Goal: Task Accomplishment & Management: Manage account settings

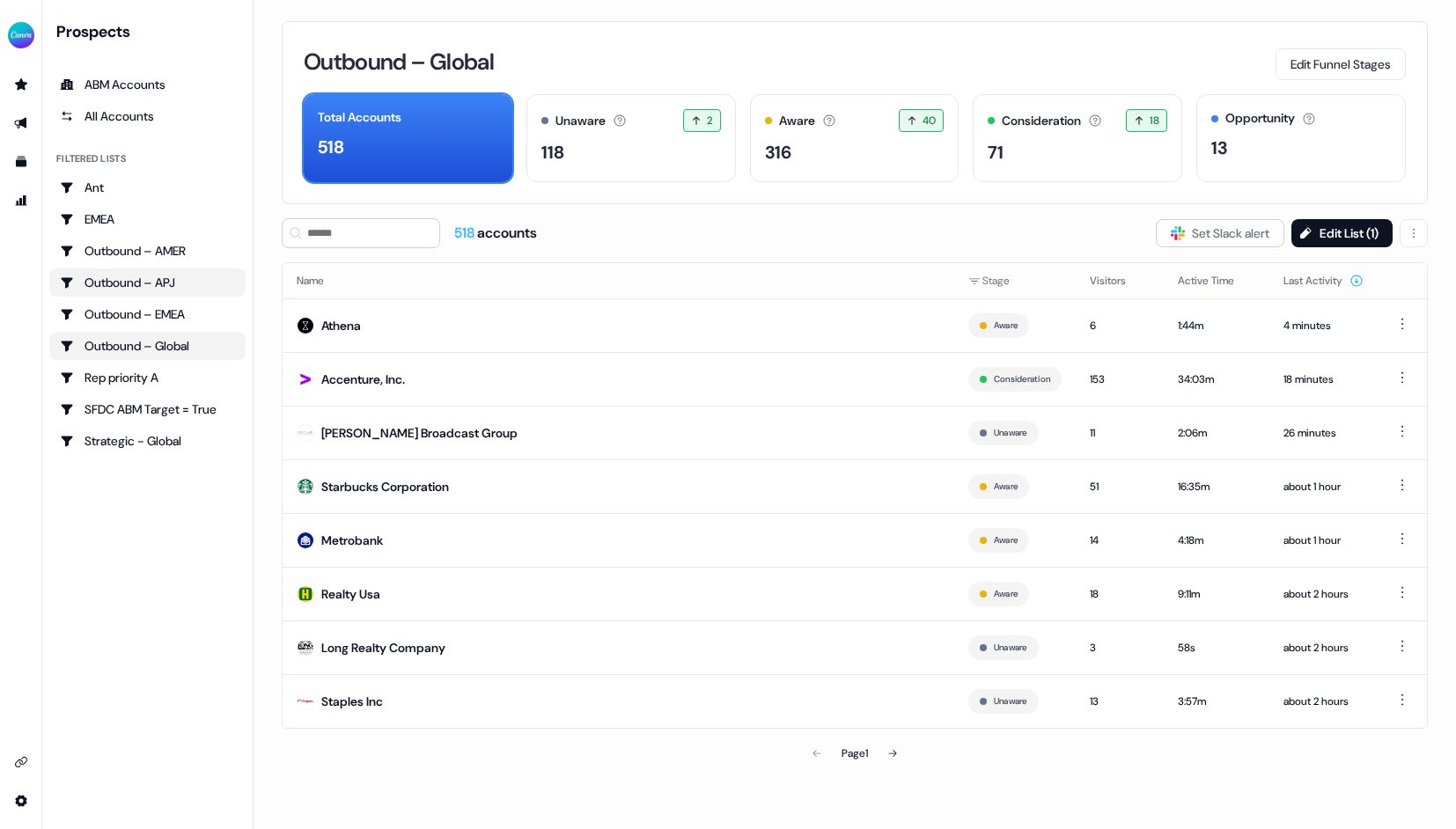
click at [161, 280] on div "Outbound – APJ" at bounding box center [147, 283] width 175 height 17
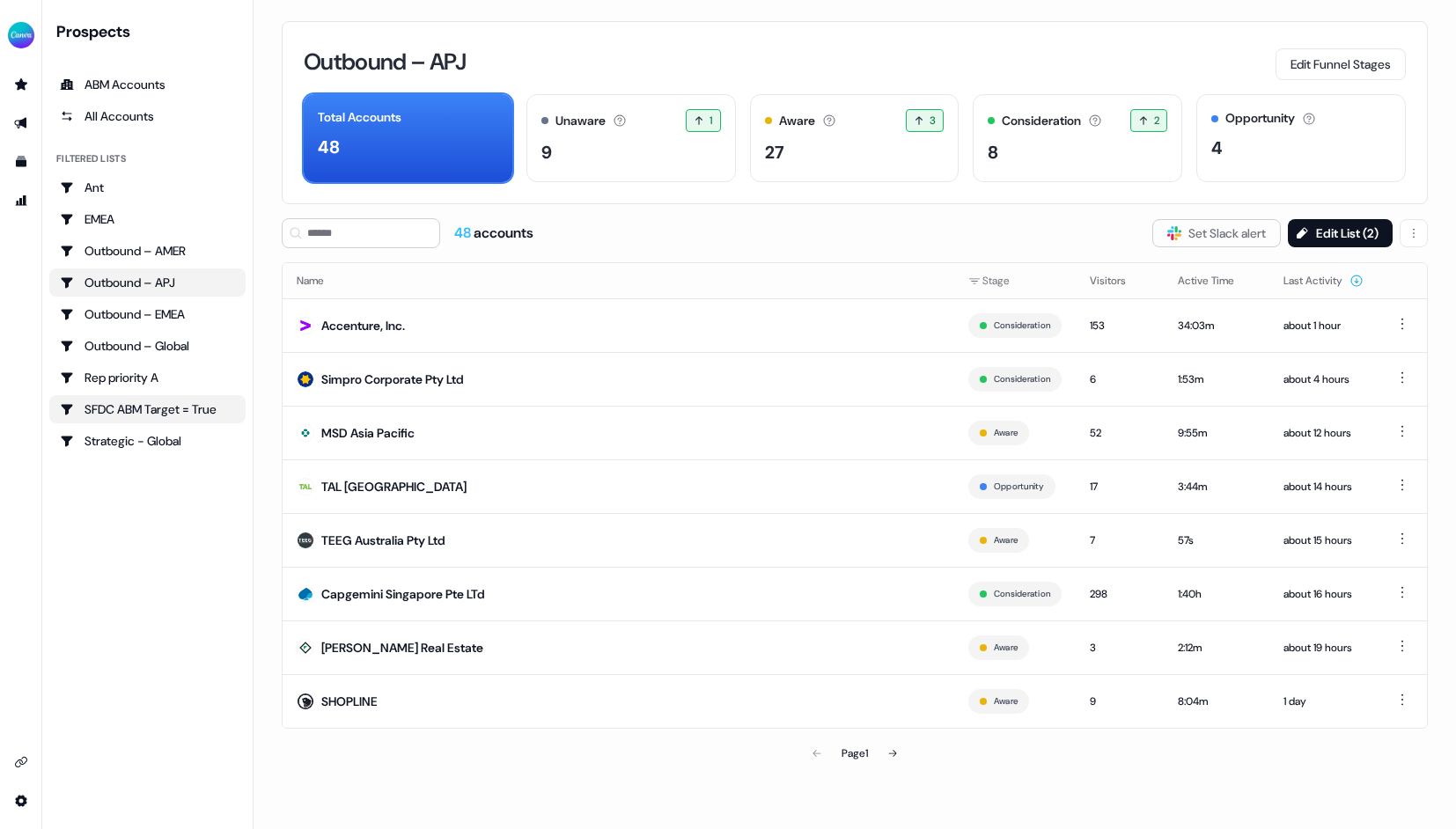
click at [173, 405] on div "SFDC ABM Target = True" at bounding box center [147, 409] width 175 height 17
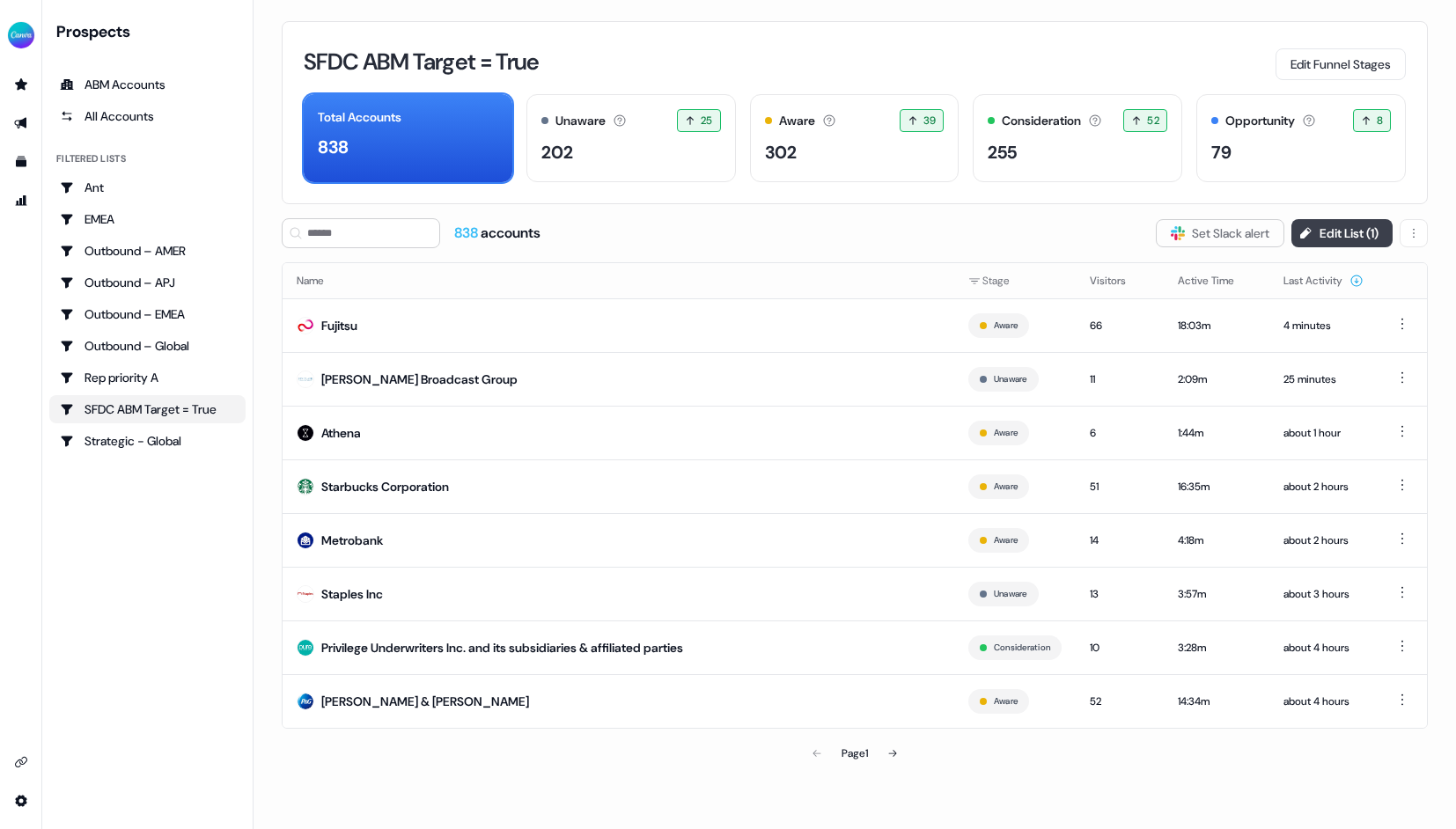
click at [1354, 231] on button "Edit List ( 1 )" at bounding box center [1342, 233] width 102 height 28
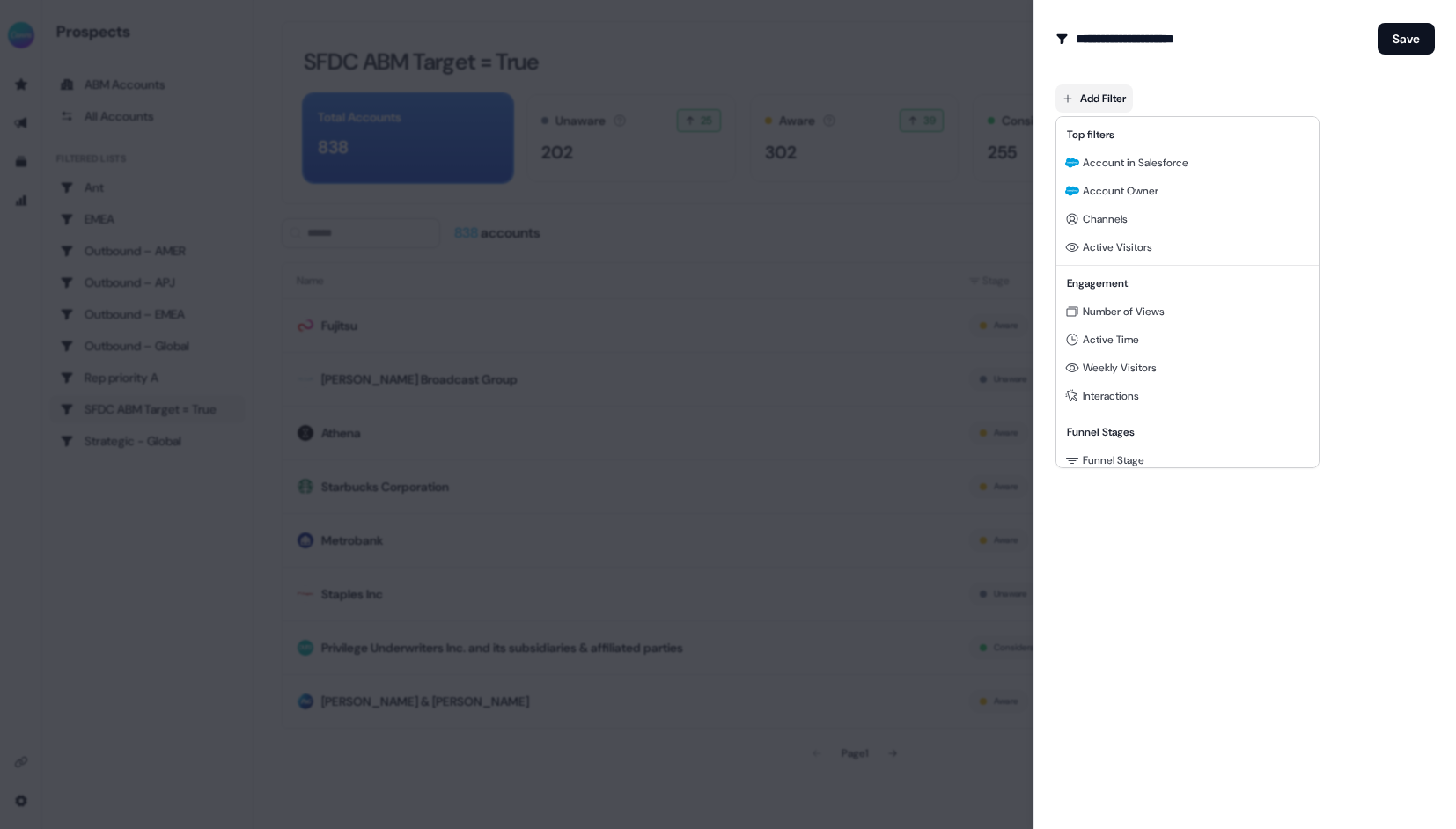
click at [1093, 103] on body "For the best experience switch devices to a bigger screen. Go to [DOMAIN_NAME] …" at bounding box center [728, 414] width 1456 height 829
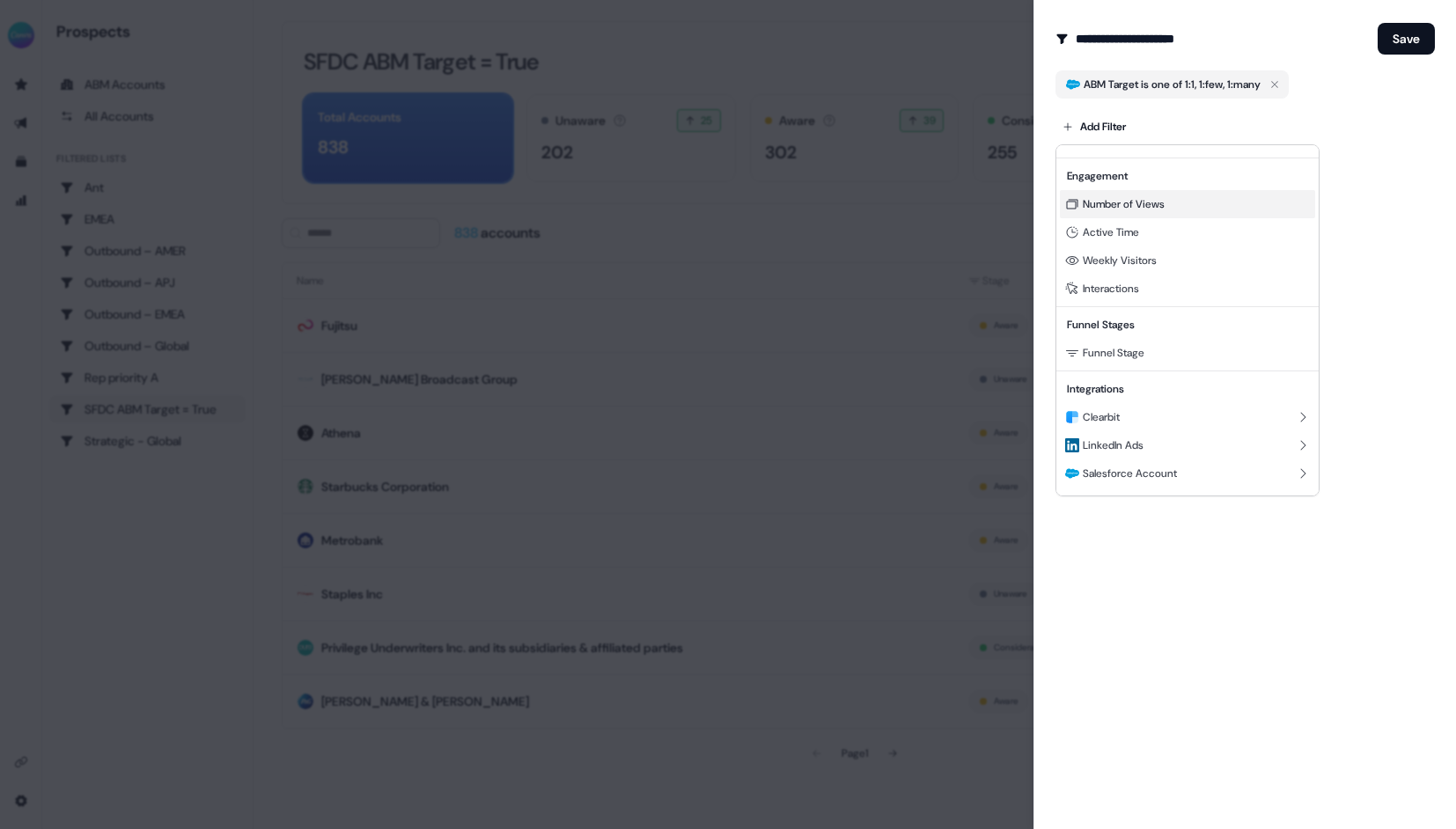
scroll to position [159, 0]
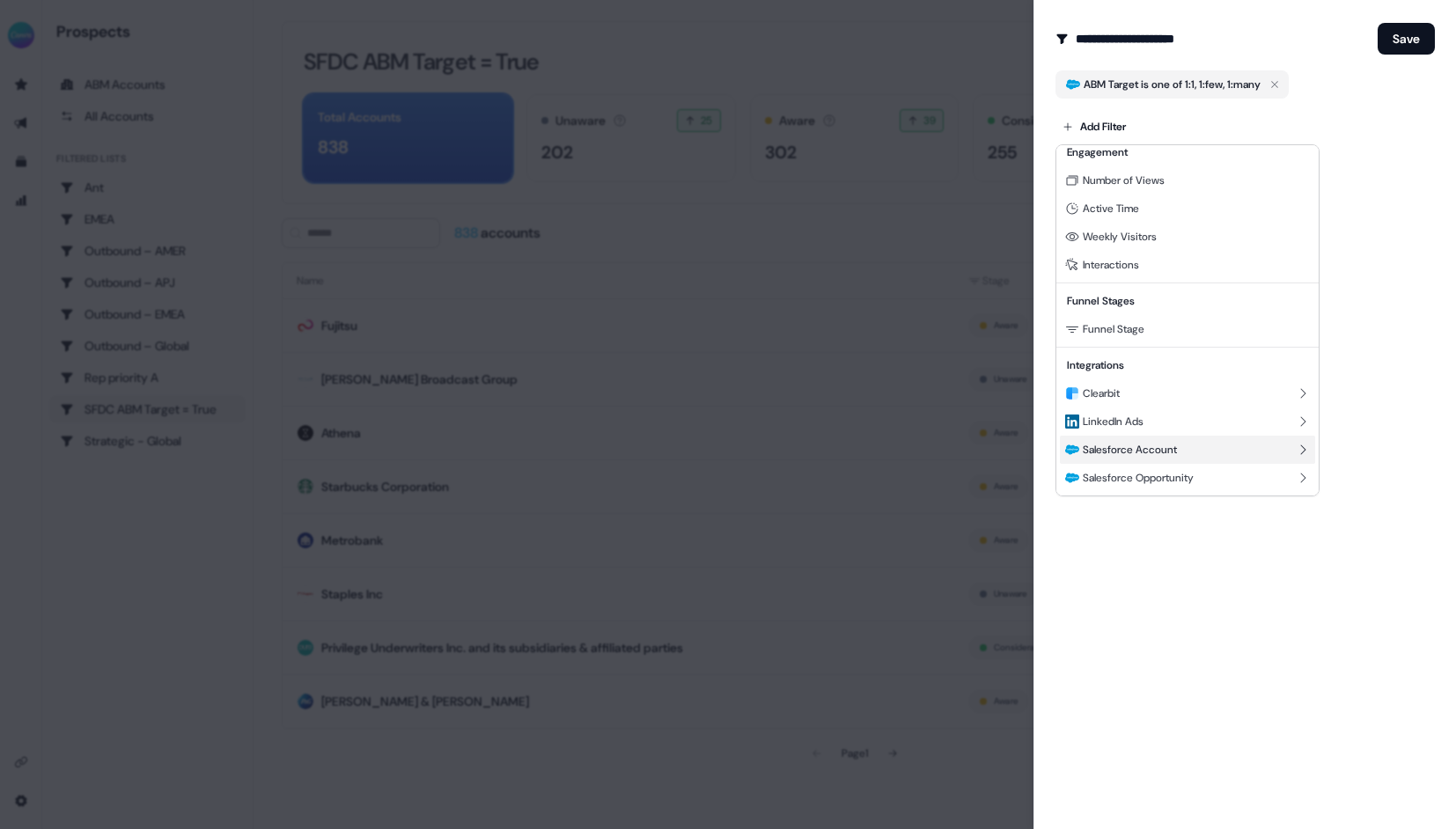
click at [1145, 449] on span "Salesforce Account" at bounding box center [1129, 449] width 94 height 14
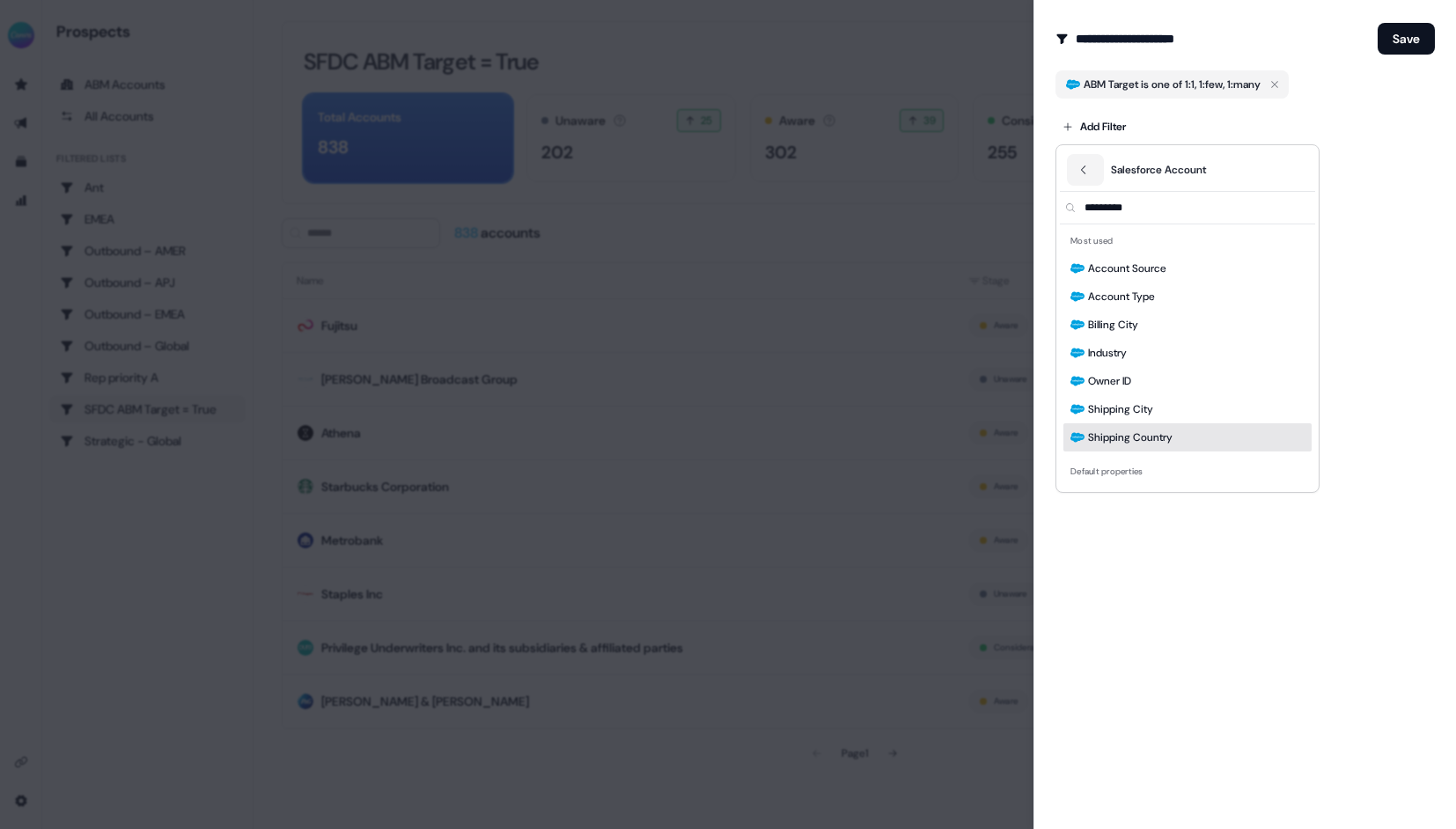
scroll to position [0, 0]
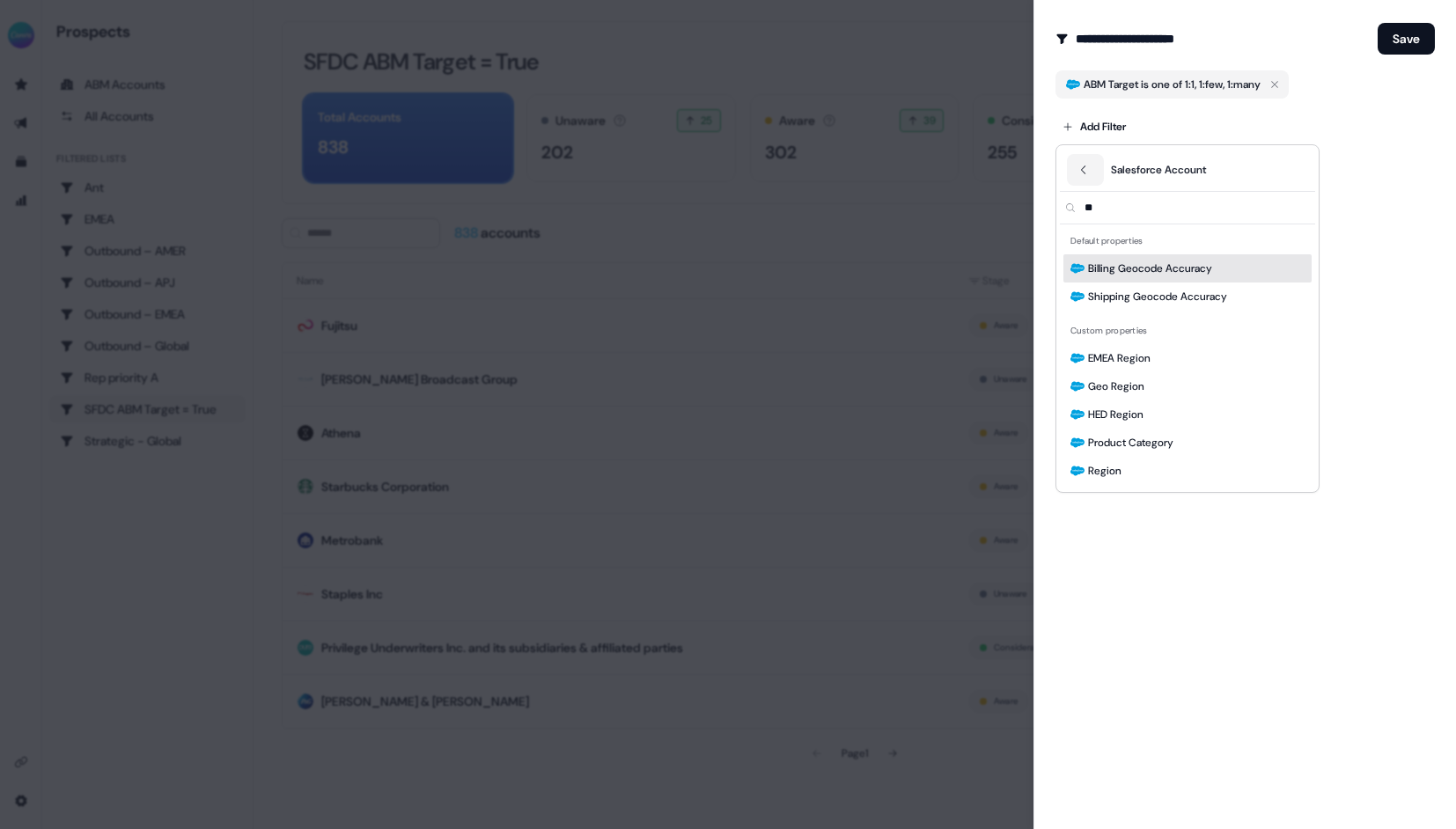
type input "*"
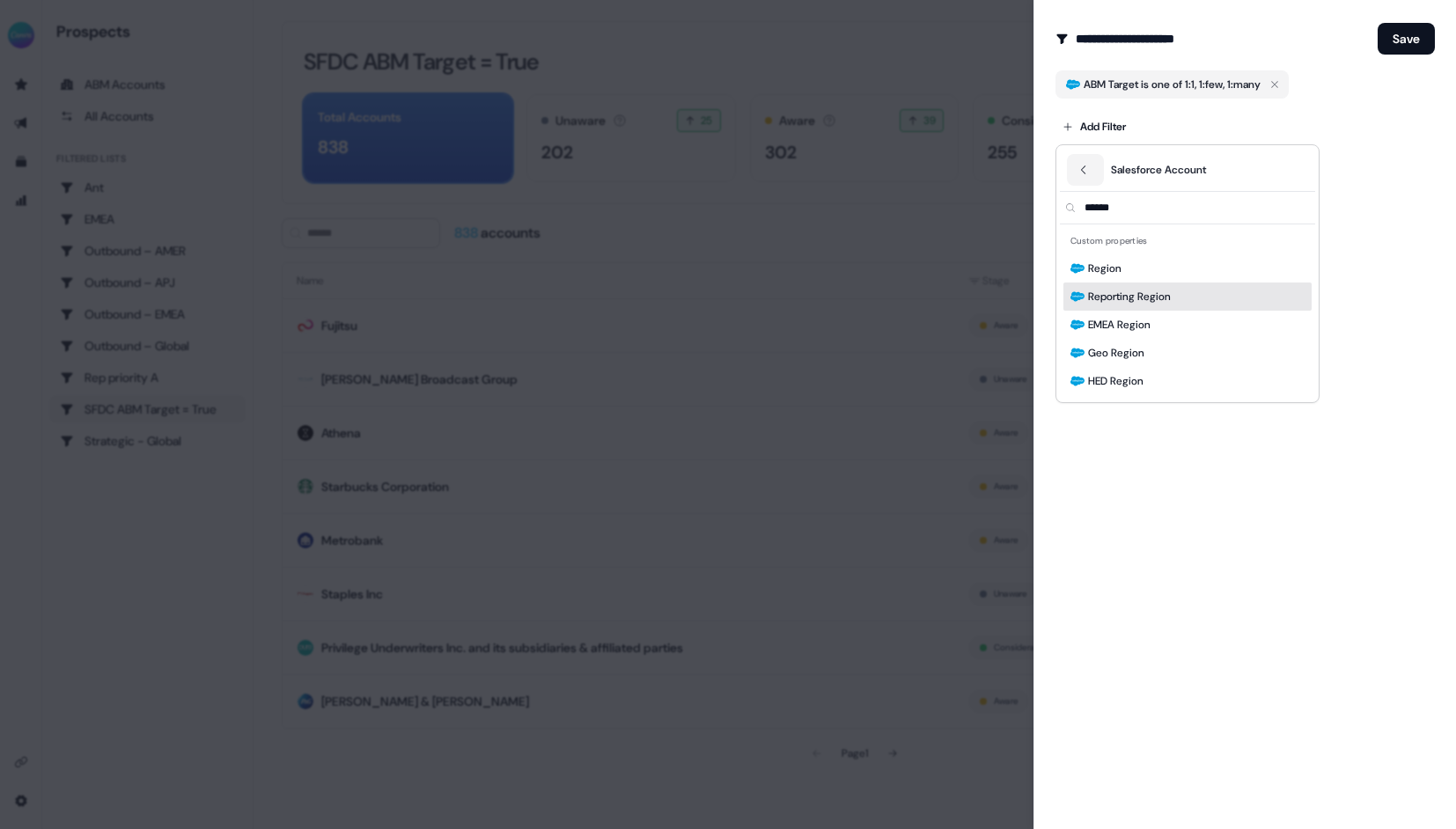
type input "******"
click at [1144, 289] on span "Reporting Region" at bounding box center [1129, 296] width 82 height 17
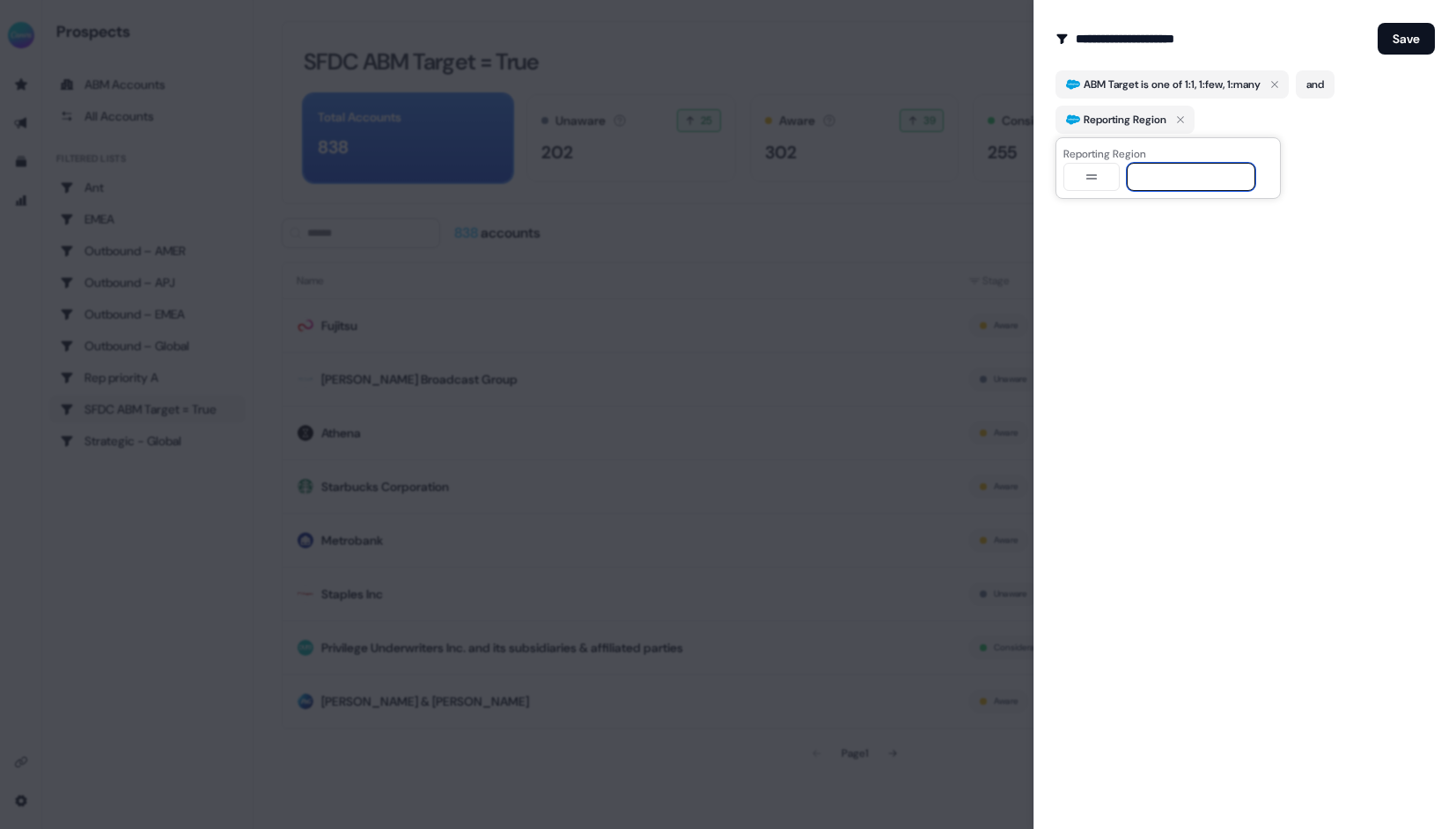
click at [1144, 176] on input at bounding box center [1190, 176] width 128 height 28
type input "***"
click at [1324, 305] on div "**********" at bounding box center [1244, 414] width 423 height 829
click at [1402, 32] on button "Save" at bounding box center [1406, 38] width 58 height 32
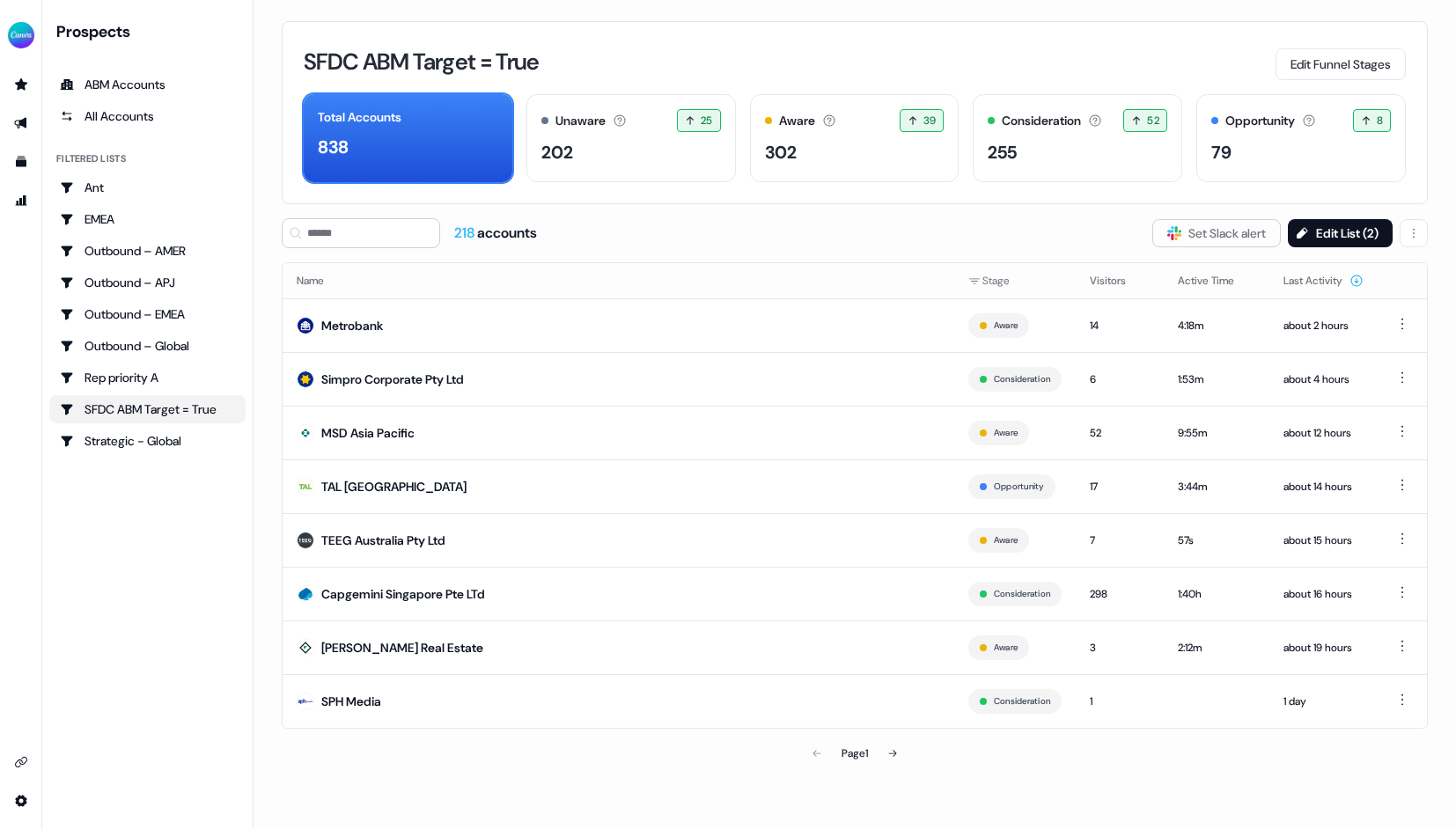
click at [690, 36] on div "SFDC ABM Target = True Edit Funnel Stages Total Accounts 838 Unaware The defaul…" at bounding box center [854, 112] width 1145 height 183
click at [1332, 224] on button "Edit List ( 2 )" at bounding box center [1339, 233] width 104 height 28
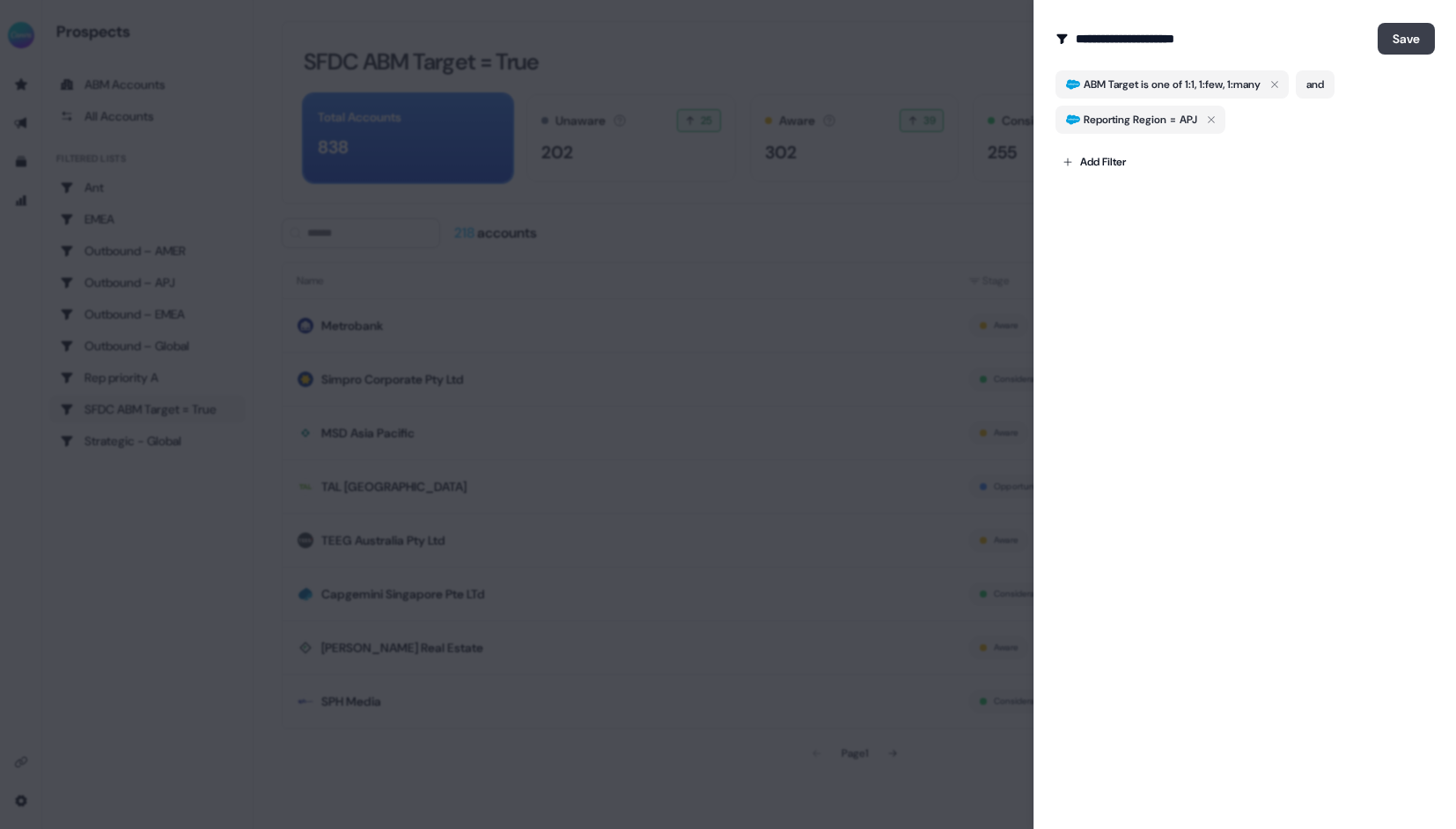
click at [1407, 35] on button "Save" at bounding box center [1406, 38] width 58 height 32
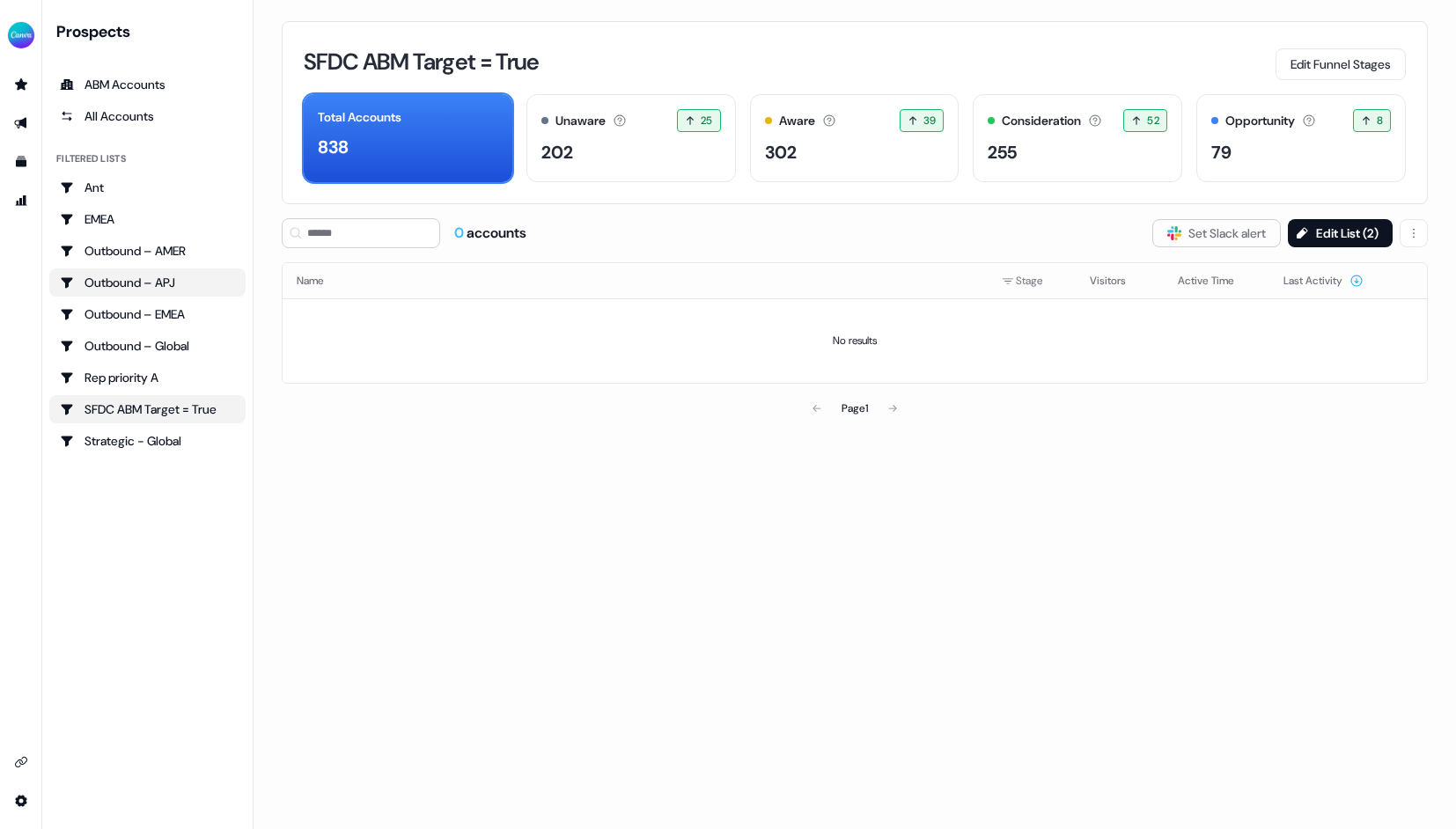
click at [190, 278] on div "Outbound – APJ" at bounding box center [147, 283] width 175 height 17
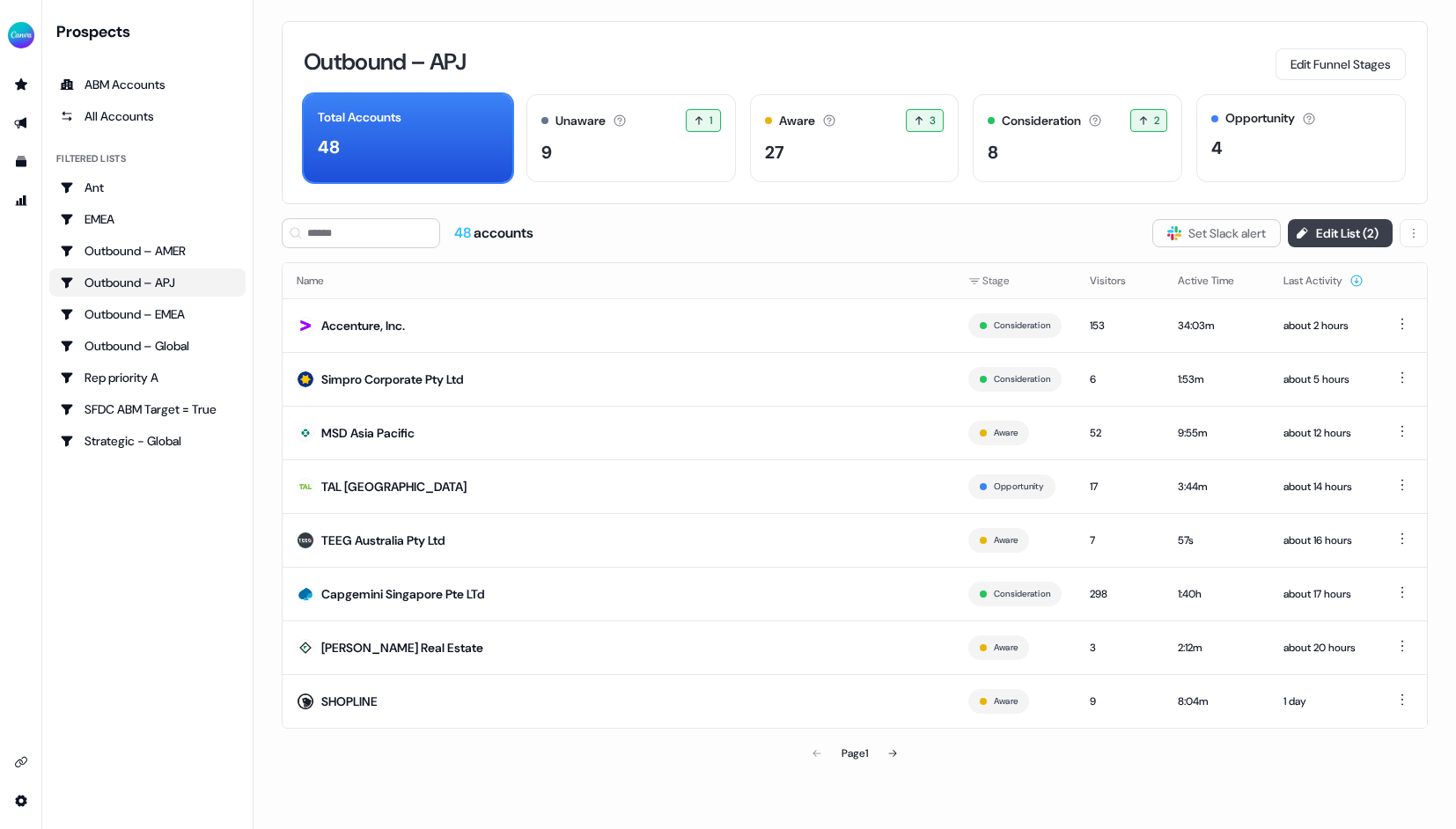
click at [1330, 230] on button "Edit List ( 2 )" at bounding box center [1339, 233] width 104 height 28
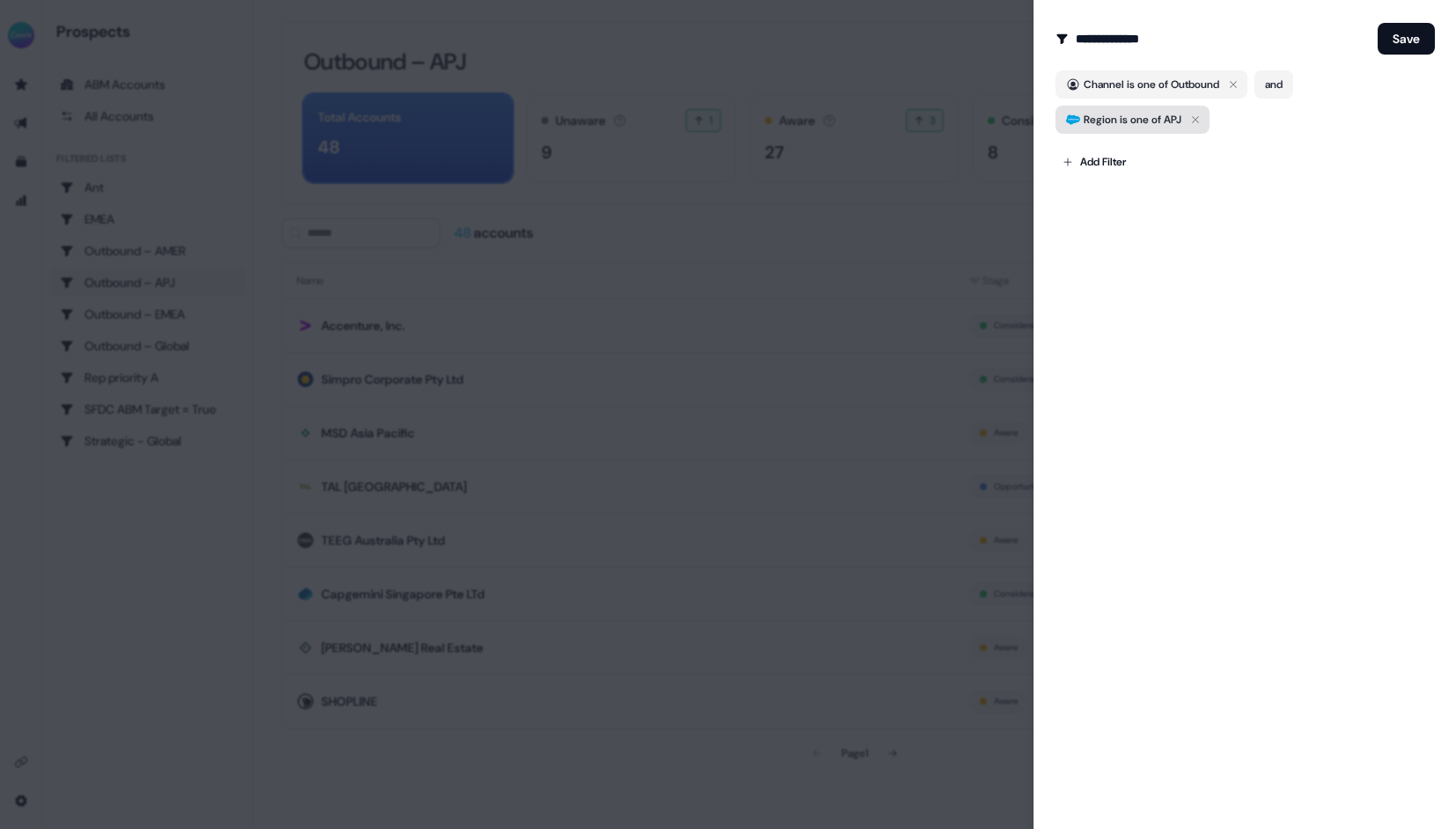
click at [1158, 116] on span "Region is one of APJ" at bounding box center [1132, 120] width 98 height 17
click at [1283, 153] on div "Add Filter" at bounding box center [1245, 158] width 380 height 35
click at [1116, 161] on body "For the best experience switch devices to a bigger screen. Go to [DOMAIN_NAME] …" at bounding box center [728, 414] width 1456 height 829
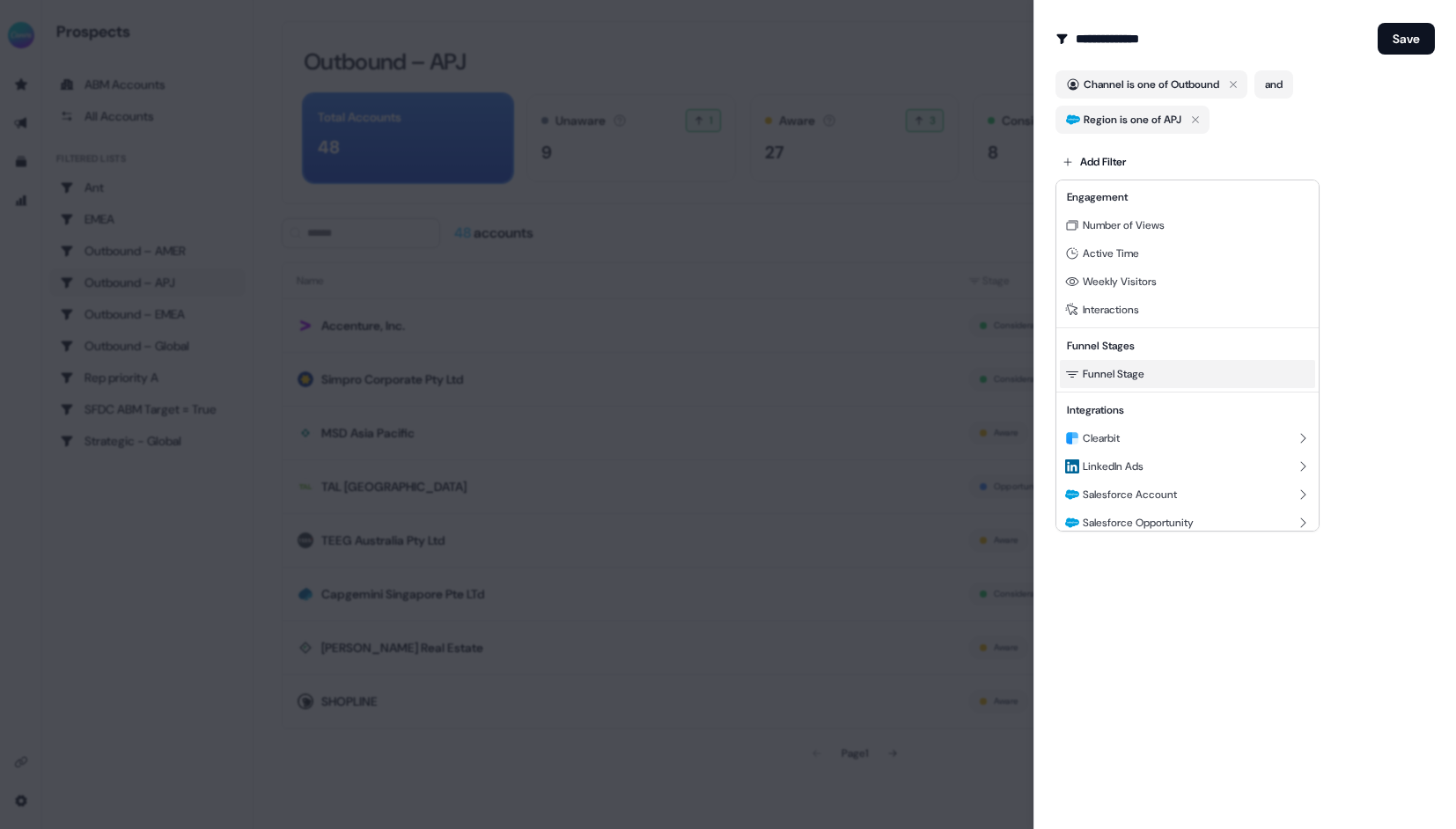
scroll to position [159, 0]
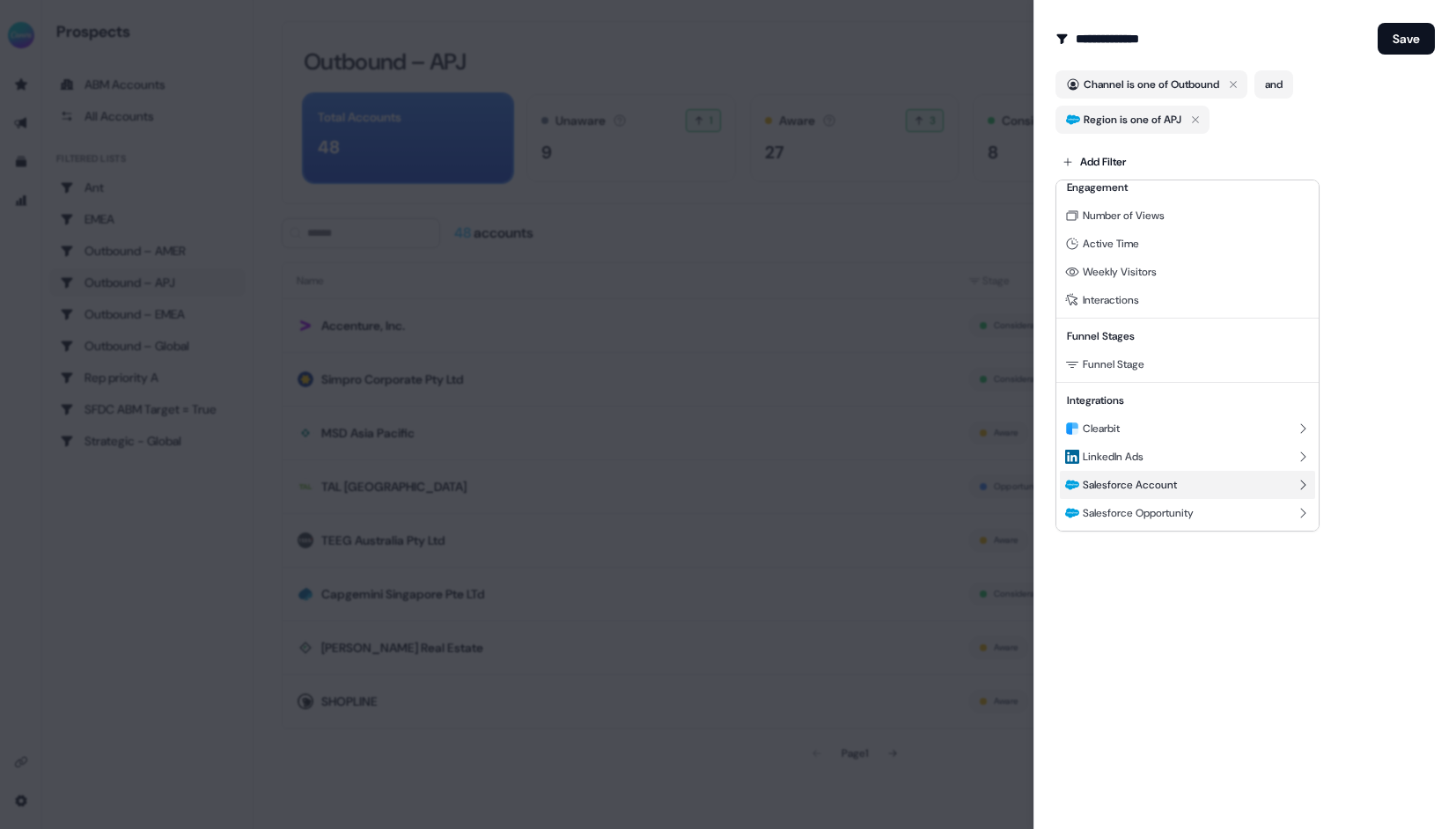
click at [1133, 483] on span "Salesforce Account" at bounding box center [1129, 485] width 94 height 14
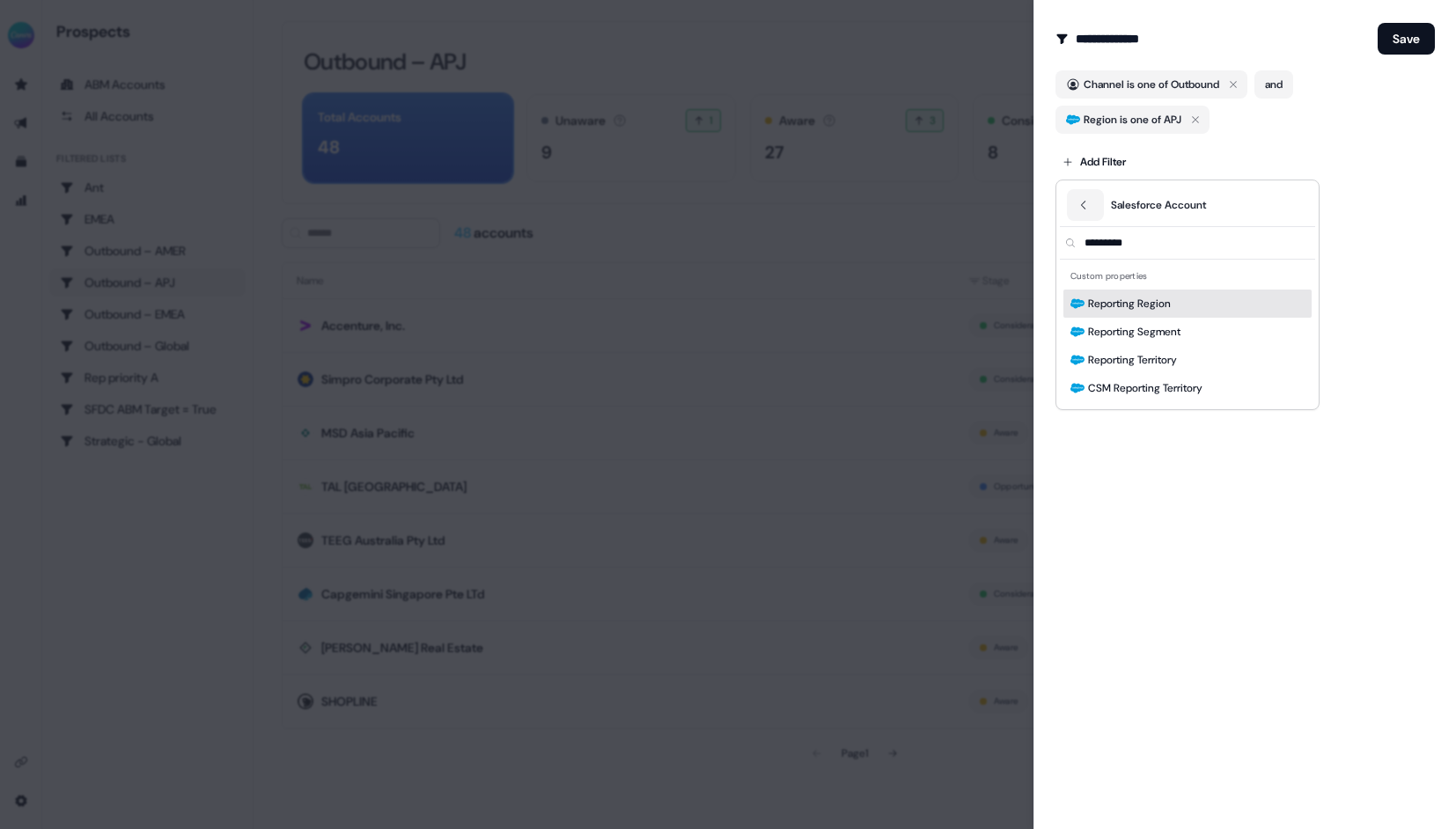
type input "*********"
click at [1157, 310] on span "Reporting Region" at bounding box center [1129, 304] width 82 height 17
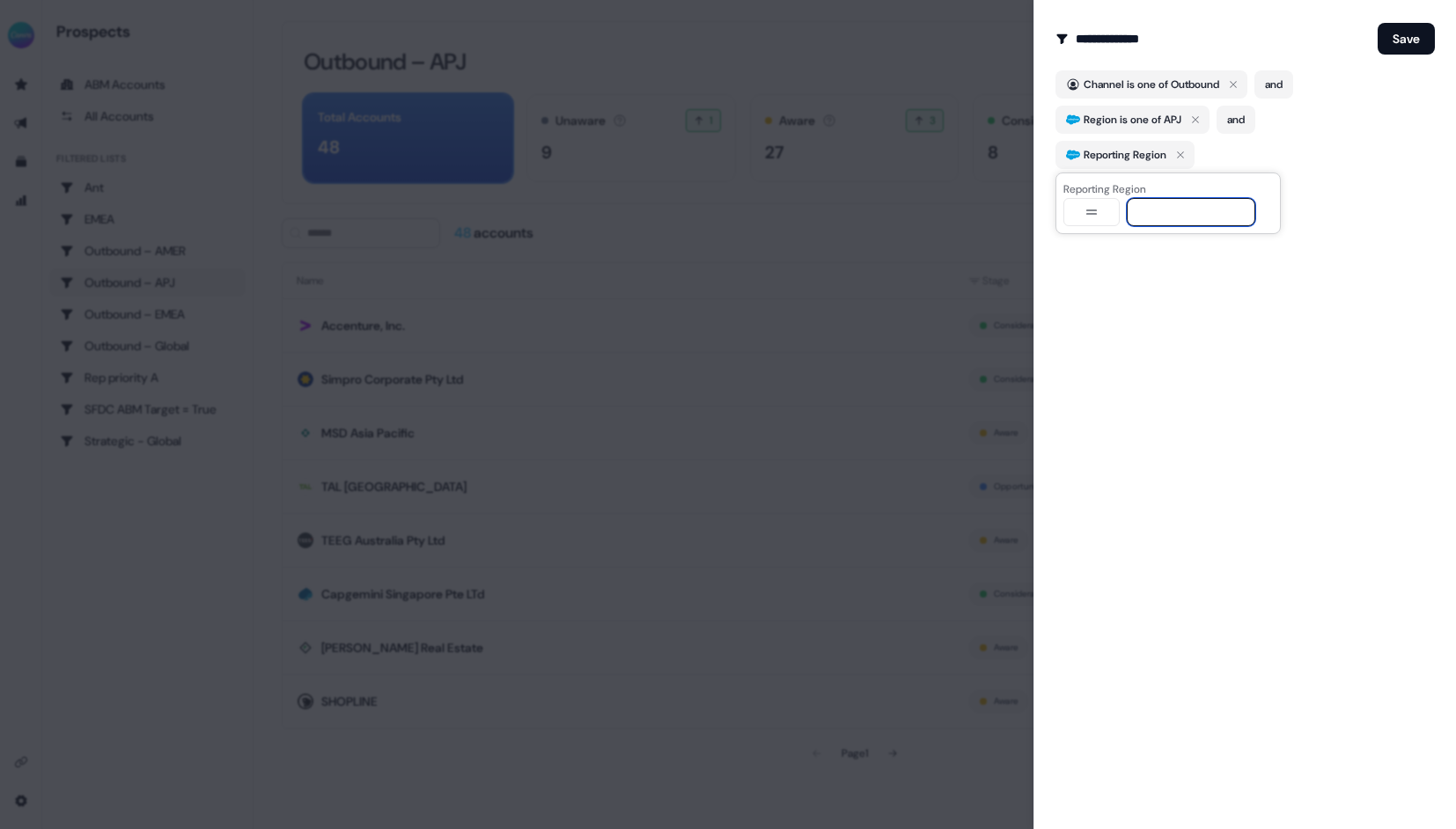
click at [1165, 214] on input at bounding box center [1190, 212] width 128 height 28
type input "***"
click at [1310, 144] on div "Reporting Region = APJ" at bounding box center [1245, 154] width 380 height 28
click at [1174, 152] on span "=" at bounding box center [1172, 154] width 6 height 17
click at [1087, 211] on icon "button" at bounding box center [1091, 212] width 21 height 14
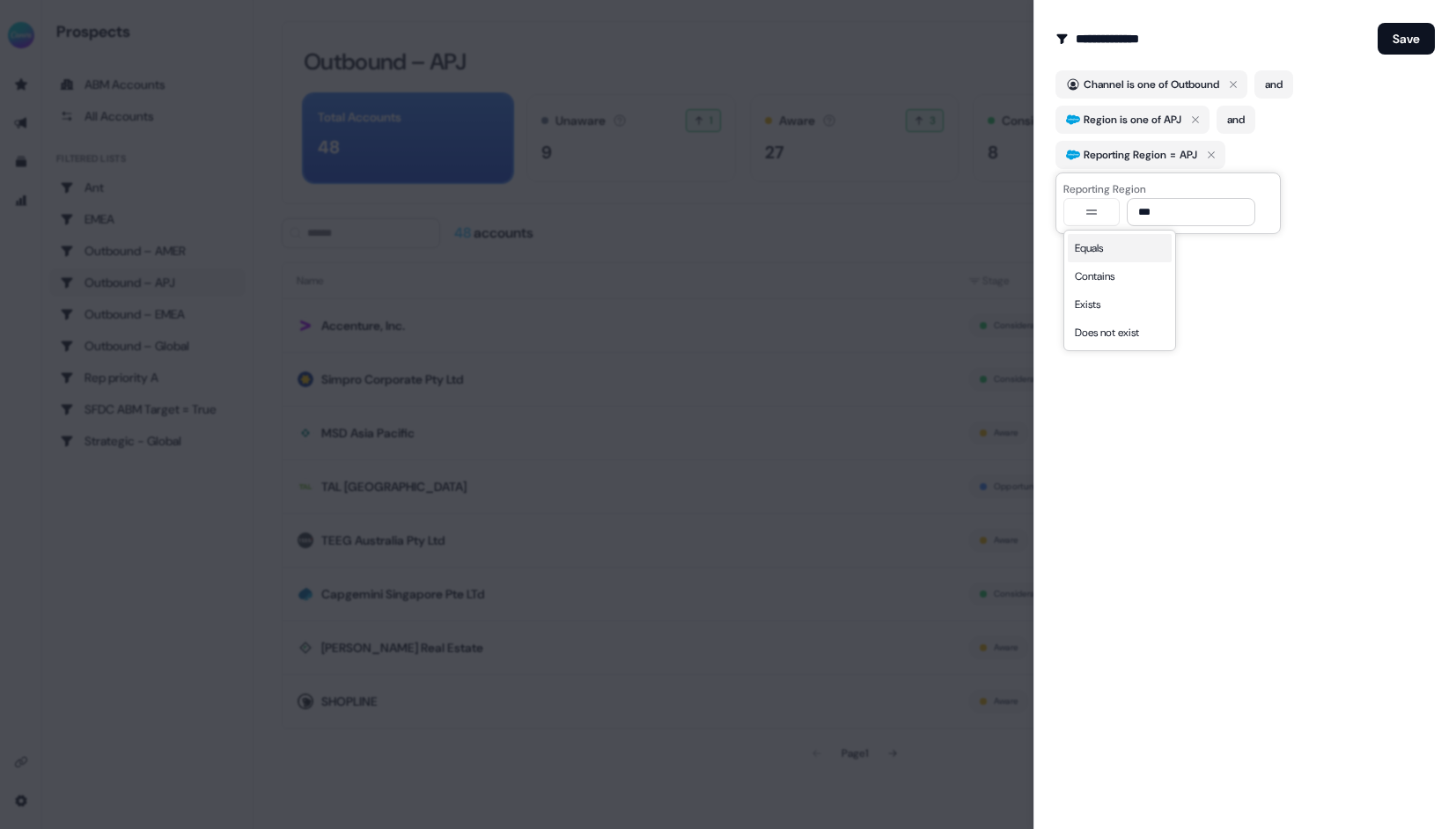
click at [1337, 181] on div "Add Filter" at bounding box center [1245, 194] width 380 height 35
click at [1135, 118] on span "Region is one of APJ" at bounding box center [1132, 120] width 98 height 17
click at [1324, 268] on div "**********" at bounding box center [1244, 414] width 423 height 829
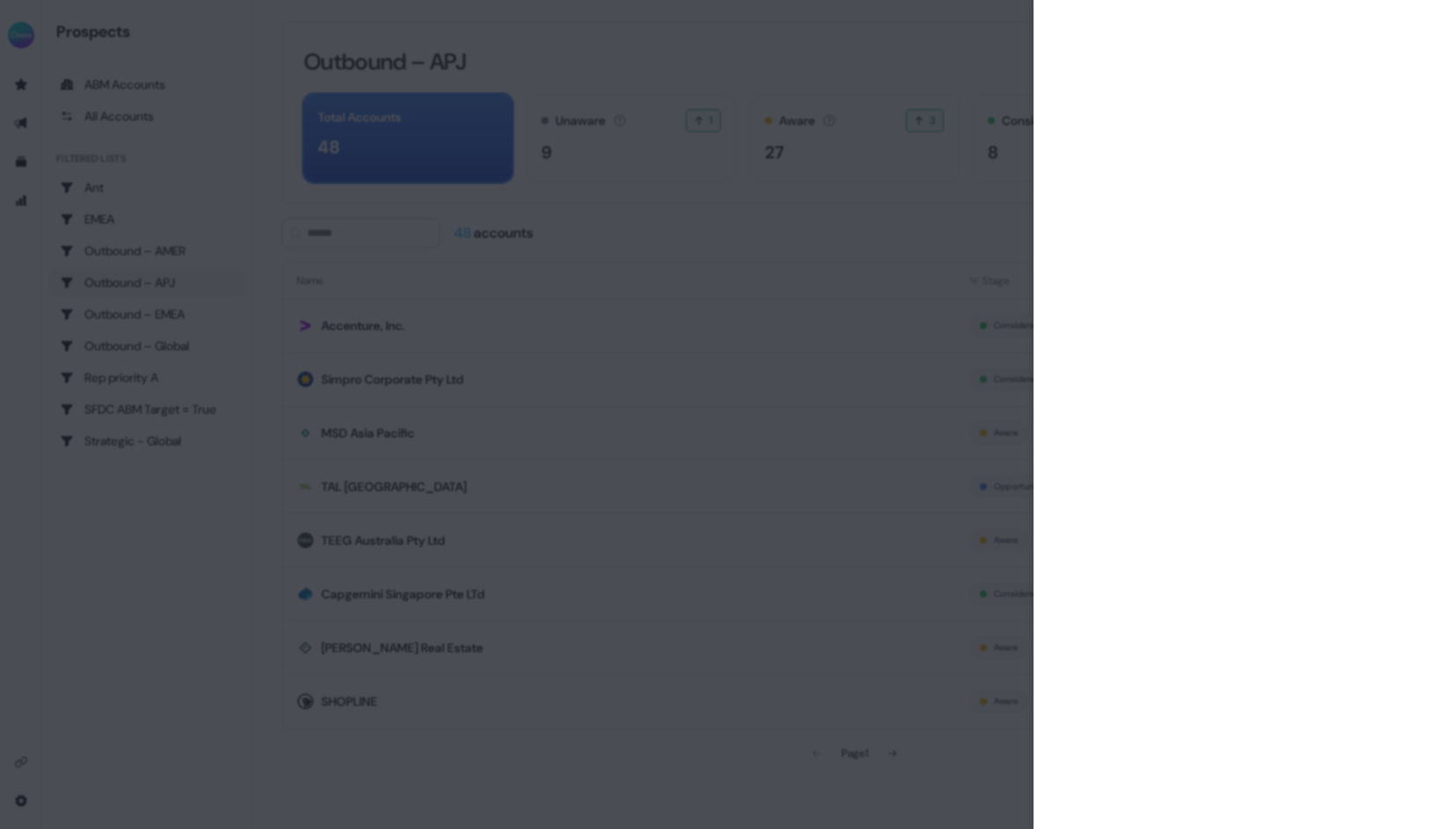
click at [745, 349] on div at bounding box center [728, 414] width 1456 height 829
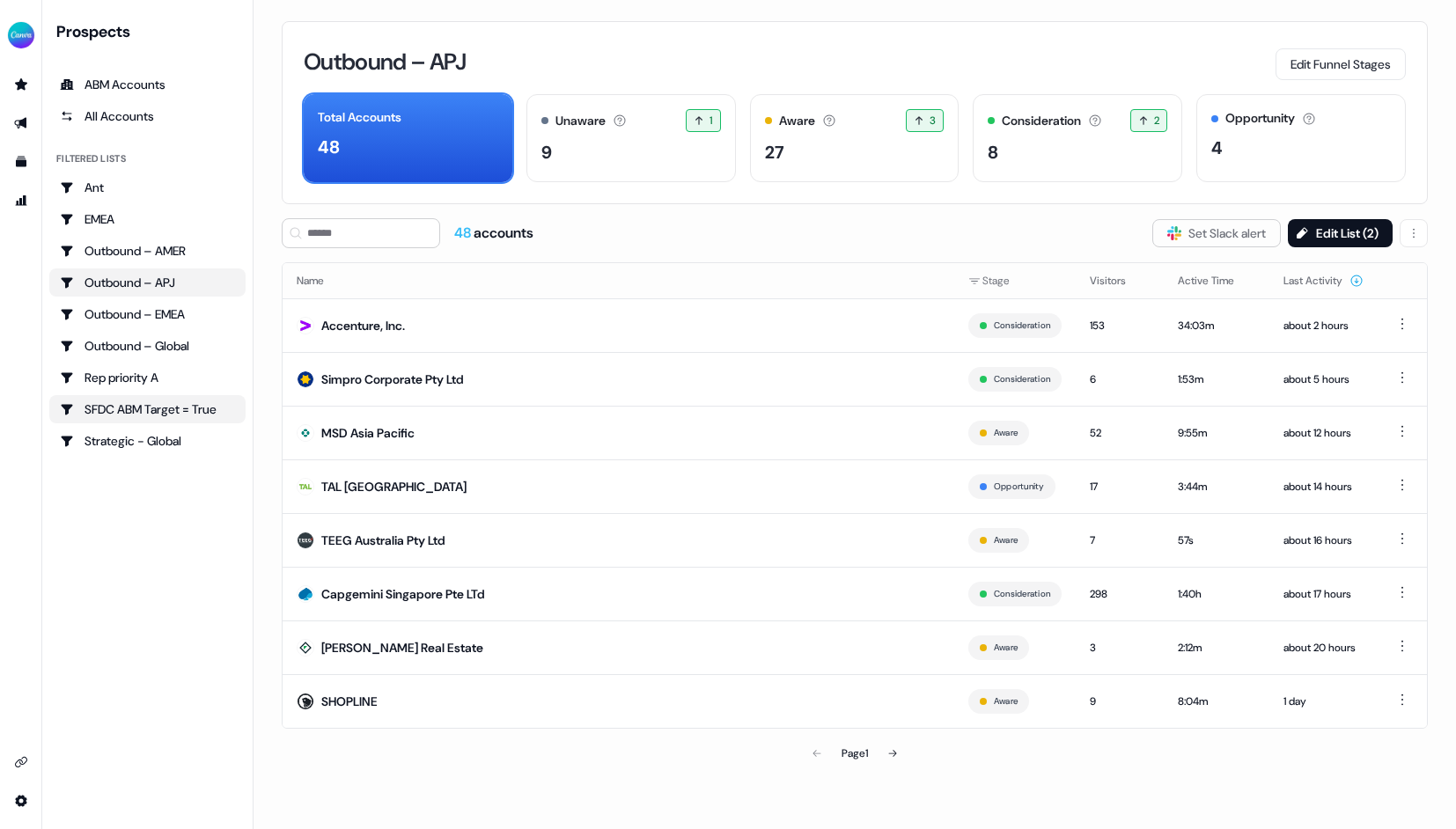
click at [154, 404] on div "SFDC ABM Target = True" at bounding box center [147, 409] width 175 height 17
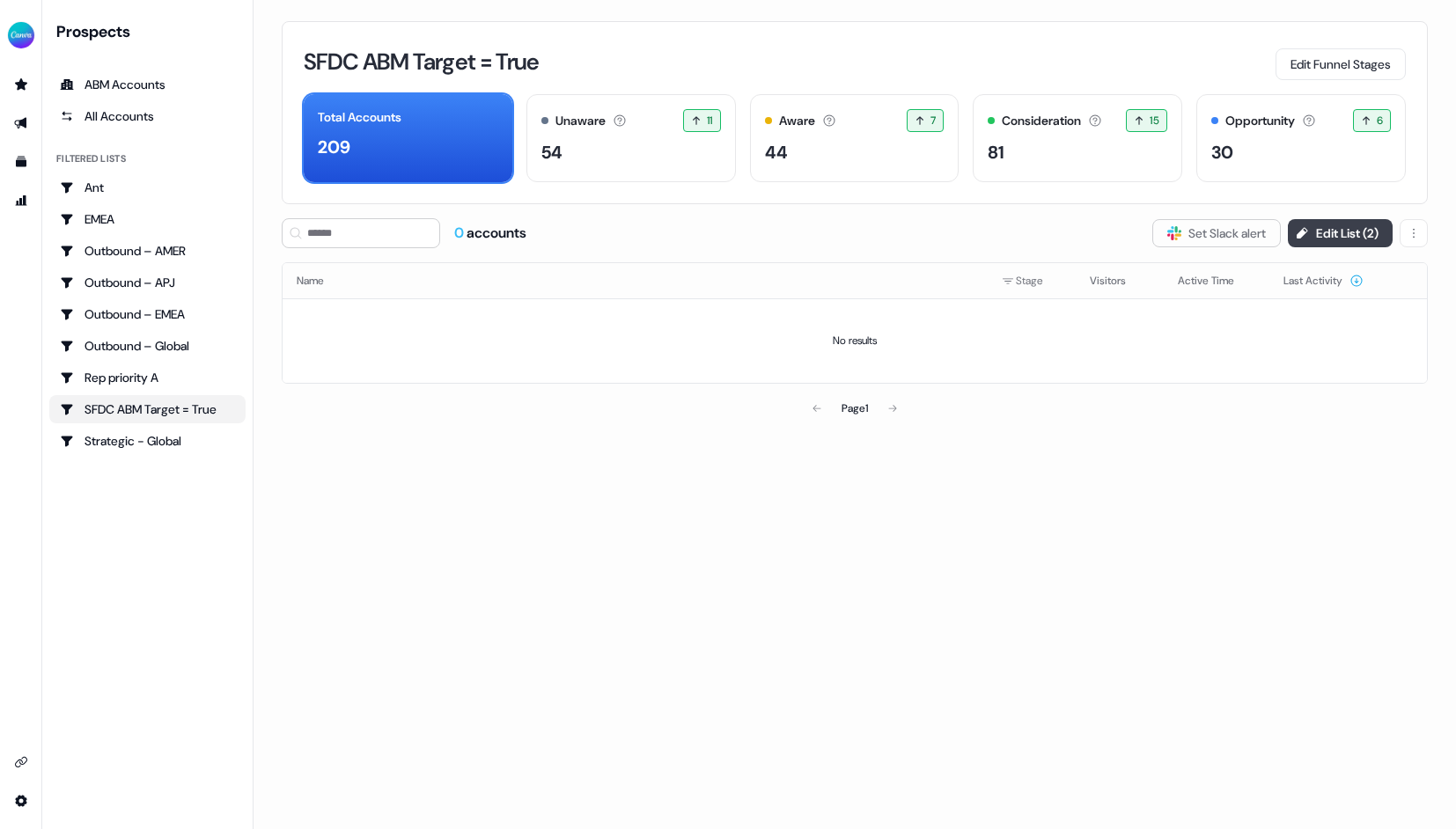
click at [1326, 231] on button "Edit List ( 2 )" at bounding box center [1339, 233] width 104 height 28
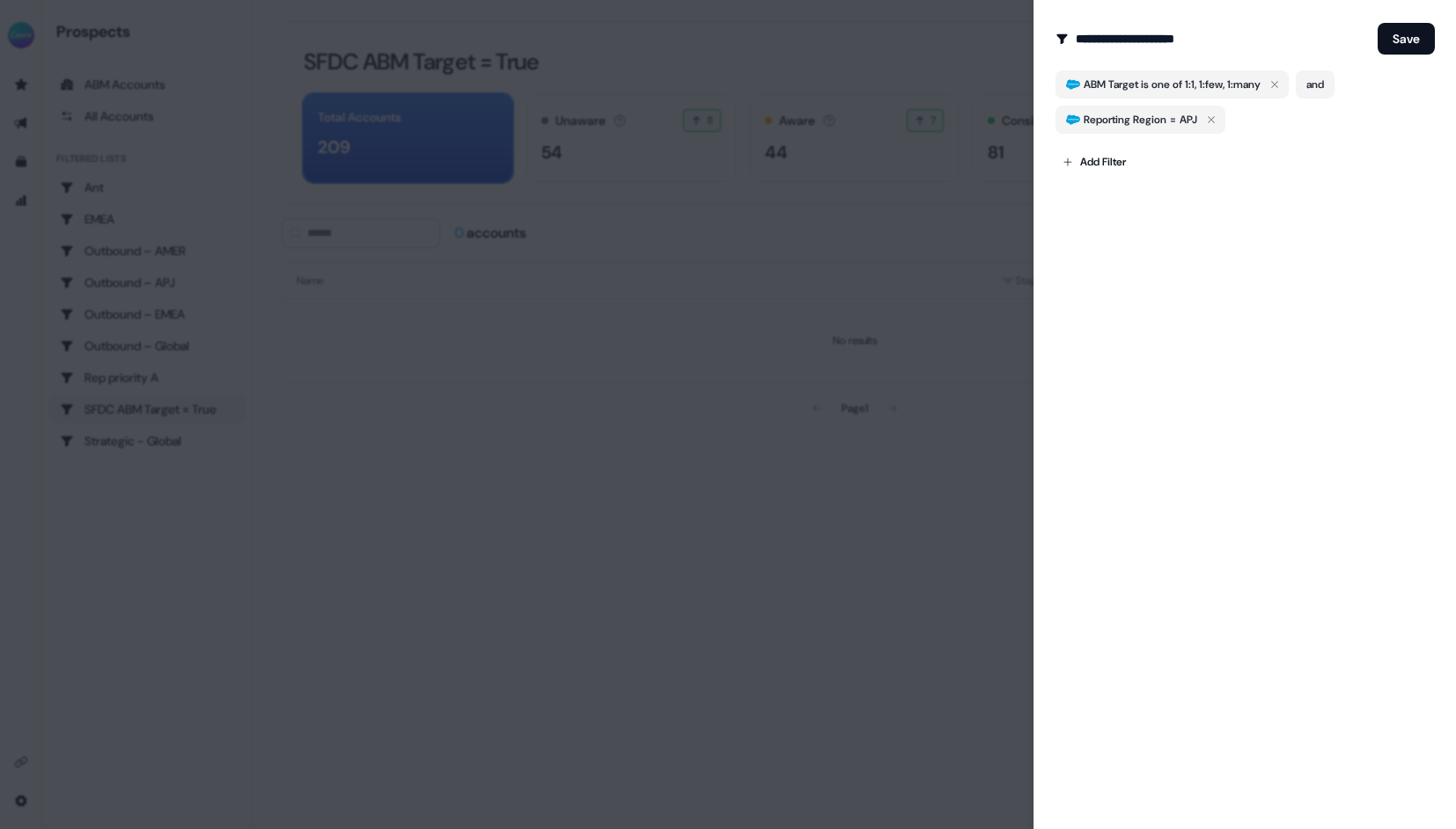
click at [658, 489] on div at bounding box center [728, 414] width 1456 height 829
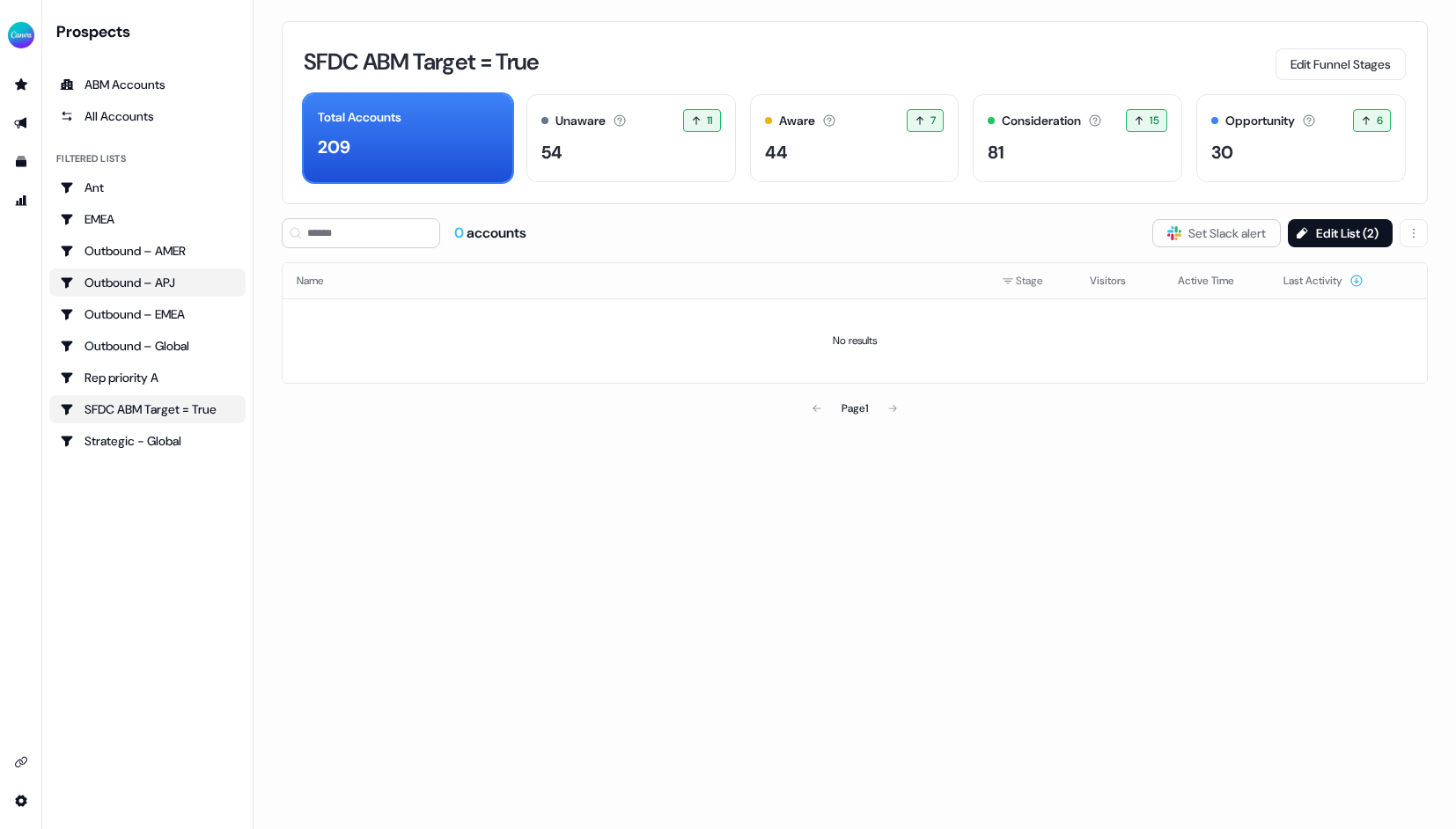
click at [153, 281] on div "Outbound – APJ" at bounding box center [147, 283] width 175 height 17
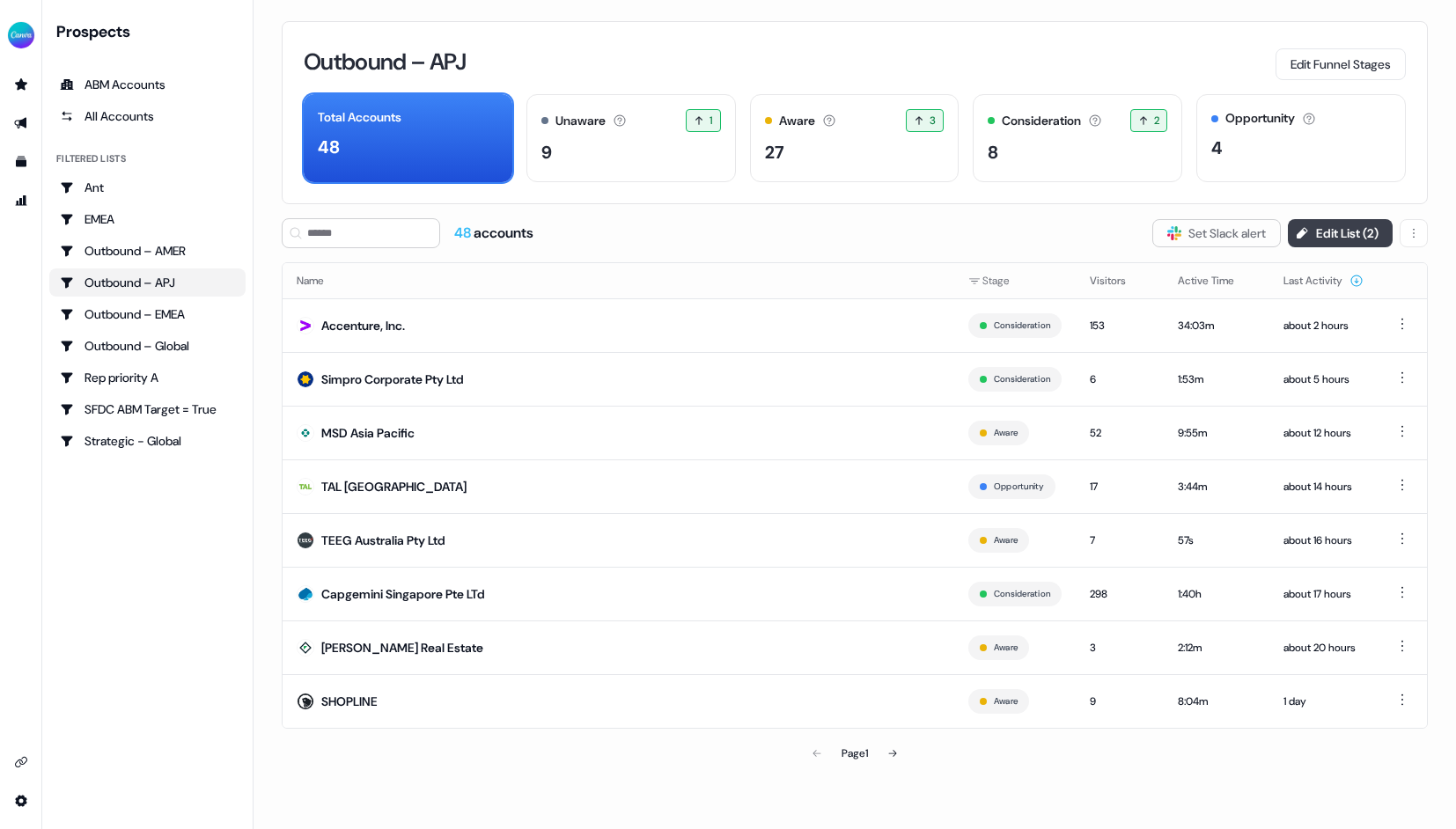
click at [1343, 232] on button "Edit List ( 2 )" at bounding box center [1339, 233] width 104 height 28
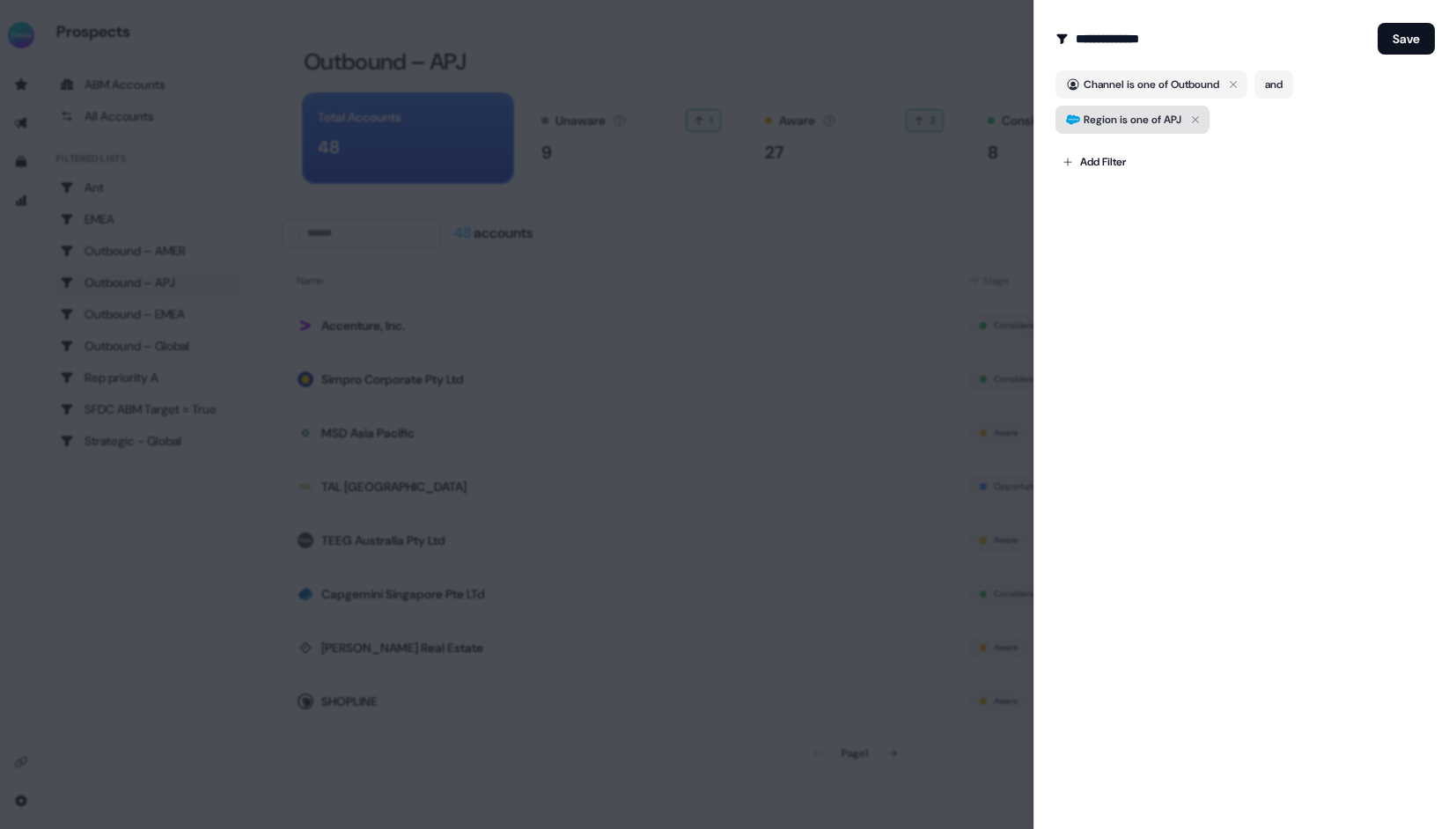
click at [1202, 112] on icon "button" at bounding box center [1195, 120] width 21 height 21
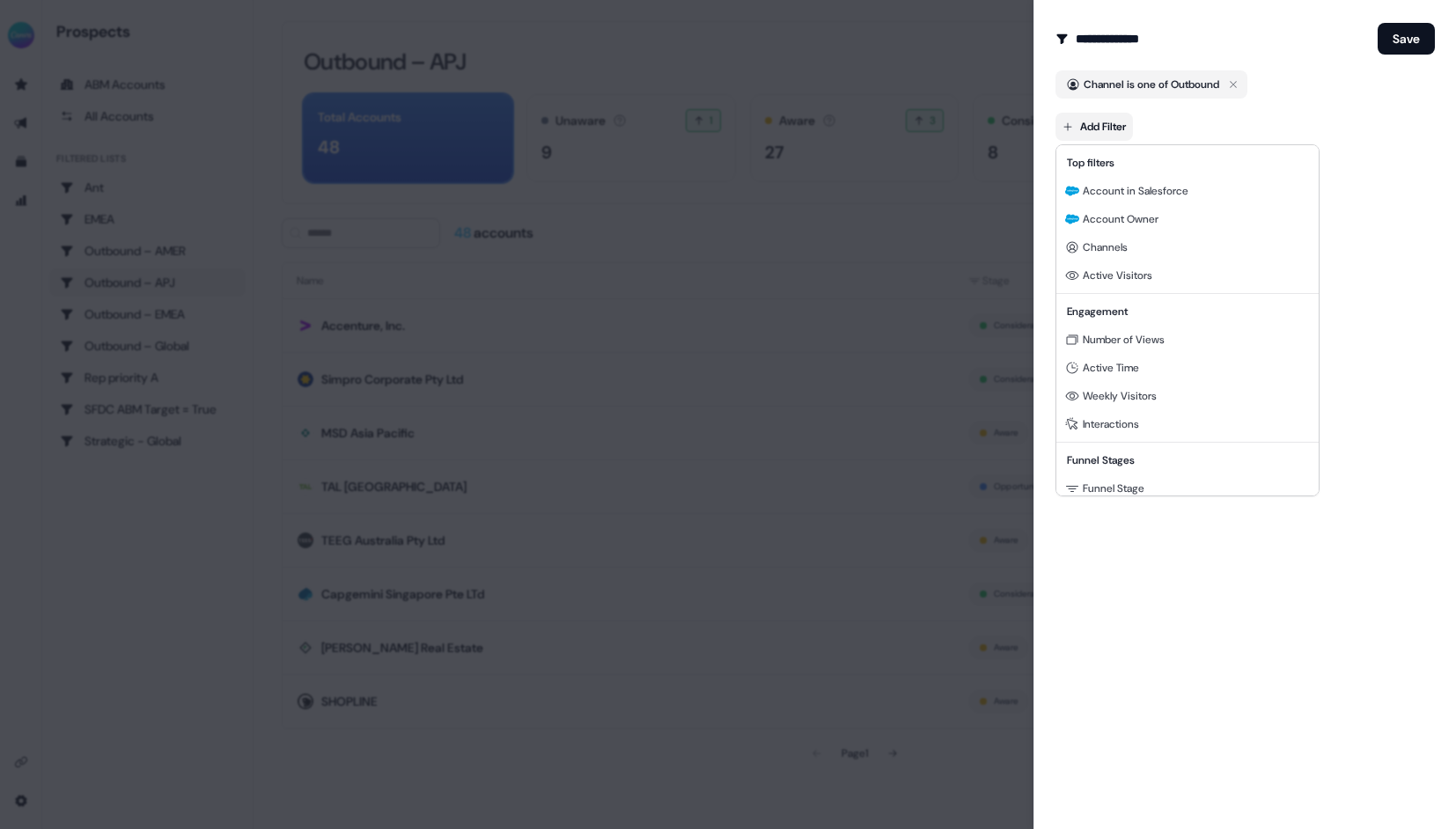
click at [1130, 124] on body "For the best experience switch devices to a bigger screen. Go to [DOMAIN_NAME] …" at bounding box center [728, 414] width 1456 height 829
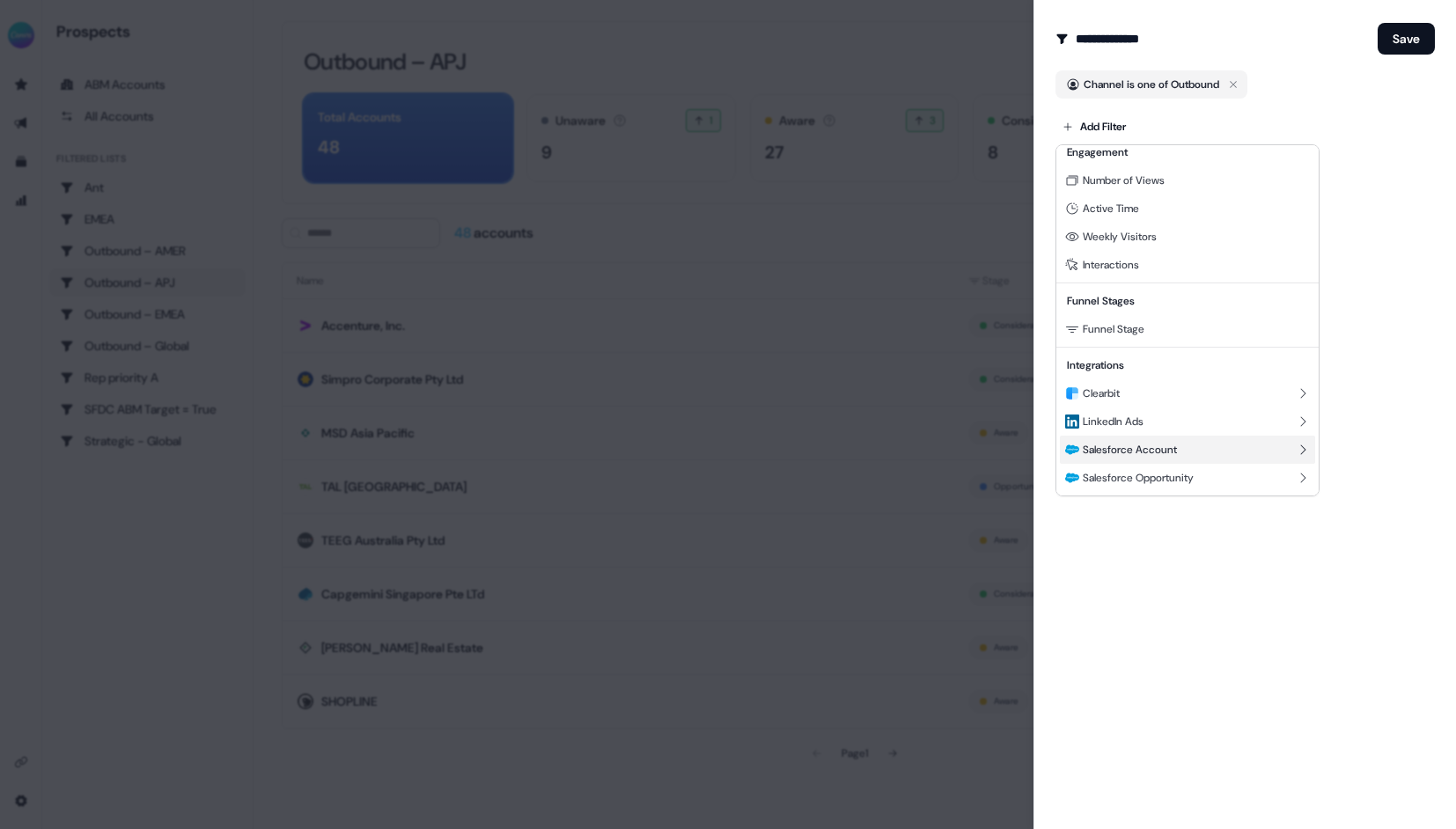
click at [1131, 456] on span "Salesforce Account" at bounding box center [1129, 449] width 94 height 14
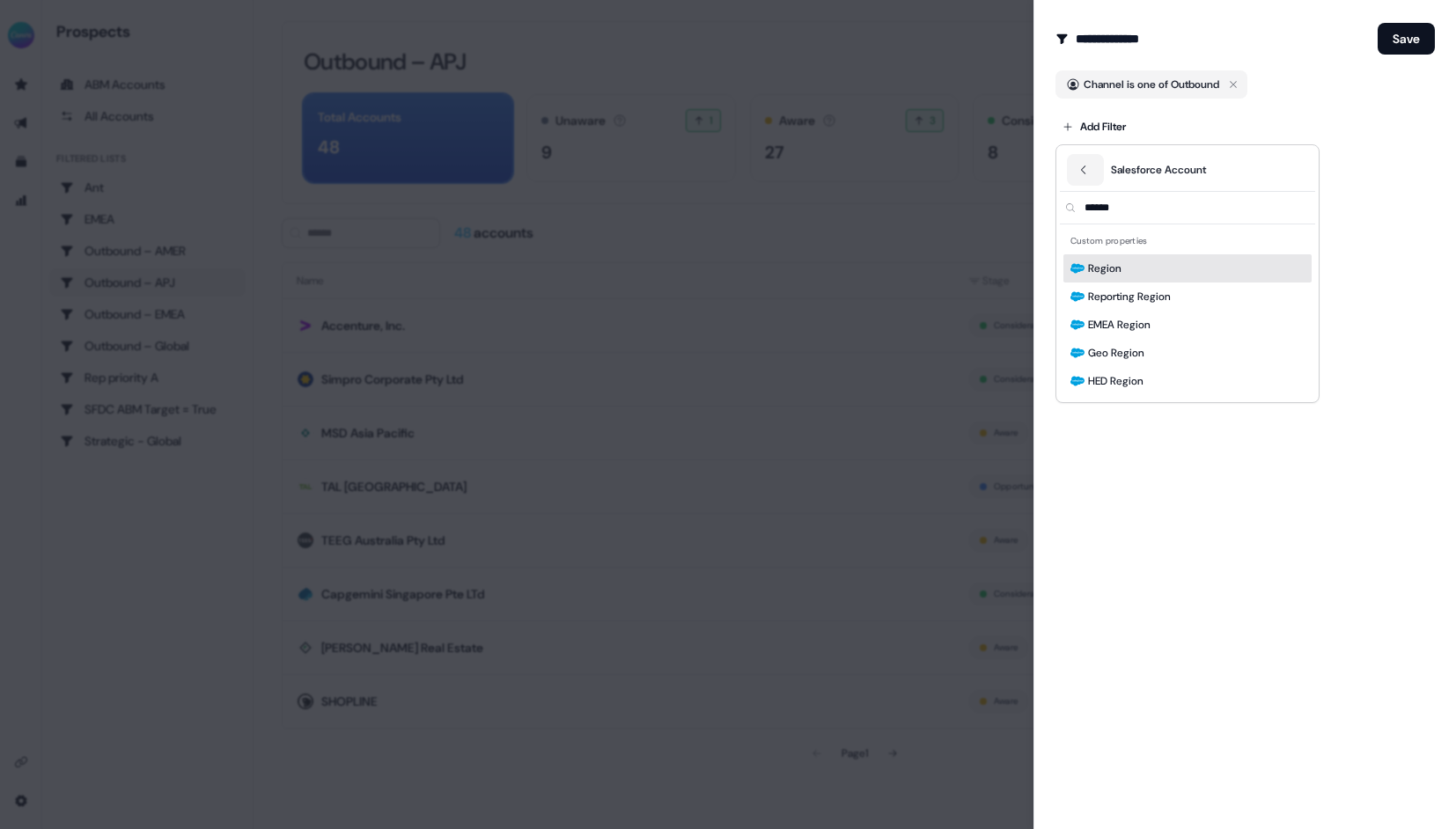
type input "******"
click at [1144, 294] on span "Reporting Region" at bounding box center [1129, 296] width 82 height 17
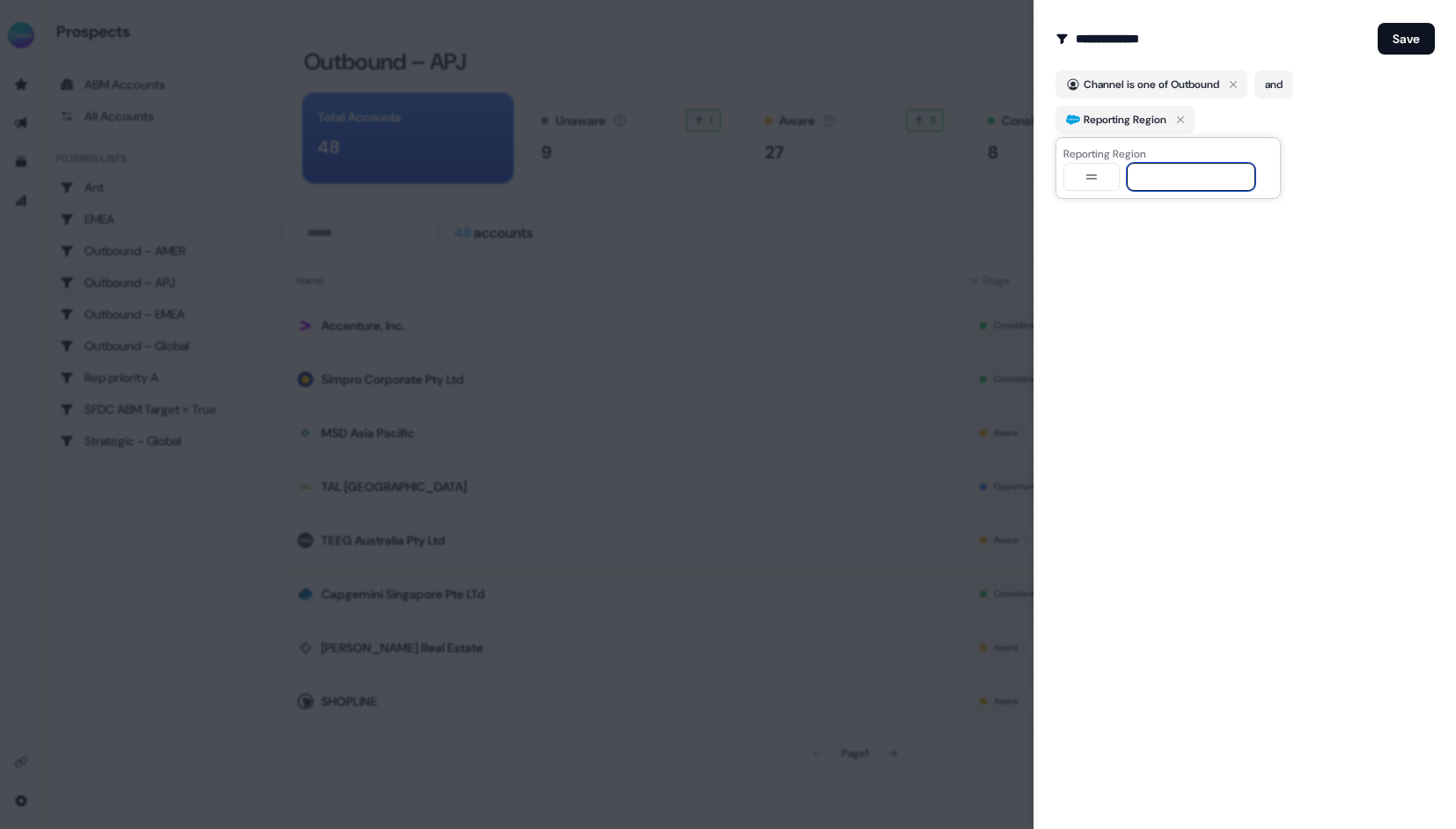
click at [1167, 178] on input at bounding box center [1190, 176] width 128 height 28
type input "***"
click at [1216, 300] on div "**********" at bounding box center [1244, 414] width 423 height 829
click at [1412, 35] on button "Save" at bounding box center [1406, 38] width 58 height 32
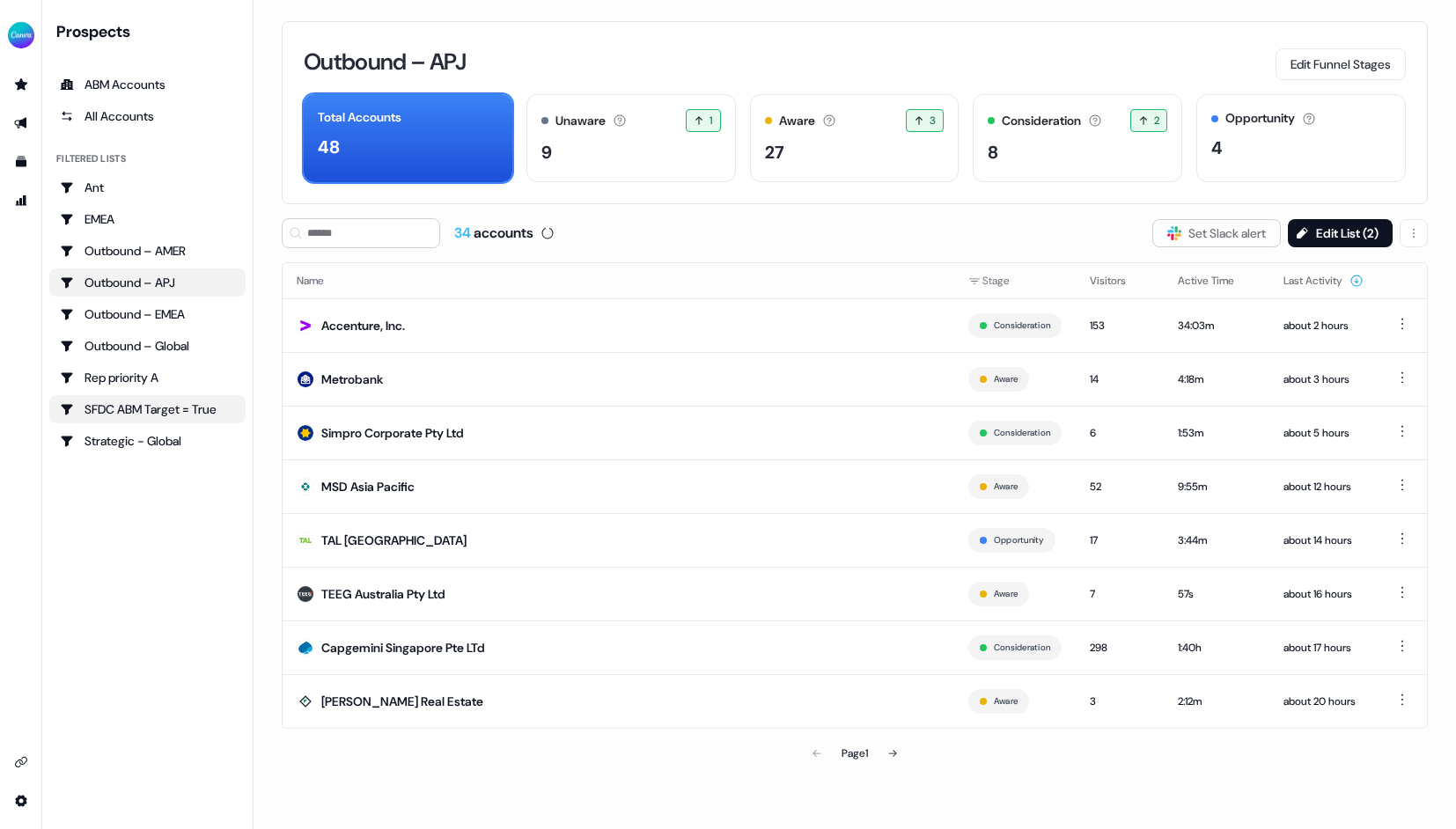
click at [189, 403] on div "SFDC ABM Target = True" at bounding box center [147, 409] width 175 height 17
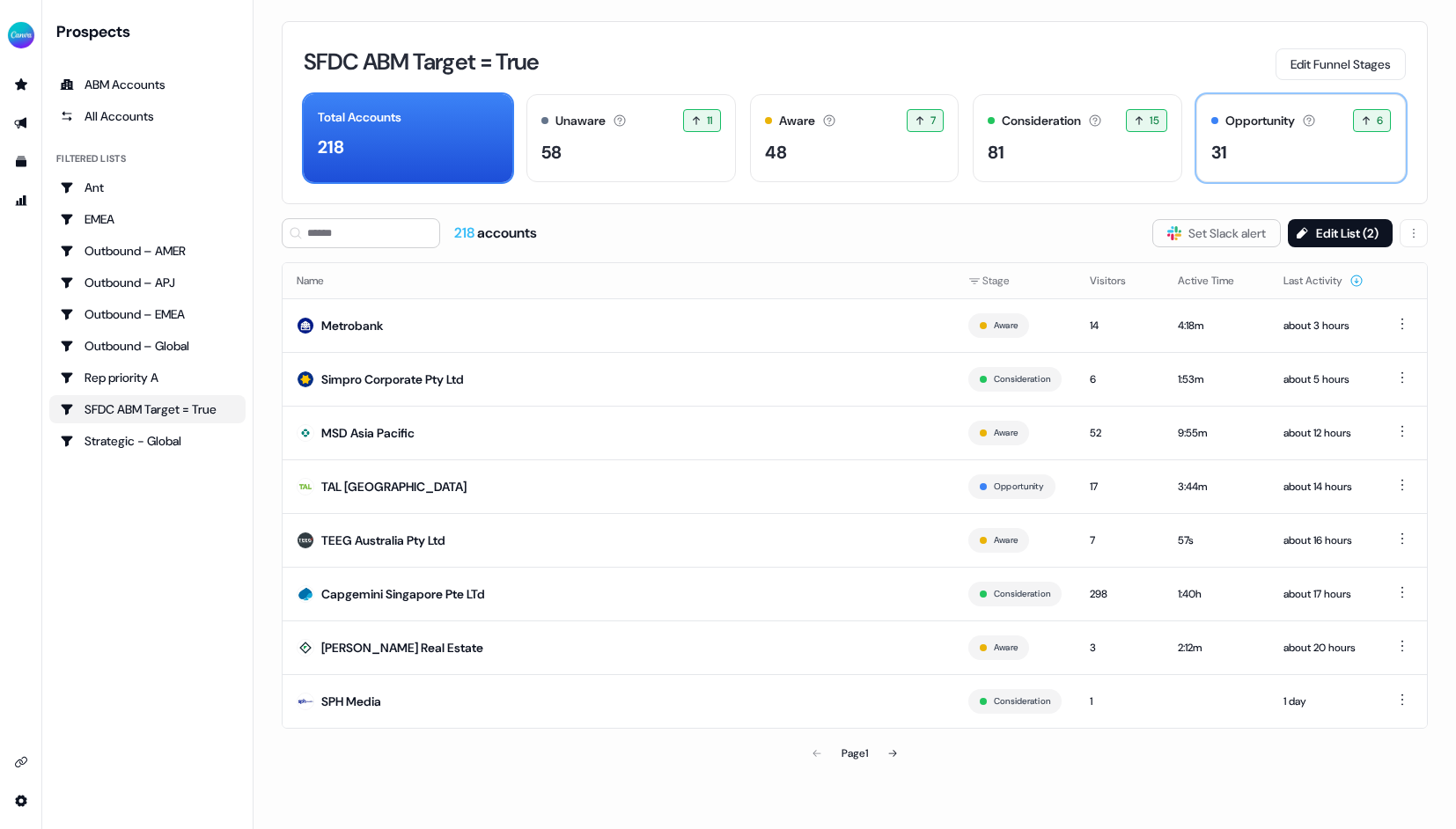
click at [1275, 154] on div "31" at bounding box center [1300, 152] width 179 height 27
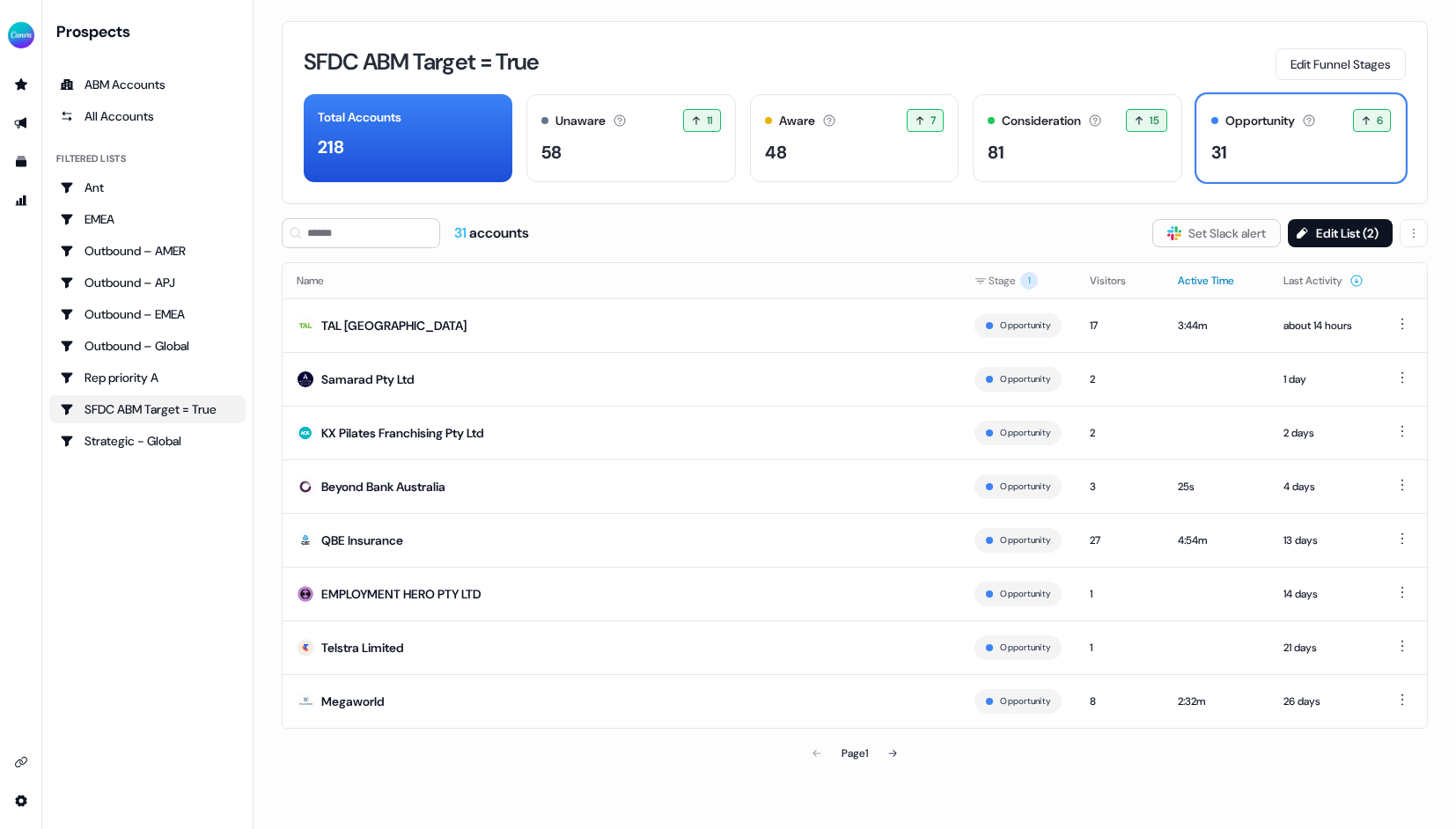
click at [1188, 275] on button "Active Time" at bounding box center [1215, 280] width 78 height 32
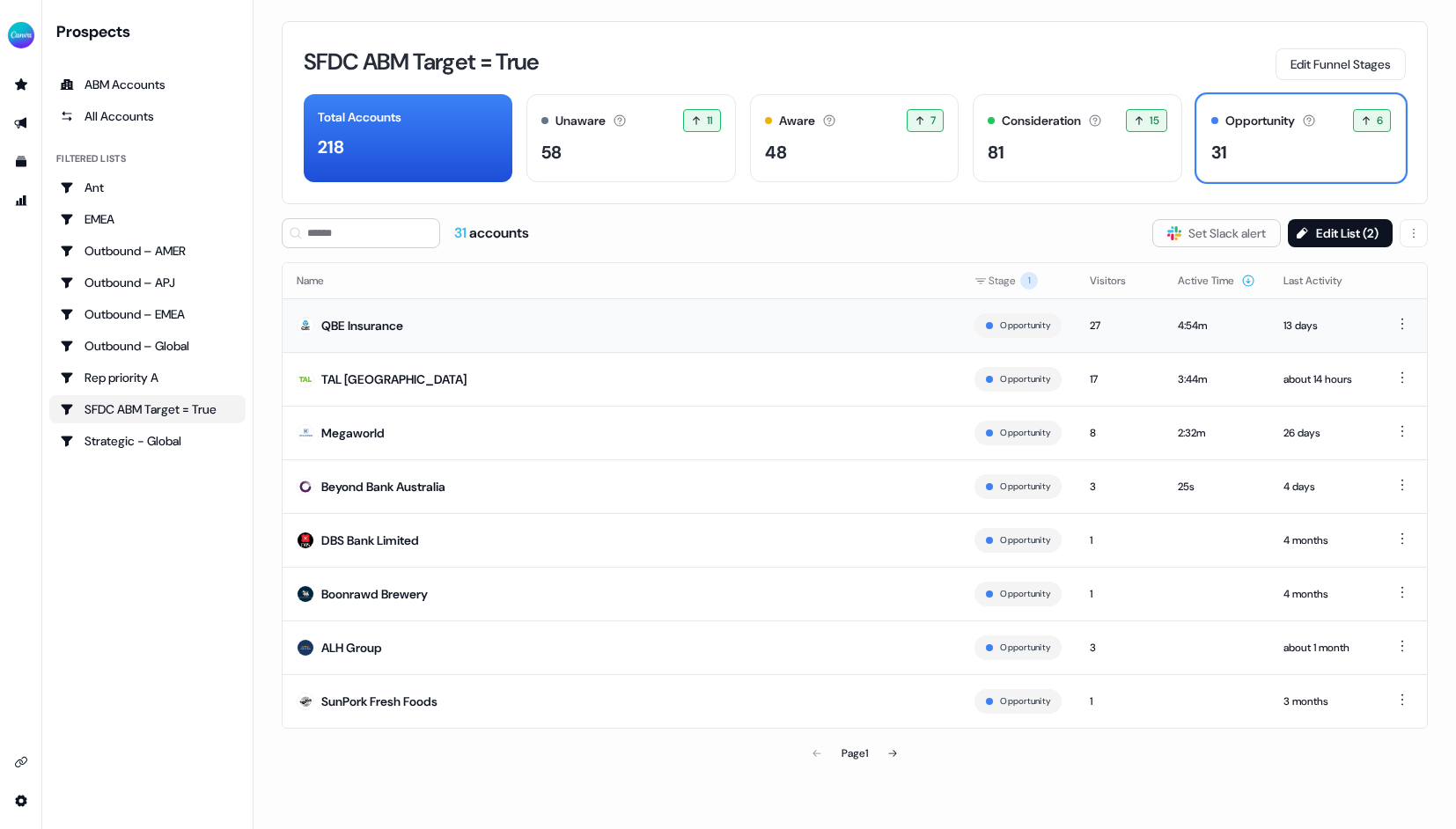
click at [357, 325] on div "QBE Insurance" at bounding box center [361, 326] width 81 height 17
click at [586, 780] on div "SFDC ABM Target = True Edit Funnel Stages Total Accounts 218 Unaware The defaul…" at bounding box center [854, 414] width 1202 height 829
click at [1080, 125] on div "Consideration" at bounding box center [1041, 121] width 80 height 18
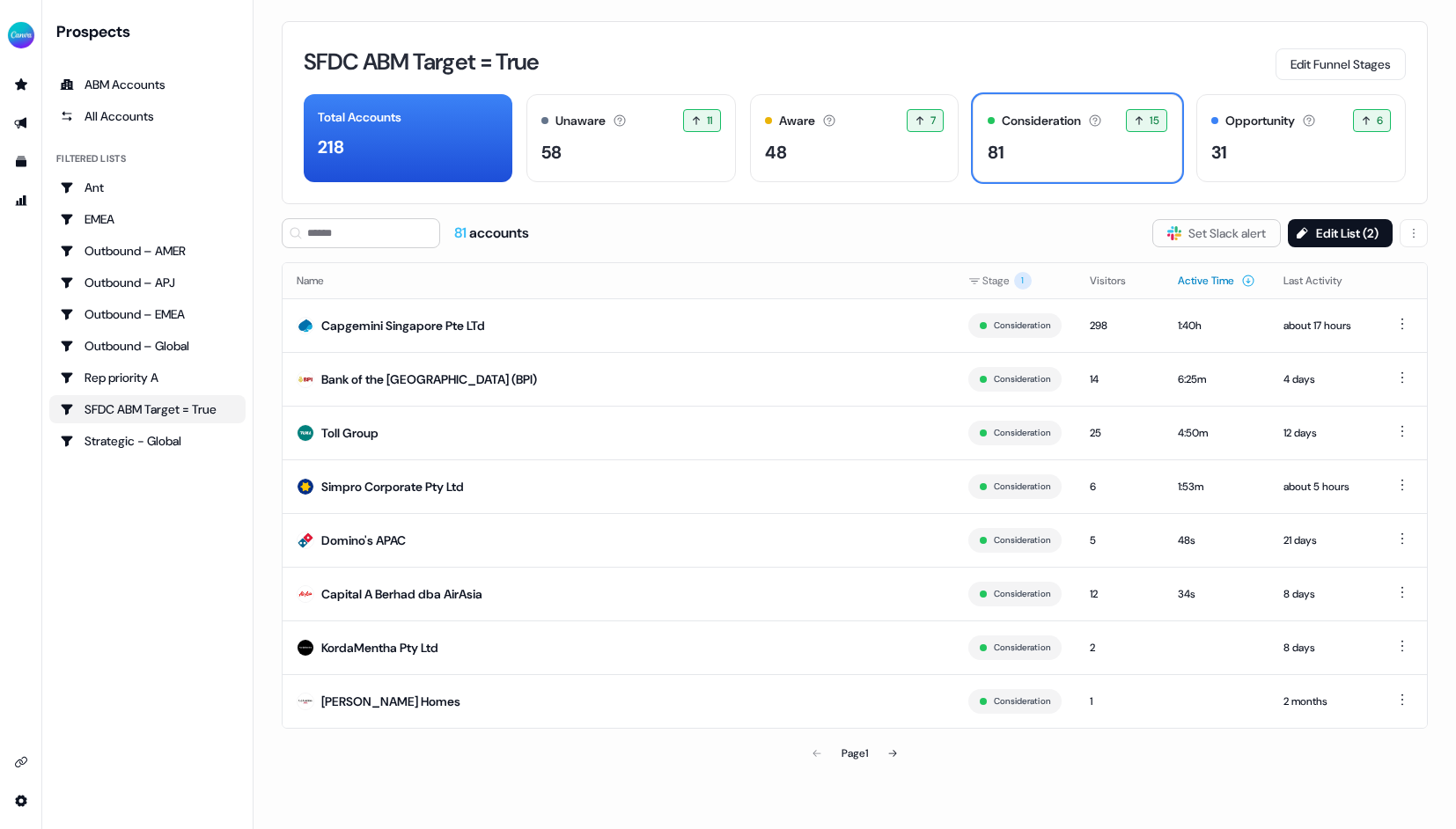
click at [1231, 281] on button "Active Time" at bounding box center [1215, 280] width 78 height 32
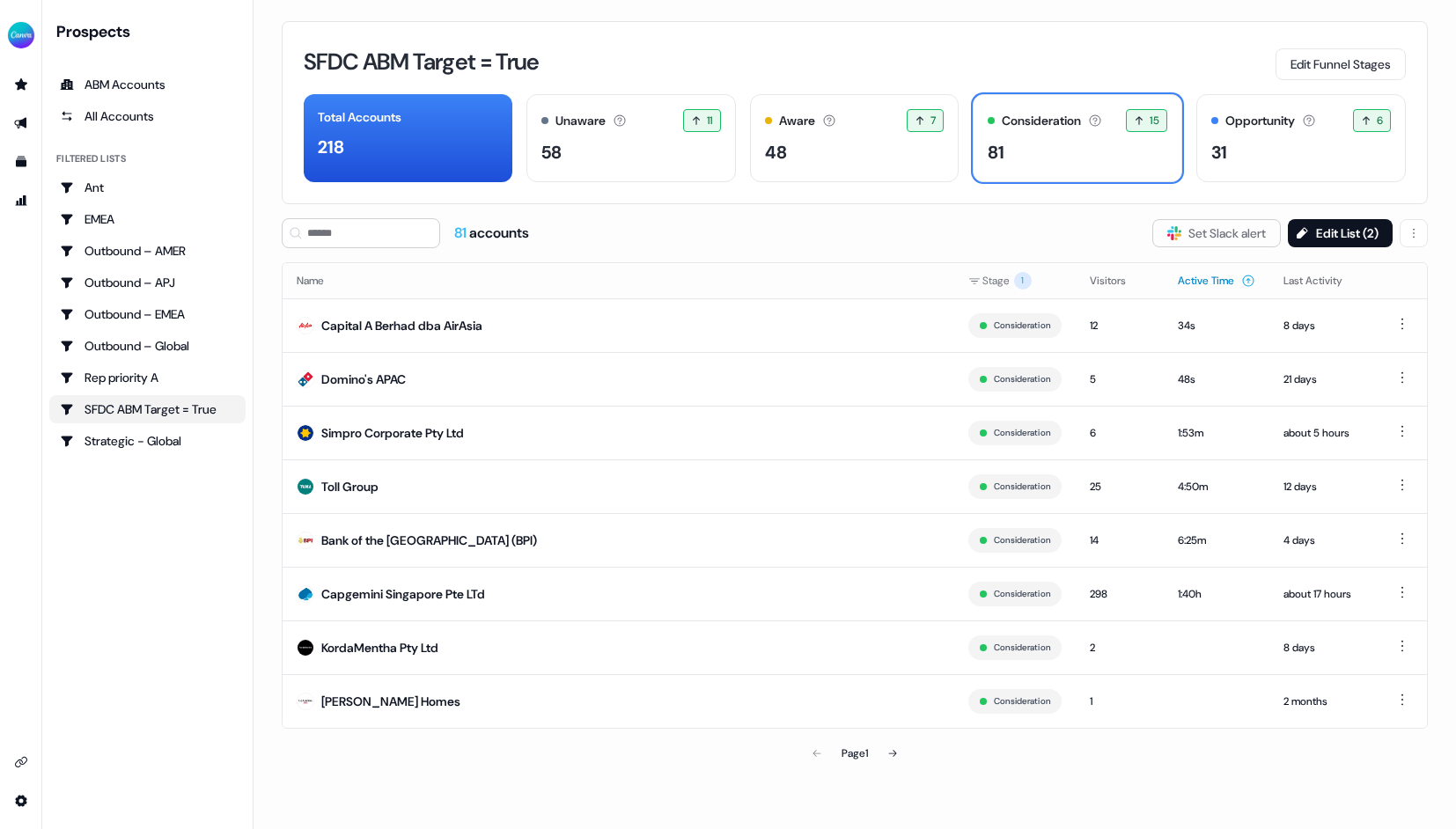
click at [1228, 278] on button "Active Time" at bounding box center [1215, 280] width 78 height 32
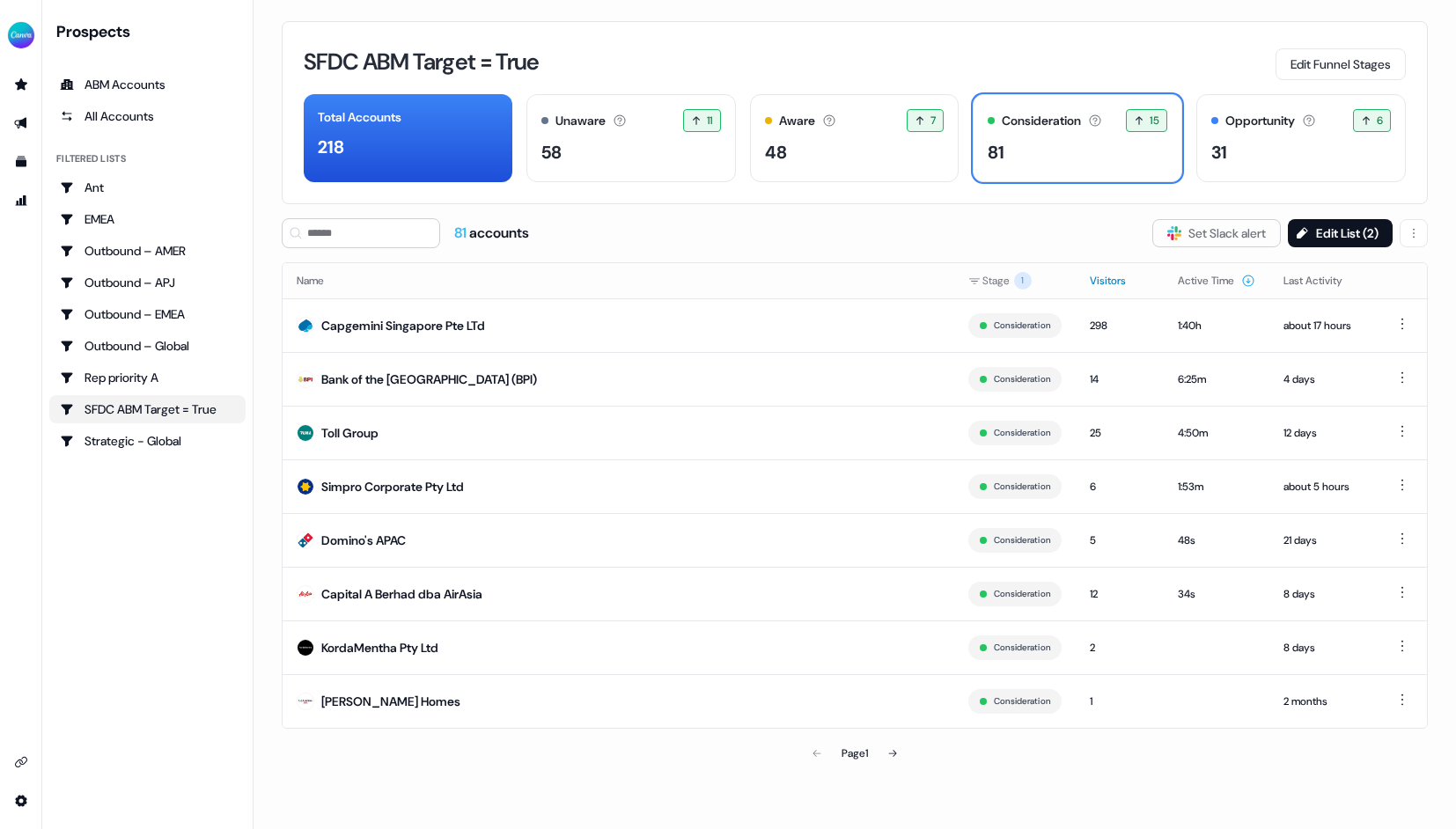
click at [1118, 280] on button "Visitors" at bounding box center [1119, 280] width 58 height 32
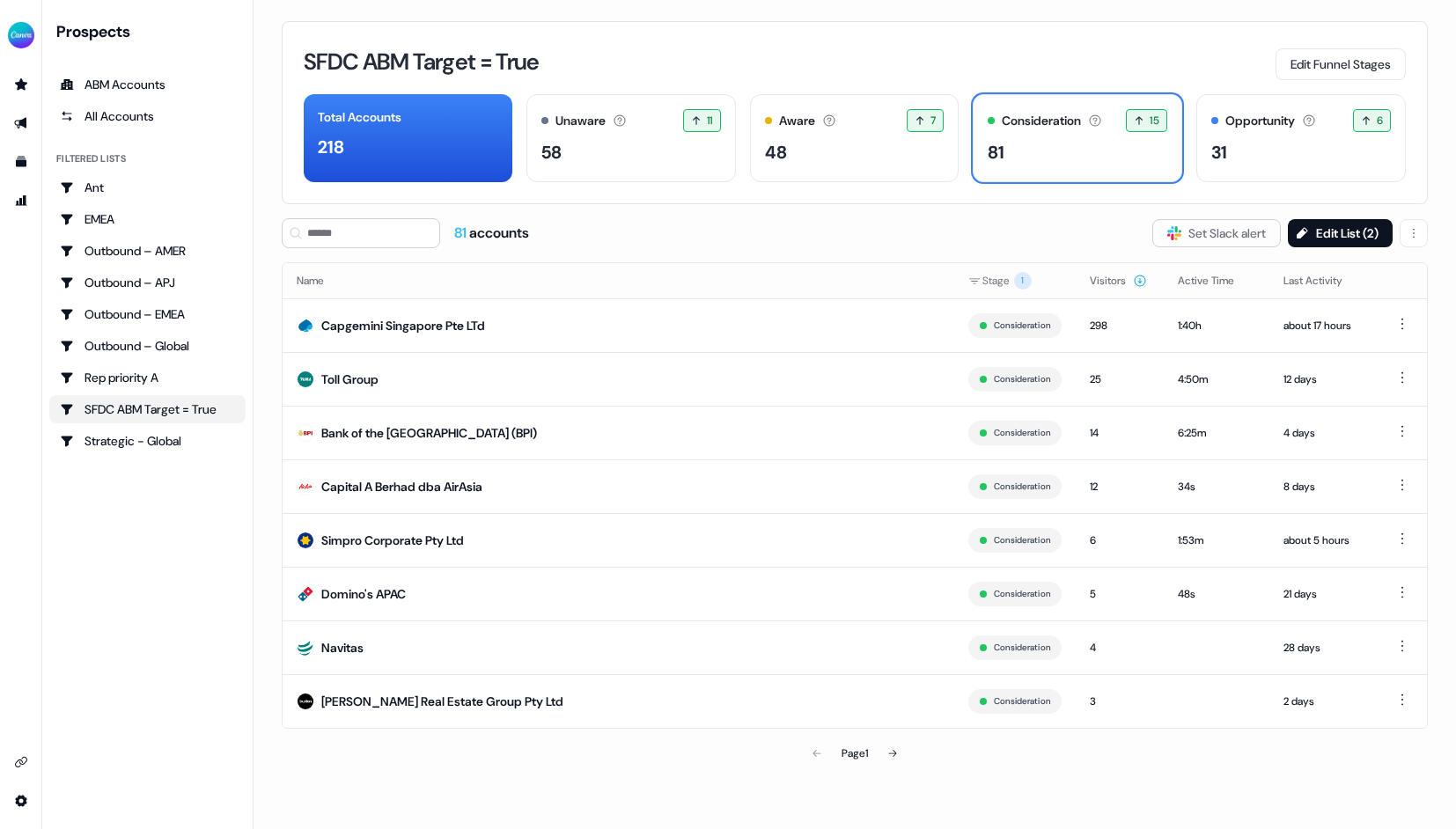
click at [1153, 812] on div "SFDC ABM Target = True Edit Funnel Stages Total Accounts 218 Unaware The defaul…" at bounding box center [854, 414] width 1202 height 829
click at [1343, 230] on button "Edit List ( 2 )" at bounding box center [1339, 233] width 104 height 28
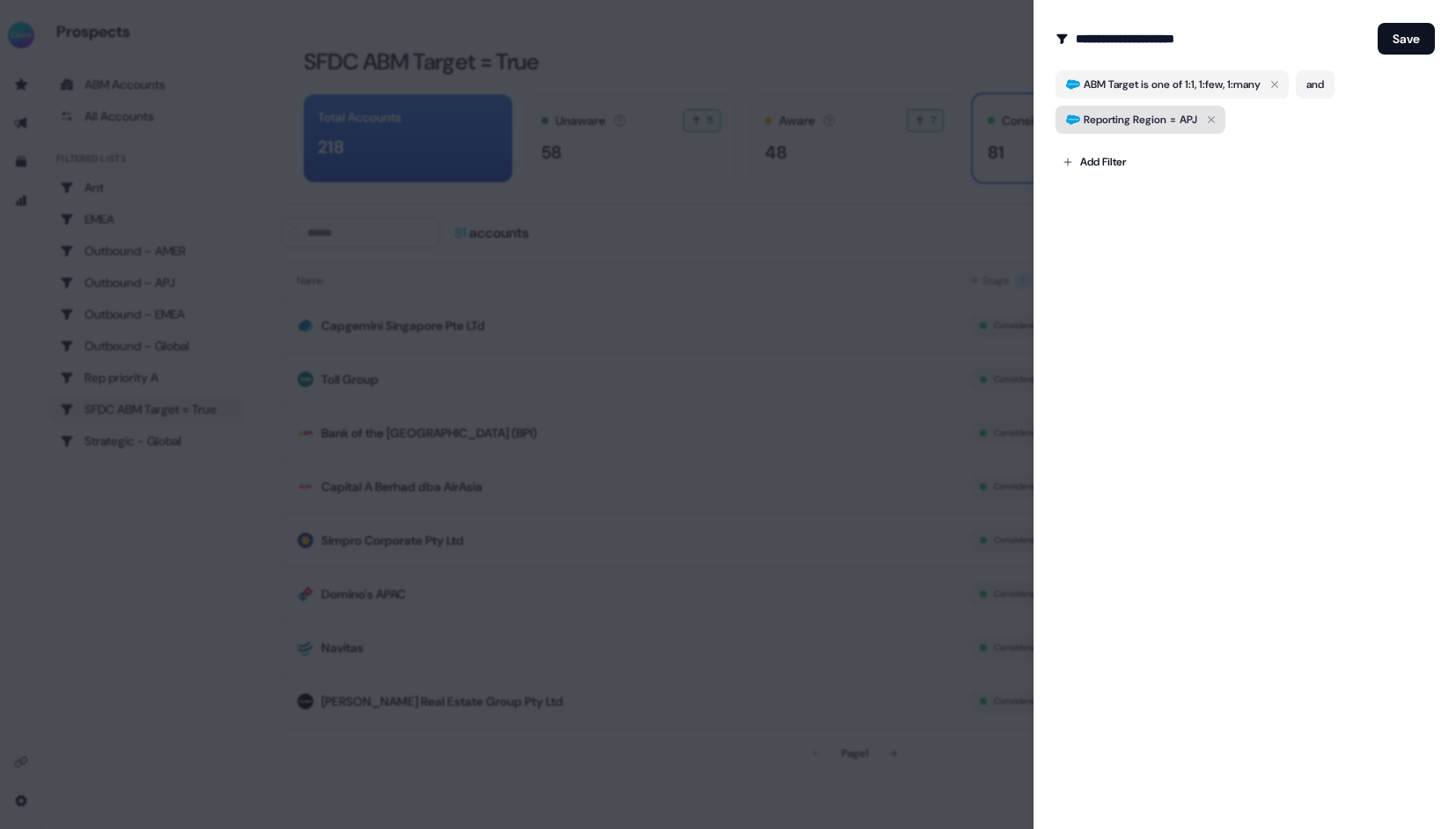
click at [1182, 119] on div "Reporting Region = APJ" at bounding box center [1140, 120] width 113 height 17
drag, startPoint x: 1172, startPoint y: 177, endPoint x: 1131, endPoint y: 176, distance: 41.0
click at [1131, 176] on input "***" at bounding box center [1190, 176] width 128 height 28
type input "****"
click at [1242, 337] on div "**********" at bounding box center [1244, 414] width 423 height 829
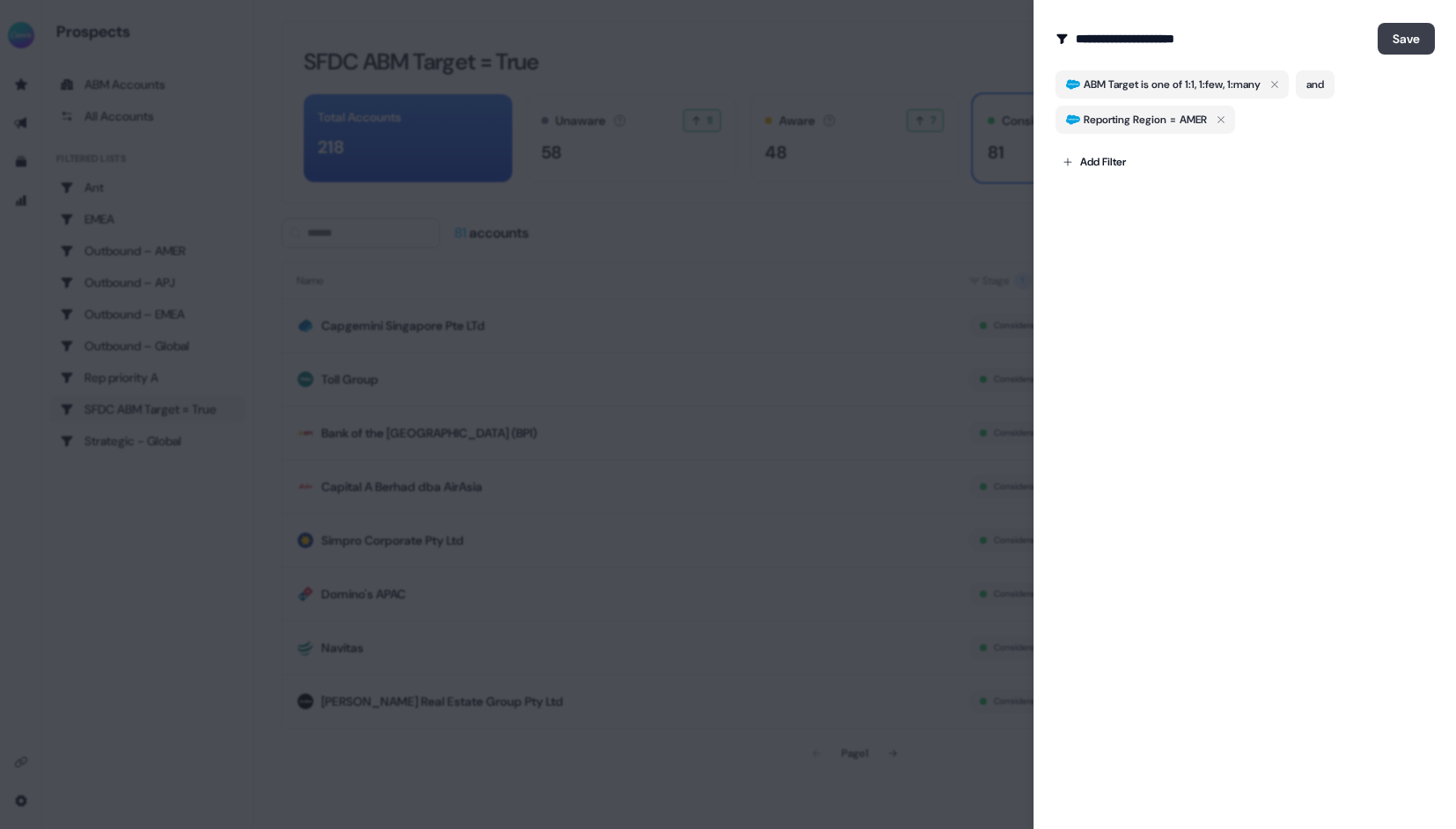
click at [1400, 38] on button "Save" at bounding box center [1406, 38] width 58 height 32
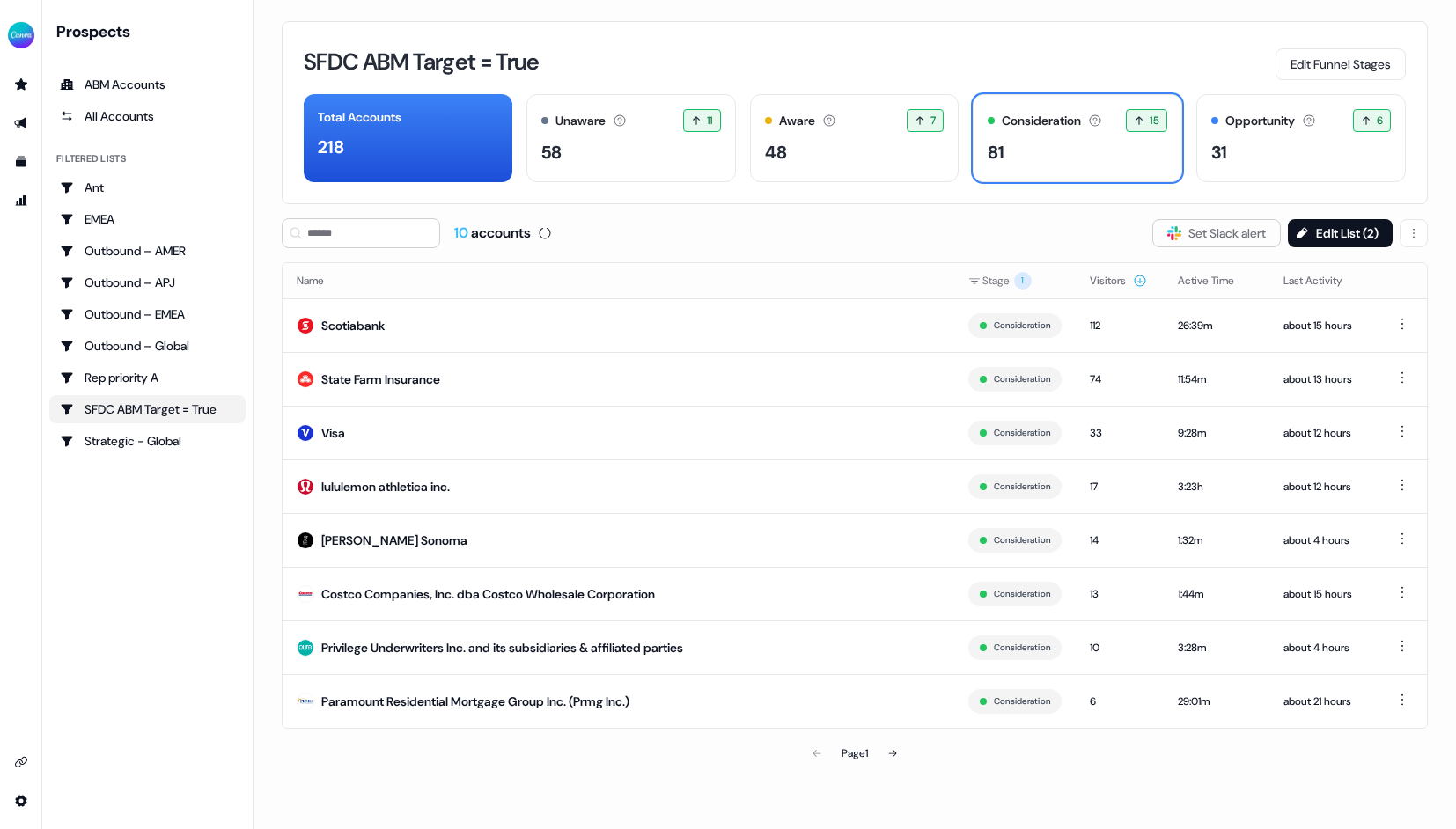
click at [826, 60] on div "SFDC ABM Target = True Edit Funnel Stages" at bounding box center [854, 61] width 1101 height 37
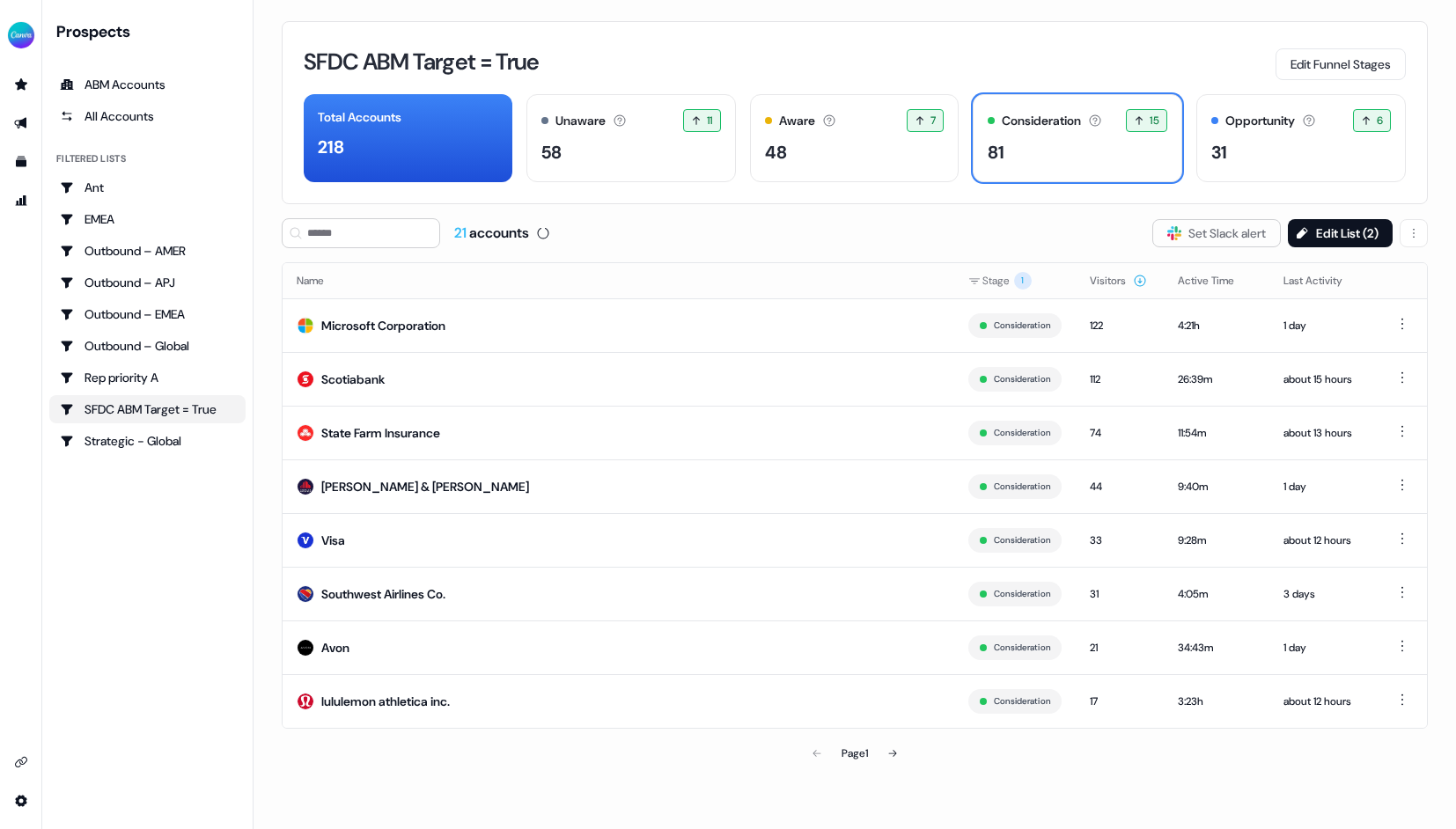
click at [949, 25] on div "SFDC ABM Target = True Edit Funnel Stages Total Accounts 218 Unaware The defaul…" at bounding box center [854, 112] width 1145 height 183
click at [444, 151] on div "218" at bounding box center [407, 148] width 180 height 27
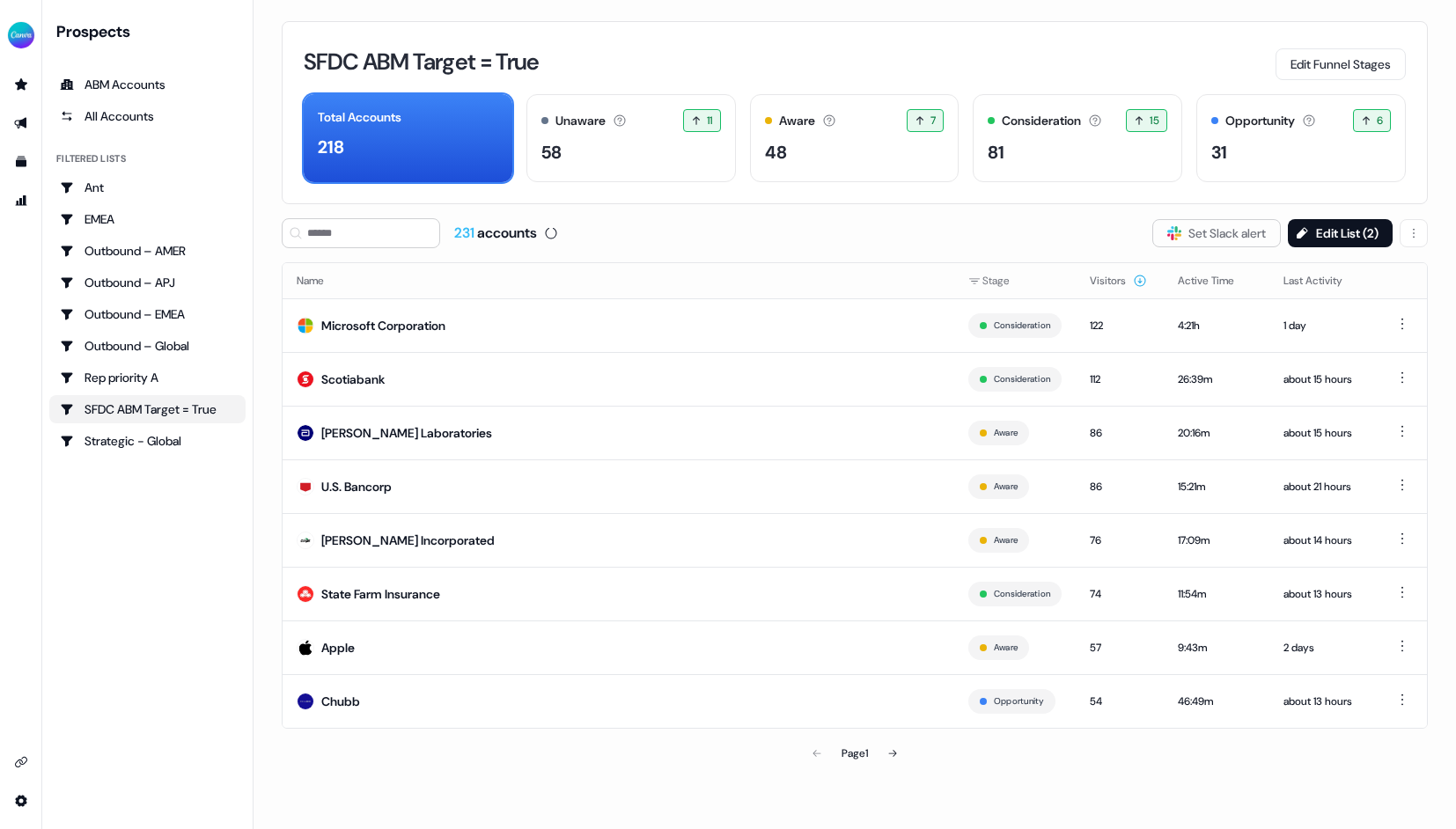
click at [825, 42] on div "SFDC ABM Target = True Edit Funnel Stages Total Accounts 218 Unaware The defaul…" at bounding box center [854, 112] width 1145 height 183
click at [921, 44] on div "SFDC ABM Target = True Edit Funnel Stages" at bounding box center [854, 61] width 1101 height 37
click at [1023, 133] on div "Consideration Accounts with 25+ minutes of usage and 2+ visitors in the last 60…" at bounding box center [1077, 138] width 210 height 88
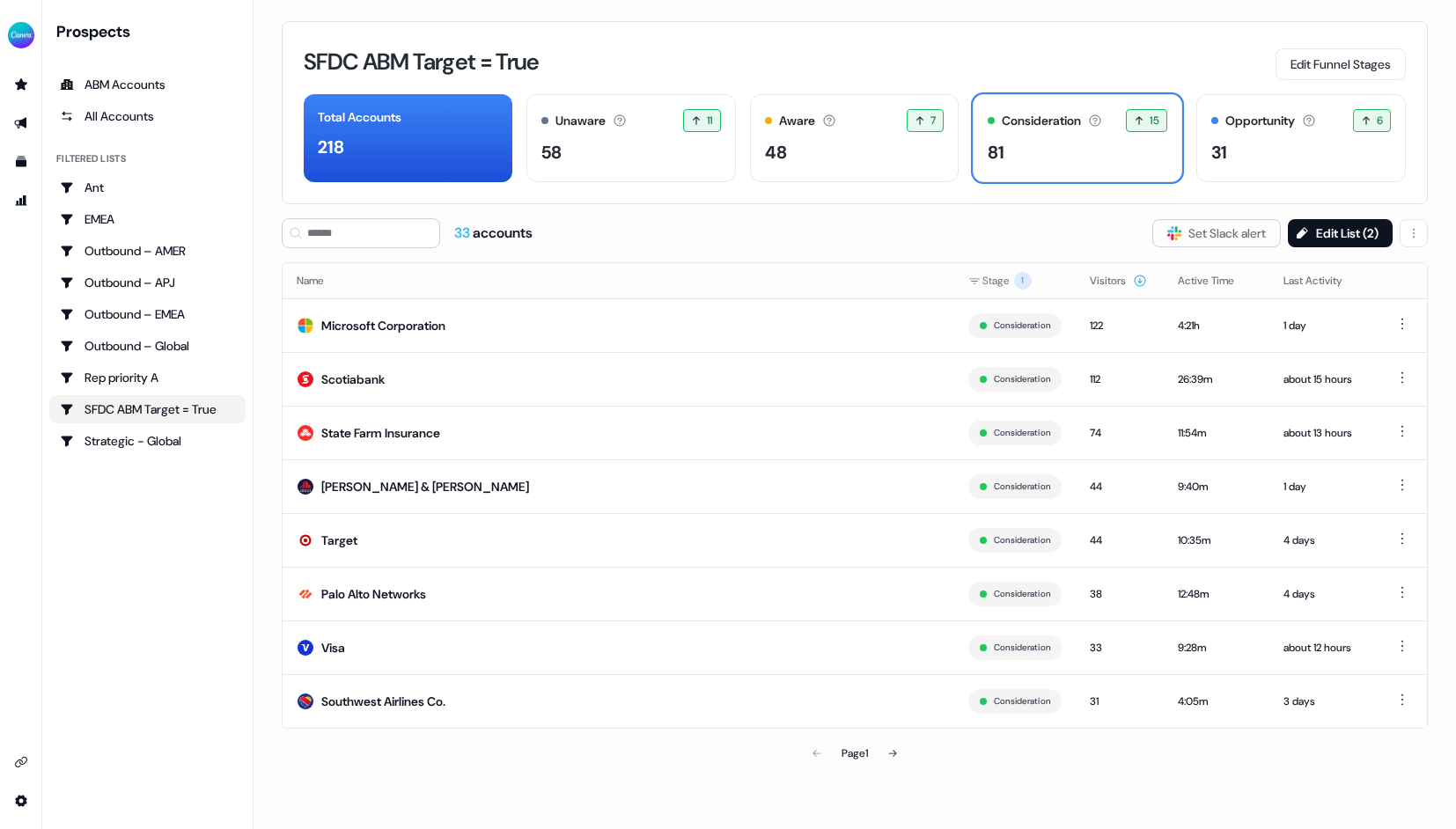
click at [1059, 56] on div "SFDC ABM Target = True Edit Funnel Stages" at bounding box center [854, 61] width 1101 height 37
click at [1121, 277] on button "Visitors" at bounding box center [1119, 280] width 58 height 32
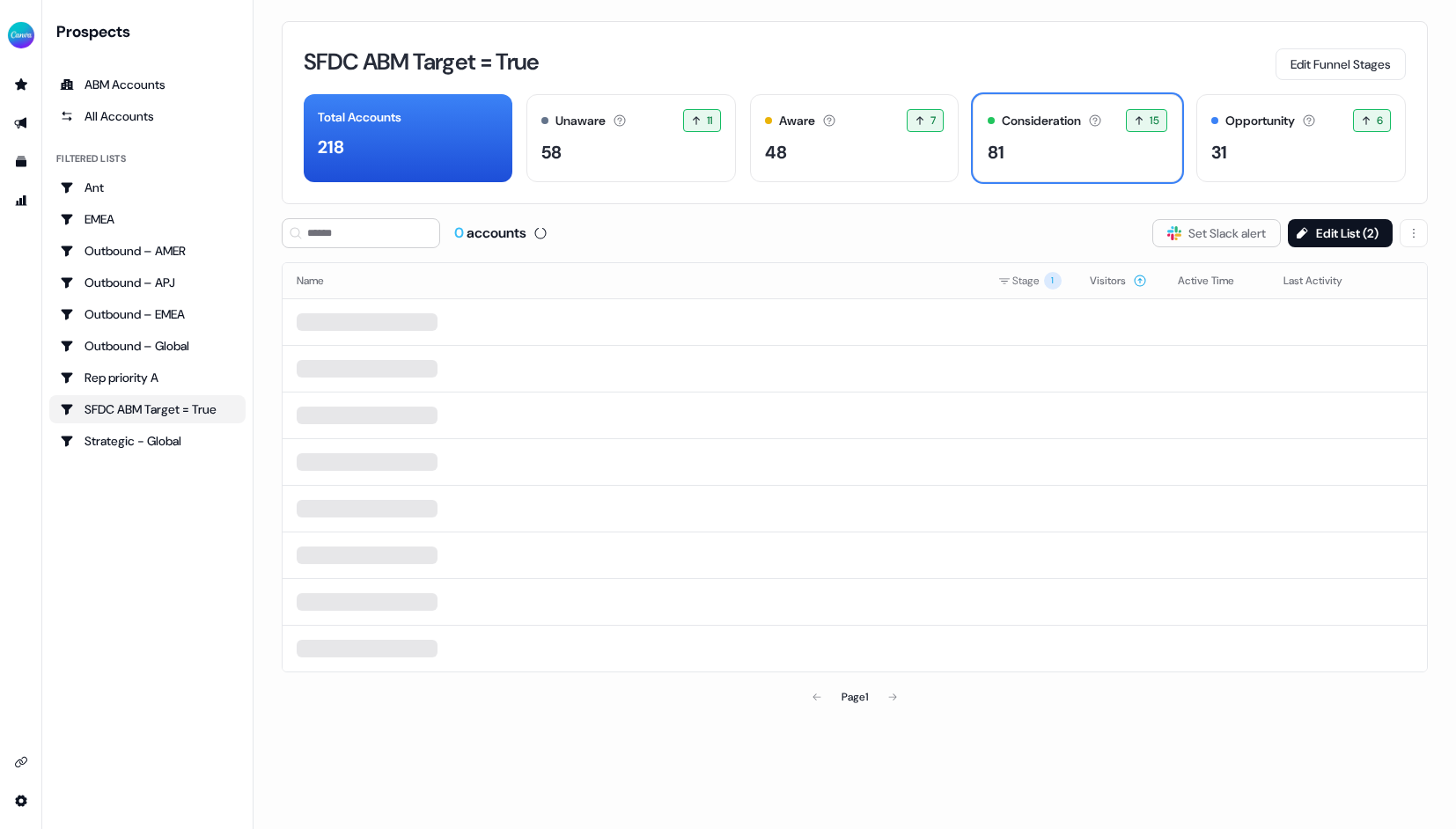
click at [1121, 277] on button "Visitors" at bounding box center [1119, 280] width 58 height 32
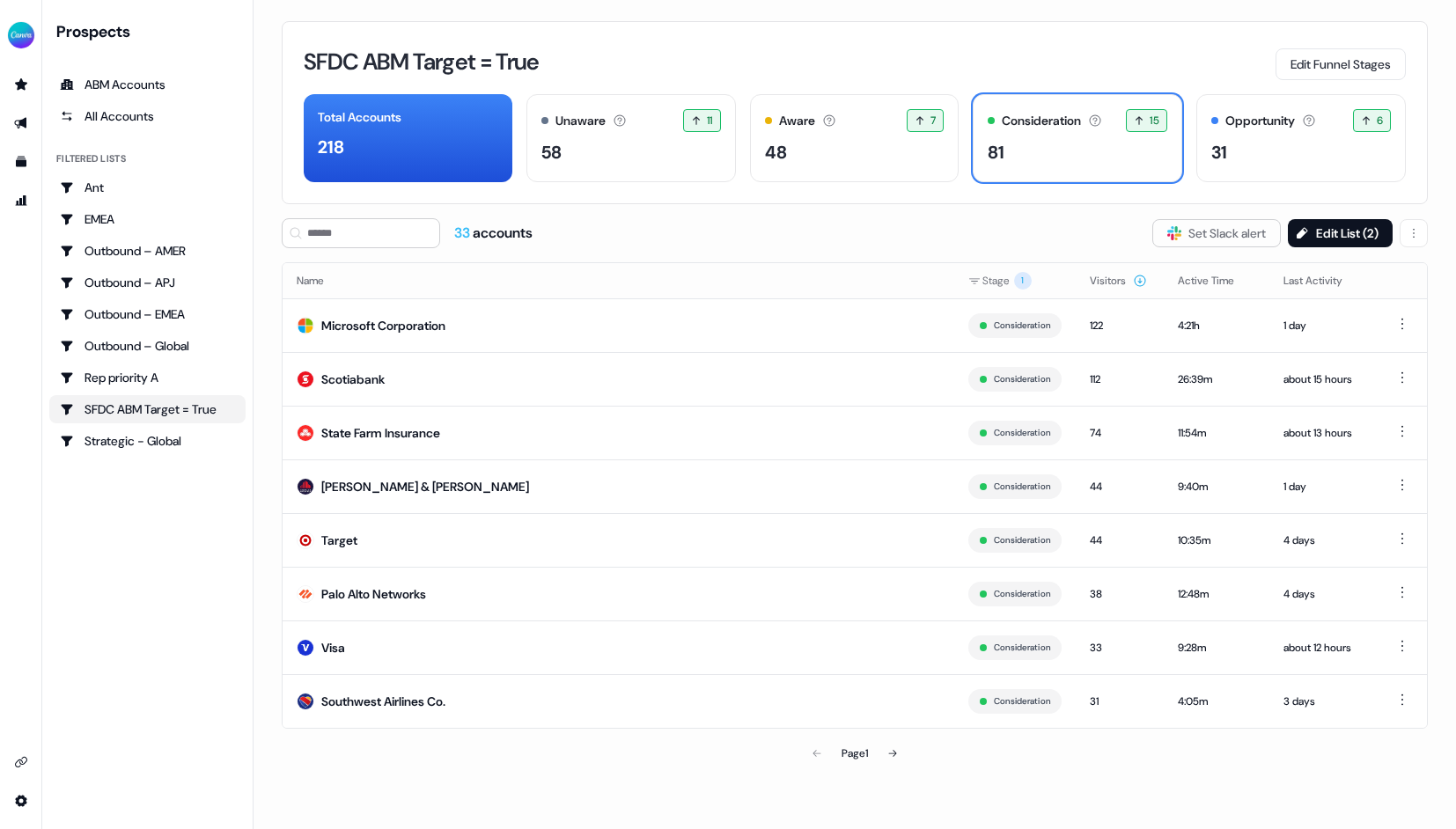
click at [1121, 277] on button "Visitors" at bounding box center [1119, 280] width 58 height 32
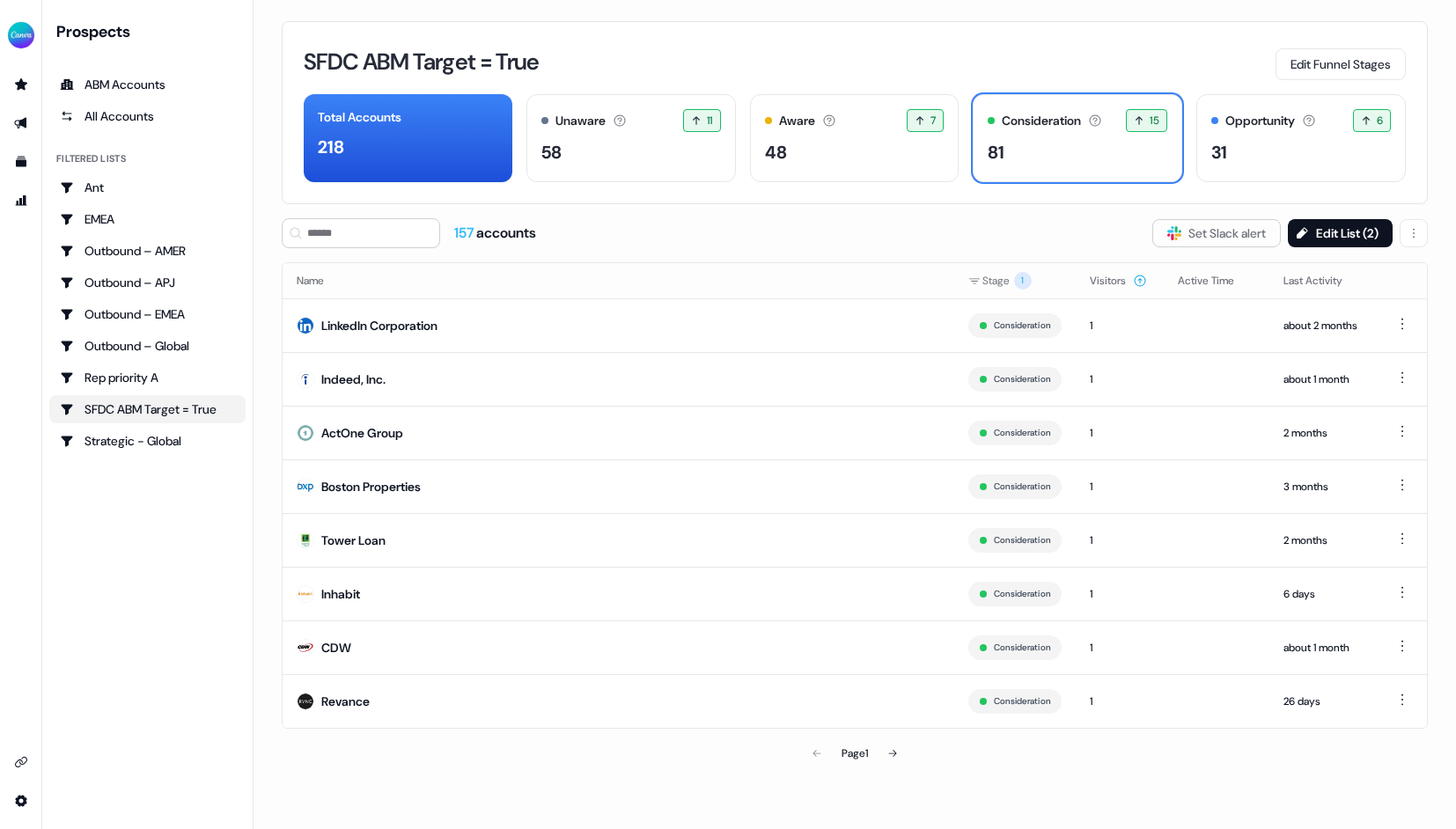
click at [1121, 277] on button "Visitors" at bounding box center [1119, 280] width 58 height 32
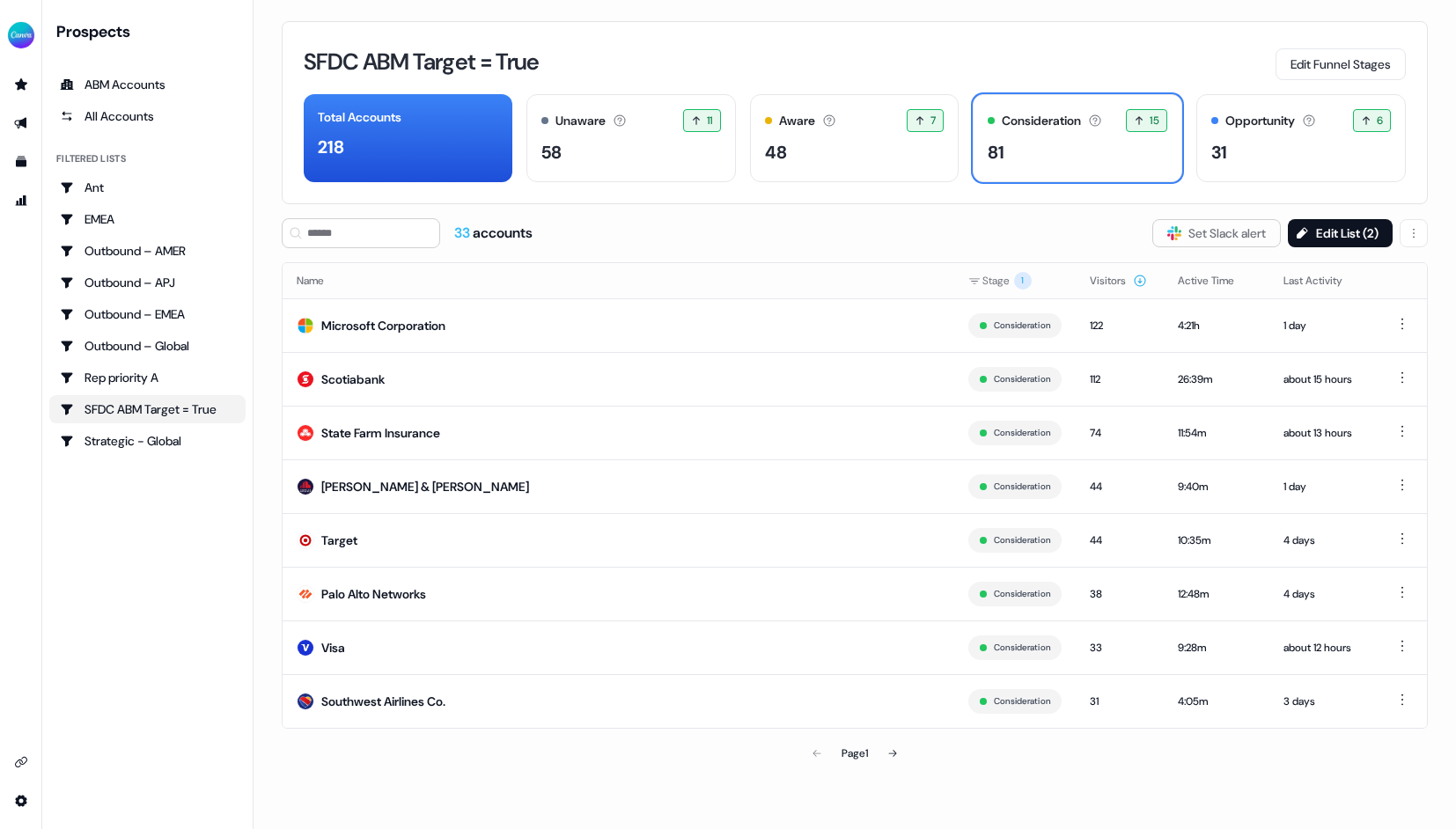
click at [1020, 231] on div "33 accounts Slack Logo SVG Set Slack alert Edit List ( 2 )" at bounding box center [854, 233] width 1145 height 30
click at [1242, 120] on div "Opportunity" at bounding box center [1260, 121] width 70 height 18
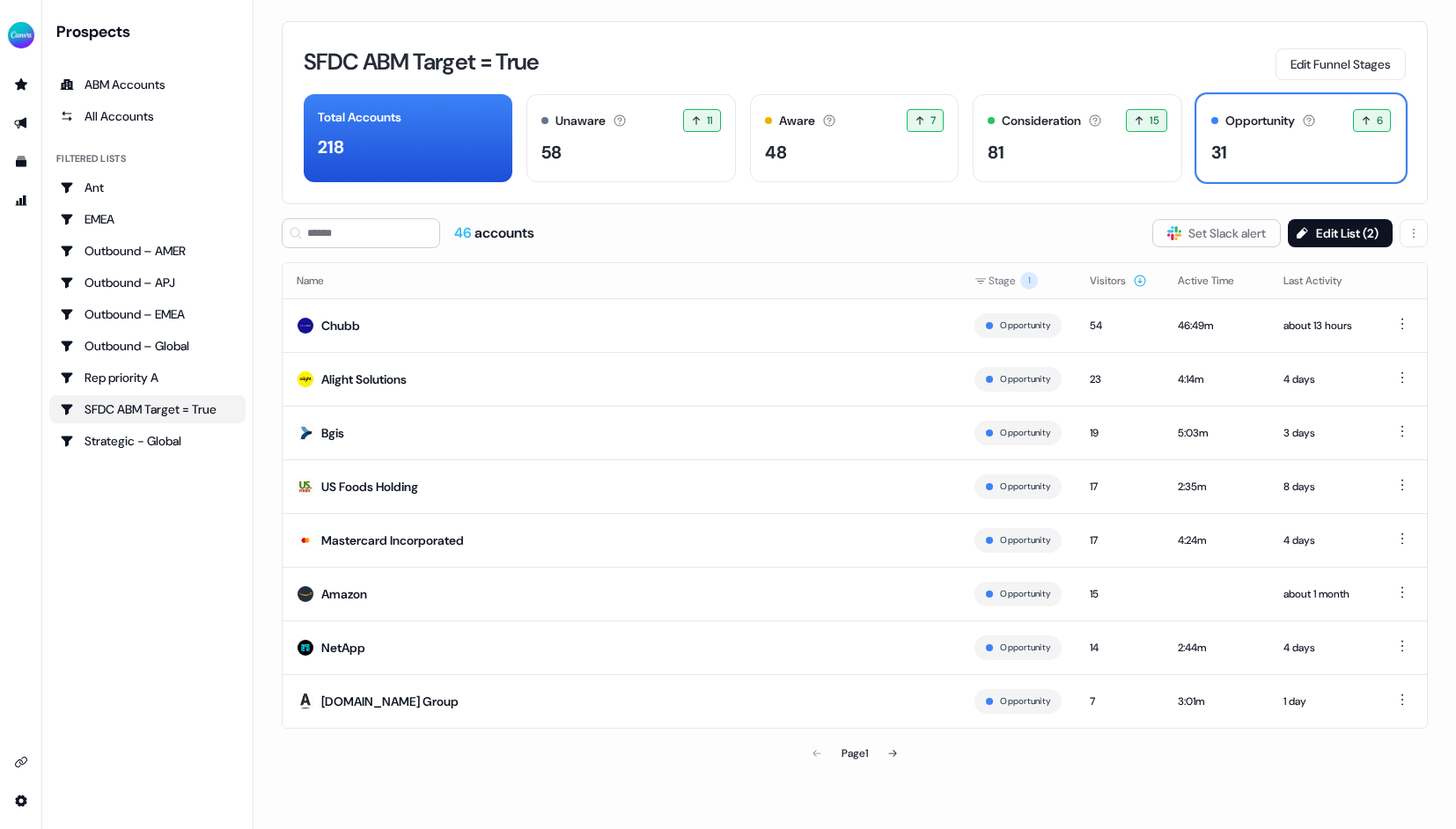
click at [1126, 42] on div "SFDC ABM Target = True Edit Funnel Stages Total Accounts 218 Unaware The defaul…" at bounding box center [854, 112] width 1145 height 183
click at [1123, 283] on button "Visitors" at bounding box center [1119, 280] width 58 height 32
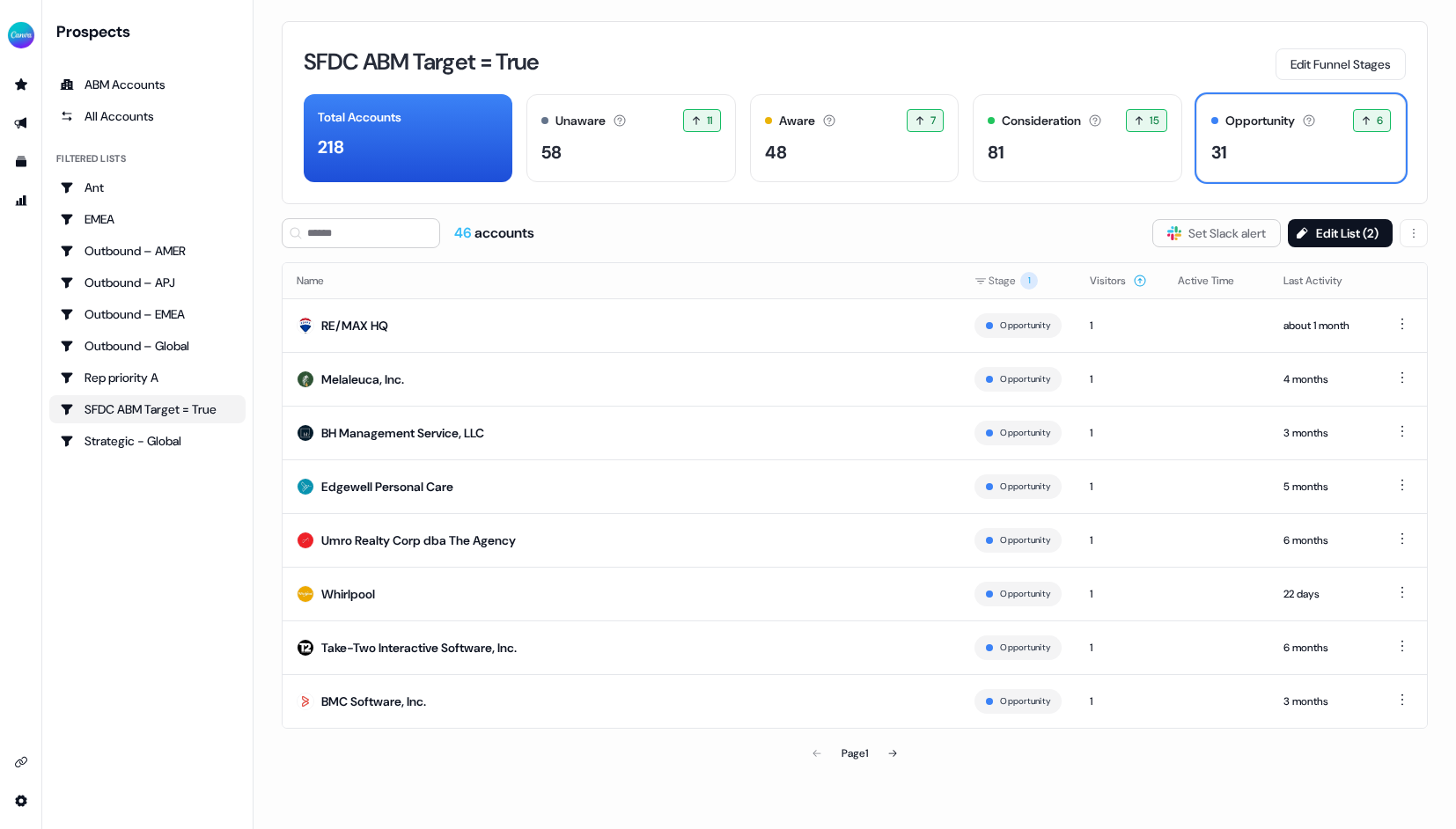
click at [1123, 283] on button "Visitors" at bounding box center [1119, 280] width 58 height 32
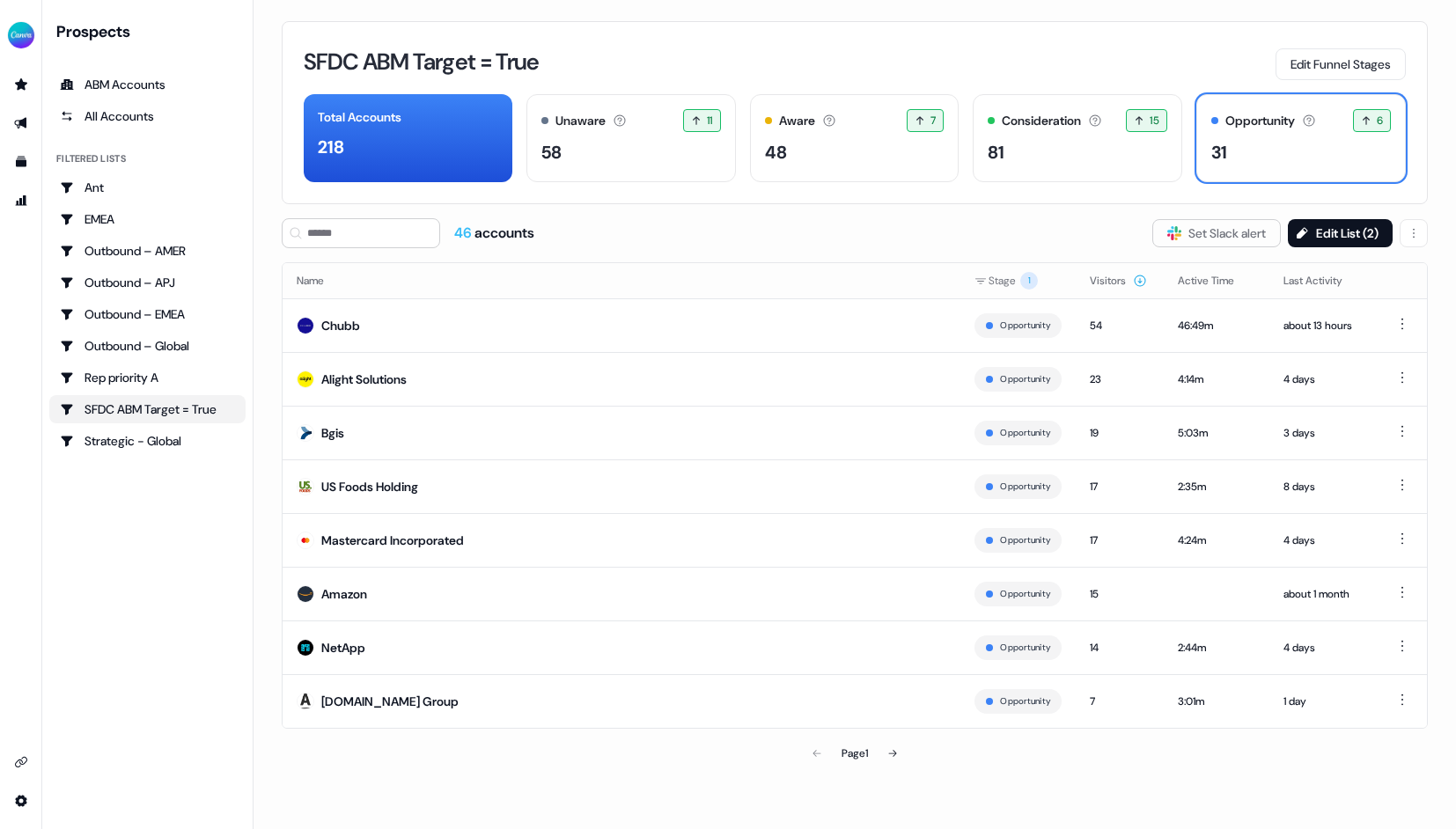
click at [1031, 231] on div "46 accounts Slack Logo SVG Set Slack alert Edit List ( 2 )" at bounding box center [854, 233] width 1145 height 30
click at [1323, 238] on button "Edit List ( 2 )" at bounding box center [1339, 233] width 104 height 28
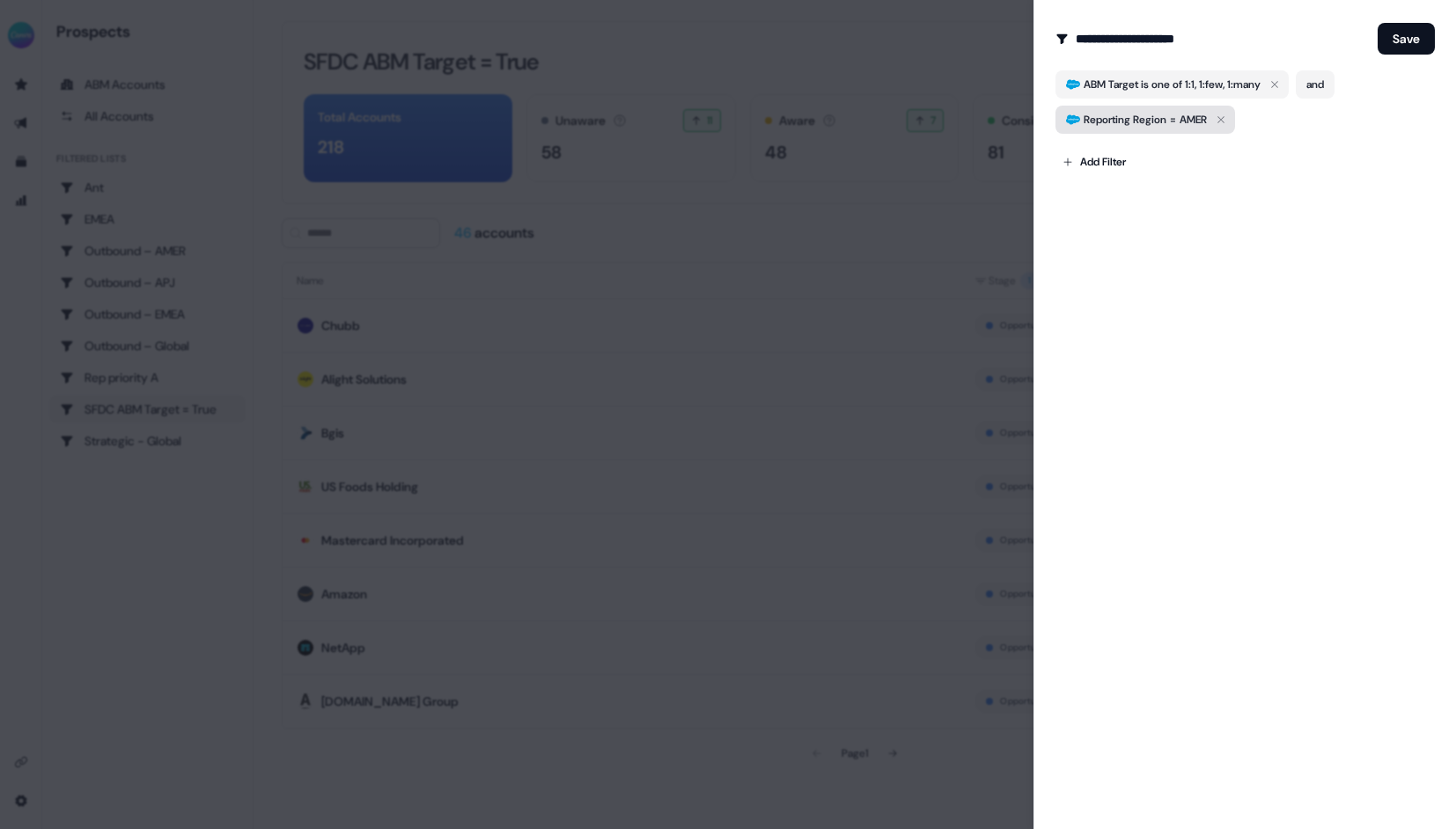
click at [1157, 116] on span "Reporting Region" at bounding box center [1124, 120] width 82 height 17
drag, startPoint x: 1182, startPoint y: 182, endPoint x: 1093, endPoint y: 177, distance: 89.1
click at [1093, 177] on div "**********" at bounding box center [1167, 176] width 210 height 28
type input "****"
click at [1197, 274] on div "**********" at bounding box center [1244, 414] width 423 height 829
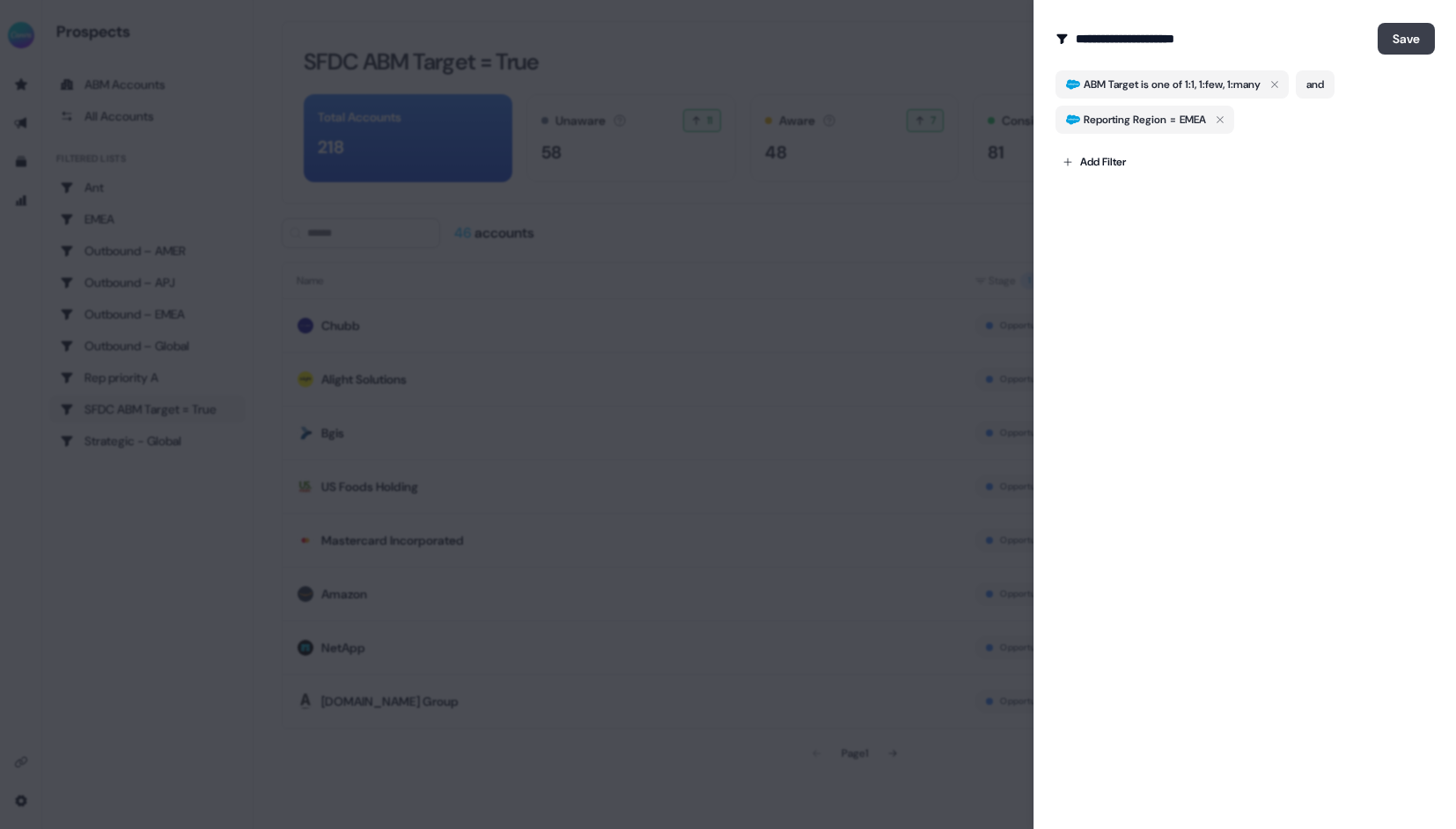
click at [1392, 37] on button "Save" at bounding box center [1406, 38] width 58 height 32
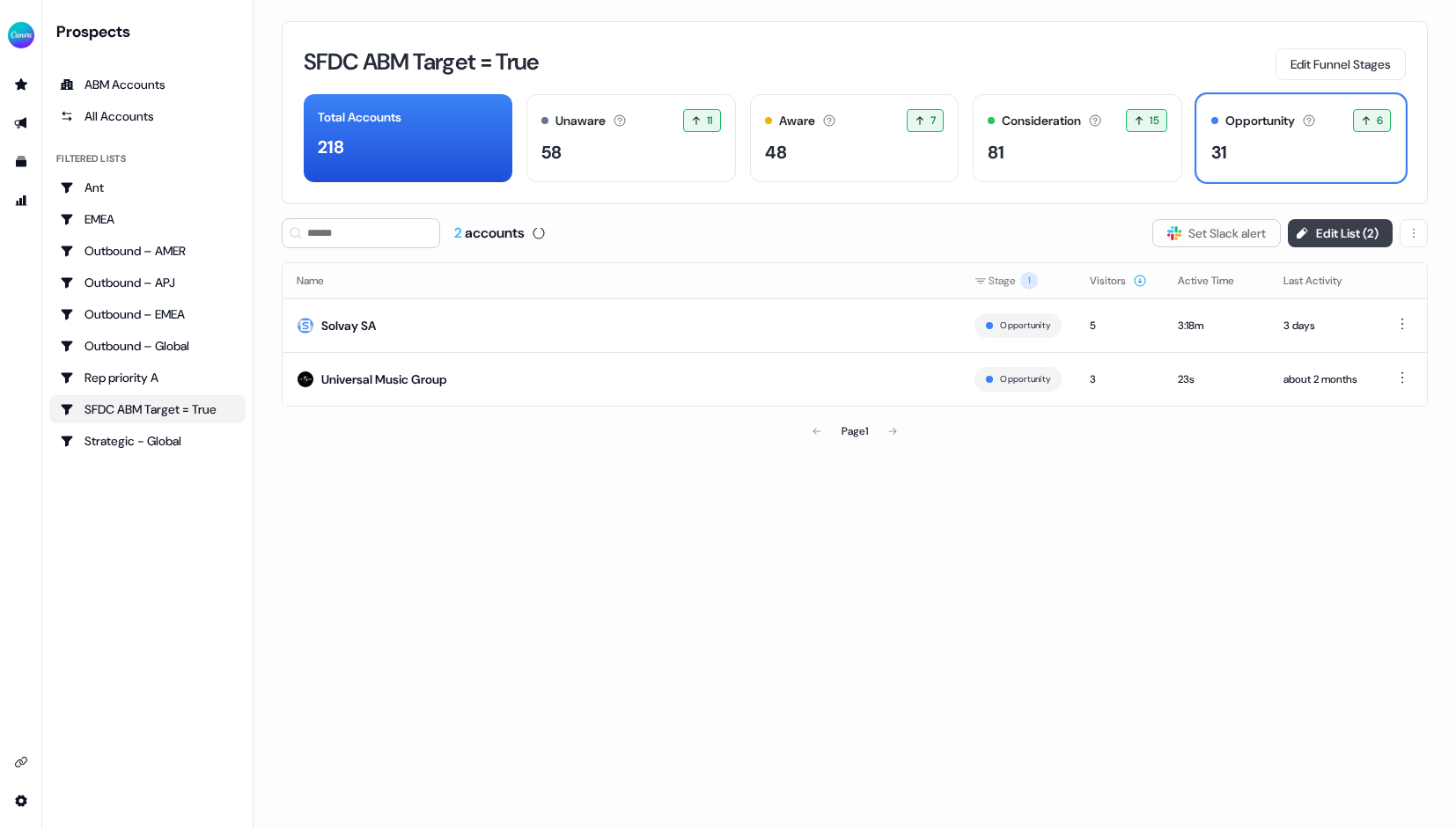
click at [1332, 231] on button "Edit List ( 2 )" at bounding box center [1339, 233] width 104 height 28
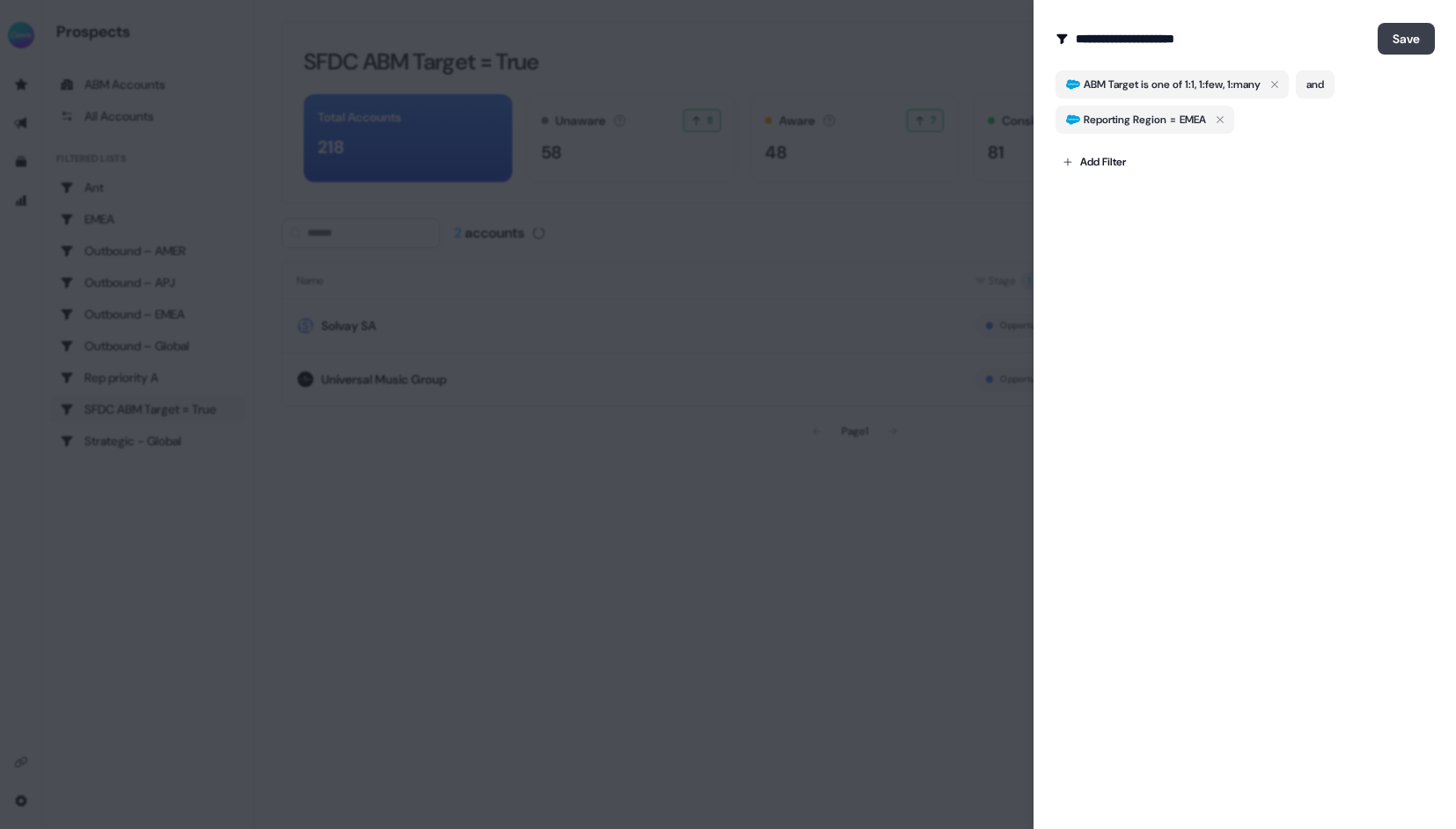
click at [1395, 37] on button "Save" at bounding box center [1406, 38] width 58 height 32
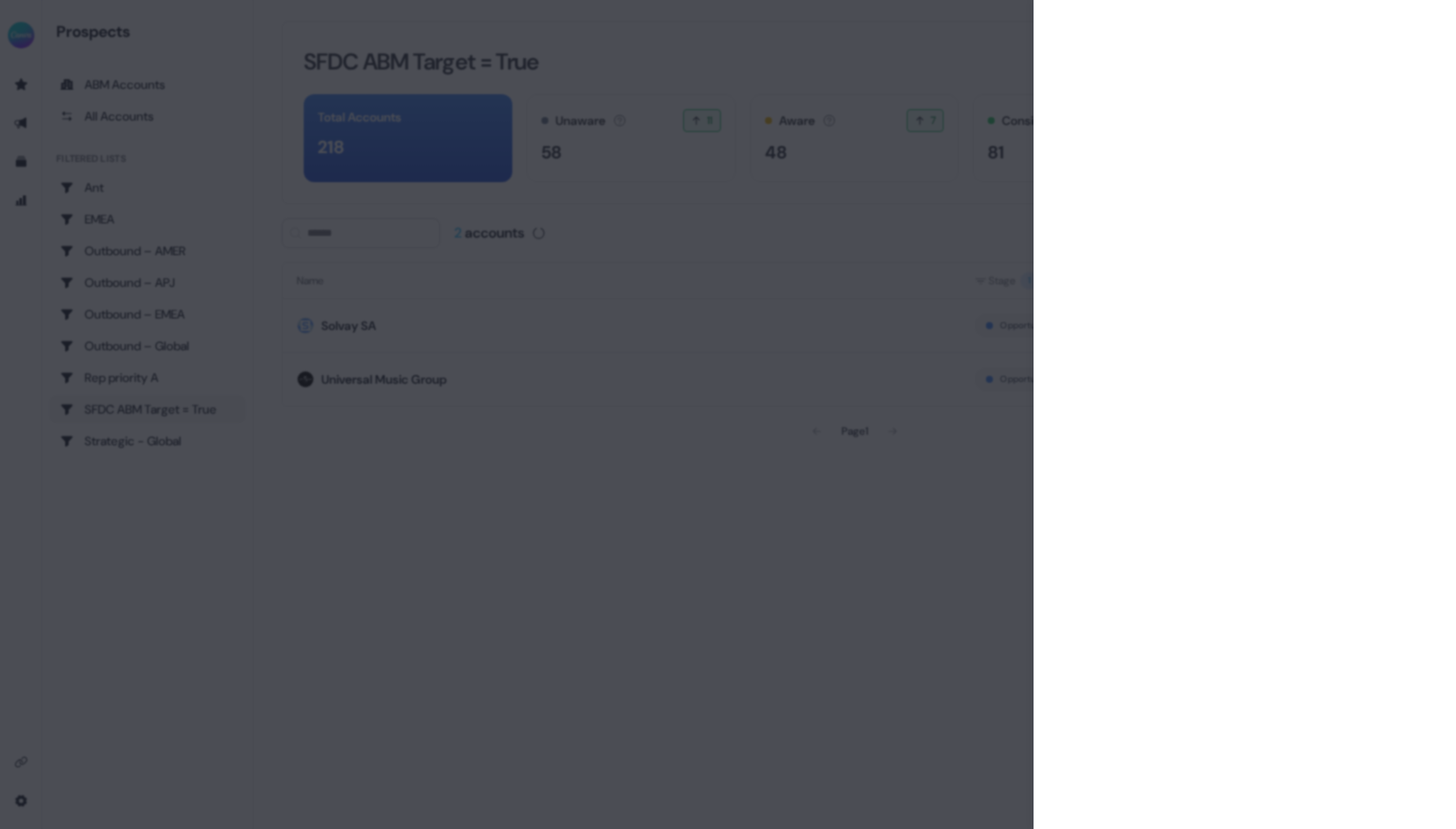
click at [868, 69] on div at bounding box center [728, 414] width 1456 height 829
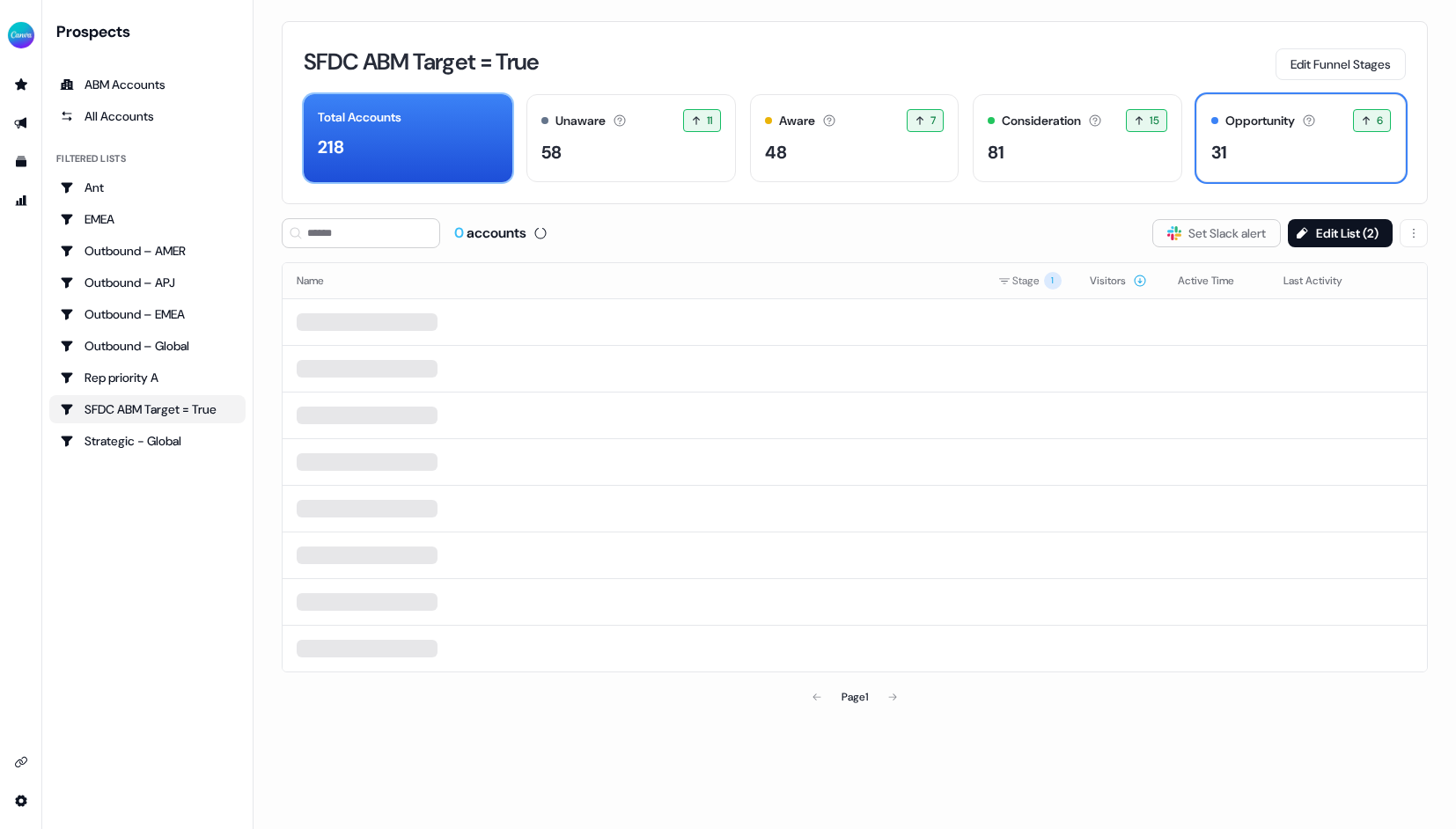
click at [455, 150] on div "218" at bounding box center [407, 148] width 180 height 27
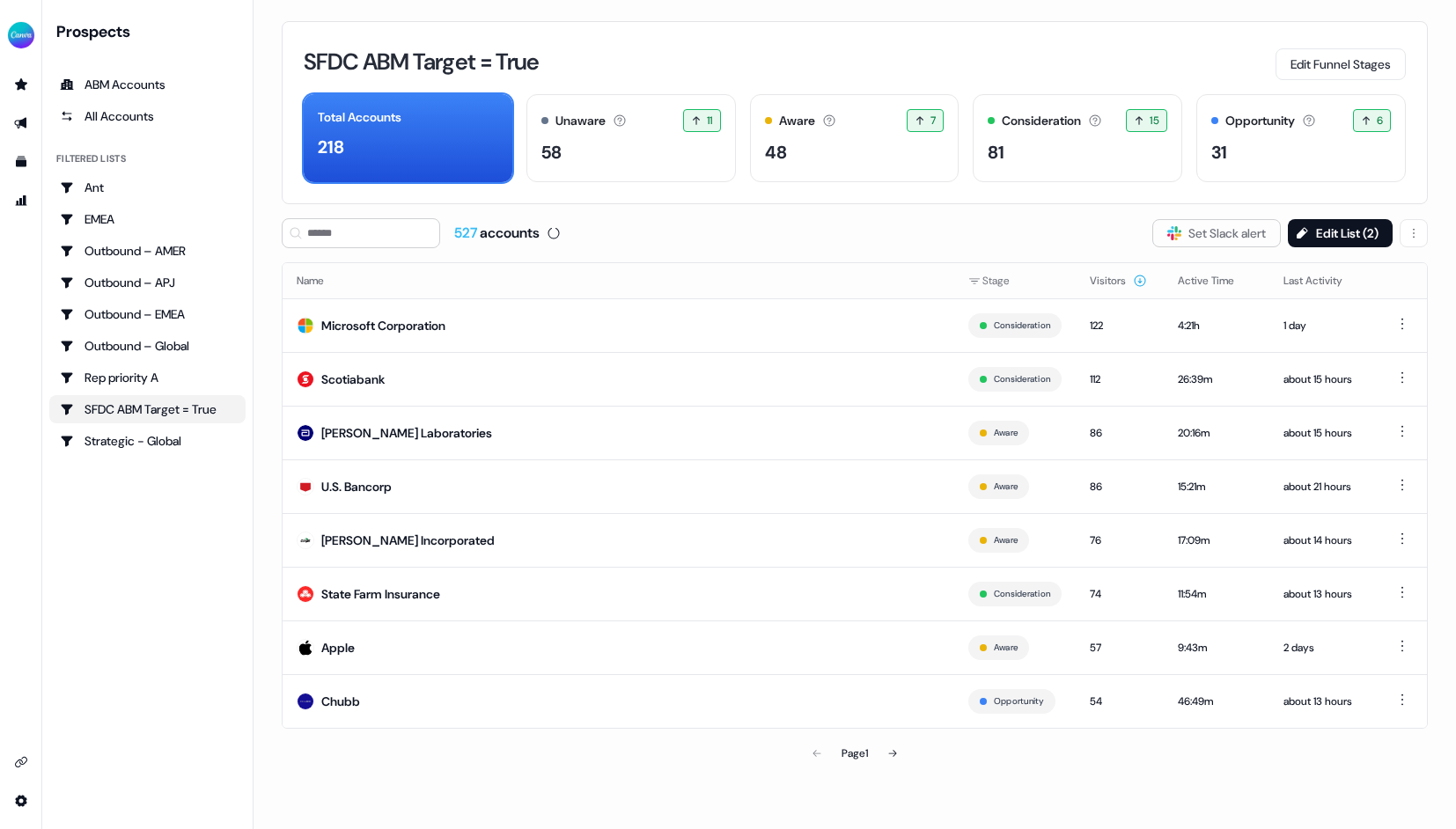
click at [689, 86] on div "SFDC ABM Target = True Edit Funnel Stages Total Accounts 218 Unaware The defaul…" at bounding box center [854, 112] width 1145 height 183
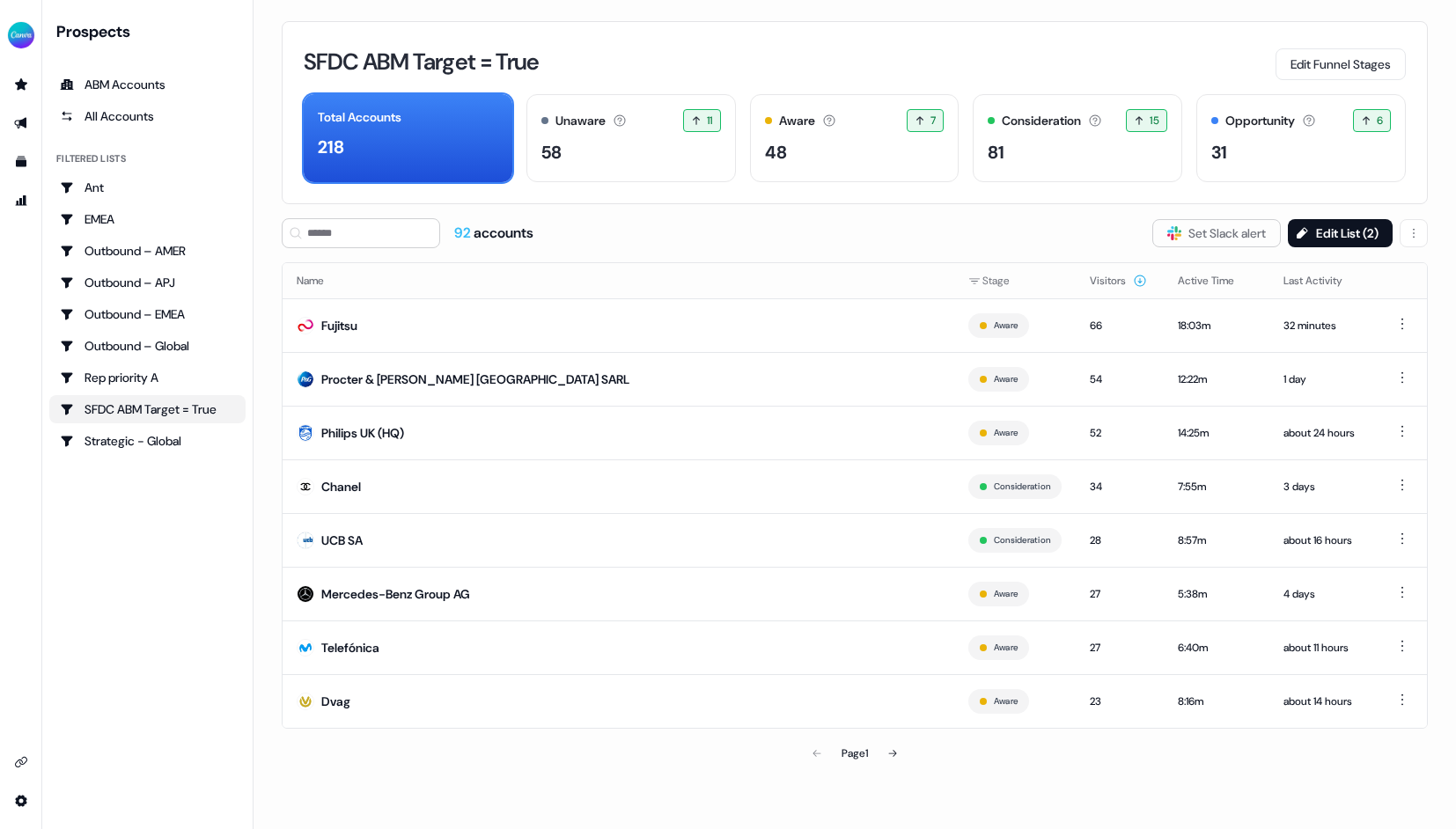
click at [800, 222] on div "92 accounts Slack Logo SVG Set Slack alert Edit List ( 2 )" at bounding box center [854, 233] width 1145 height 30
click at [1311, 228] on button "Edit List ( 2 )" at bounding box center [1339, 233] width 104 height 28
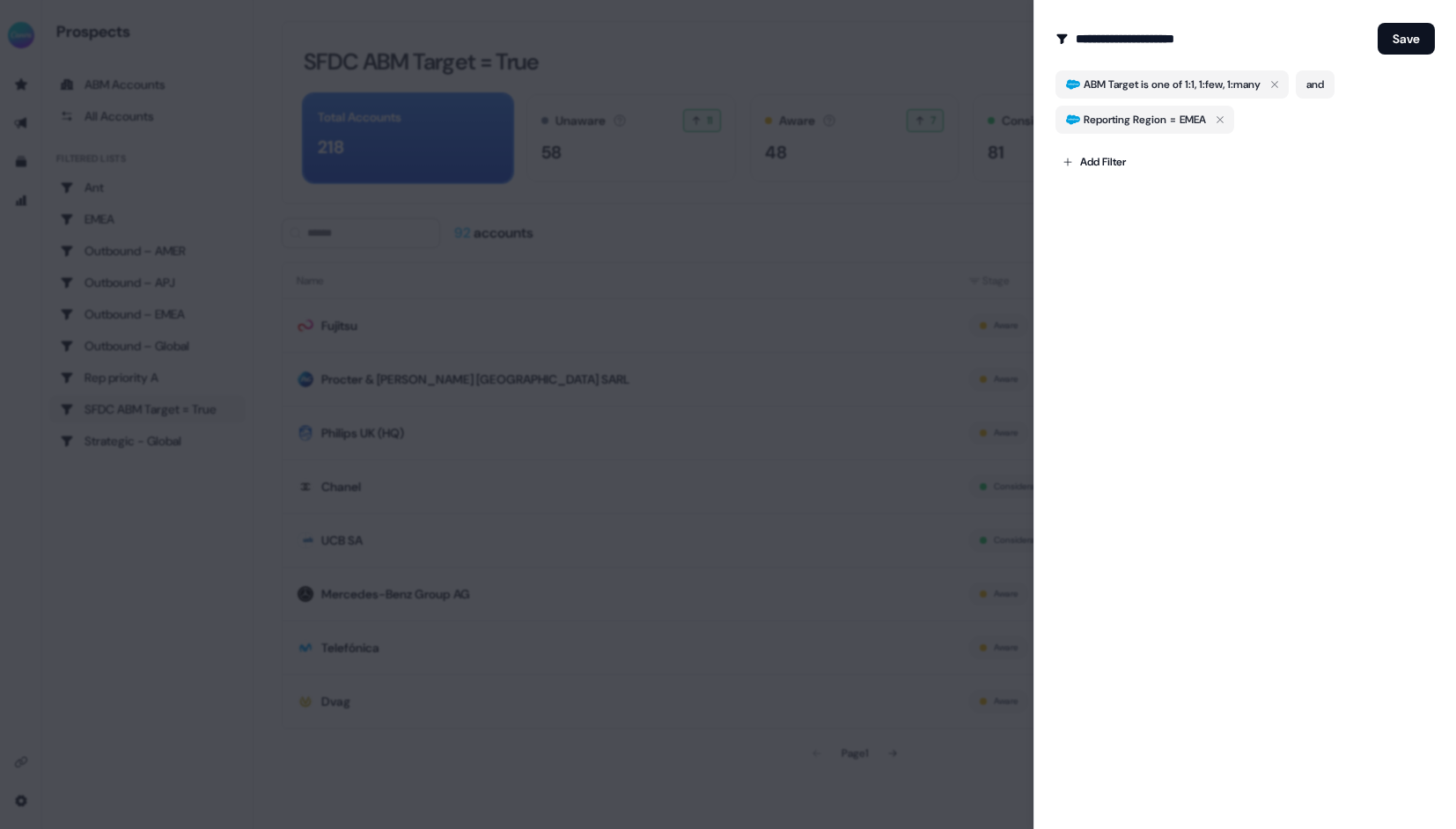
click at [931, 238] on div at bounding box center [728, 414] width 1456 height 829
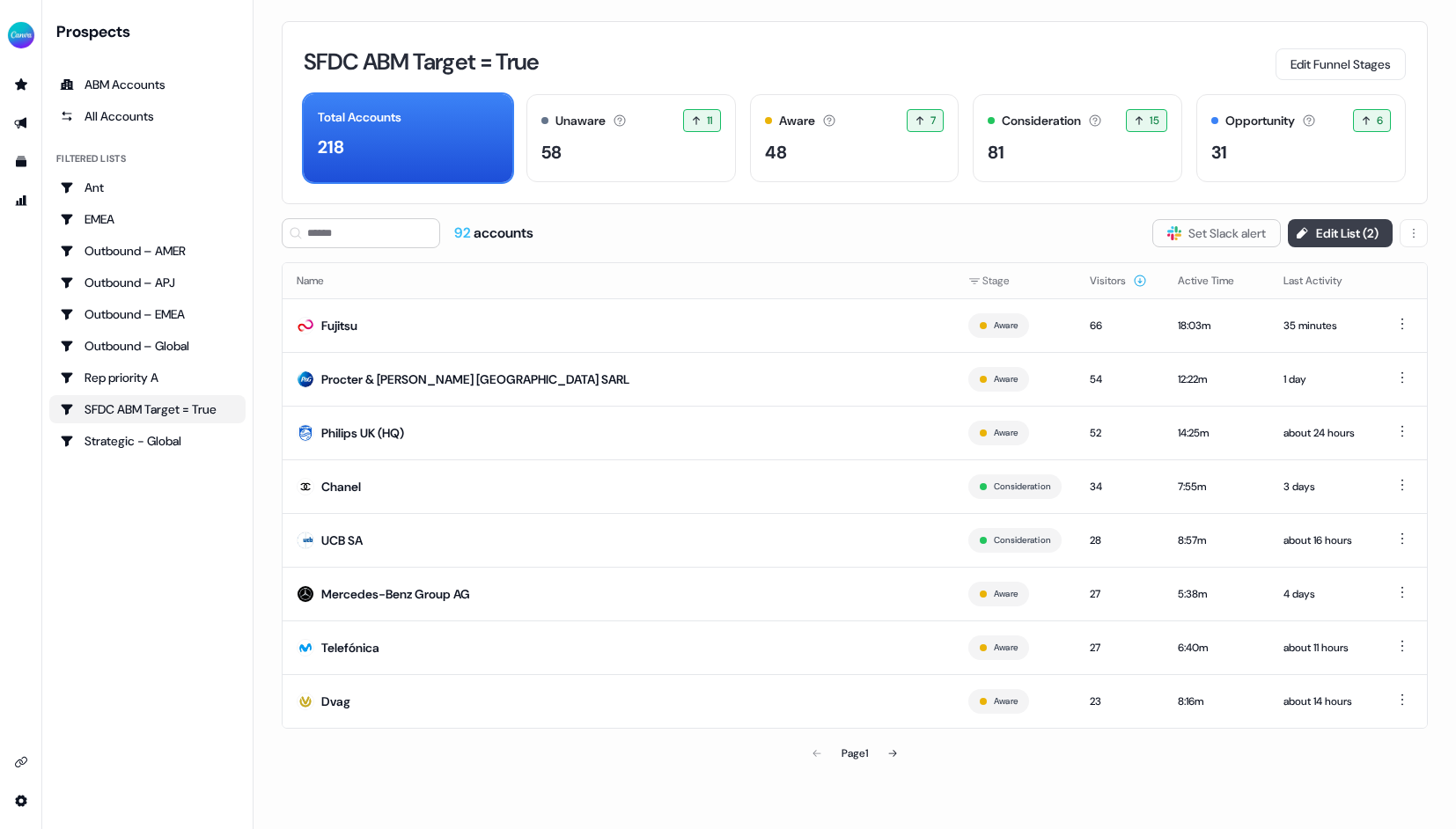
click at [1356, 234] on button "Edit List ( 2 )" at bounding box center [1339, 233] width 104 height 28
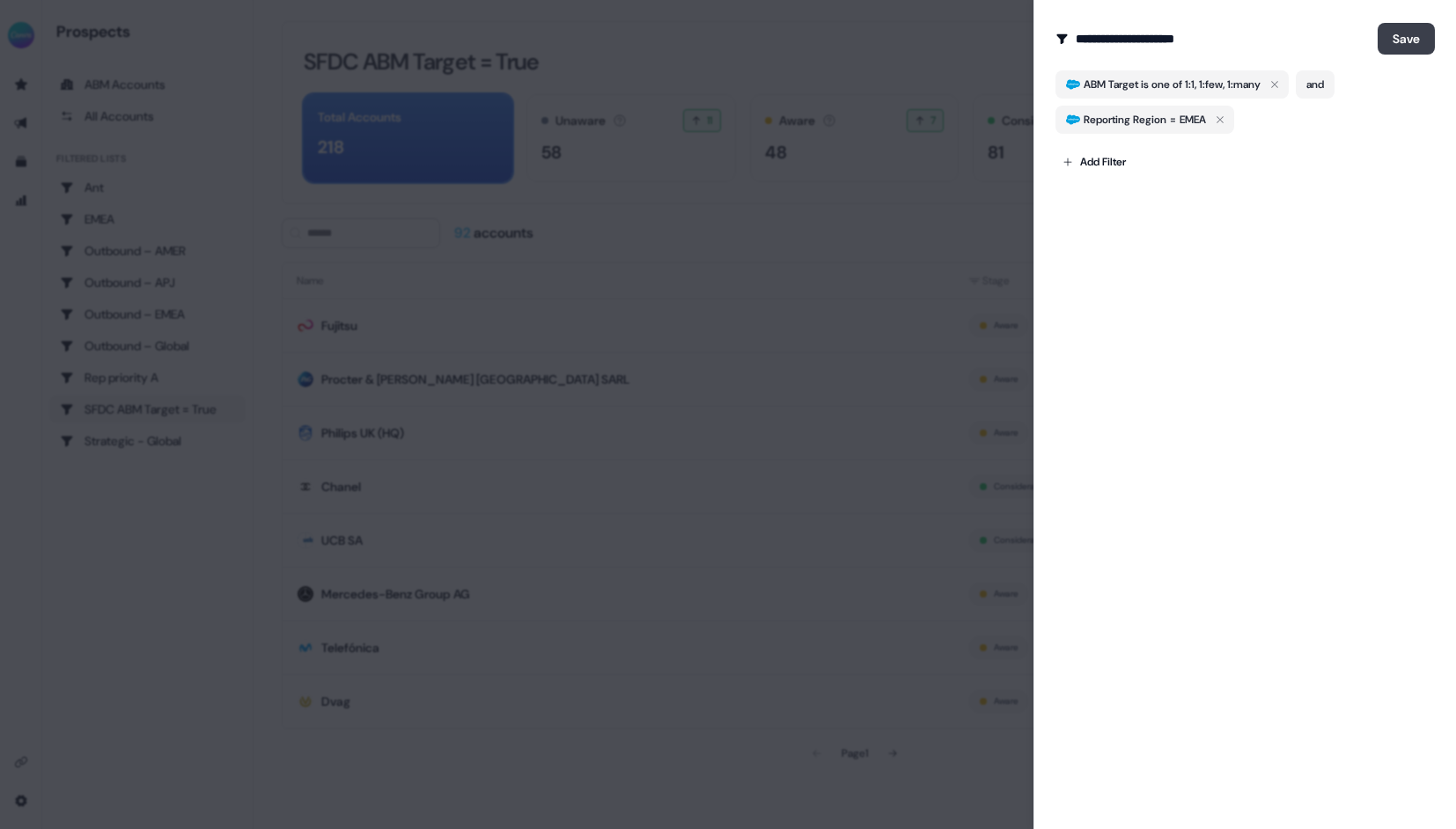
click at [1402, 38] on button "Save" at bounding box center [1406, 38] width 58 height 32
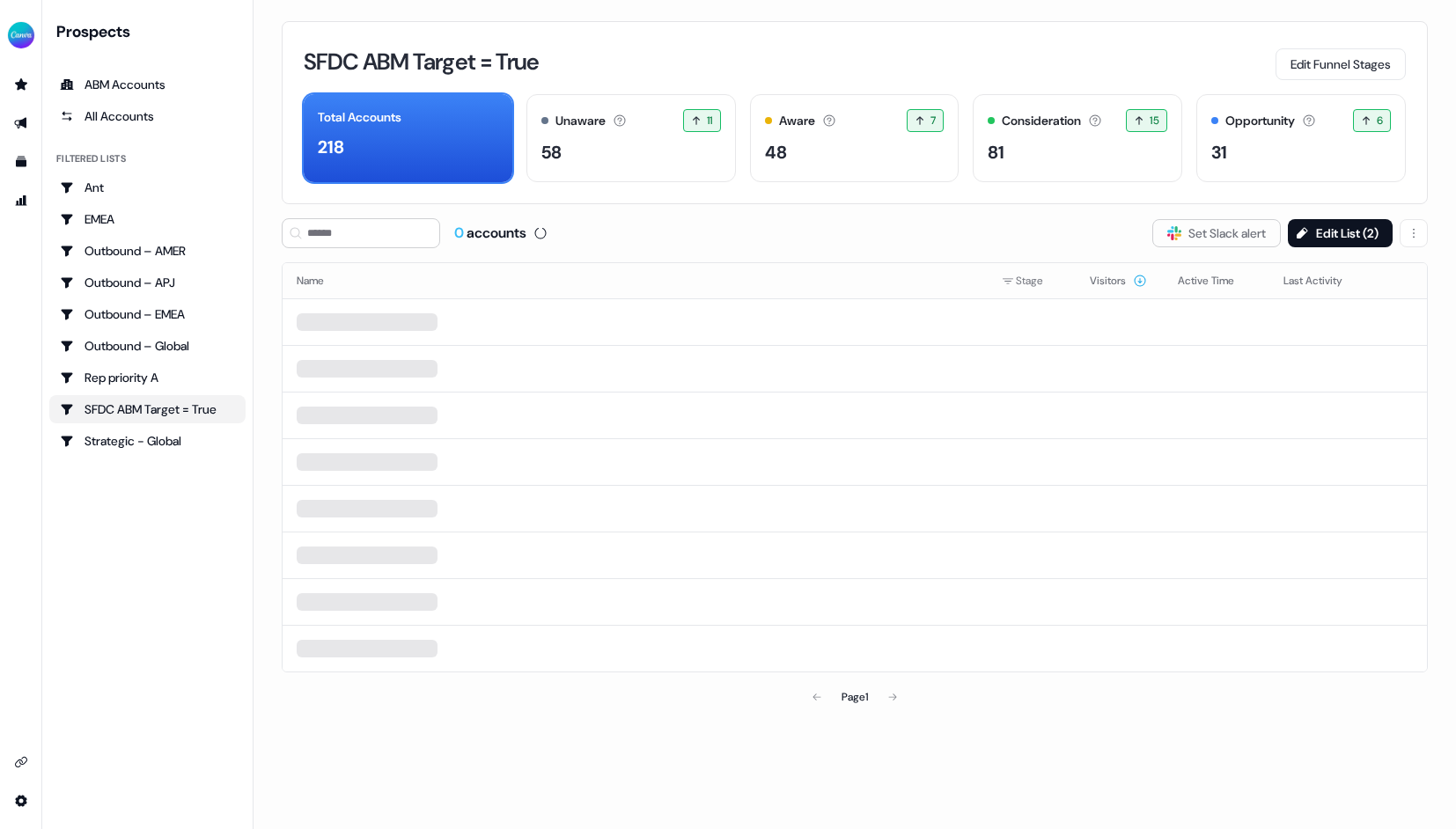
click at [168, 496] on div "Prospects ABM Accounts All Accounts Filtered lists Ant EMEA Outbound – AMER Out…" at bounding box center [147, 414] width 196 height 787
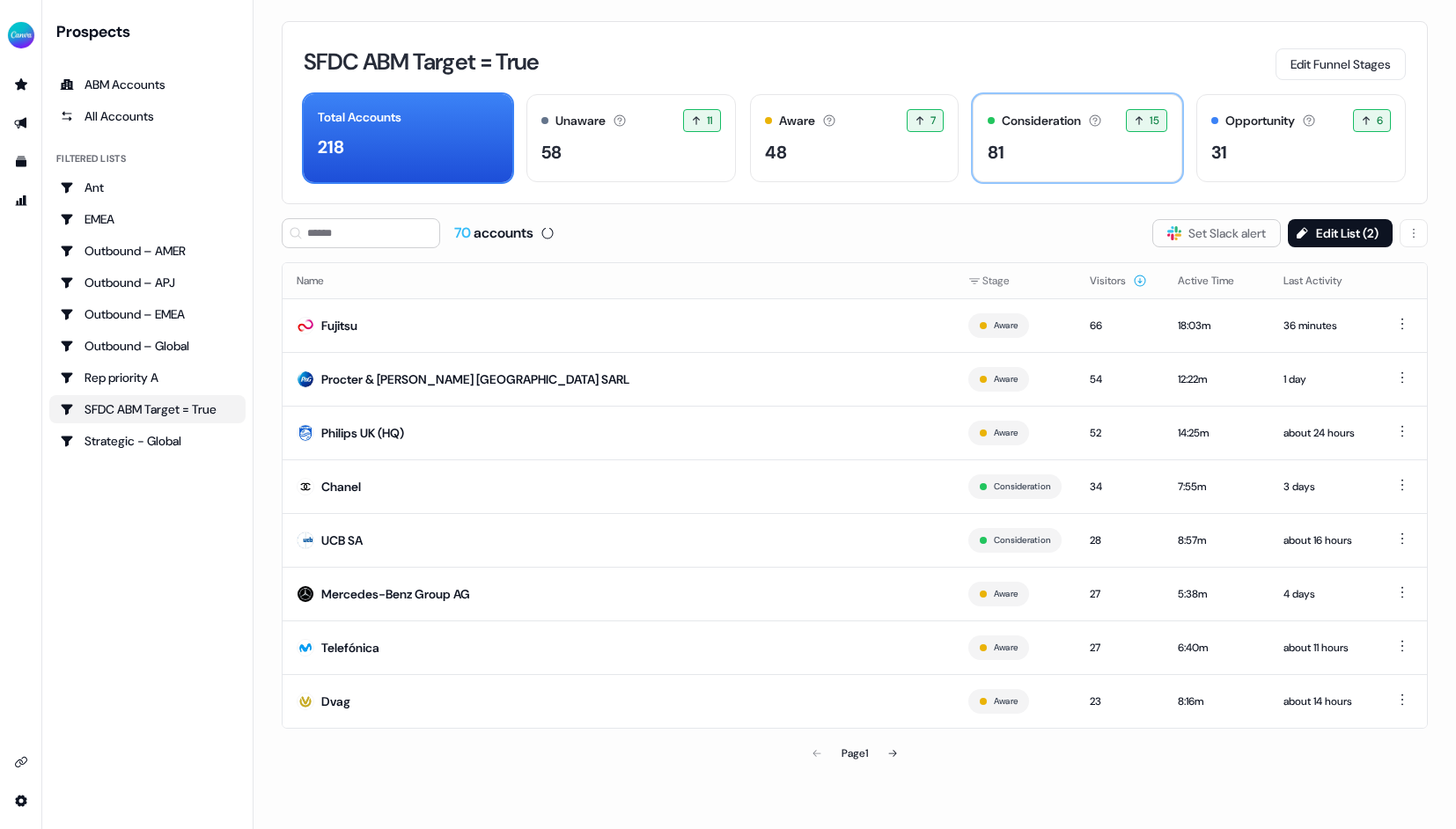
click at [1089, 146] on div "81" at bounding box center [1076, 152] width 179 height 27
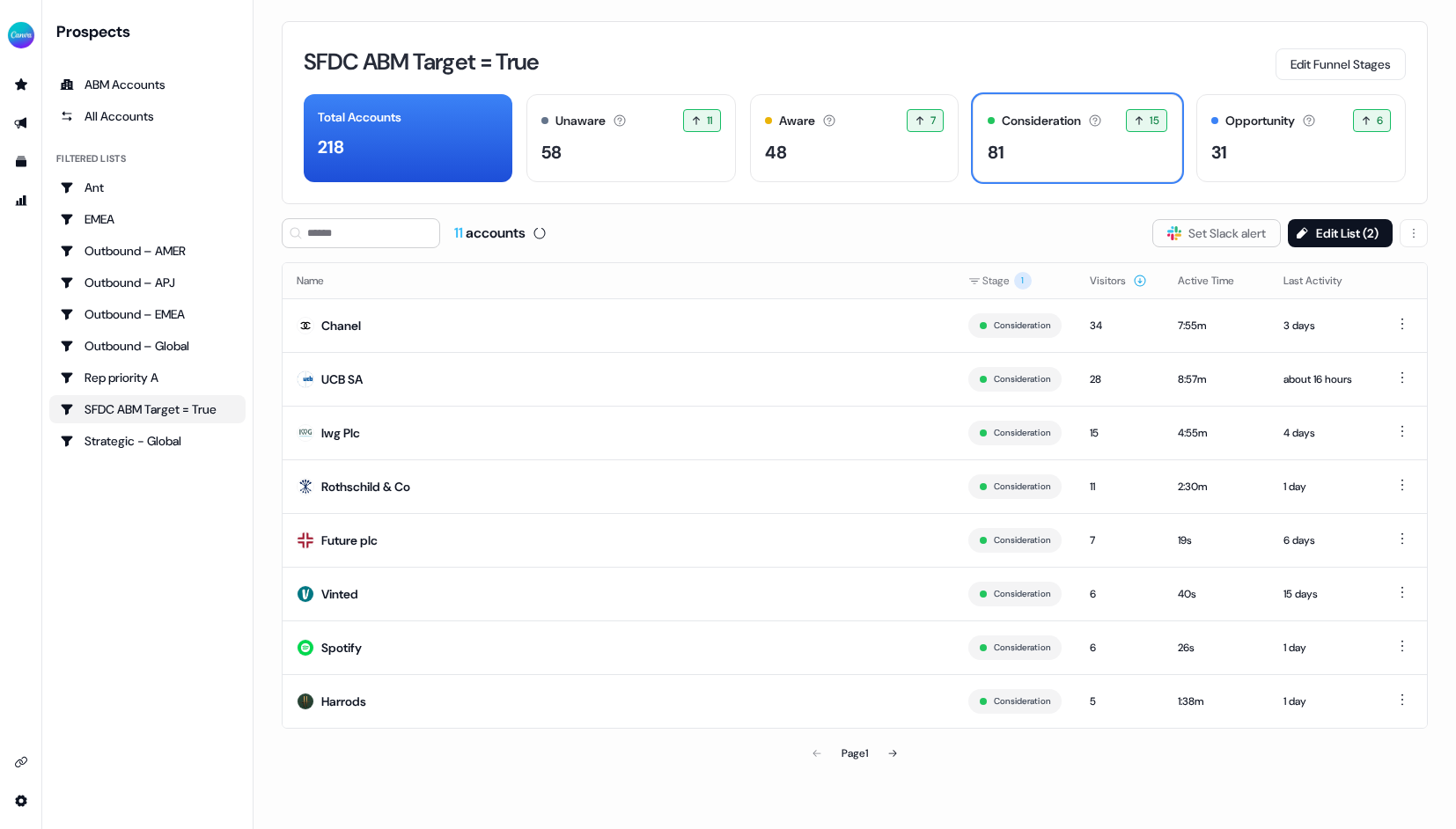
click at [1054, 62] on div "SFDC ABM Target = True Edit Funnel Stages" at bounding box center [854, 61] width 1101 height 37
click at [104, 442] on div "Strategic - Global" at bounding box center [147, 441] width 175 height 17
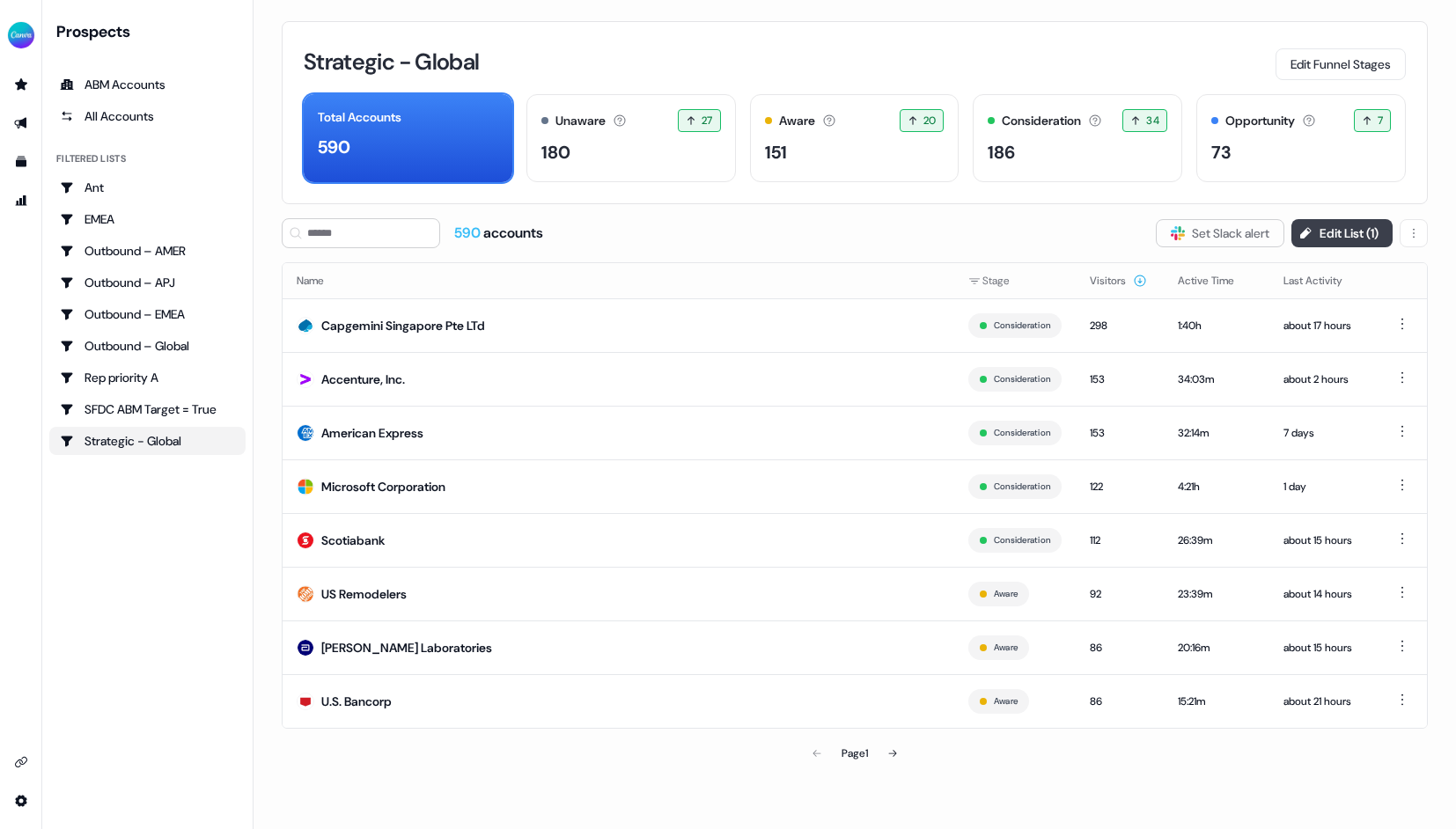
click at [1349, 244] on button "Edit List ( 1 )" at bounding box center [1342, 233] width 102 height 28
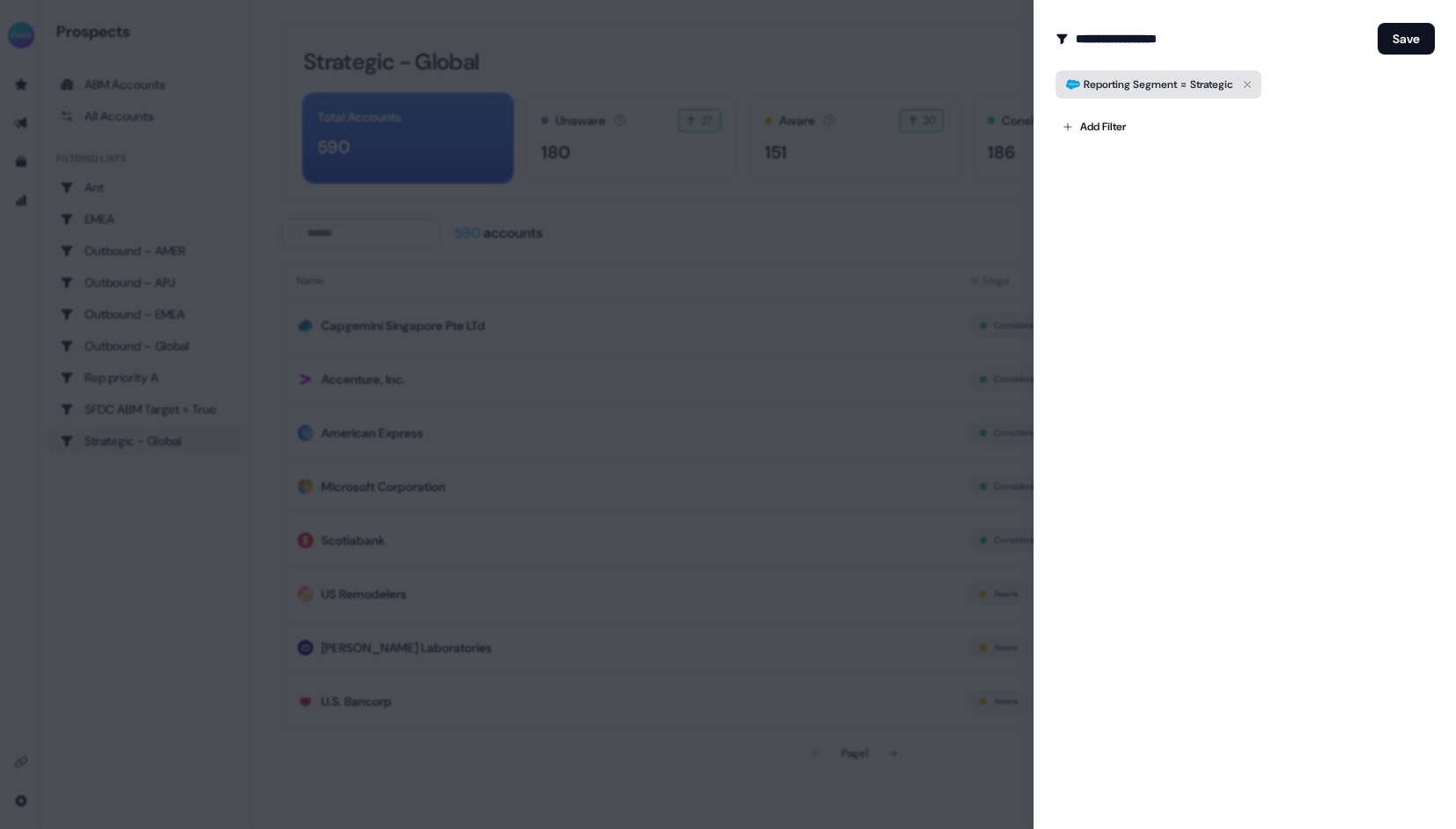
click at [1256, 81] on icon "button" at bounding box center [1247, 84] width 21 height 21
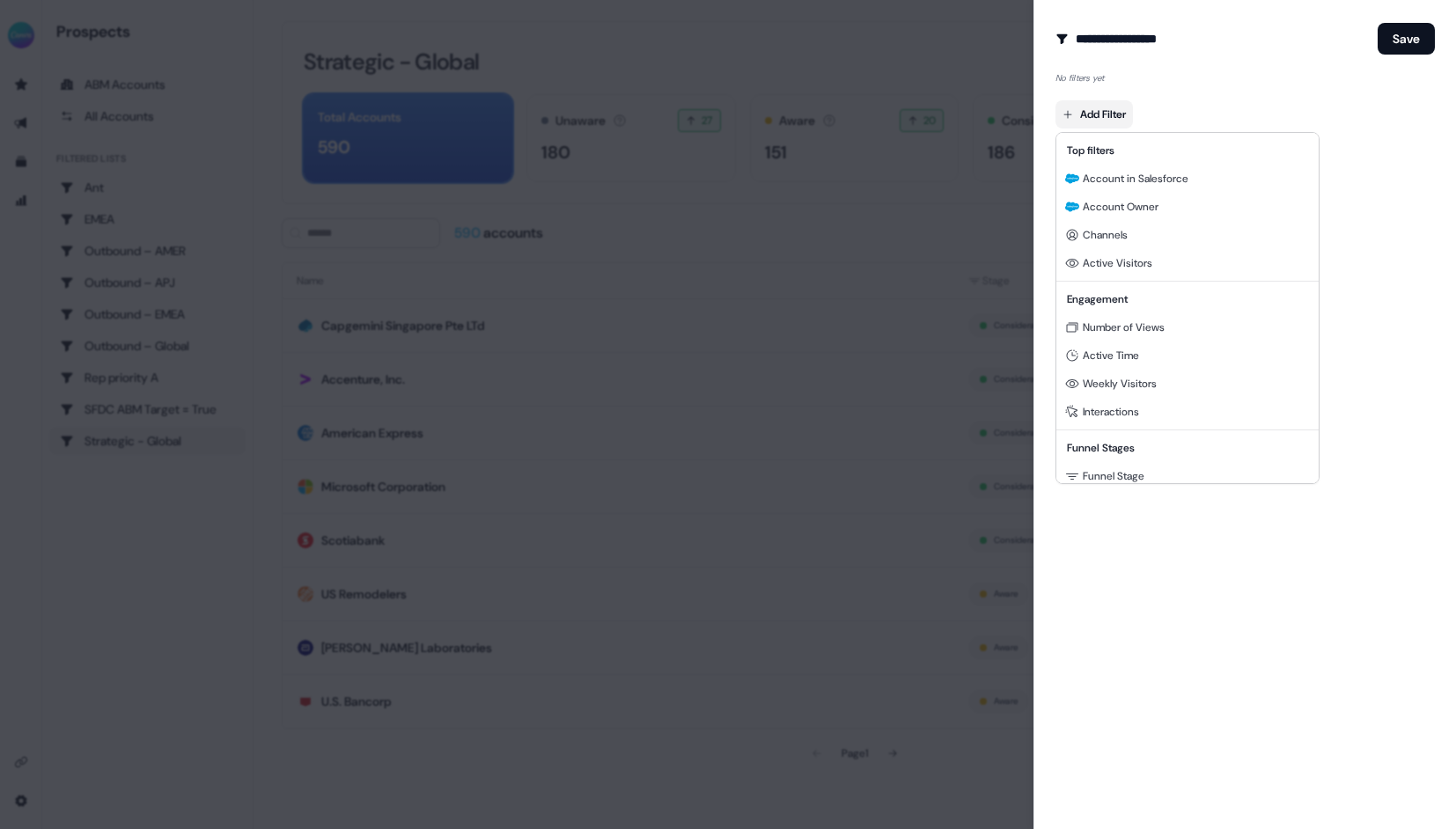
click at [1115, 109] on body "For the best experience switch devices to a bigger screen. Go to [DOMAIN_NAME] …" at bounding box center [728, 414] width 1456 height 829
click at [1120, 173] on span "Account in Salesforce" at bounding box center [1135, 178] width 105 height 14
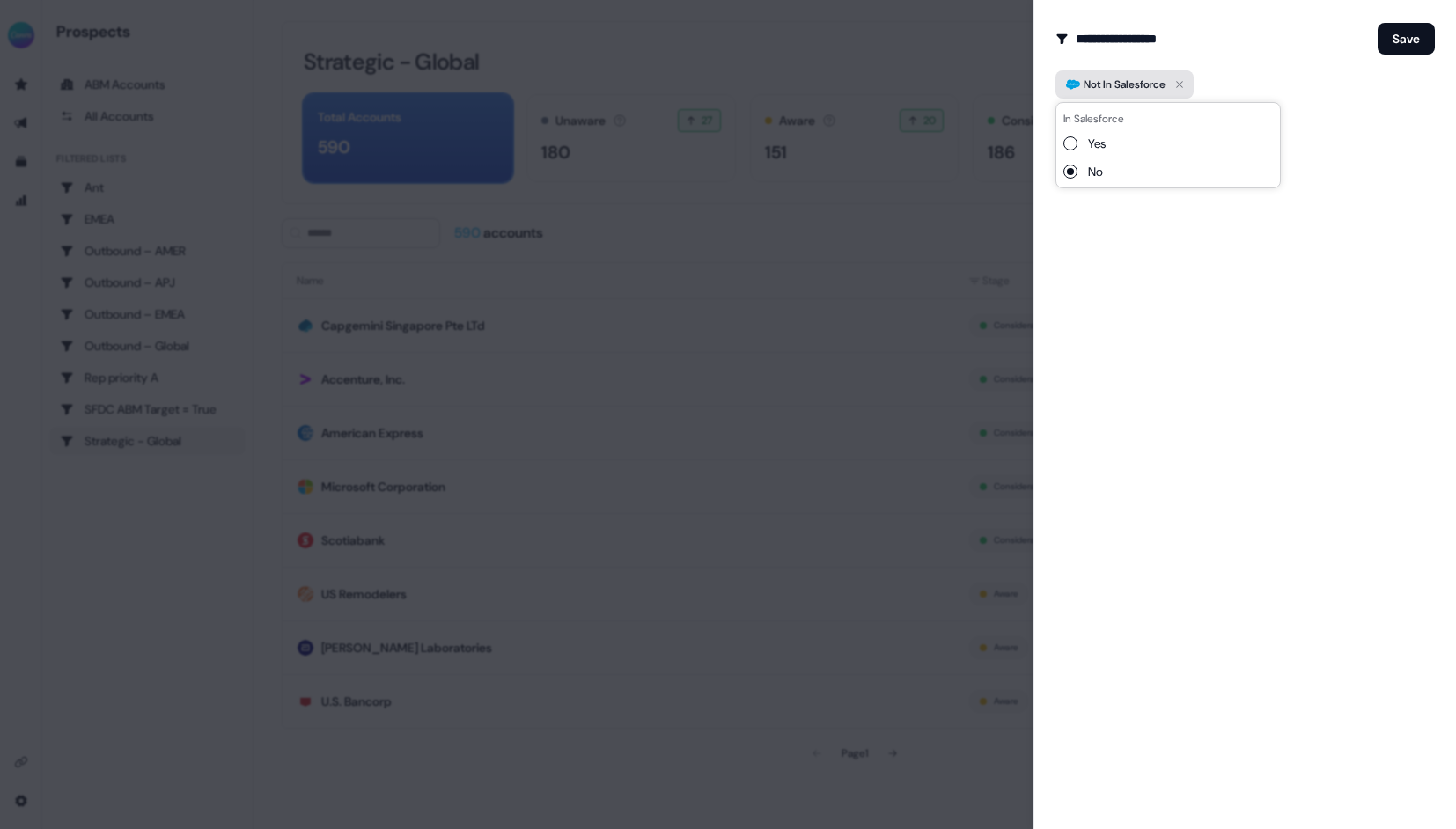
click at [1190, 81] on icon "button" at bounding box center [1179, 84] width 21 height 21
click at [1120, 117] on body "For the best experience switch devices to a bigger screen. Go to [DOMAIN_NAME] …" at bounding box center [728, 414] width 1456 height 829
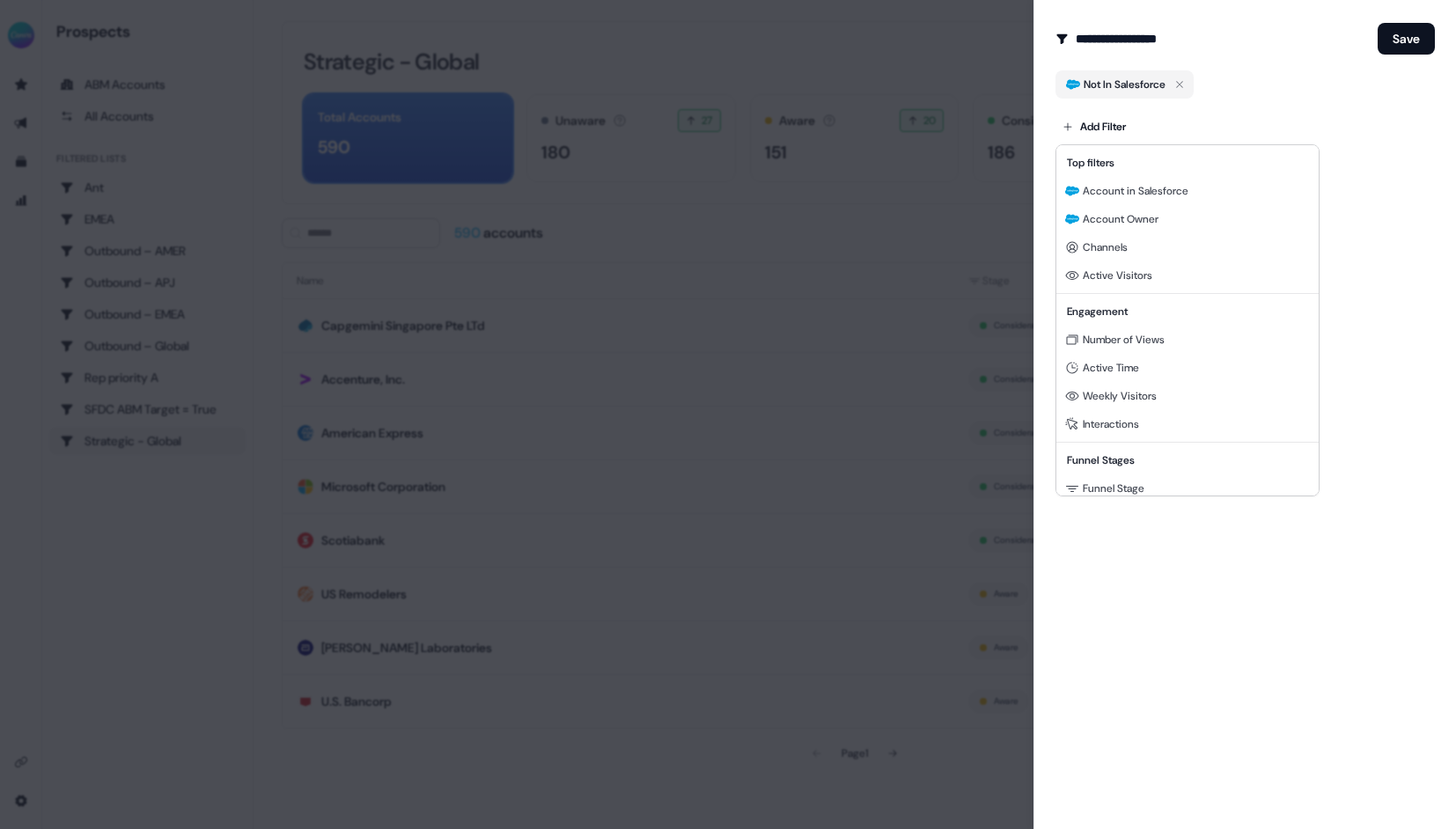
click at [1181, 85] on div at bounding box center [728, 414] width 1456 height 829
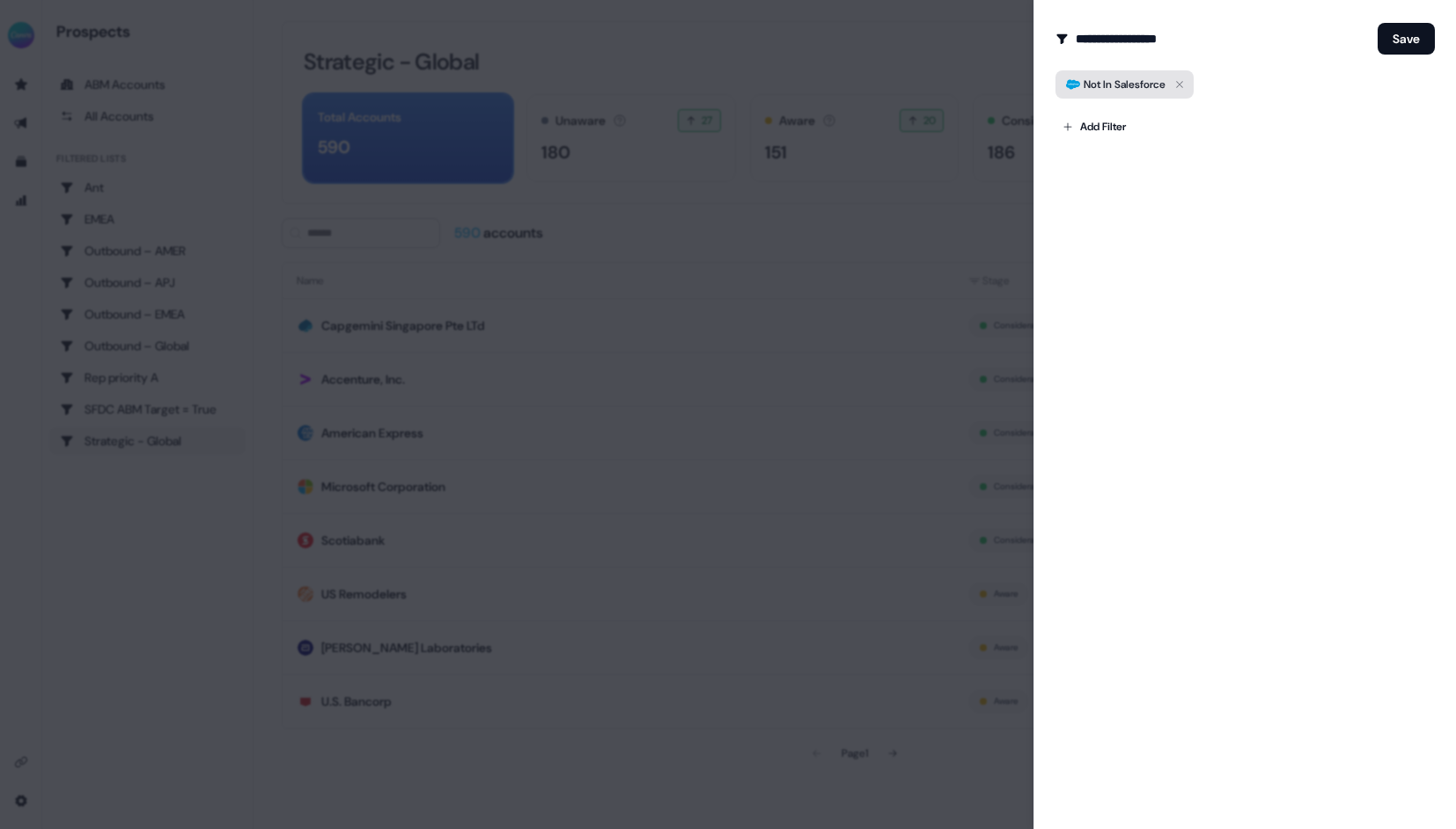
click at [1185, 79] on icon "button" at bounding box center [1179, 84] width 21 height 21
click at [1109, 112] on body "For the best experience switch devices to a bigger screen. Go to [DOMAIN_NAME] …" at bounding box center [728, 414] width 1456 height 829
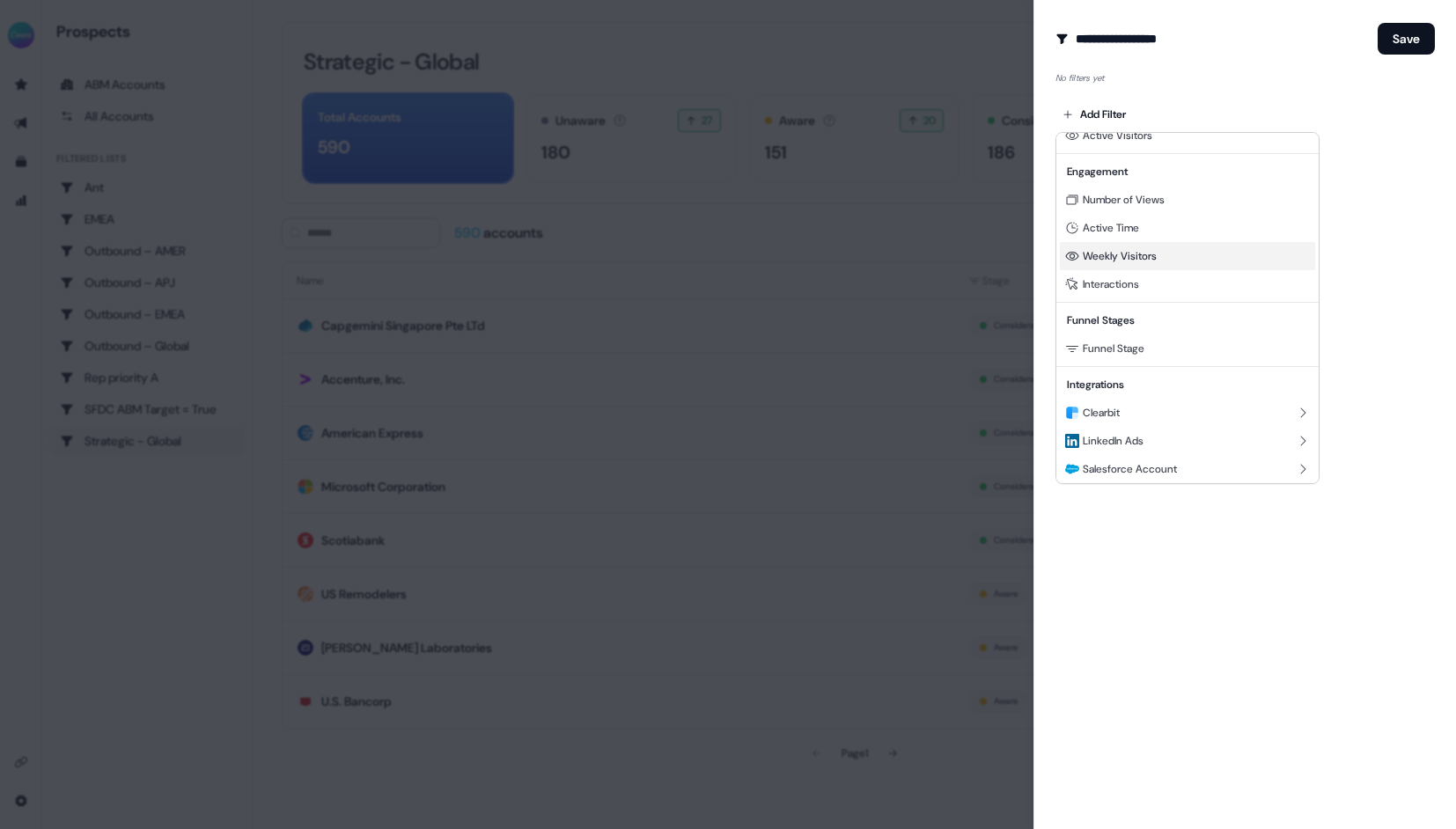
scroll to position [138, 0]
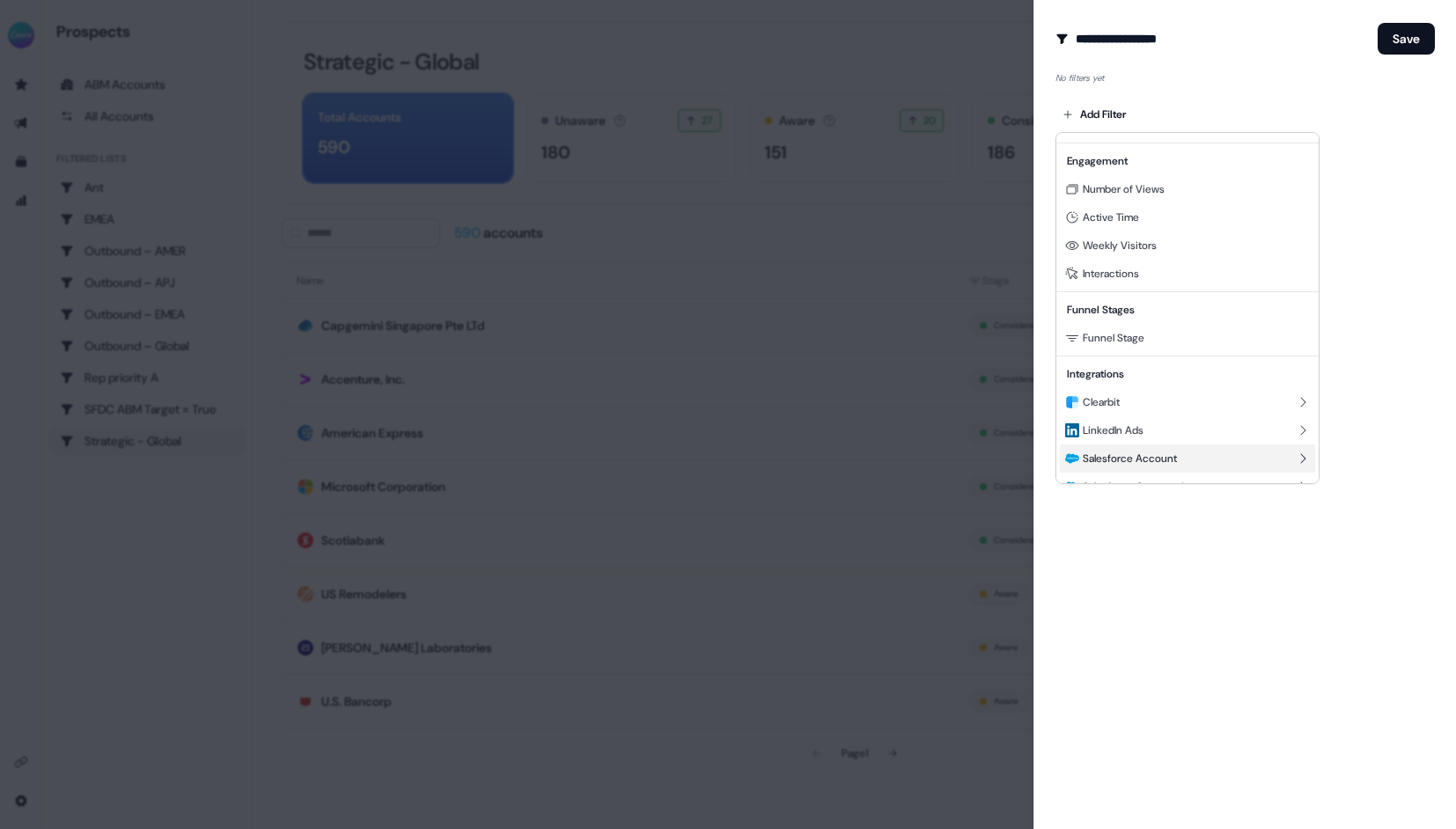
click at [1128, 456] on span "Salesforce Account" at bounding box center [1129, 458] width 94 height 14
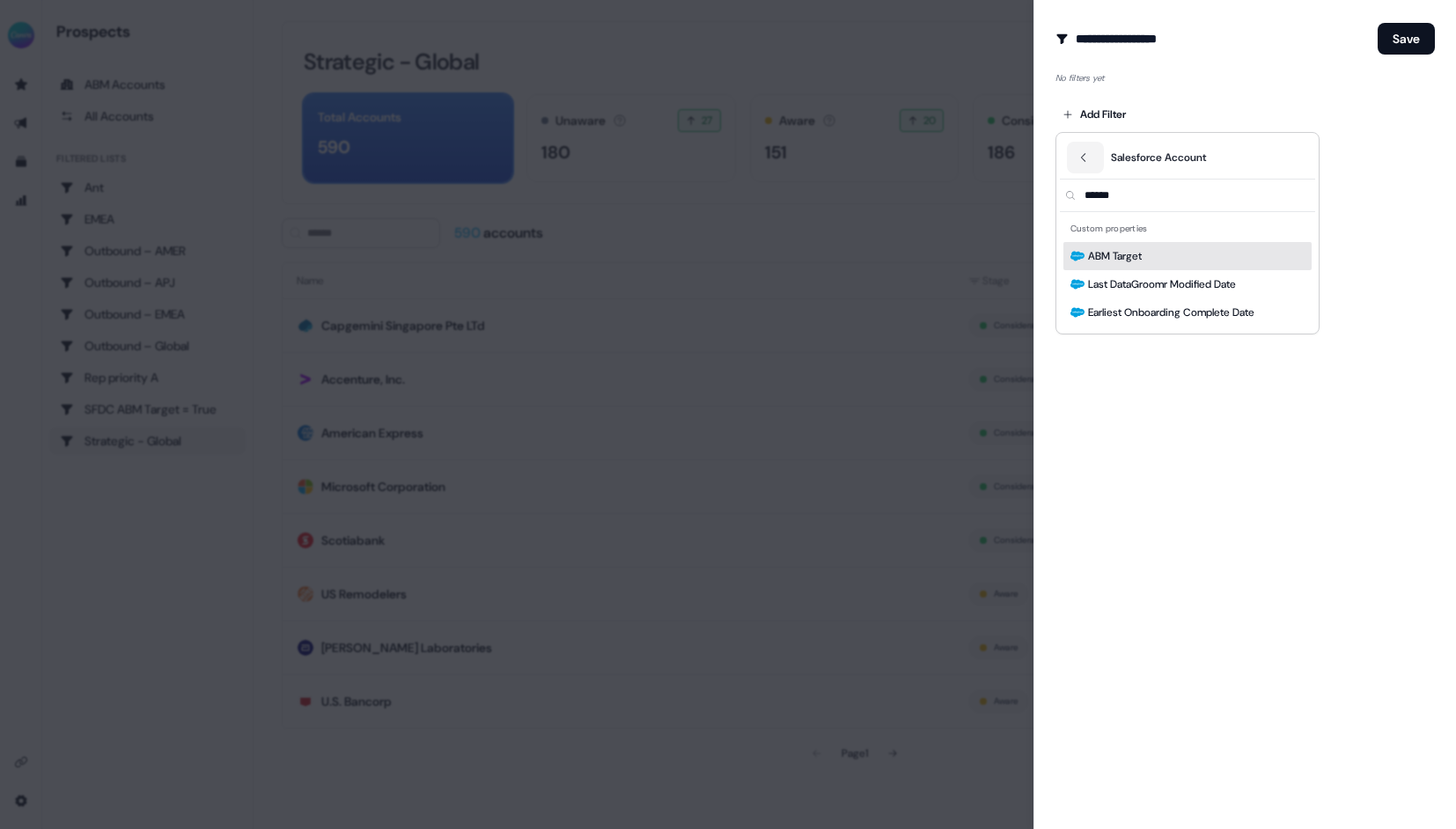
type input "******"
click at [1134, 265] on div "ABM Target" at bounding box center [1187, 255] width 248 height 28
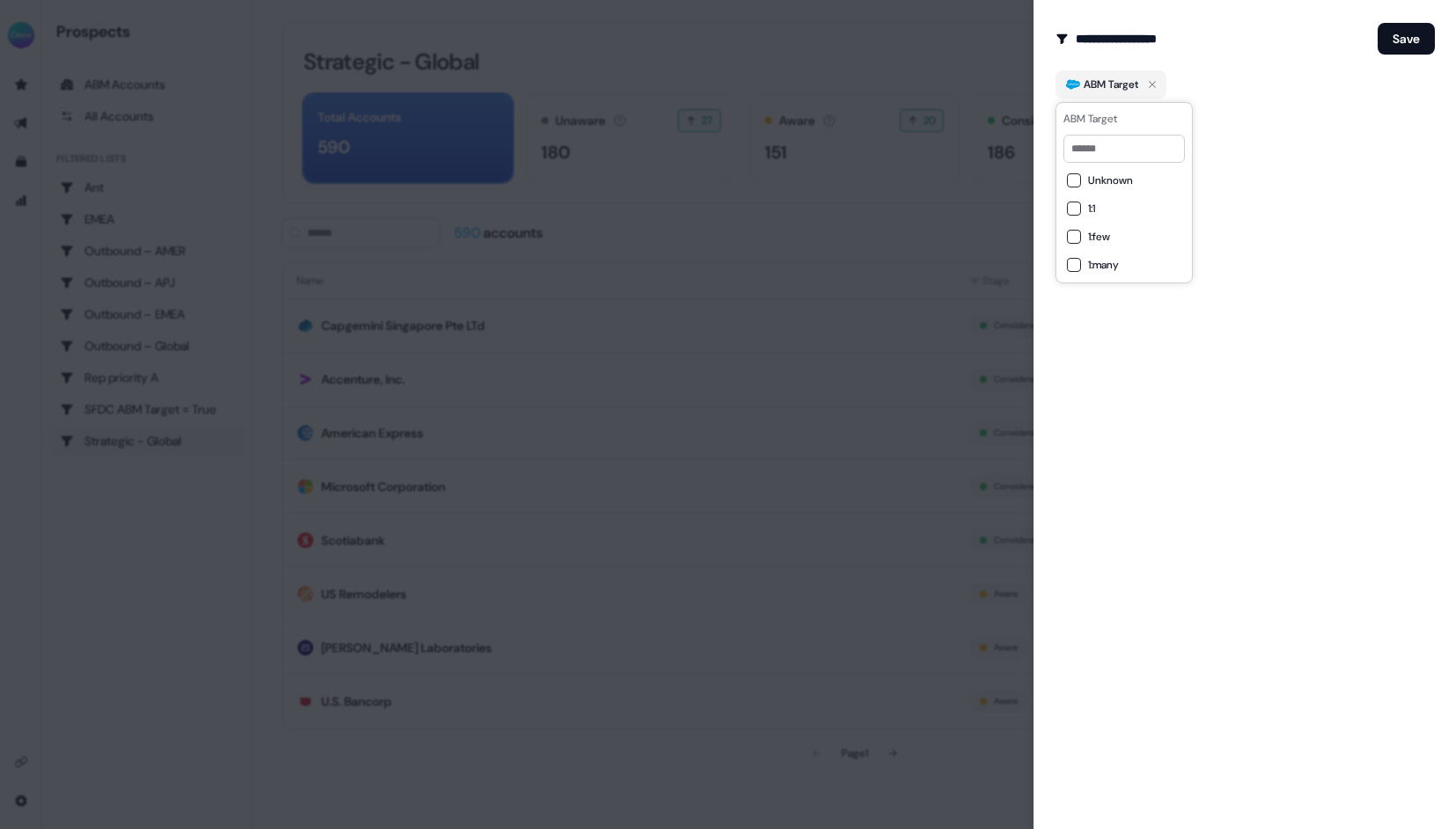
click at [1070, 210] on button "1:1" at bounding box center [1074, 208] width 14 height 14
click at [1073, 240] on button "1:few" at bounding box center [1074, 237] width 14 height 14
click at [1073, 270] on button "1:many" at bounding box center [1074, 265] width 14 height 14
click at [1270, 182] on div "**********" at bounding box center [1244, 414] width 423 height 829
click at [1126, 124] on body "For the best experience switch devices to a bigger screen. Go to [DOMAIN_NAME] …" at bounding box center [728, 414] width 1456 height 829
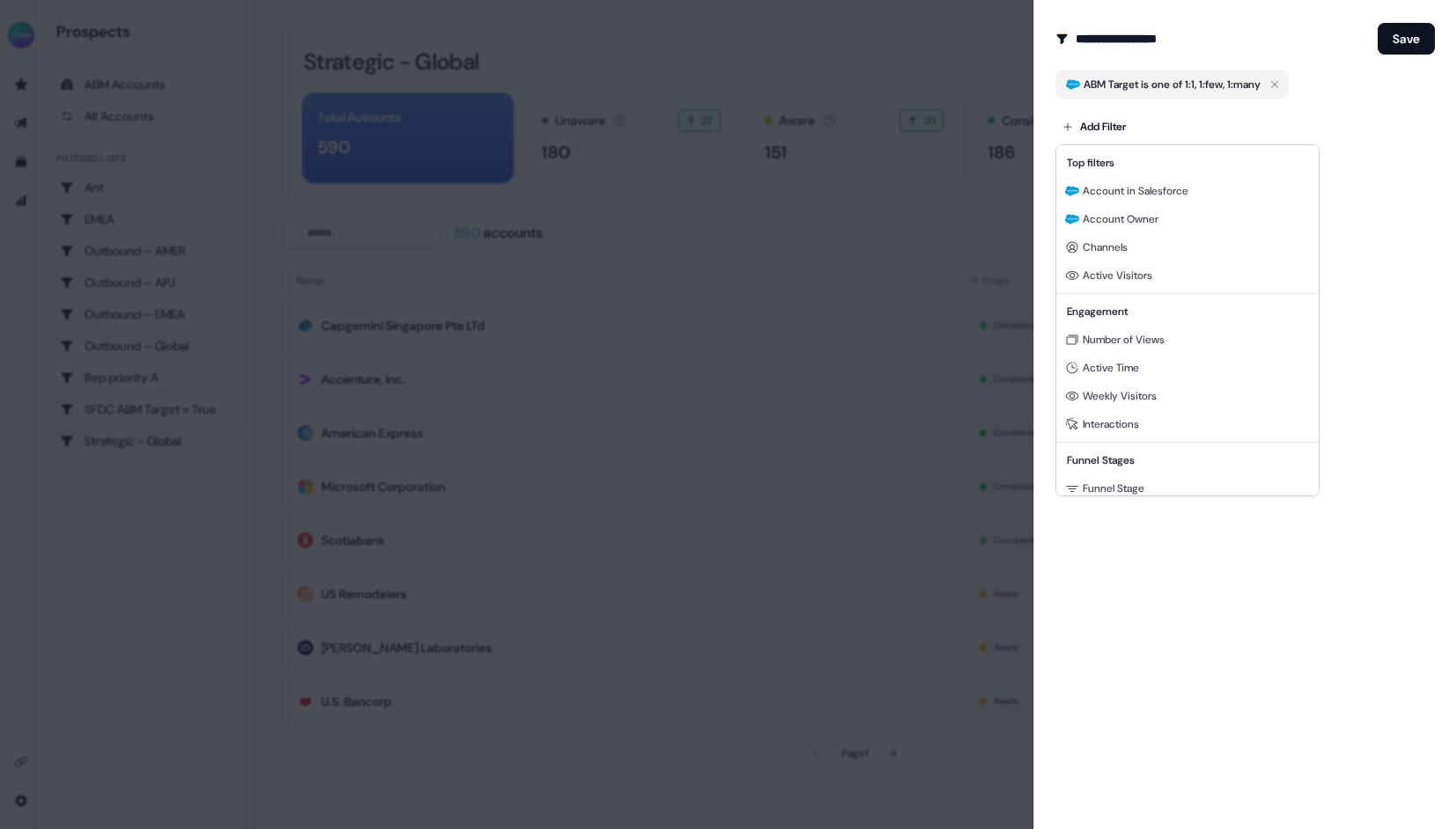
scroll to position [159, 0]
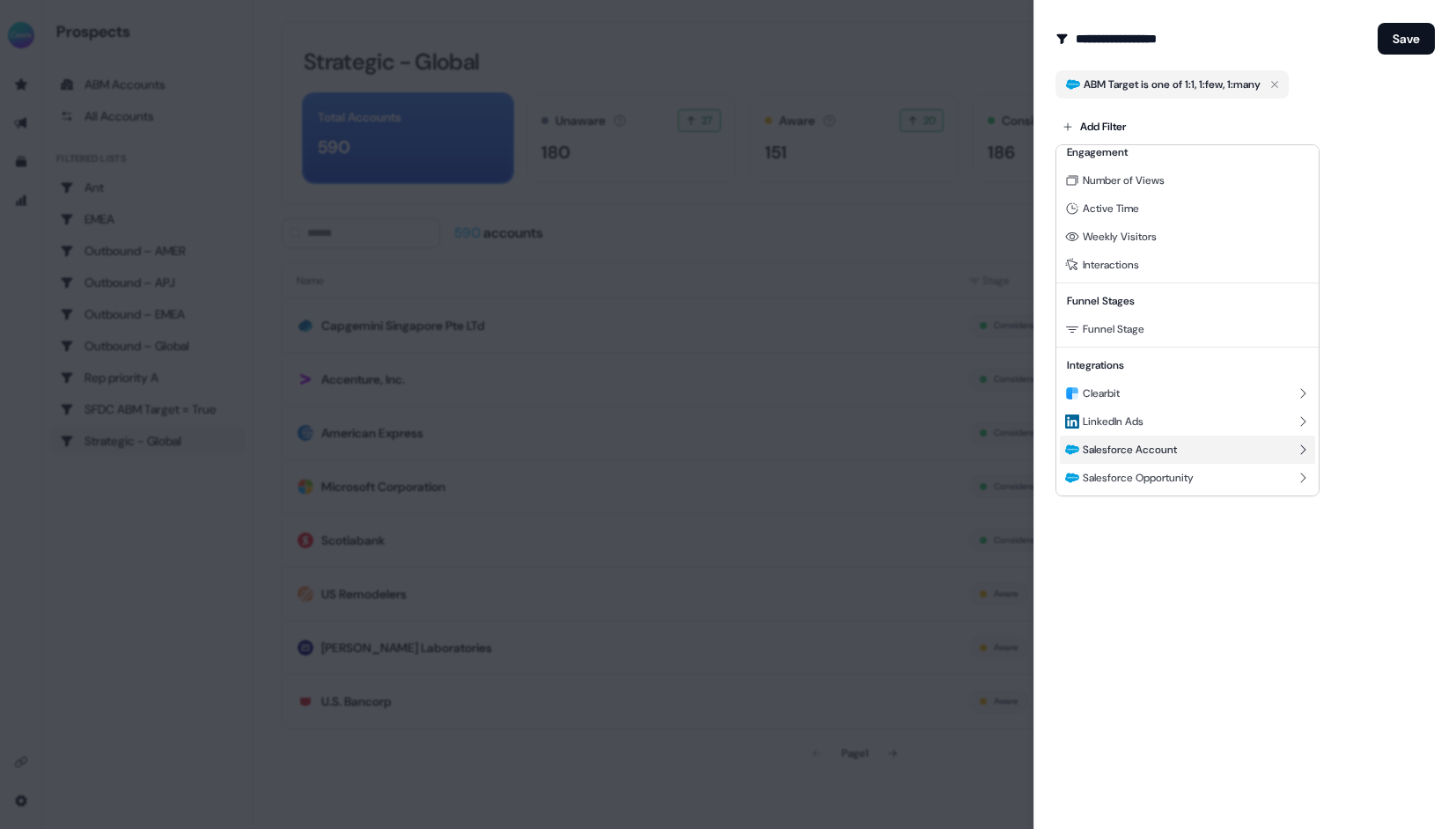
click at [1152, 457] on div "Salesforce Account" at bounding box center [1187, 449] width 255 height 28
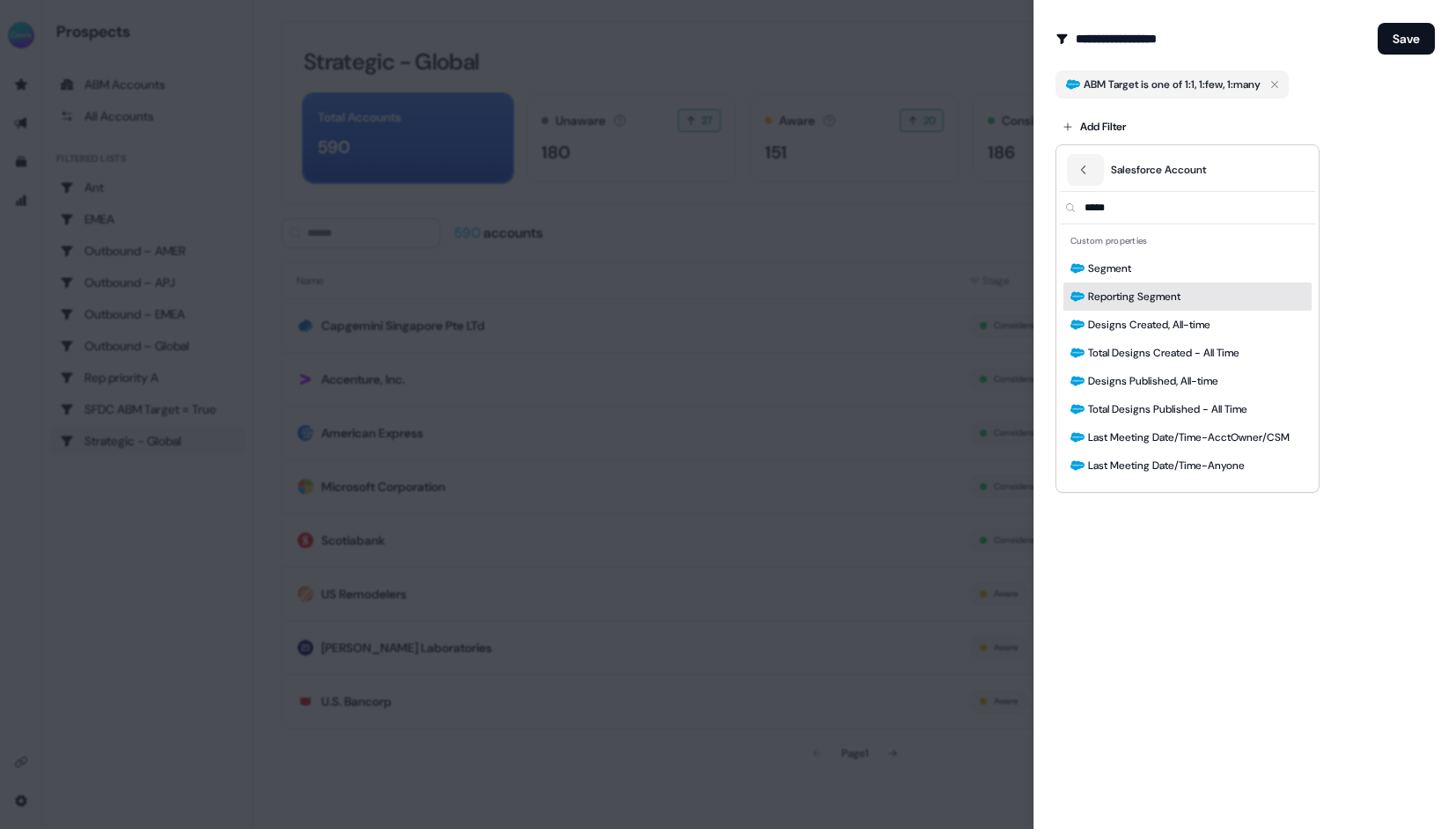
type input "*****"
click at [1170, 290] on span "Reporting Segment" at bounding box center [1134, 296] width 92 height 17
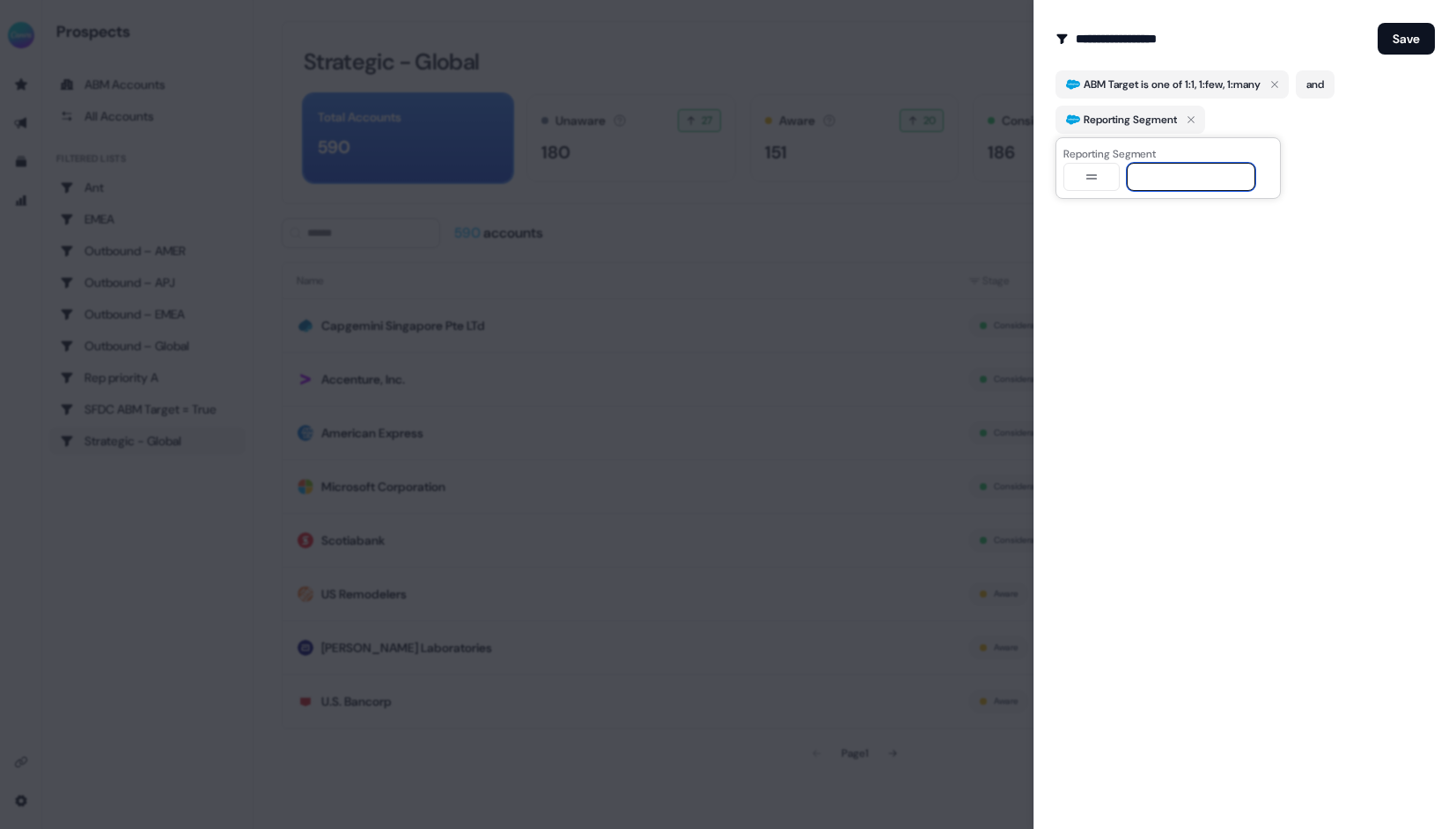
click at [1163, 172] on input at bounding box center [1190, 176] width 128 height 28
click at [1161, 119] on span "Reporting Segment" at bounding box center [1129, 120] width 93 height 17
click at [1092, 124] on body "For the best experience switch devices to a bigger screen. Go to [DOMAIN_NAME] …" at bounding box center [728, 414] width 1456 height 829
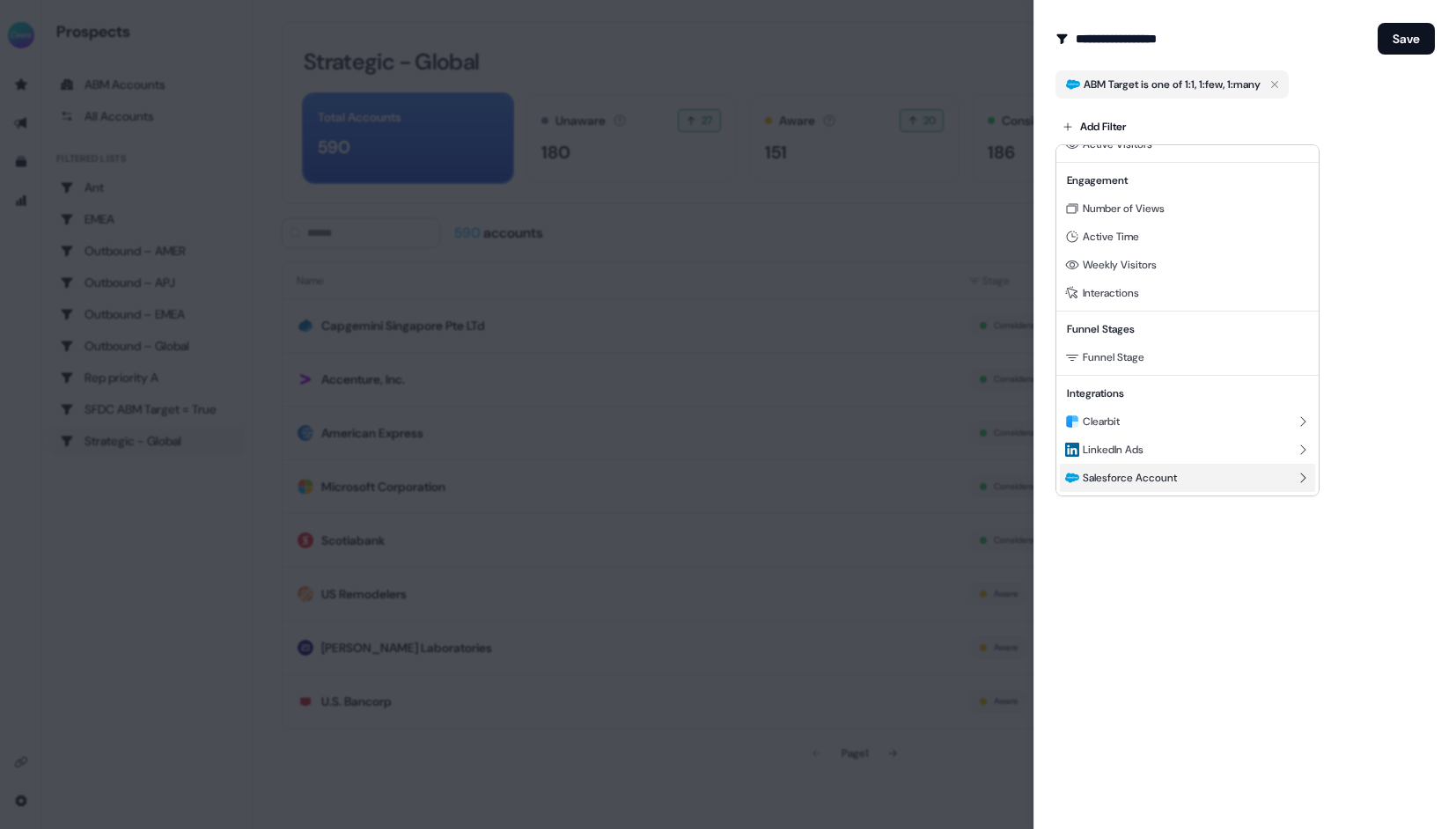
scroll to position [159, 0]
click at [1138, 483] on span "Salesforce Opportunity" at bounding box center [1138, 477] width 111 height 14
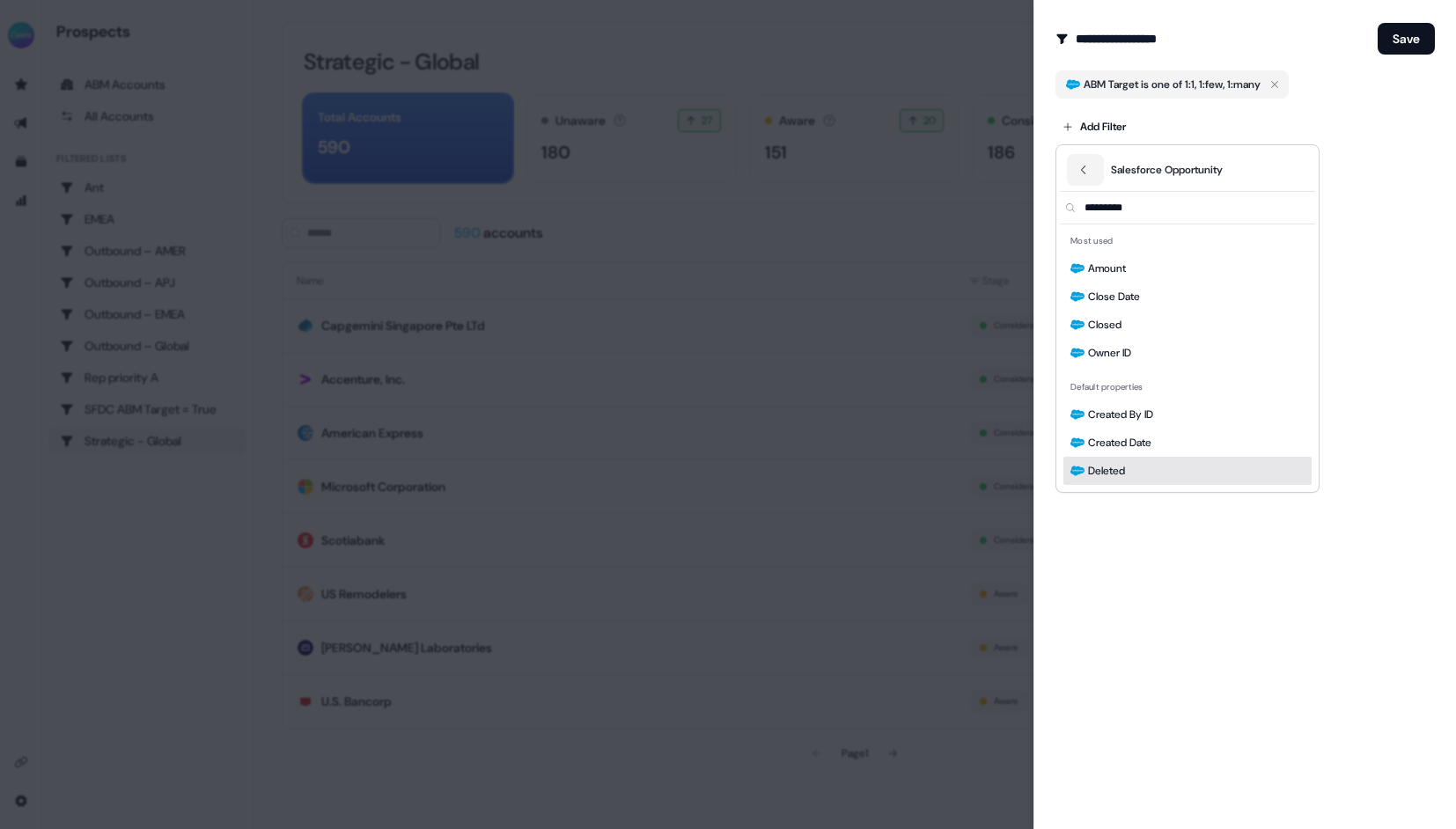
scroll to position [0, 0]
click at [1085, 169] on icon "Back" at bounding box center [1083, 170] width 12 height 12
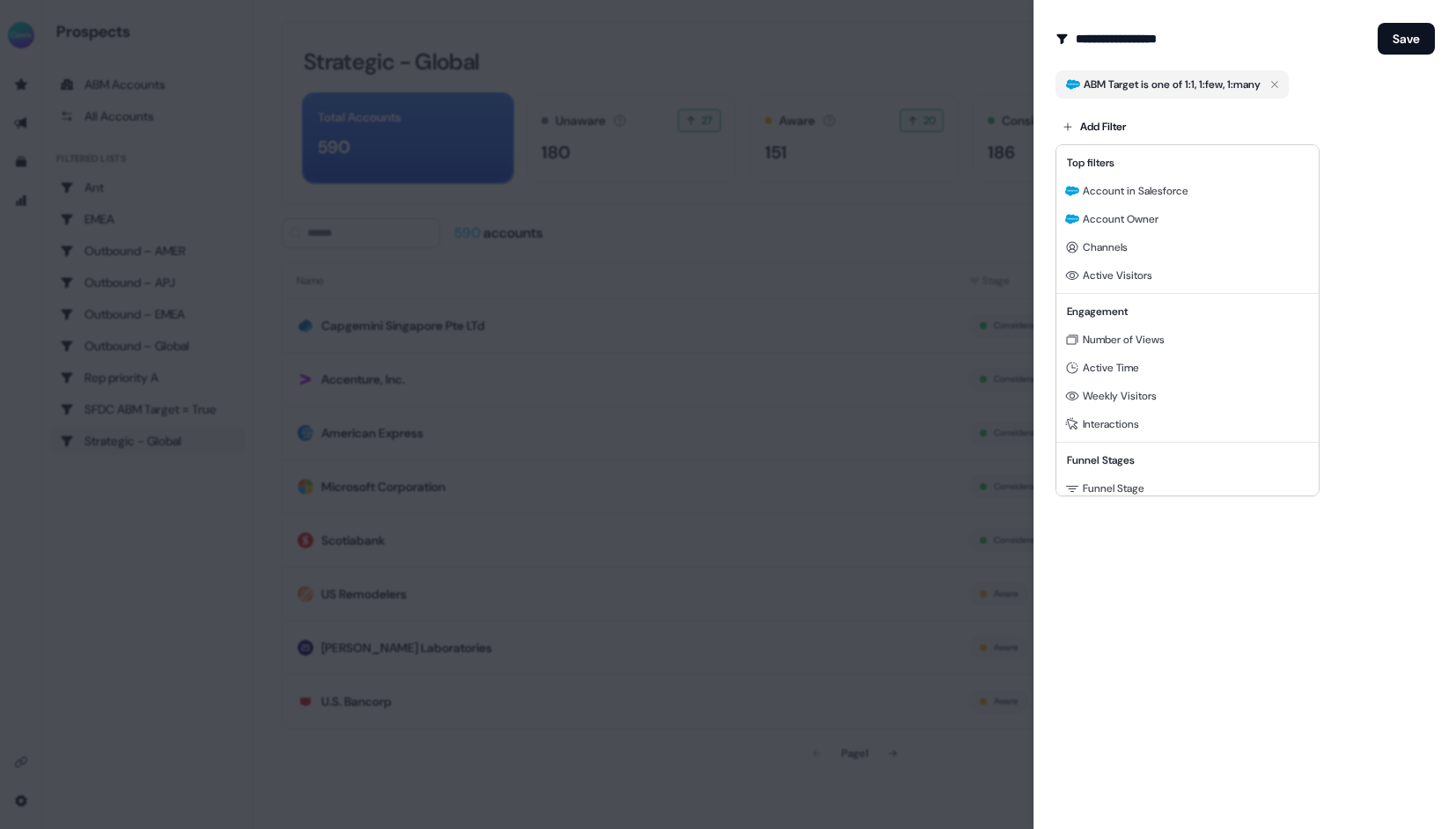
scroll to position [159, 0]
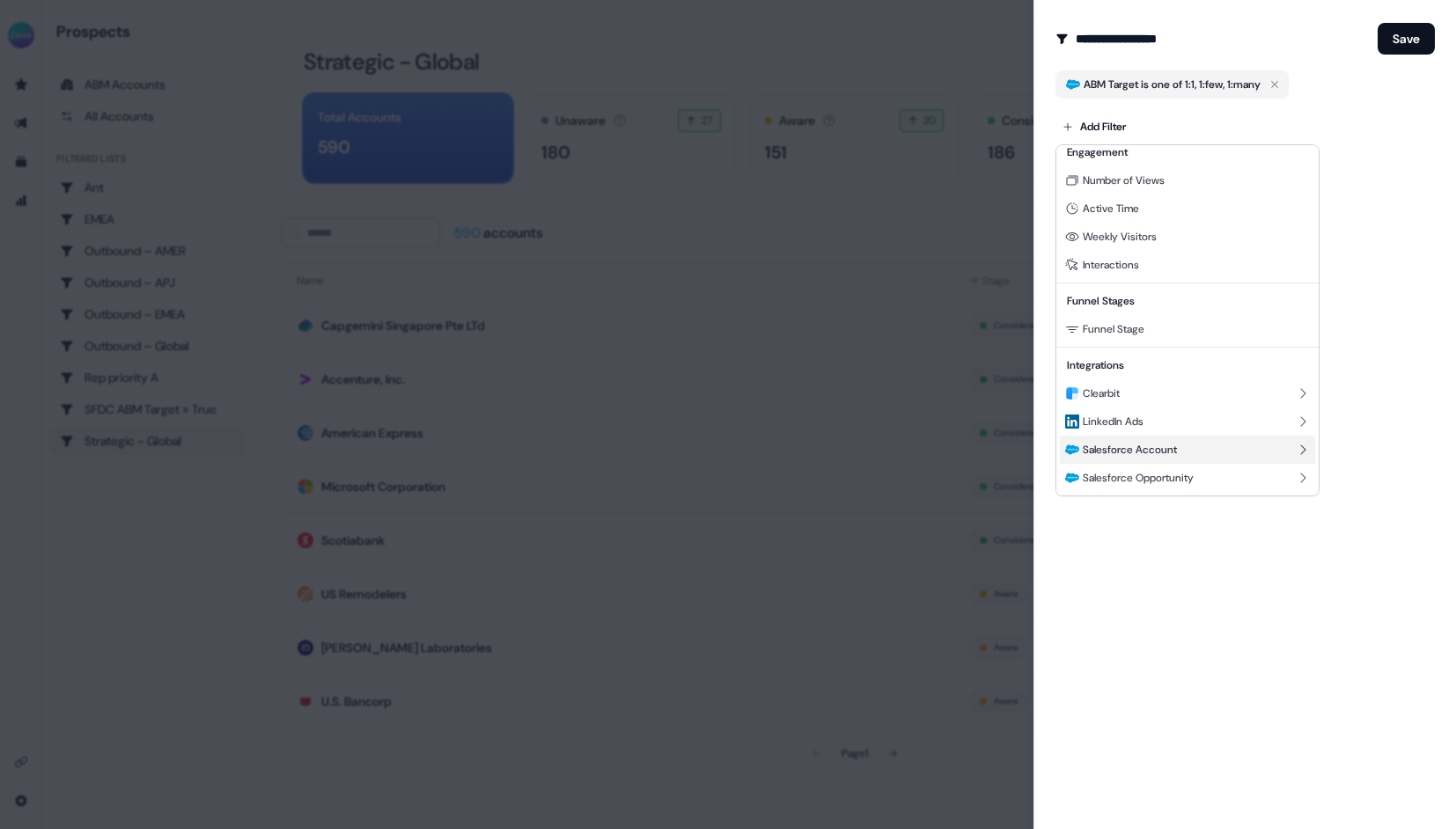
click at [1128, 448] on span "Salesforce Account" at bounding box center [1129, 449] width 94 height 14
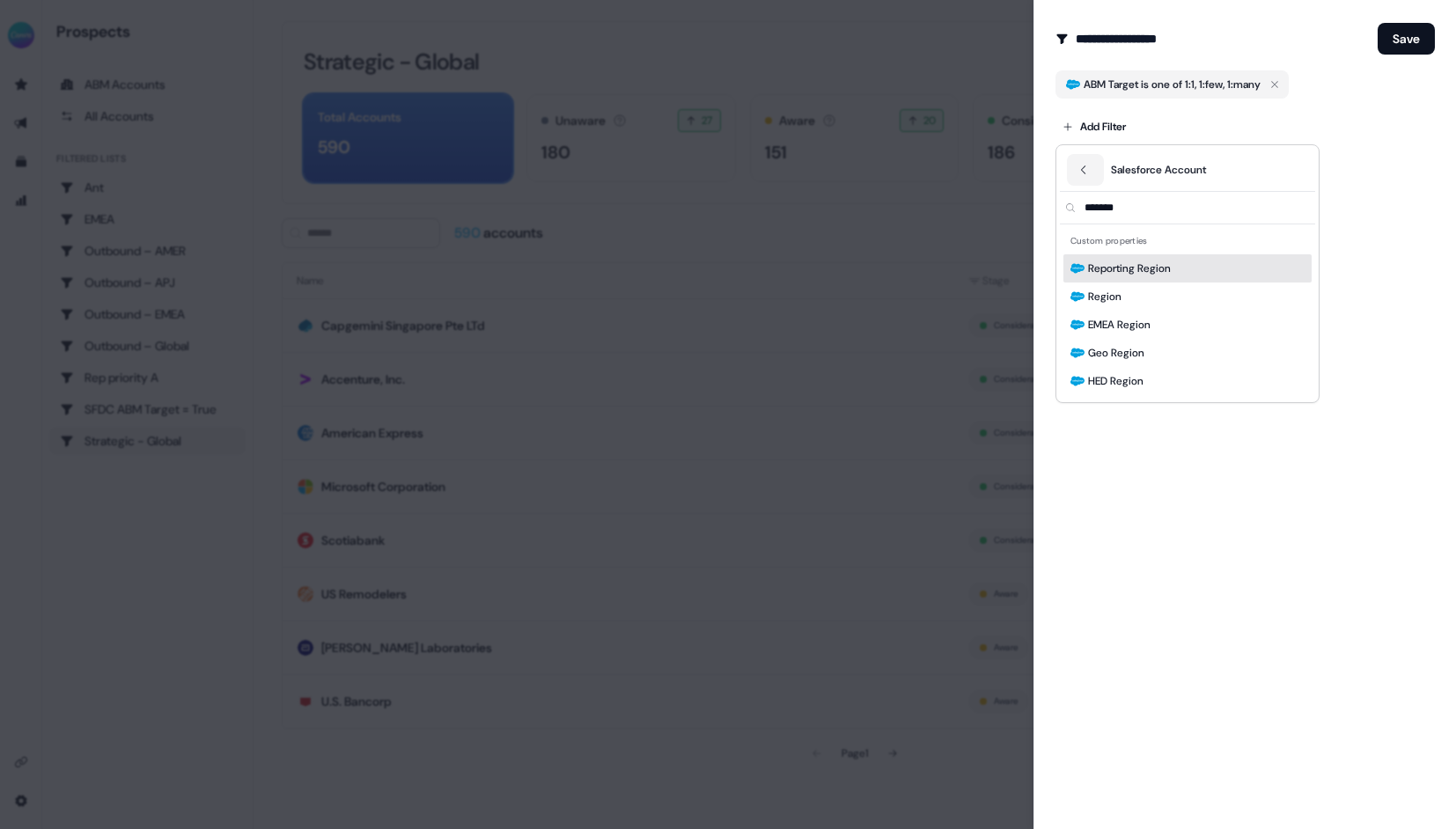
type input "*******"
click at [1131, 262] on span "Reporting Region" at bounding box center [1129, 268] width 82 height 17
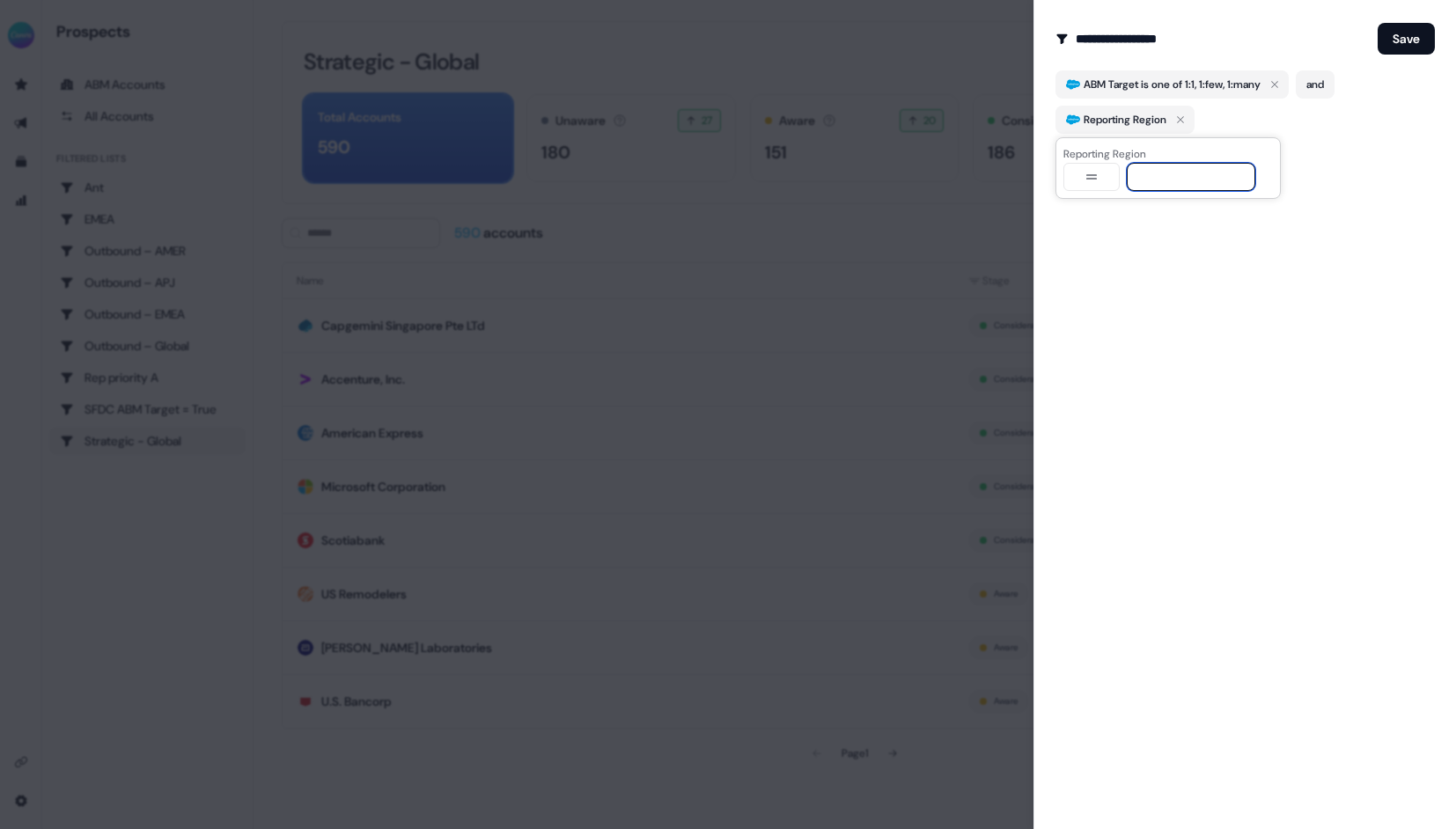
click at [1151, 177] on input at bounding box center [1190, 176] width 128 height 28
type input "*"
type input "****"
click at [1120, 288] on div "**********" at bounding box center [1244, 414] width 423 height 829
click at [1134, 34] on input "**********" at bounding box center [1223, 38] width 295 height 35
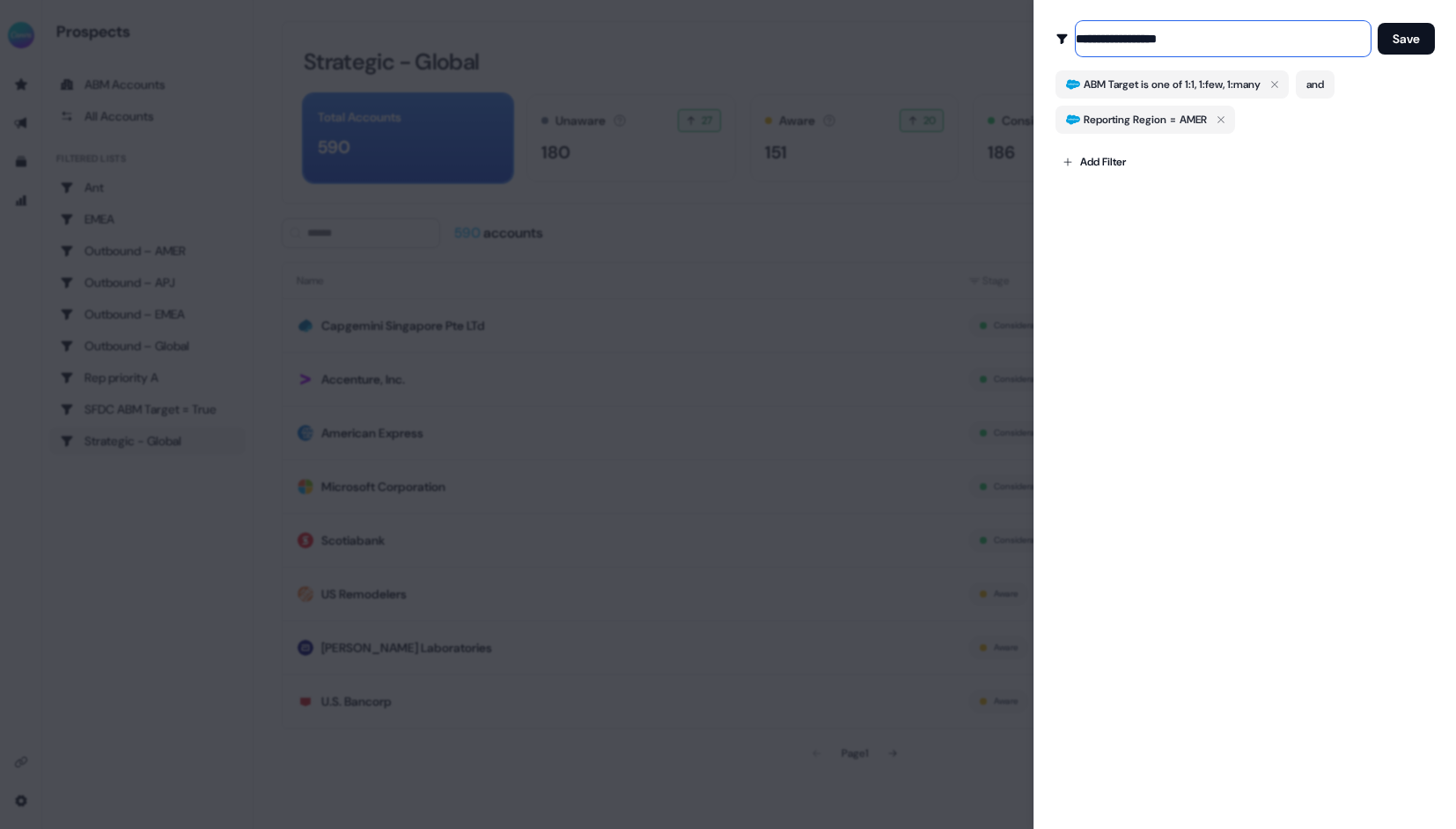
drag, startPoint x: 1193, startPoint y: 42, endPoint x: 1075, endPoint y: 41, distance: 118.0
click at [1075, 41] on input "**********" at bounding box center [1223, 38] width 295 height 35
type input "**********"
click at [1088, 248] on div "**********" at bounding box center [1244, 414] width 423 height 829
click at [1413, 36] on button "Save" at bounding box center [1406, 38] width 58 height 32
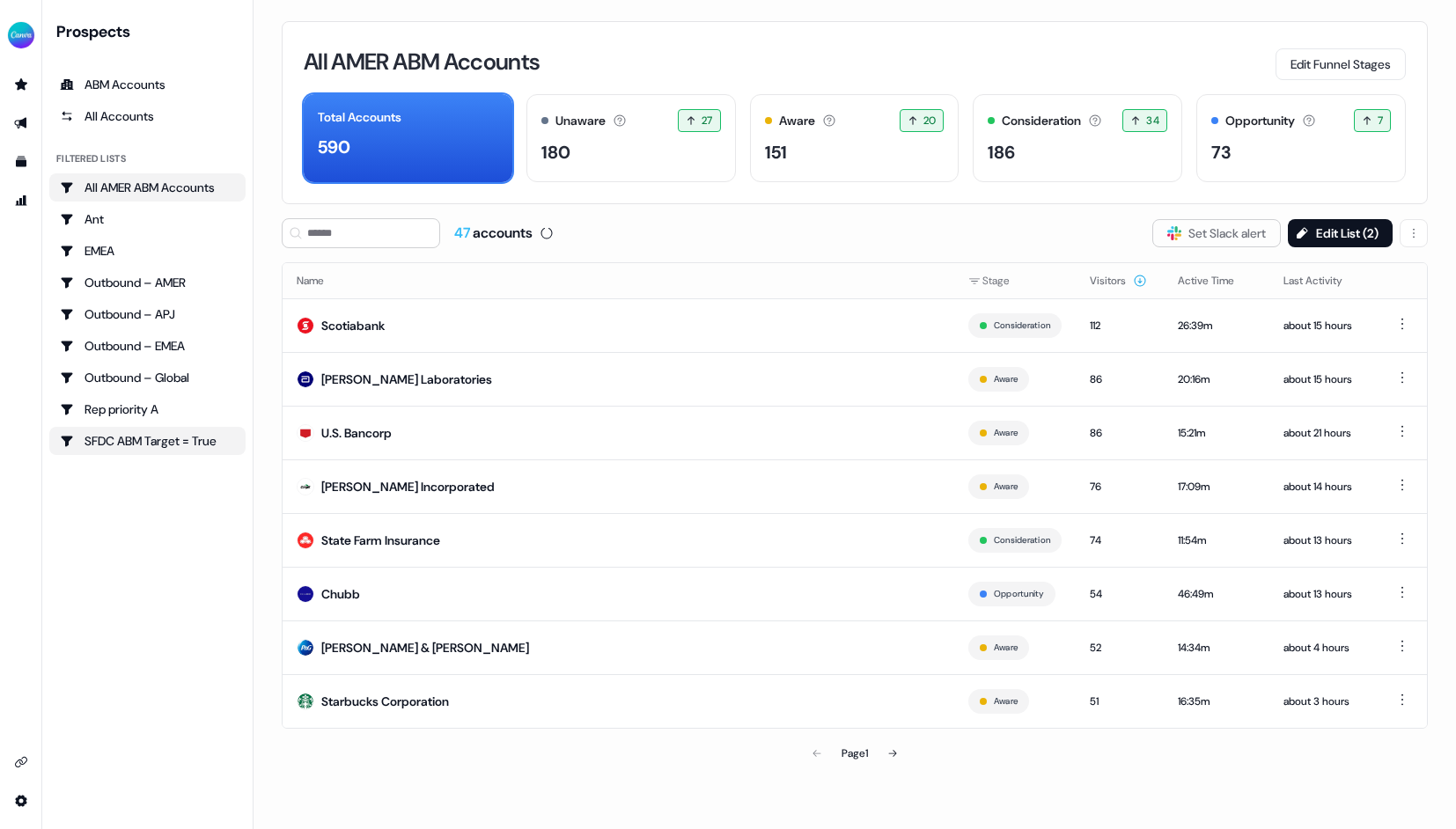
click at [156, 435] on div "SFDC ABM Target = True" at bounding box center [147, 441] width 175 height 17
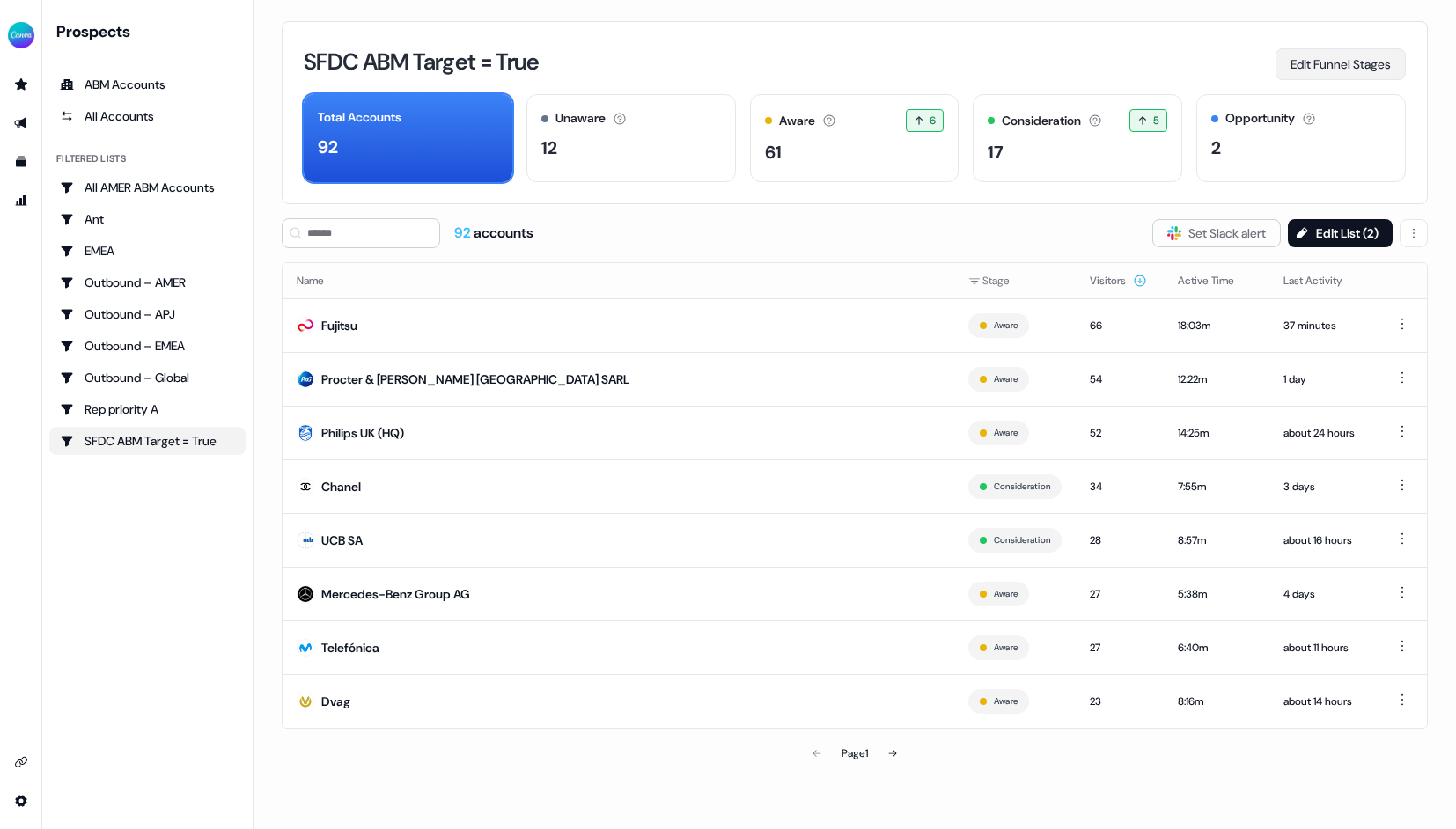
click at [1340, 60] on button "Edit Funnel Stages" at bounding box center [1340, 63] width 130 height 32
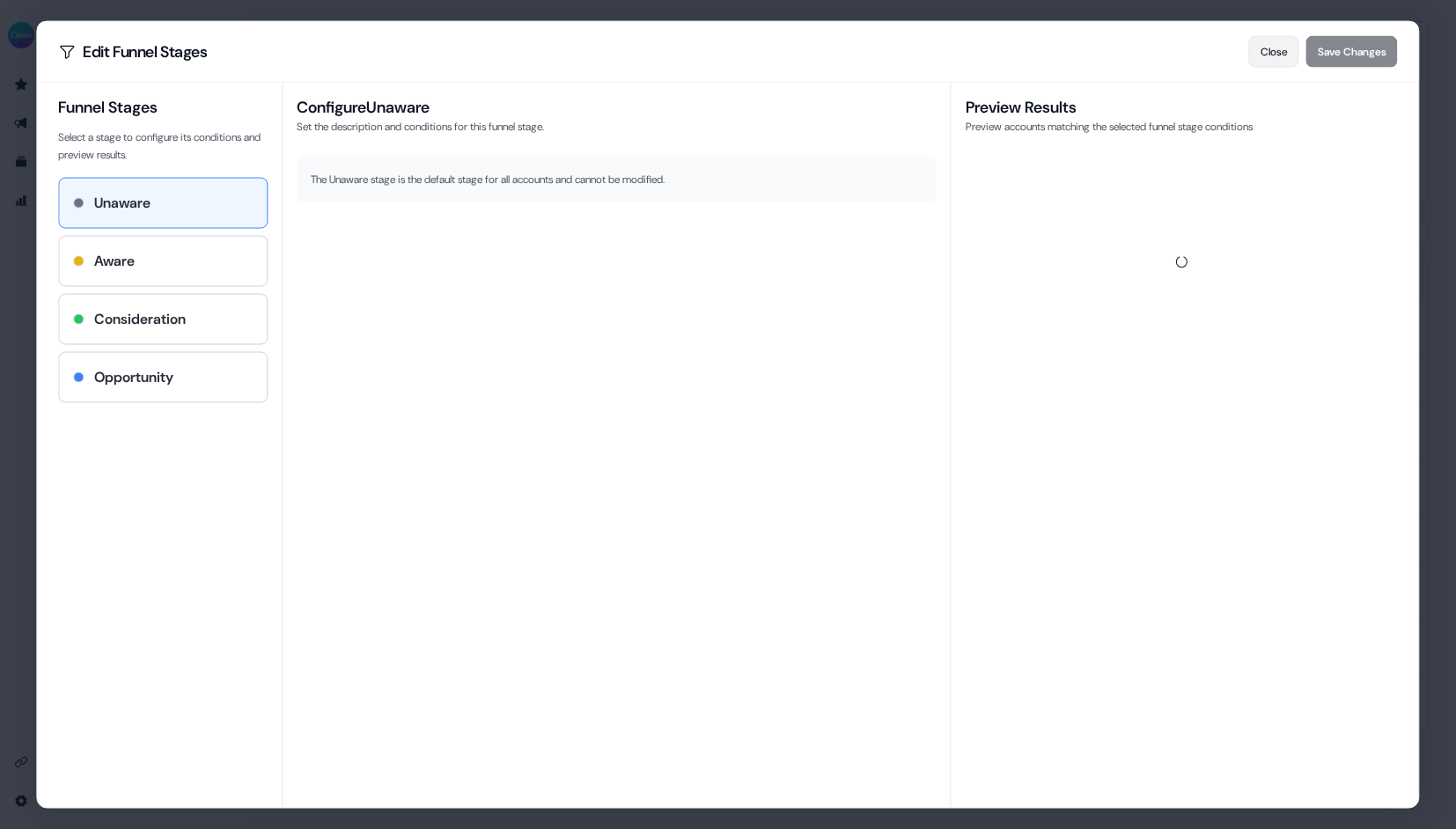
click at [1279, 49] on button "Close" at bounding box center [1274, 52] width 50 height 32
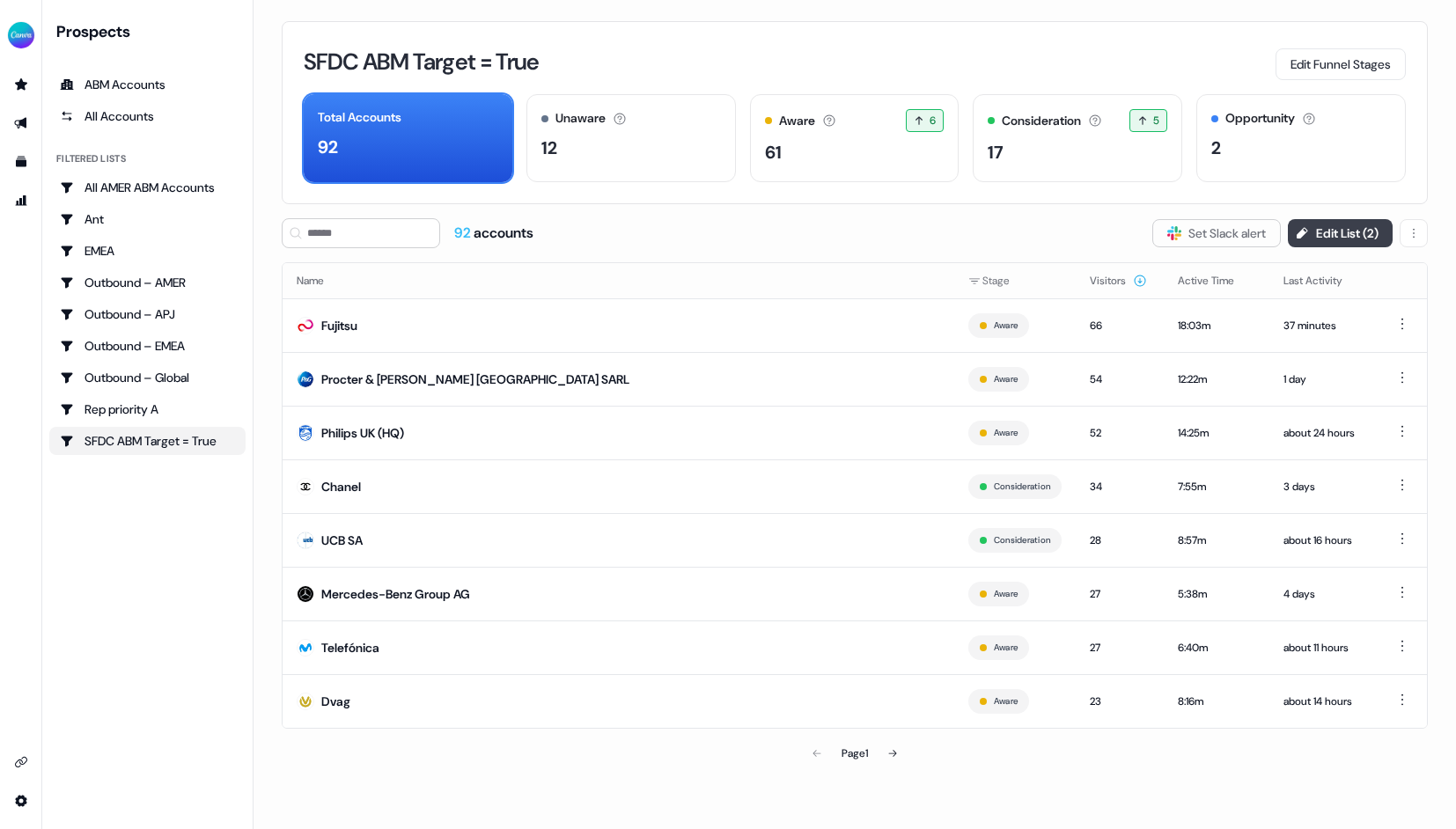
click at [1344, 220] on button "Edit List ( 2 )" at bounding box center [1339, 233] width 104 height 28
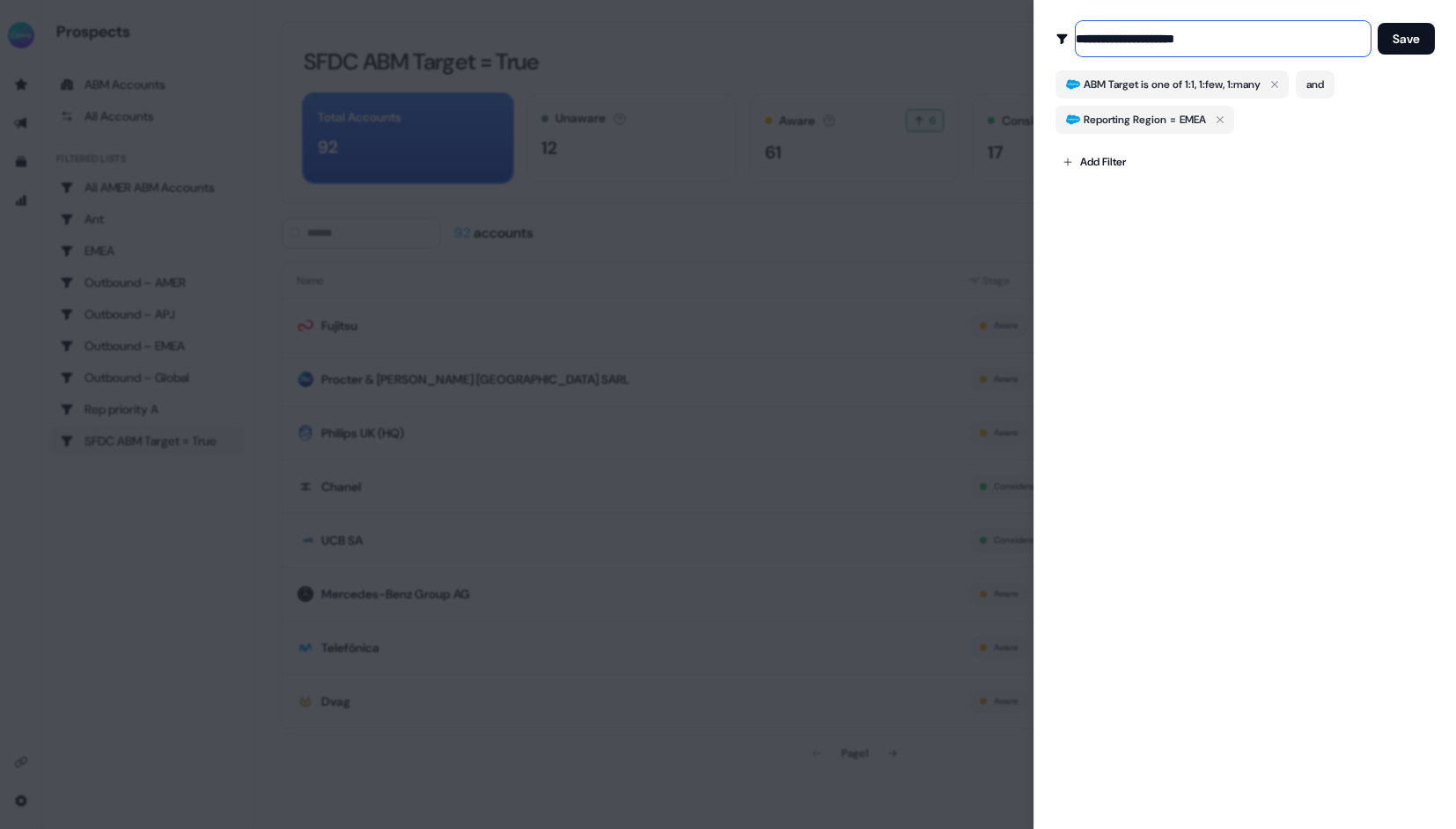
click at [1214, 40] on input "**********" at bounding box center [1223, 38] width 295 height 35
click at [1167, 33] on input "**********" at bounding box center [1223, 38] width 295 height 35
type input "**********"
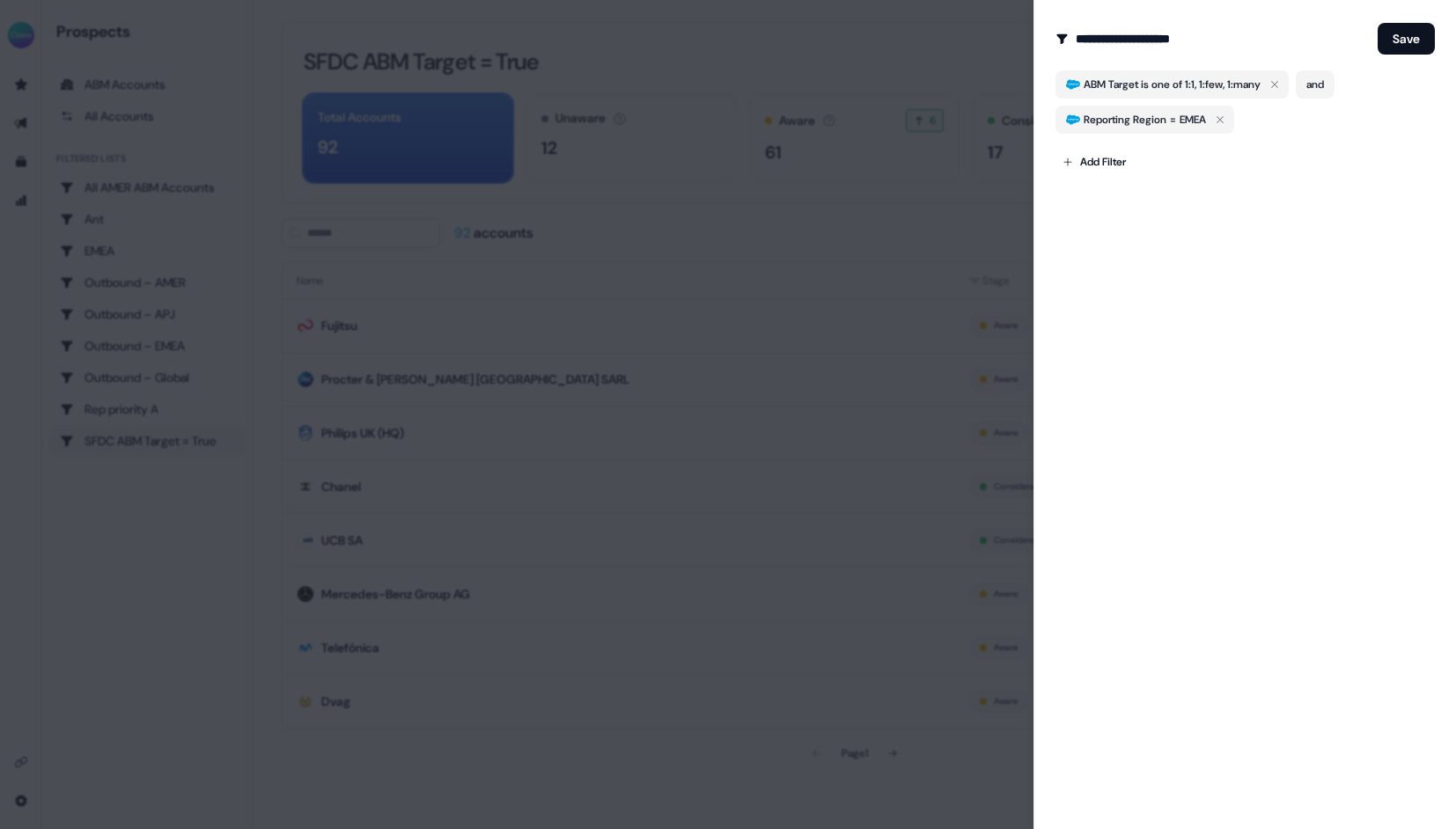
click at [1222, 314] on div "**********" at bounding box center [1244, 414] width 423 height 829
click at [1395, 40] on button "Save" at bounding box center [1406, 38] width 58 height 32
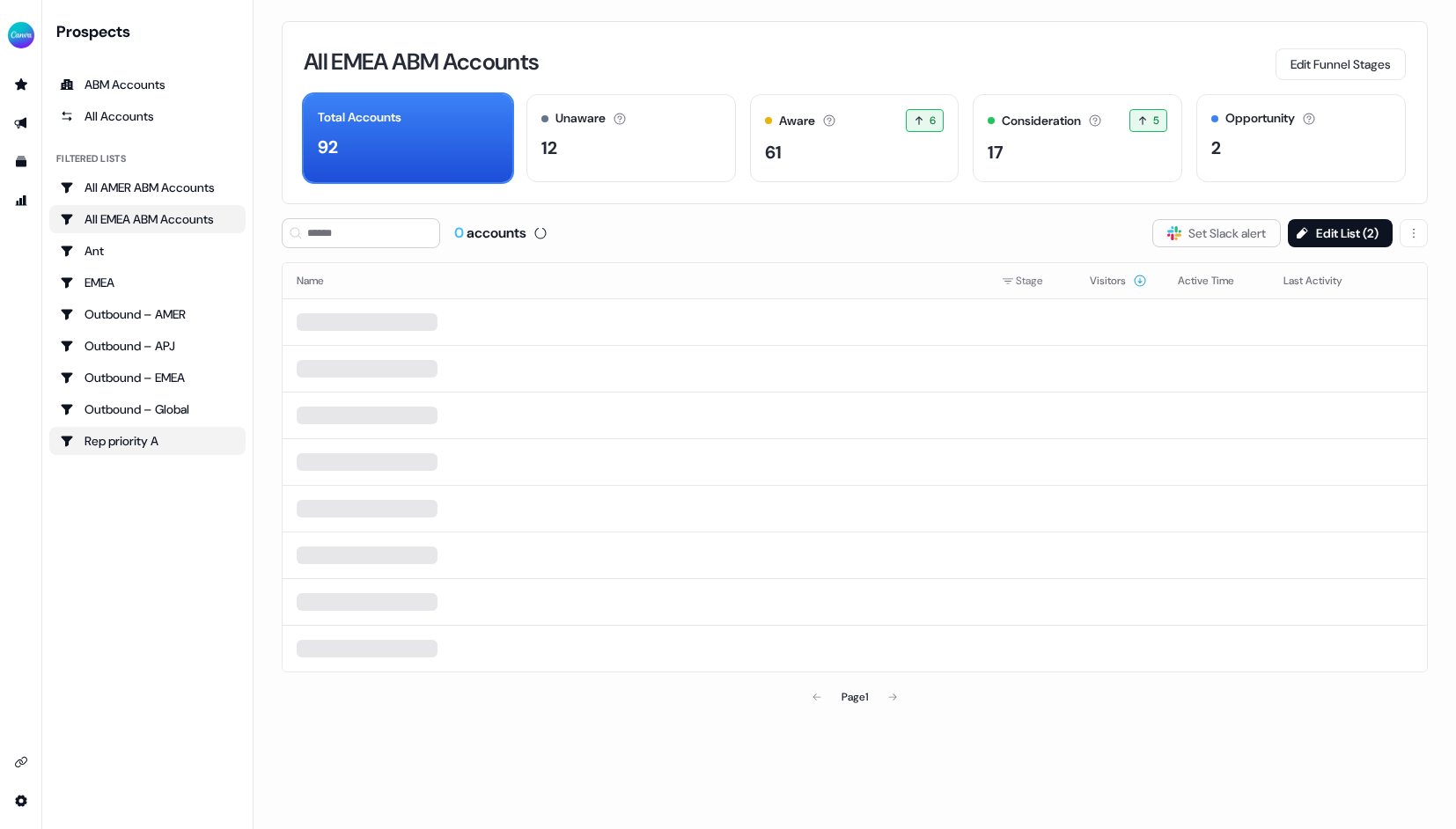
click at [125, 446] on div "Rep priority A" at bounding box center [147, 441] width 175 height 17
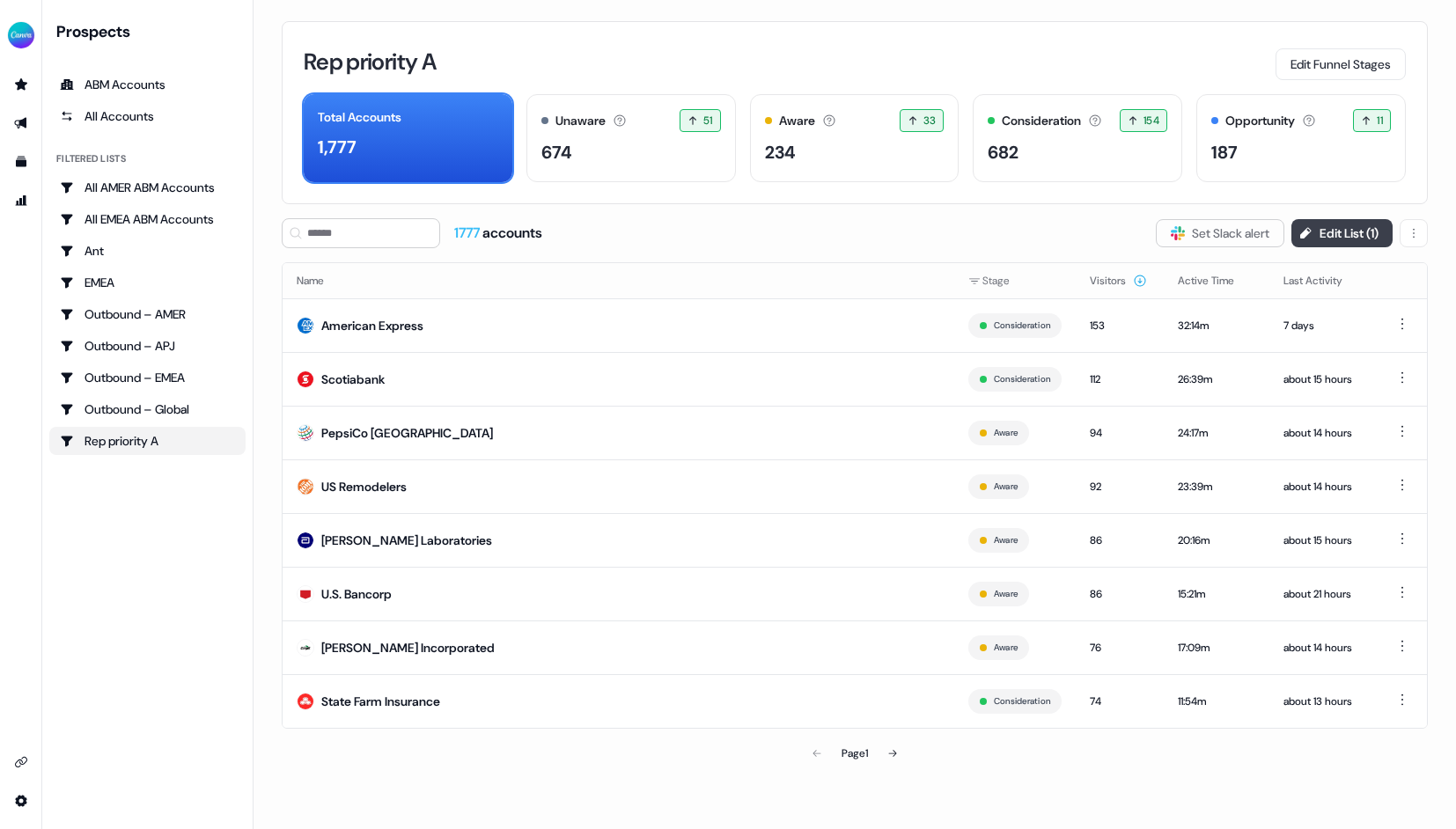
click at [1310, 234] on button "Edit List ( 1 )" at bounding box center [1342, 233] width 102 height 28
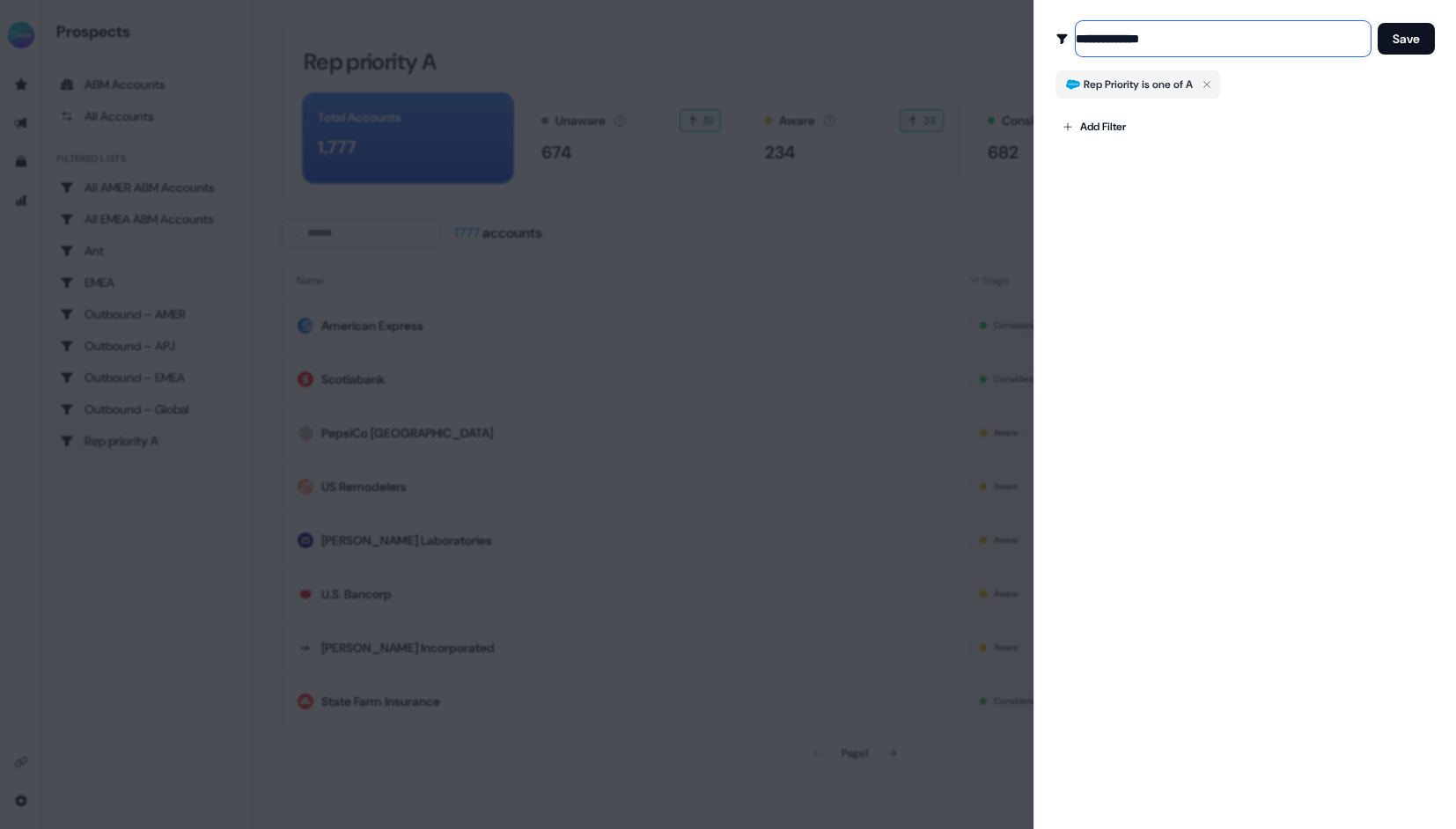
click at [1116, 34] on input "**********" at bounding box center [1223, 38] width 295 height 35
drag, startPoint x: 1191, startPoint y: 34, endPoint x: 1025, endPoint y: 34, distance: 166.0
click at [1025, 34] on body "For the best experience switch devices to a bigger screen. Go to [DOMAIN_NAME] …" at bounding box center [728, 414] width 1456 height 829
type input "**********"
click at [1215, 83] on icon "button" at bounding box center [1207, 84] width 21 height 21
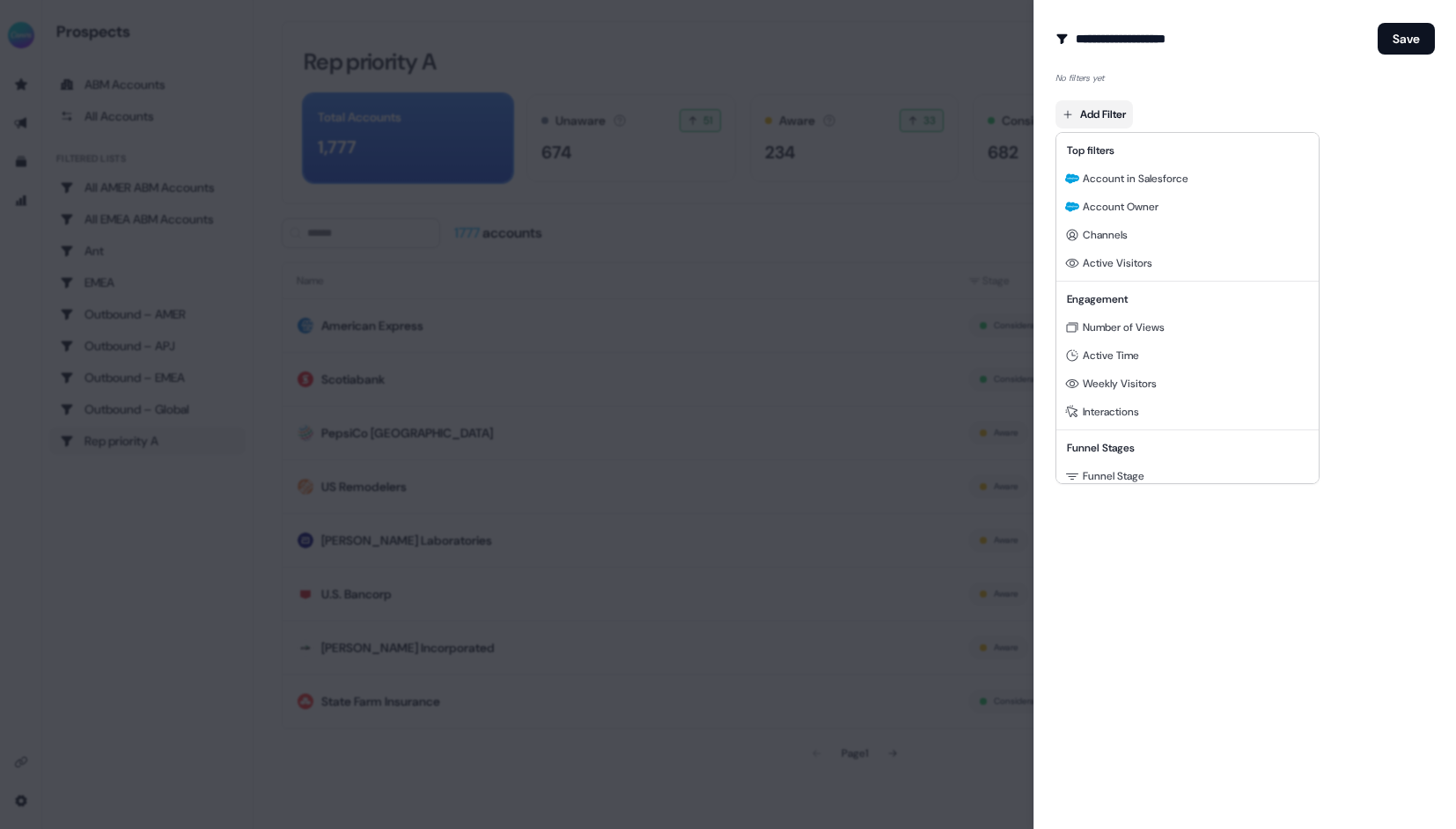
click at [1112, 117] on body "For the best experience switch devices to a bigger screen. Go to [DOMAIN_NAME] …" at bounding box center [728, 414] width 1456 height 829
click at [1132, 181] on span "Account in Salesforce" at bounding box center [1135, 178] width 105 height 14
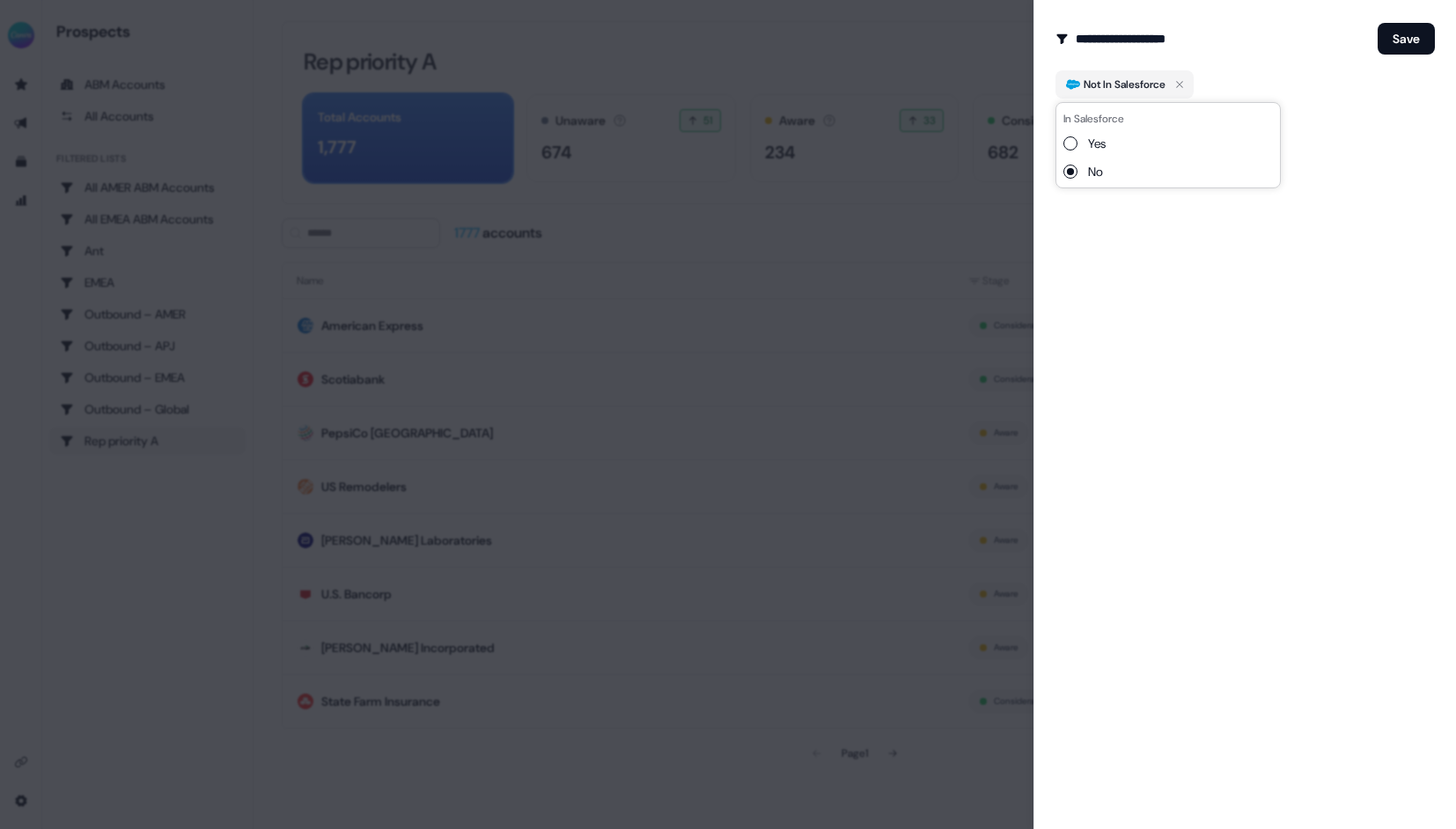
click at [1160, 289] on div "**********" at bounding box center [1244, 414] width 423 height 829
click at [1188, 89] on icon "button" at bounding box center [1179, 84] width 21 height 21
click at [1113, 124] on body "For the best experience switch devices to a bigger screen. Go to [DOMAIN_NAME] …" at bounding box center [728, 414] width 1456 height 829
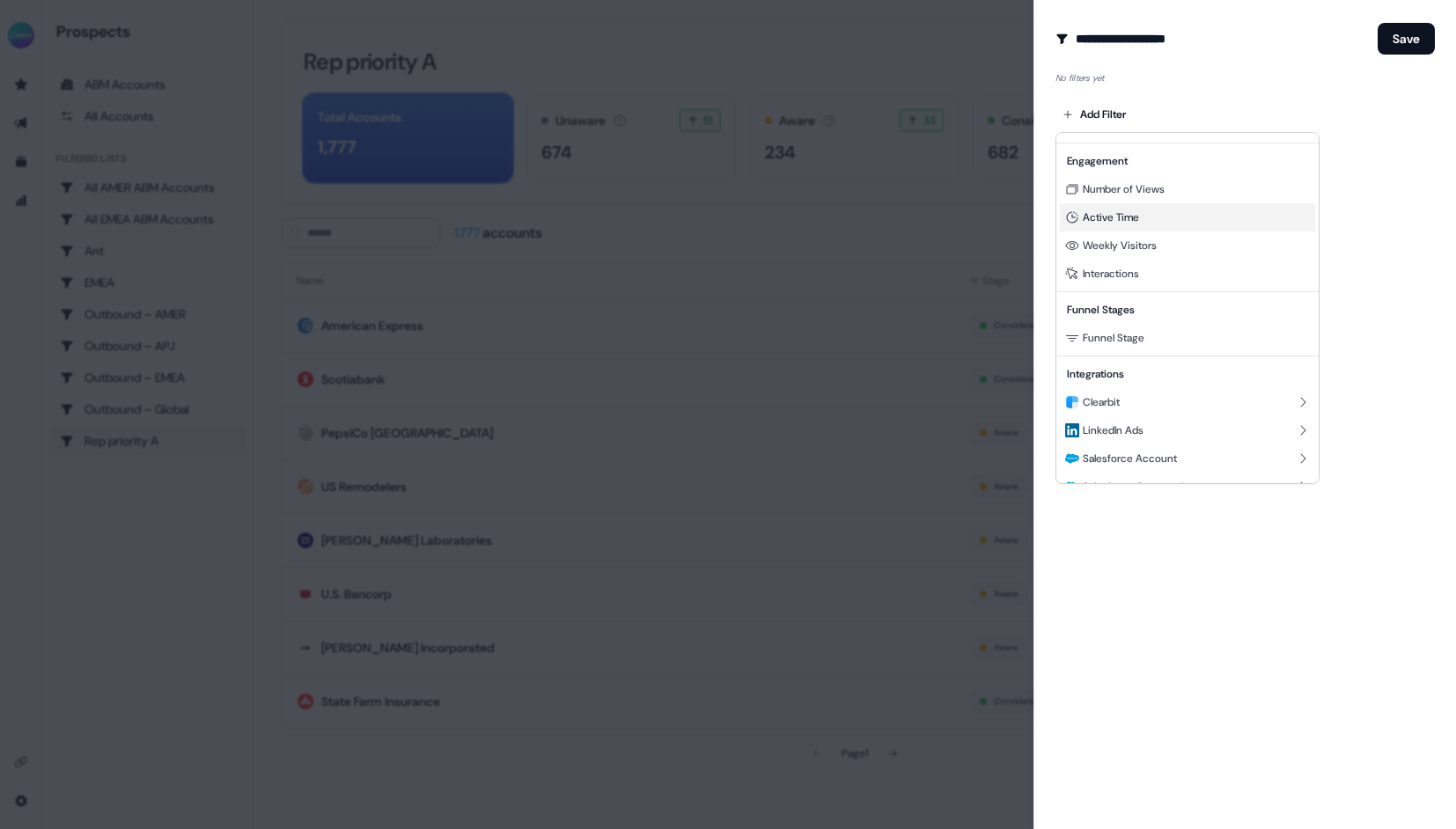
scroll to position [159, 0]
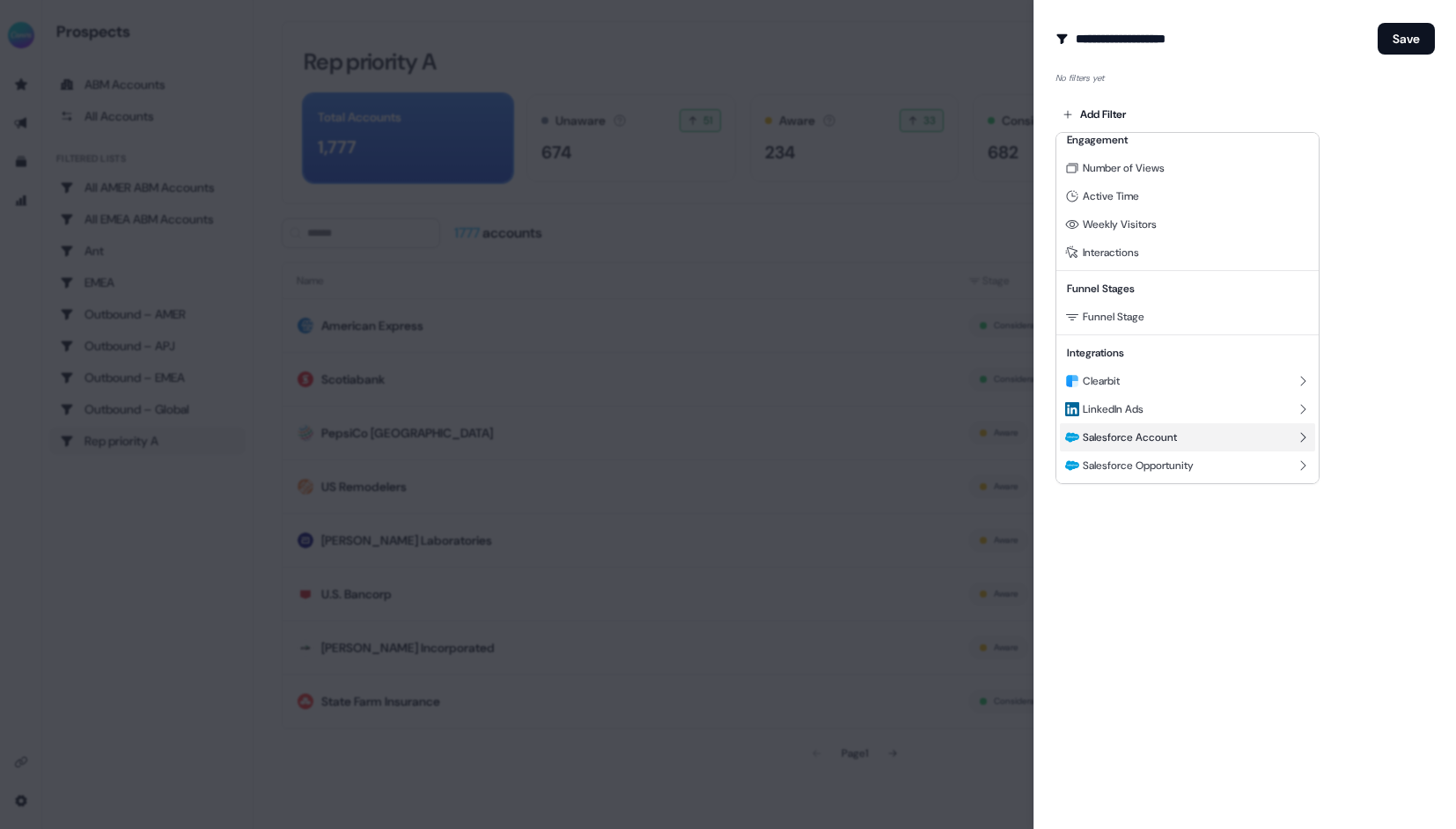
click at [1131, 434] on span "Salesforce Account" at bounding box center [1129, 437] width 94 height 14
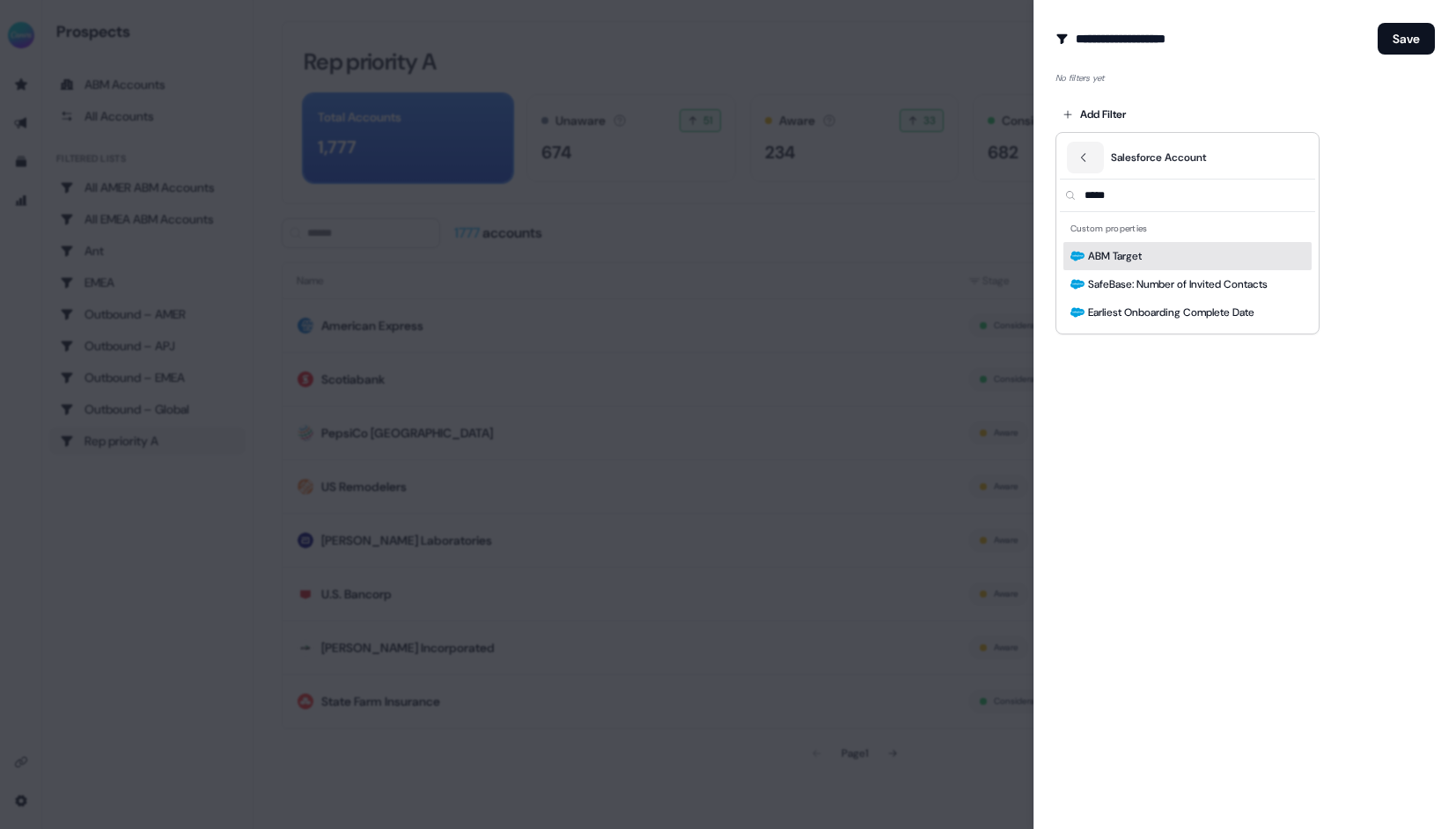
type input "*****"
click at [1149, 258] on div "ABM Target" at bounding box center [1187, 255] width 248 height 28
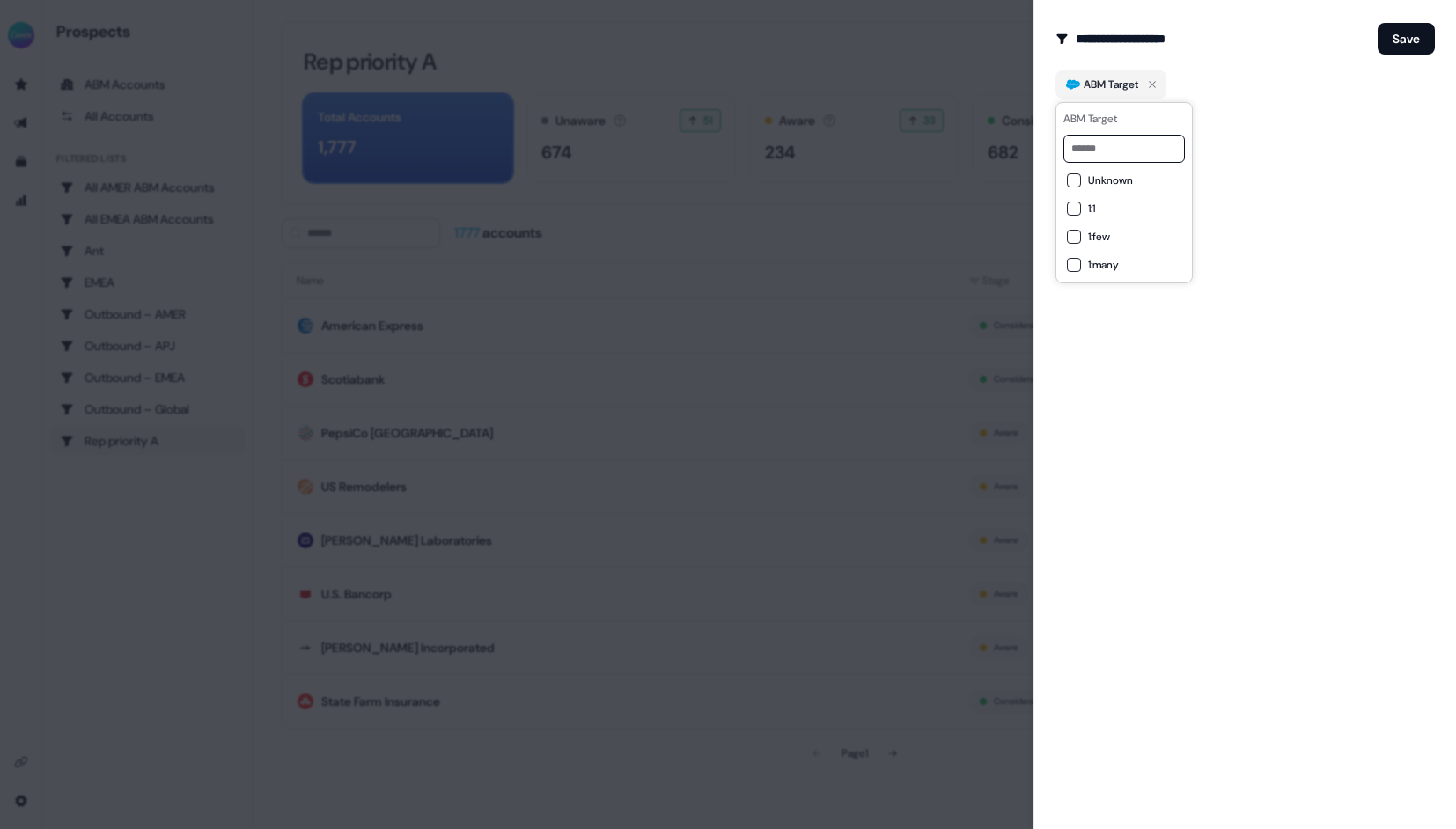
click at [1075, 208] on button "1:1" at bounding box center [1074, 208] width 14 height 14
click at [1074, 239] on button "1:few" at bounding box center [1074, 237] width 14 height 14
click at [1072, 266] on button "1:many" at bounding box center [1074, 265] width 14 height 14
click at [1252, 113] on div "Add Filter" at bounding box center [1245, 123] width 380 height 35
click at [1092, 127] on body "For the best experience switch devices to a bigger screen. Go to [DOMAIN_NAME] …" at bounding box center [728, 414] width 1456 height 829
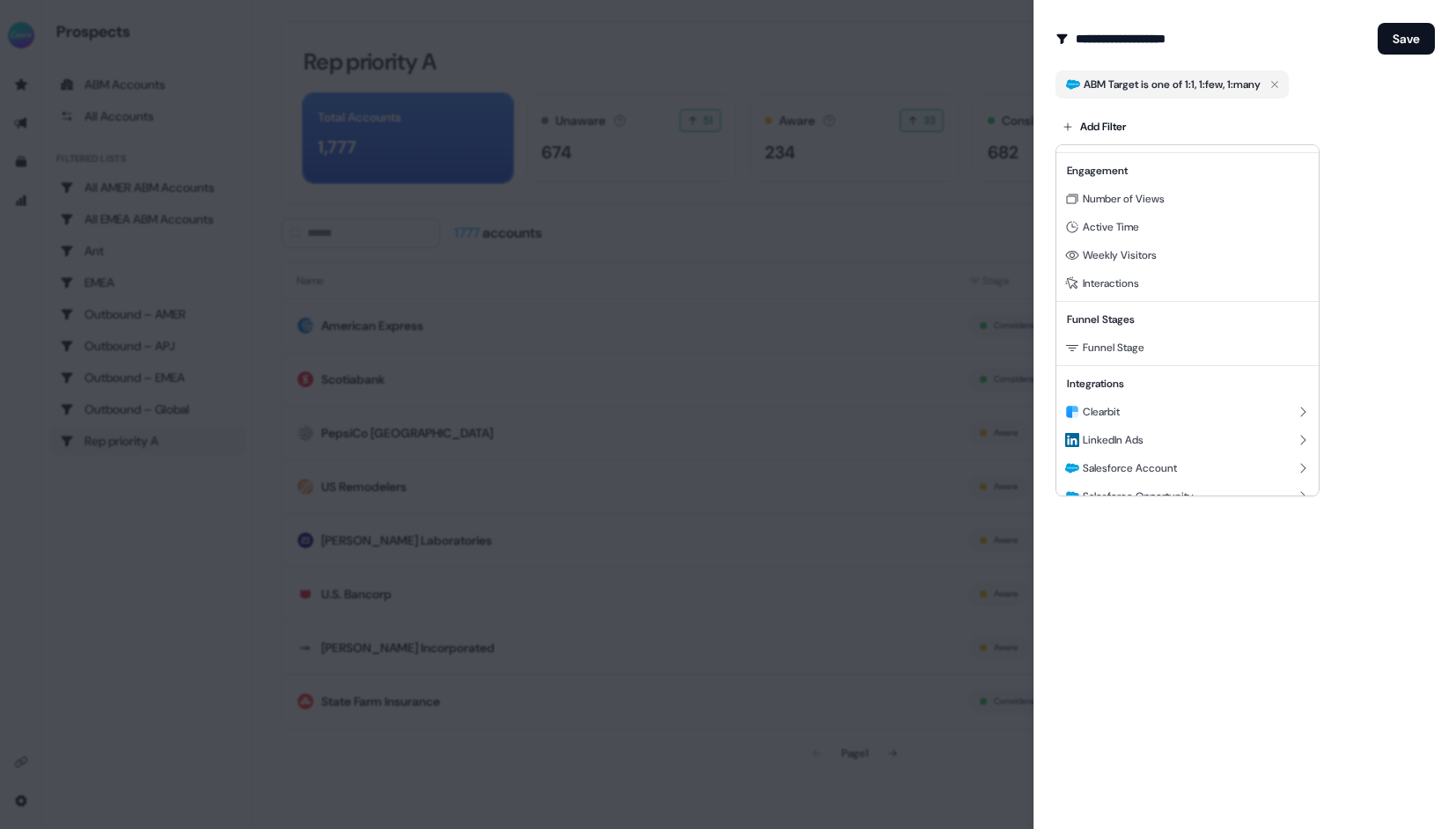
scroll to position [159, 0]
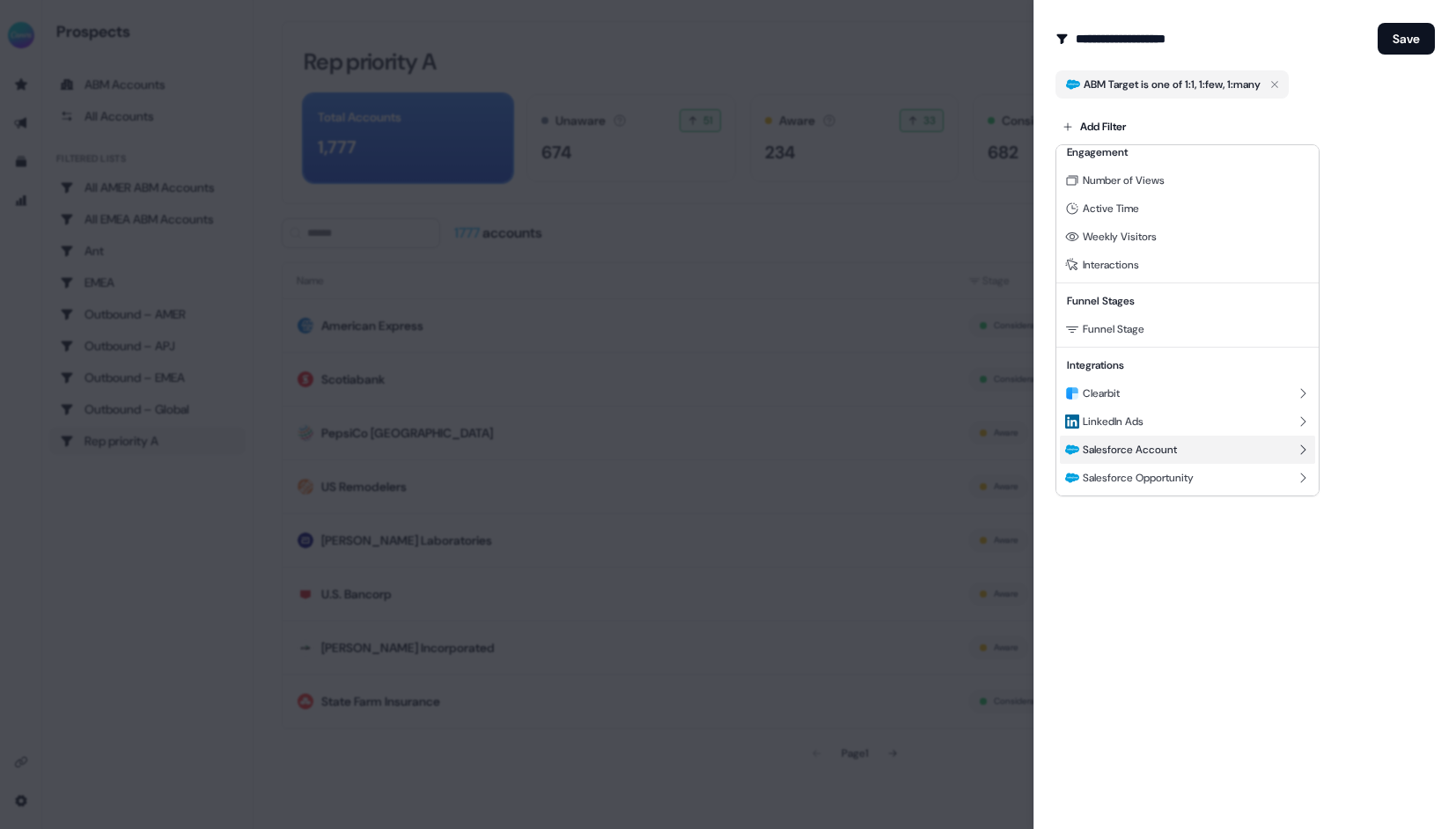
click at [1129, 449] on span "Salesforce Account" at bounding box center [1129, 449] width 94 height 14
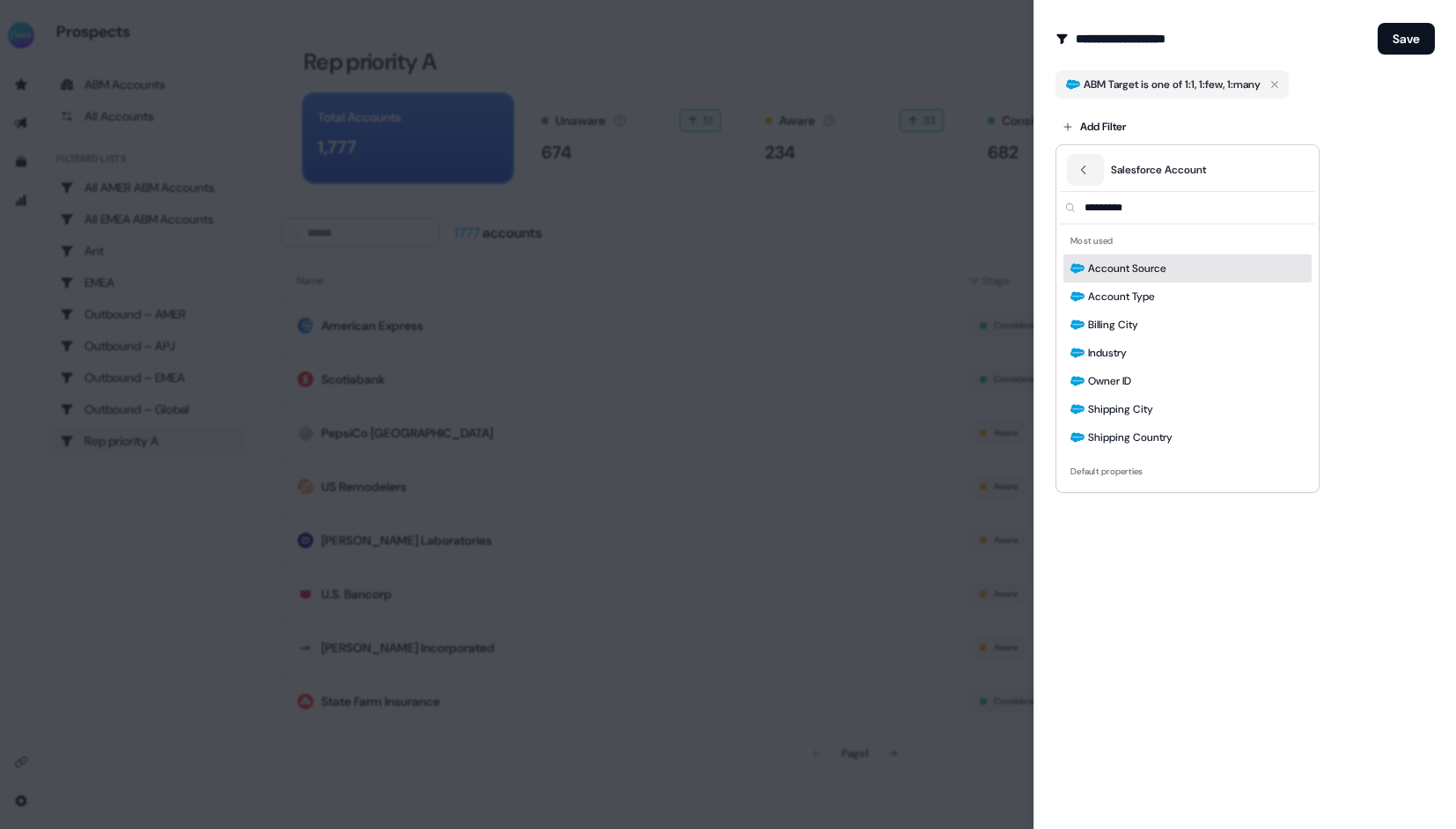
scroll to position [0, 0]
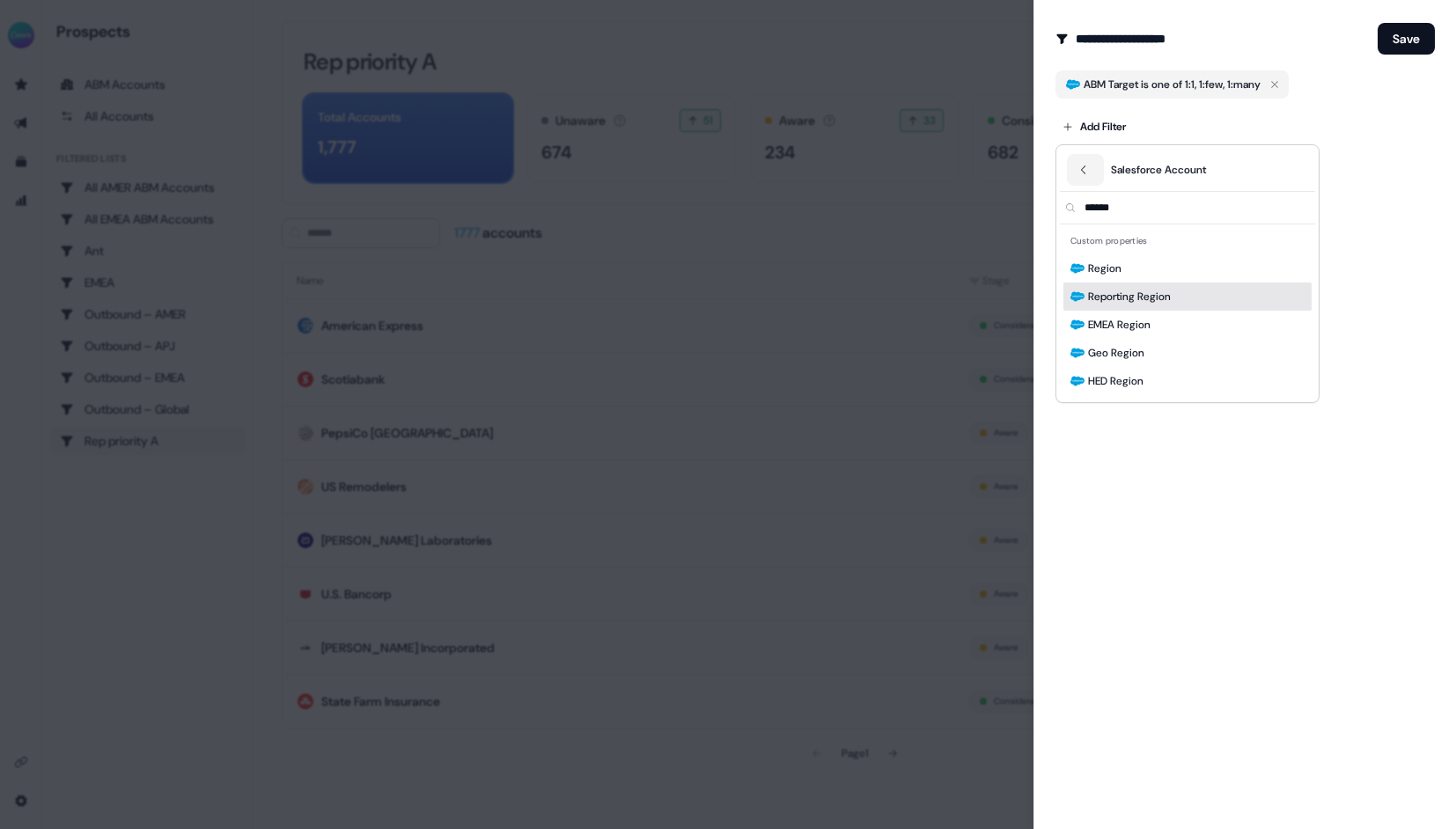
type input "******"
click at [1155, 295] on span "Reporting Region" at bounding box center [1129, 296] width 82 height 17
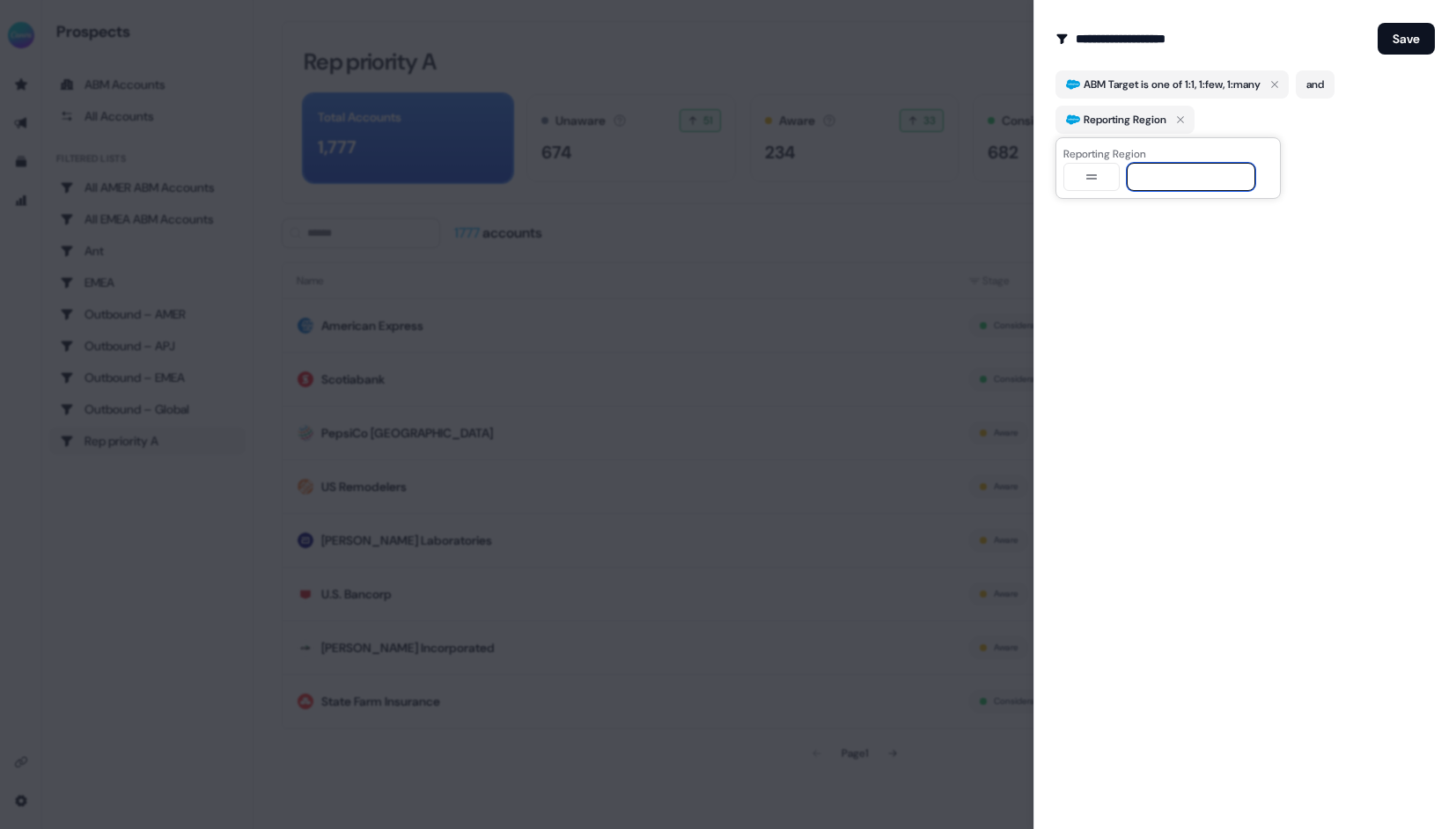
click at [1157, 175] on input at bounding box center [1190, 176] width 128 height 28
type input "***"
click at [1254, 382] on div "**********" at bounding box center [1244, 414] width 423 height 829
click at [1411, 41] on button "Save" at bounding box center [1406, 38] width 58 height 32
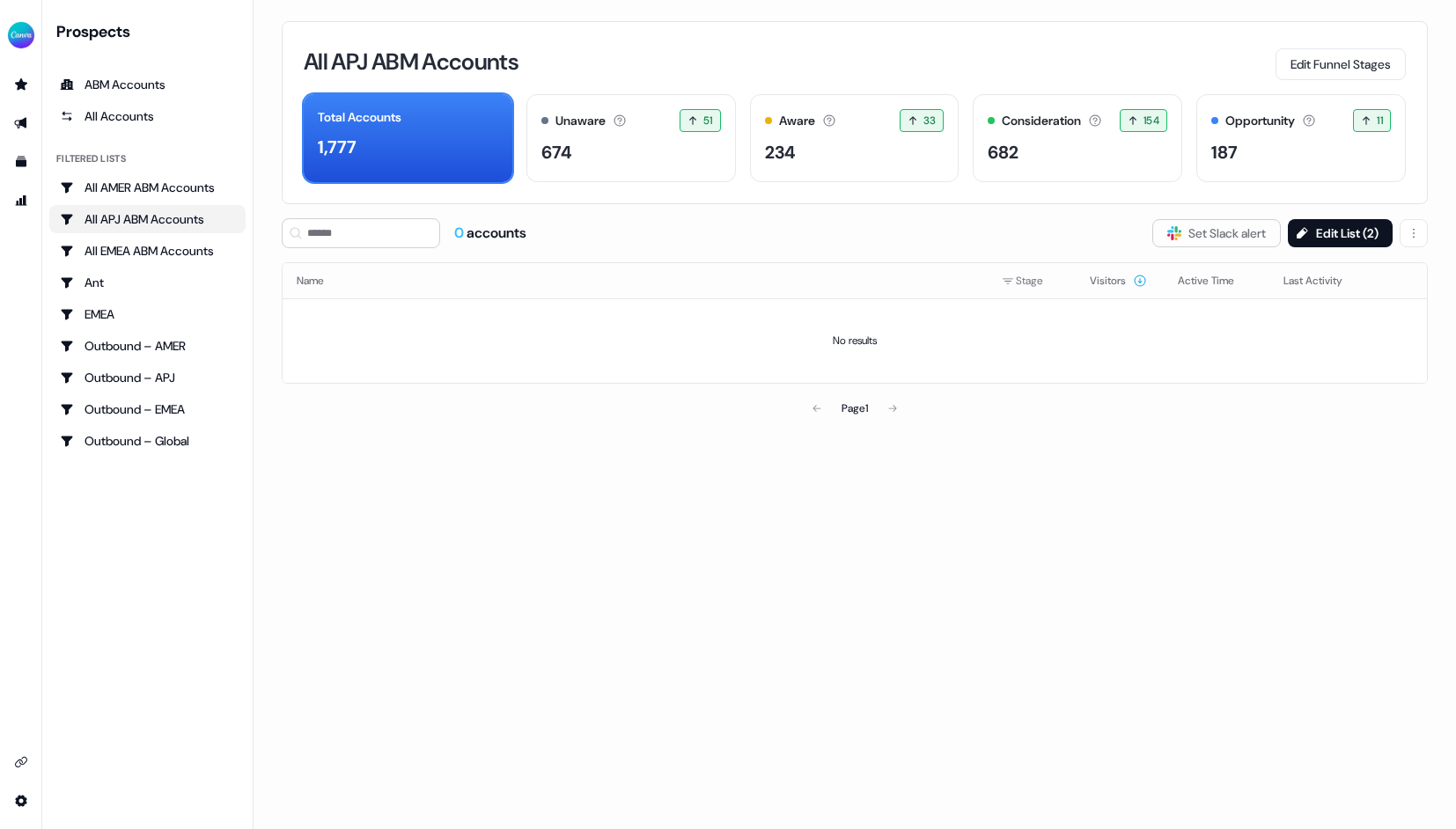
click at [180, 524] on div "Prospects ABM Accounts All Accounts Filtered lists All AMER ABM Accounts All AP…" at bounding box center [147, 414] width 196 height 787
click at [120, 284] on div "Ant" at bounding box center [147, 283] width 175 height 17
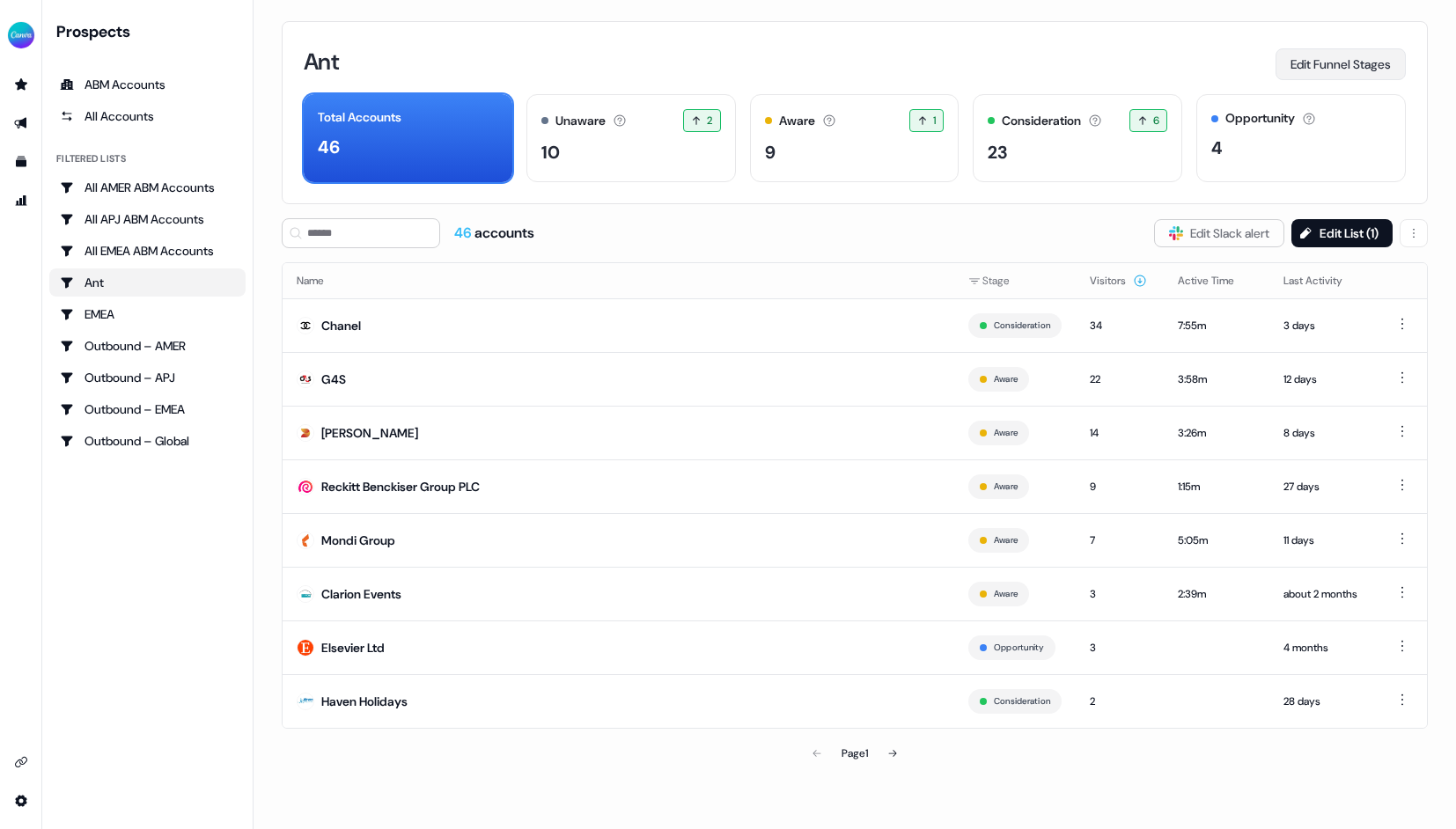
click at [1328, 59] on button "Edit Funnel Stages" at bounding box center [1340, 63] width 130 height 32
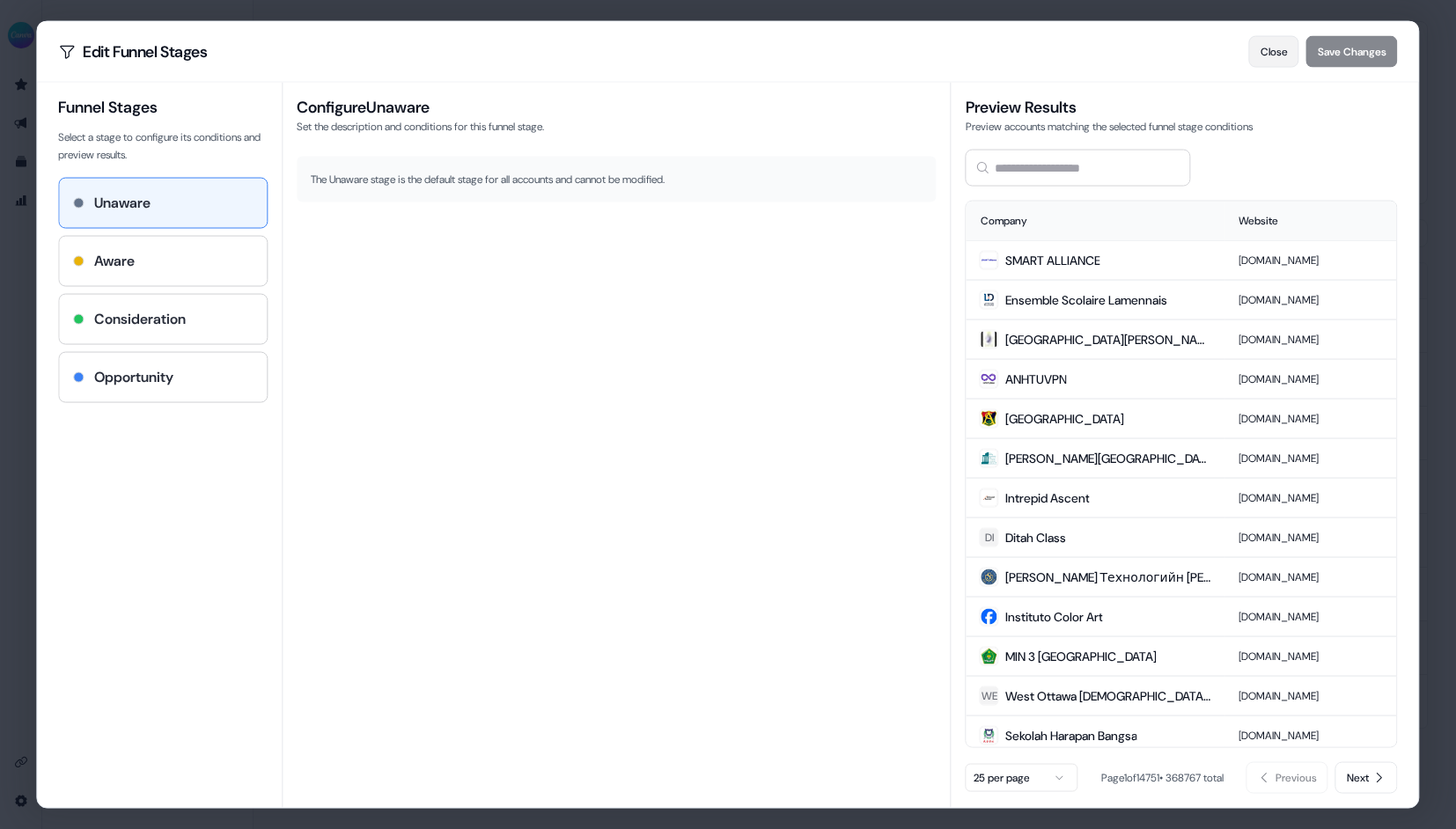
click at [1265, 56] on button "Close" at bounding box center [1274, 52] width 50 height 32
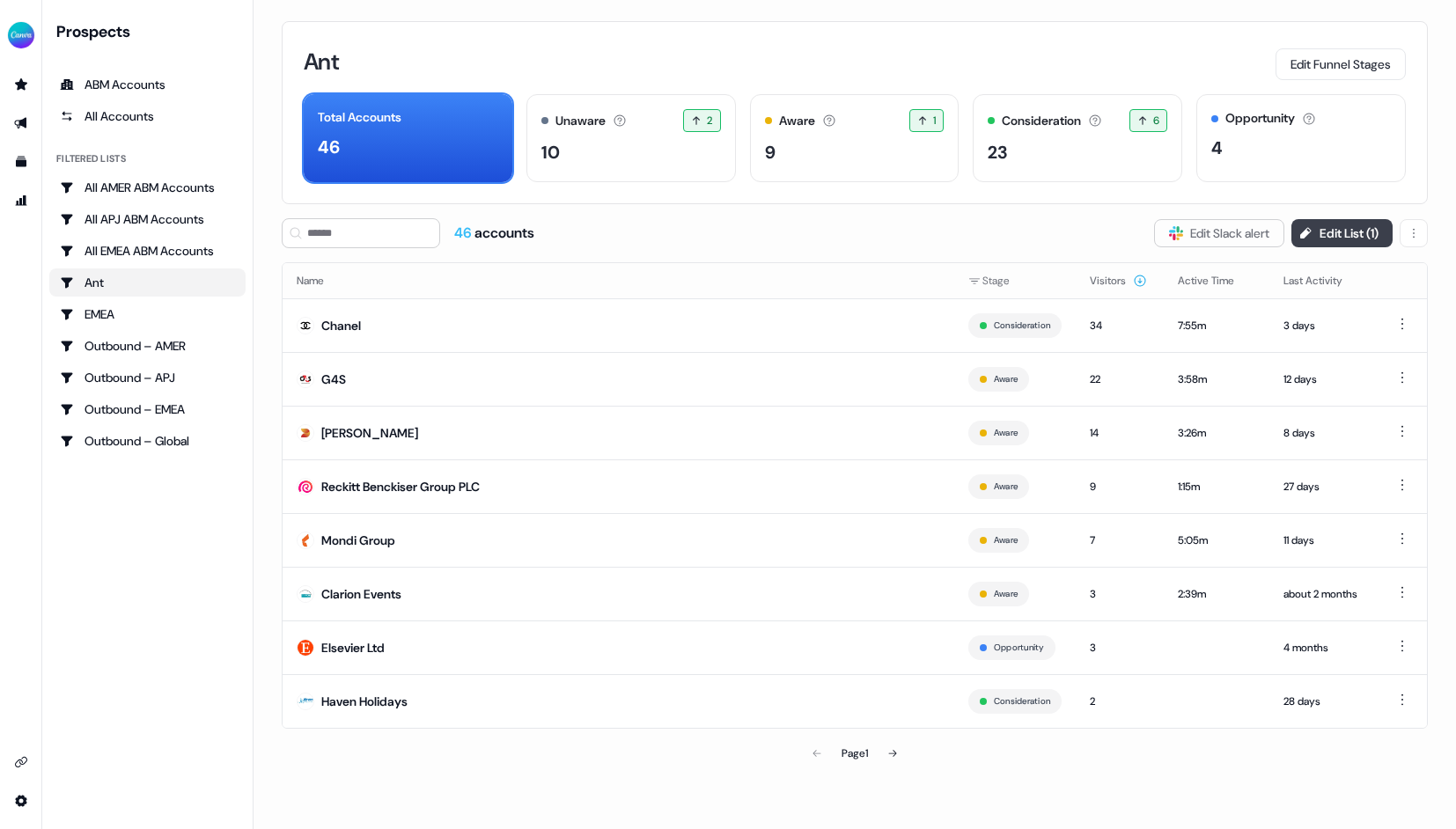
click at [1323, 234] on button "Edit List ( 1 )" at bounding box center [1342, 233] width 102 height 28
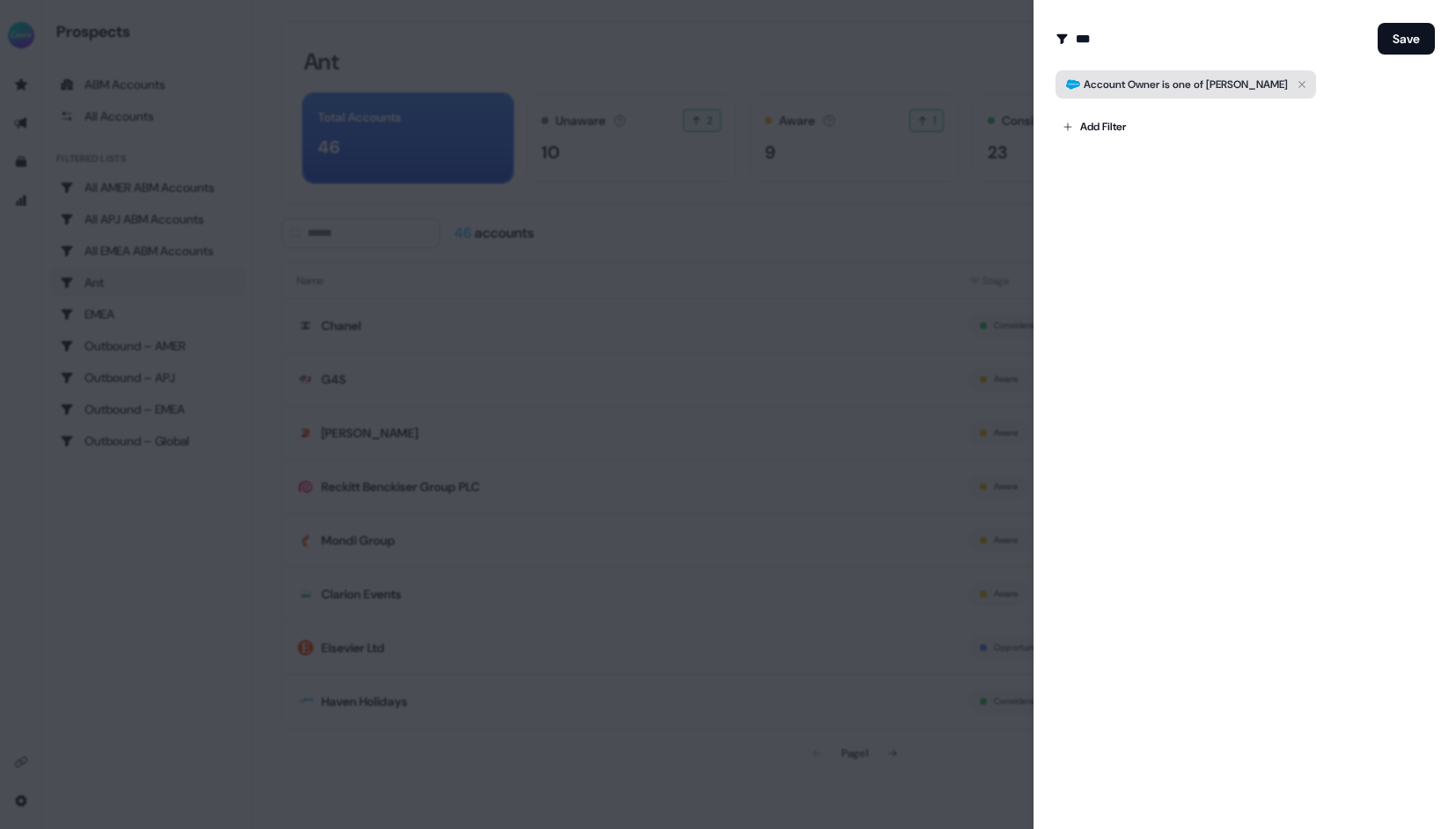
click at [1309, 81] on icon "button" at bounding box center [1302, 84] width 21 height 21
click at [1096, 35] on input "***" at bounding box center [1223, 38] width 295 height 35
click at [844, 57] on div at bounding box center [728, 414] width 1456 height 829
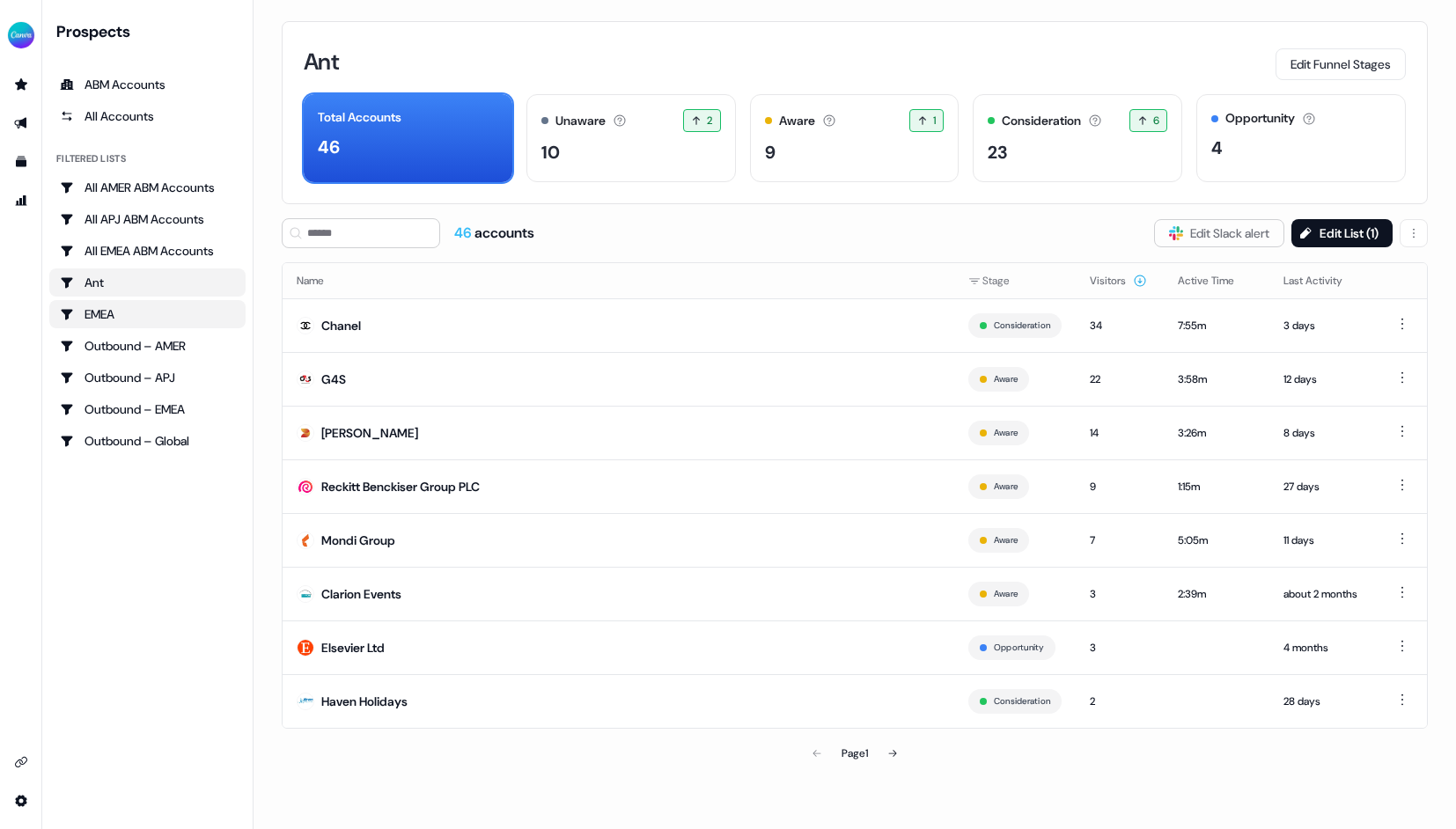
click at [178, 314] on div "EMEA" at bounding box center [147, 314] width 175 height 17
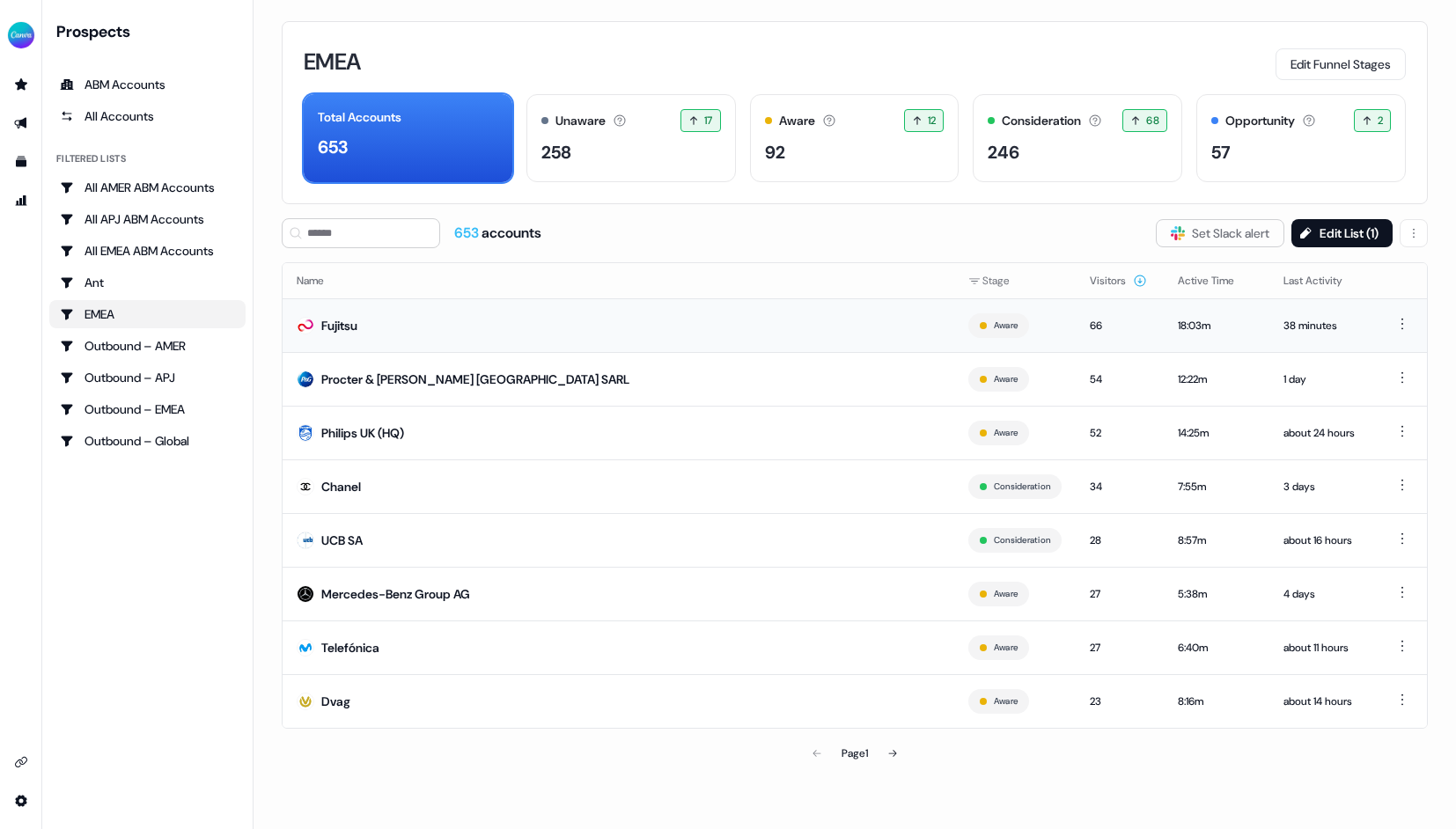
drag, startPoint x: 1333, startPoint y: 68, endPoint x: 1056, endPoint y: 332, distance: 382.7
click at [1058, 328] on div "EMEA Edit Funnel Stages Total Accounts 653 Unaware The default stage all accoun…" at bounding box center [854, 414] width 1202 height 829
click at [1342, 232] on button "Edit List ( 1 )" at bounding box center [1342, 233] width 102 height 28
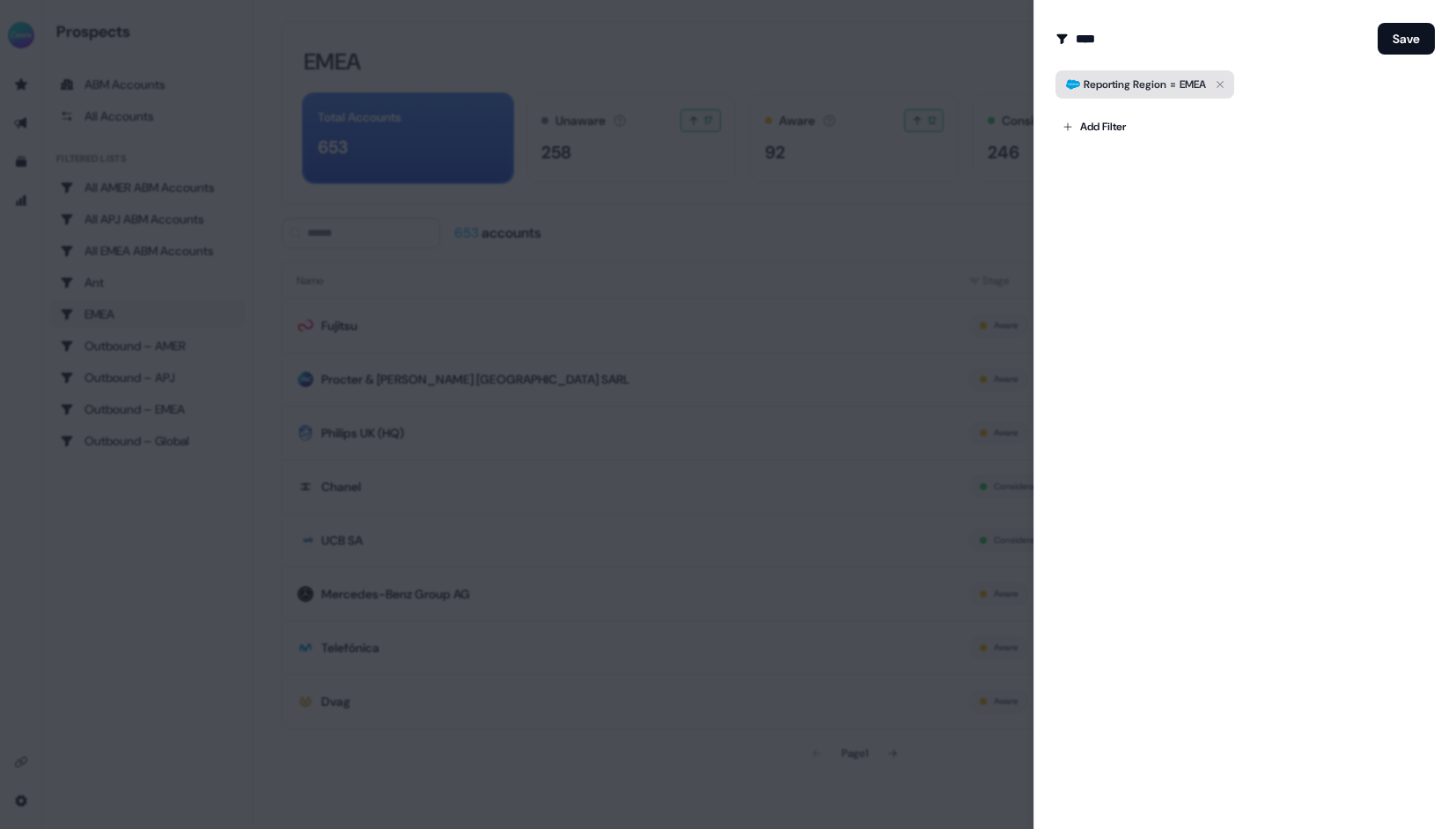
click at [1226, 79] on icon "button" at bounding box center [1220, 84] width 21 height 21
drag, startPoint x: 1104, startPoint y: 33, endPoint x: 1065, endPoint y: 33, distance: 39.0
click at [1065, 33] on div "****" at bounding box center [1213, 38] width 315 height 35
click at [1074, 35] on div "****" at bounding box center [1213, 38] width 315 height 35
drag, startPoint x: 1115, startPoint y: 43, endPoint x: 1040, endPoint y: 41, distance: 75.0
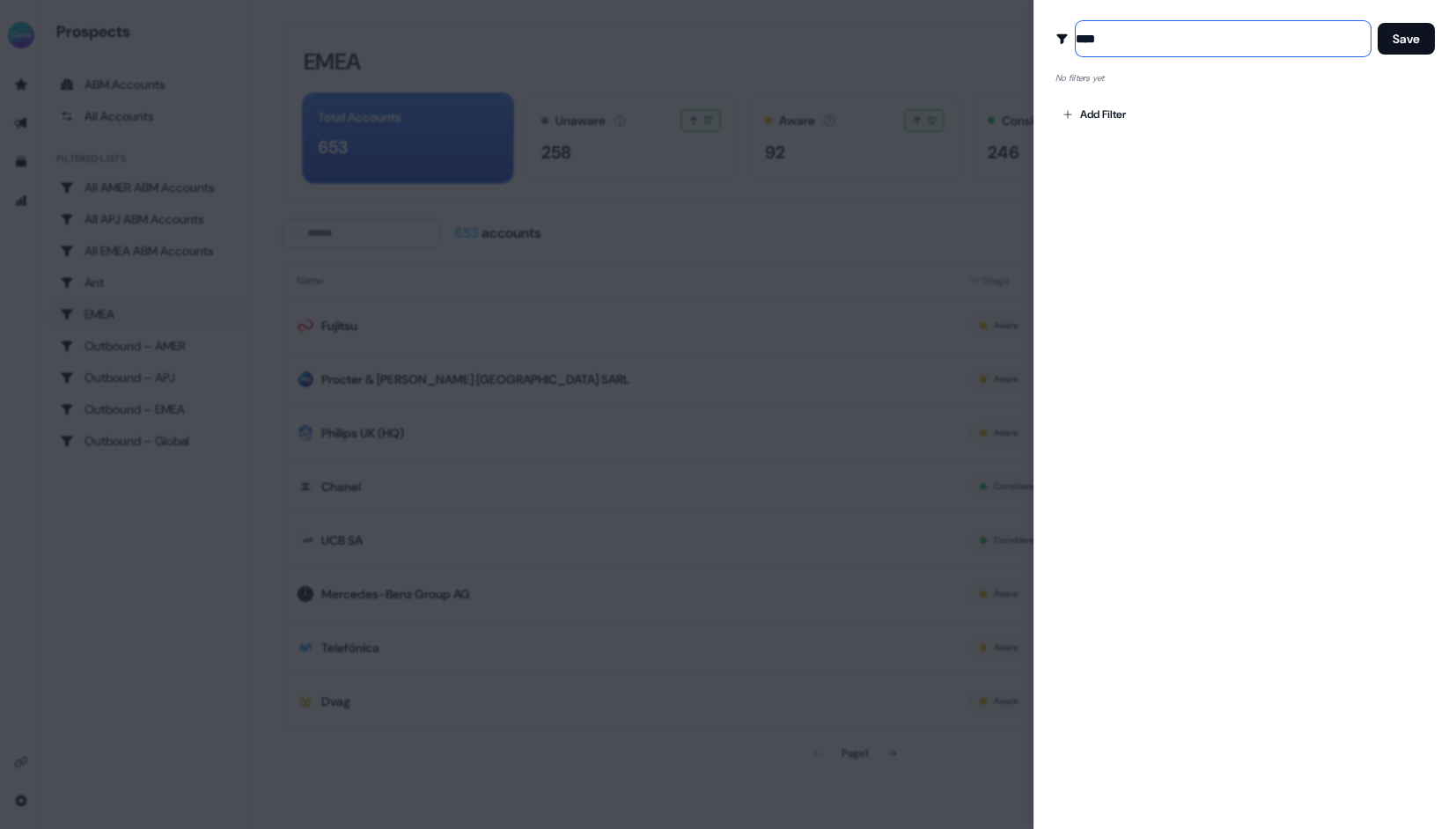
click at [1040, 41] on div "Edit Audience Filter Modify the name and filters for this audience **** Save No…" at bounding box center [1244, 414] width 423 height 829
type input "**********"
click at [1081, 215] on div "**********" at bounding box center [1244, 414] width 423 height 829
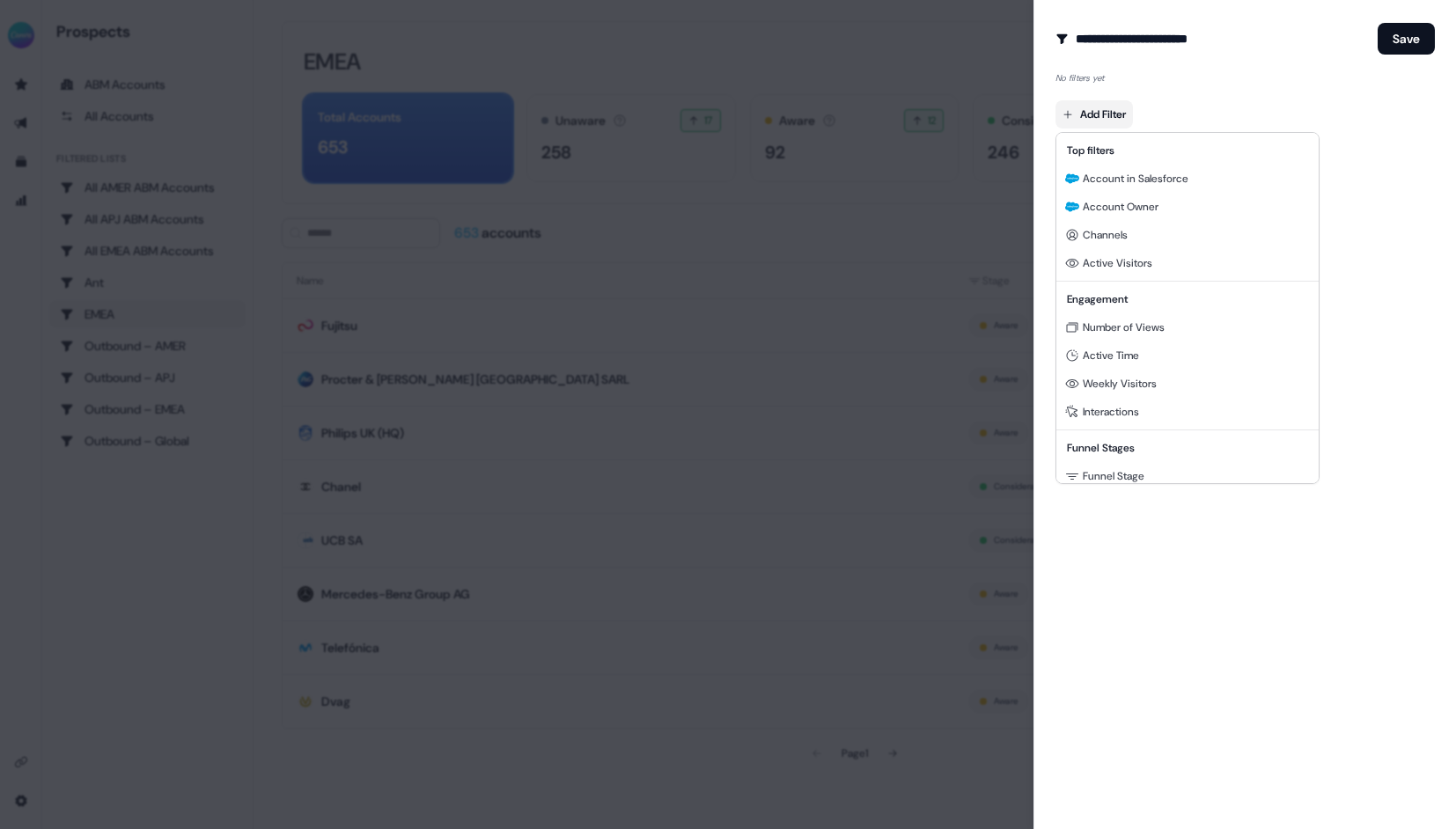
click at [1123, 102] on body "For the best experience switch devices to a bigger screen. Go to [DOMAIN_NAME] …" at bounding box center [728, 414] width 1456 height 829
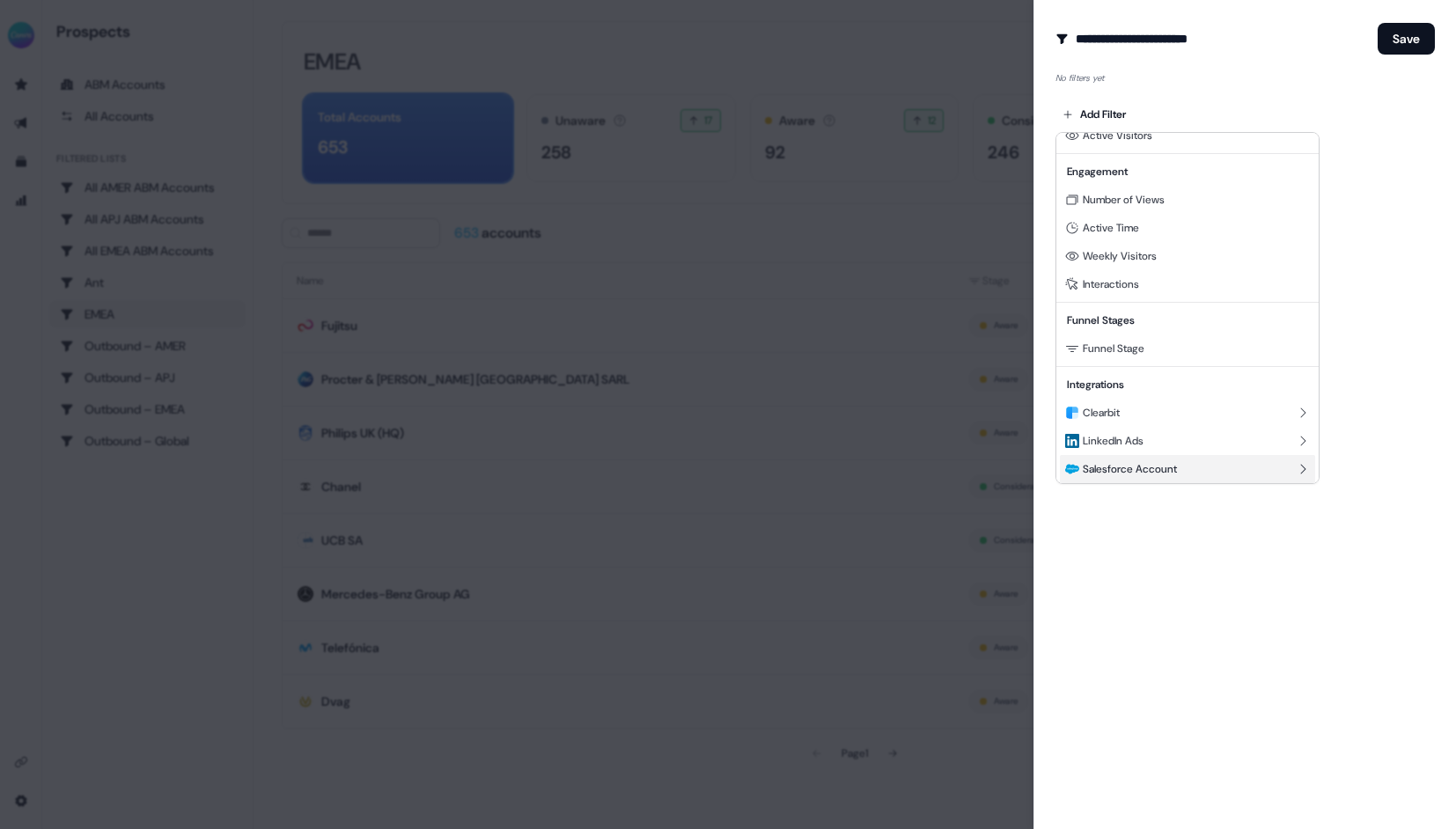
click at [1142, 472] on span "Salesforce Account" at bounding box center [1129, 469] width 94 height 14
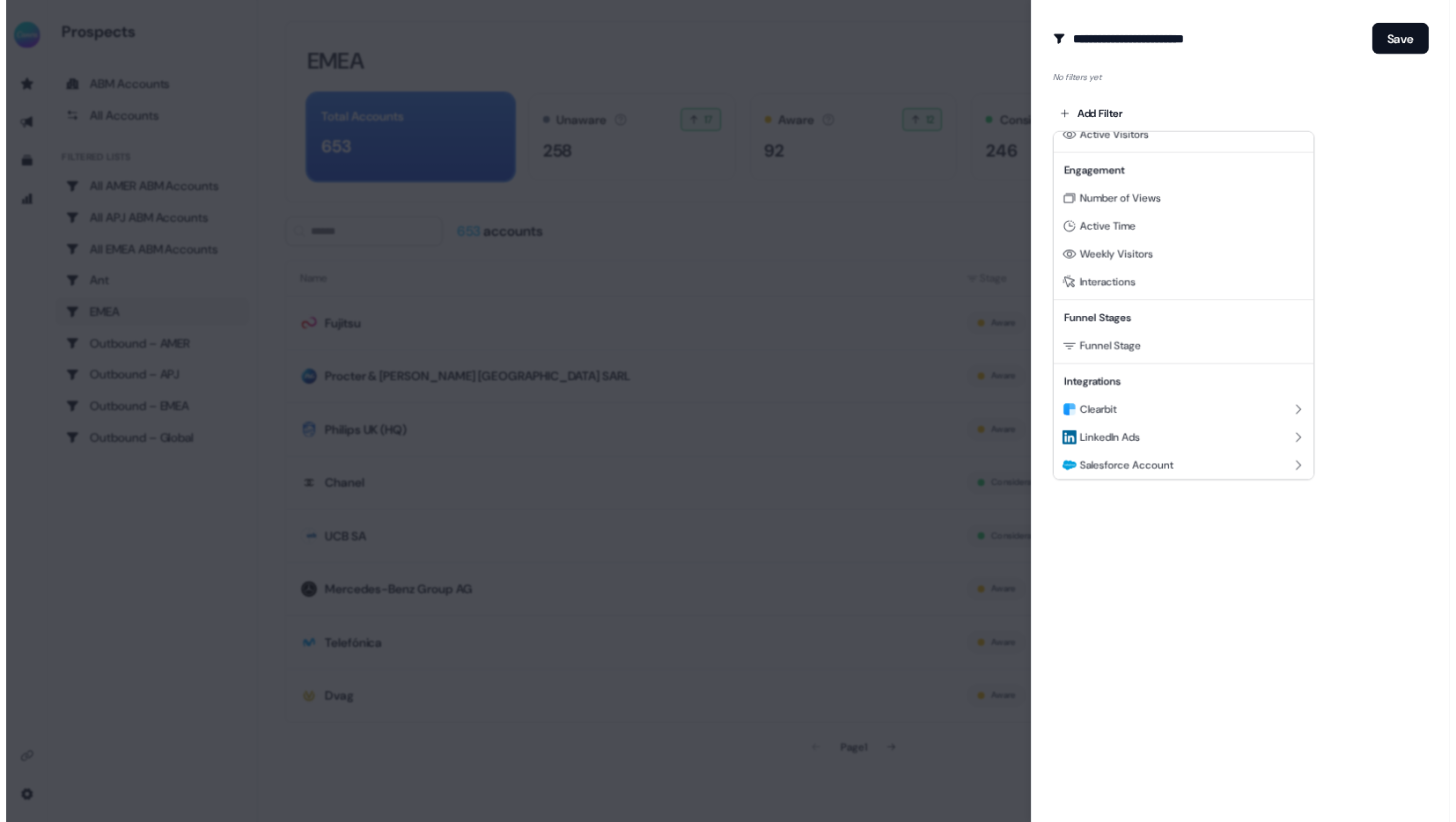
scroll to position [0, 0]
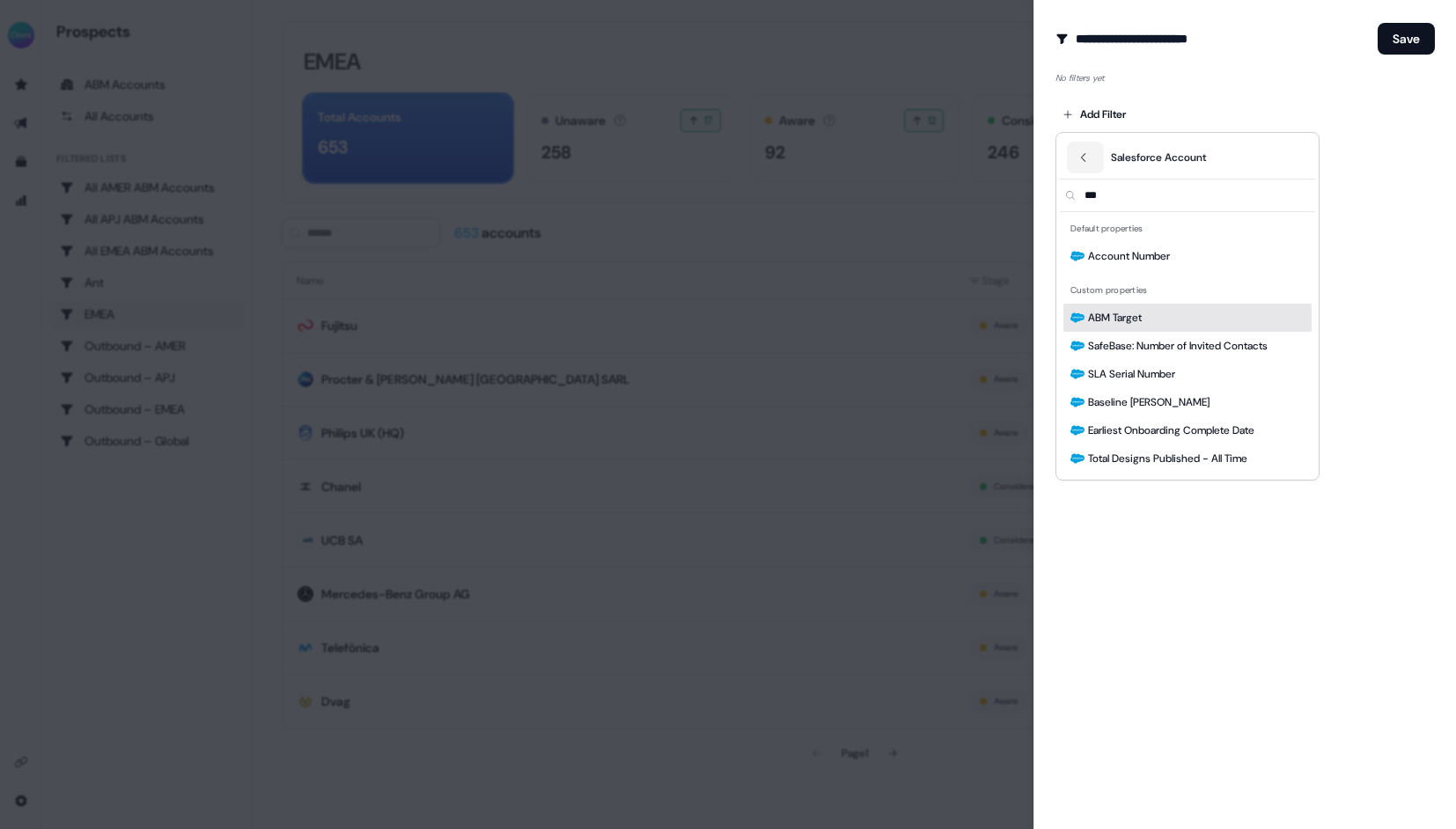
type input "***"
click at [1150, 312] on div "ABM Target" at bounding box center [1187, 317] width 248 height 28
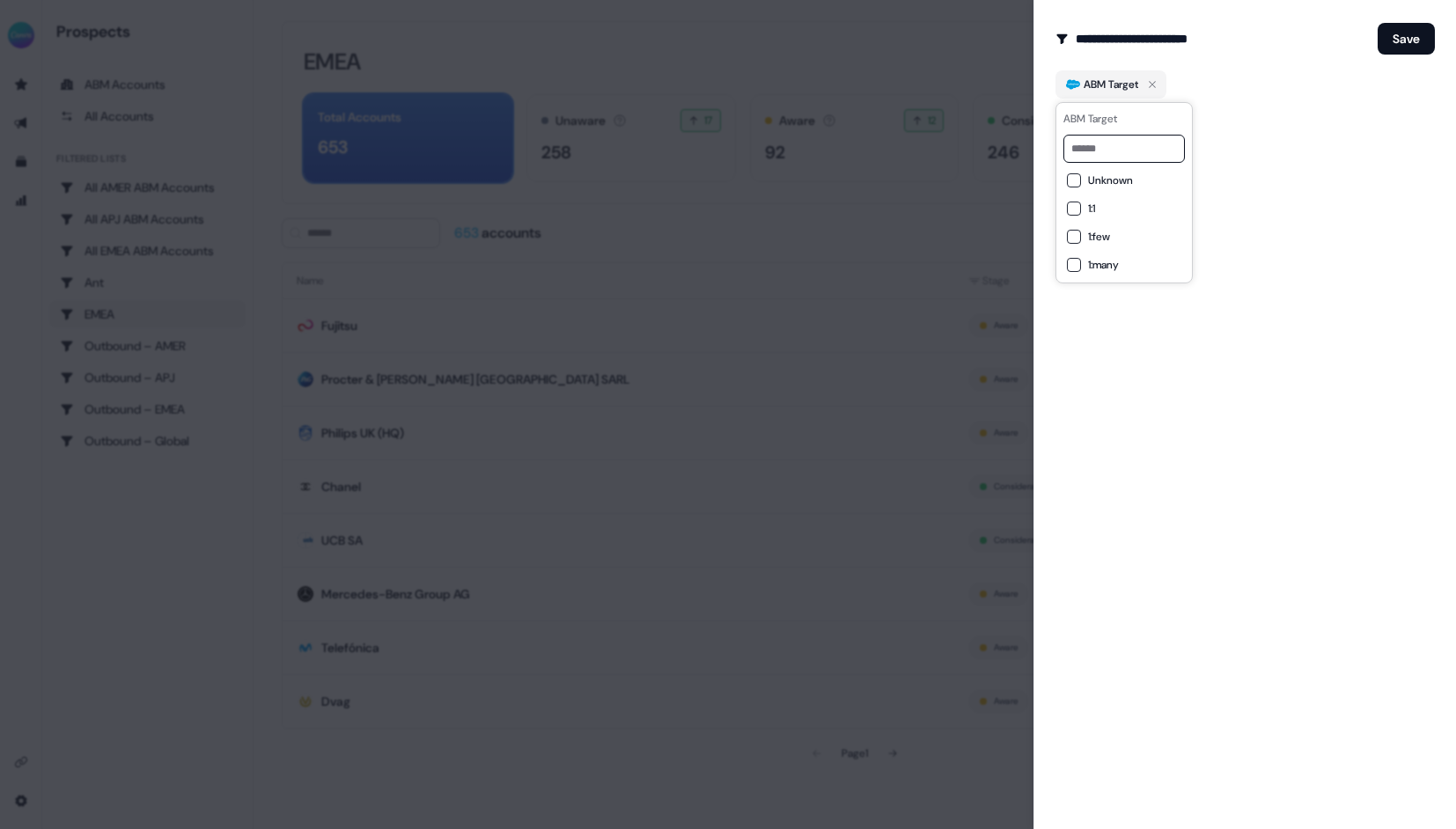
click at [1087, 210] on div "1:1" at bounding box center [1123, 208] width 114 height 14
click at [1078, 231] on button "1:few" at bounding box center [1074, 237] width 14 height 14
click at [1080, 263] on button "1:many" at bounding box center [1074, 265] width 14 height 14
click at [1316, 148] on div "**********" at bounding box center [1244, 414] width 423 height 829
click at [1402, 42] on button "Save" at bounding box center [1406, 38] width 58 height 32
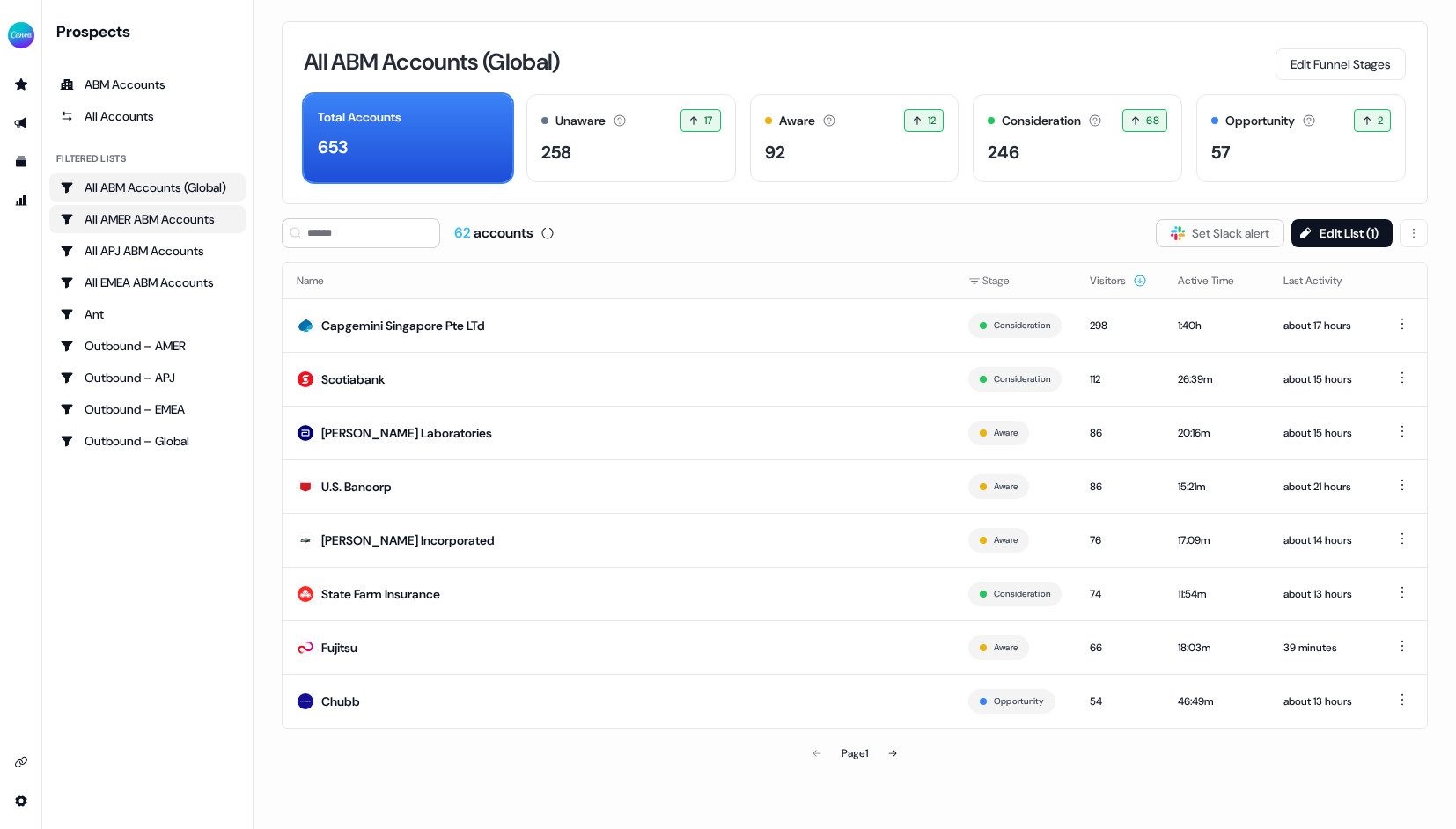
click at [139, 219] on div "All AMER ABM Accounts" at bounding box center [147, 219] width 175 height 17
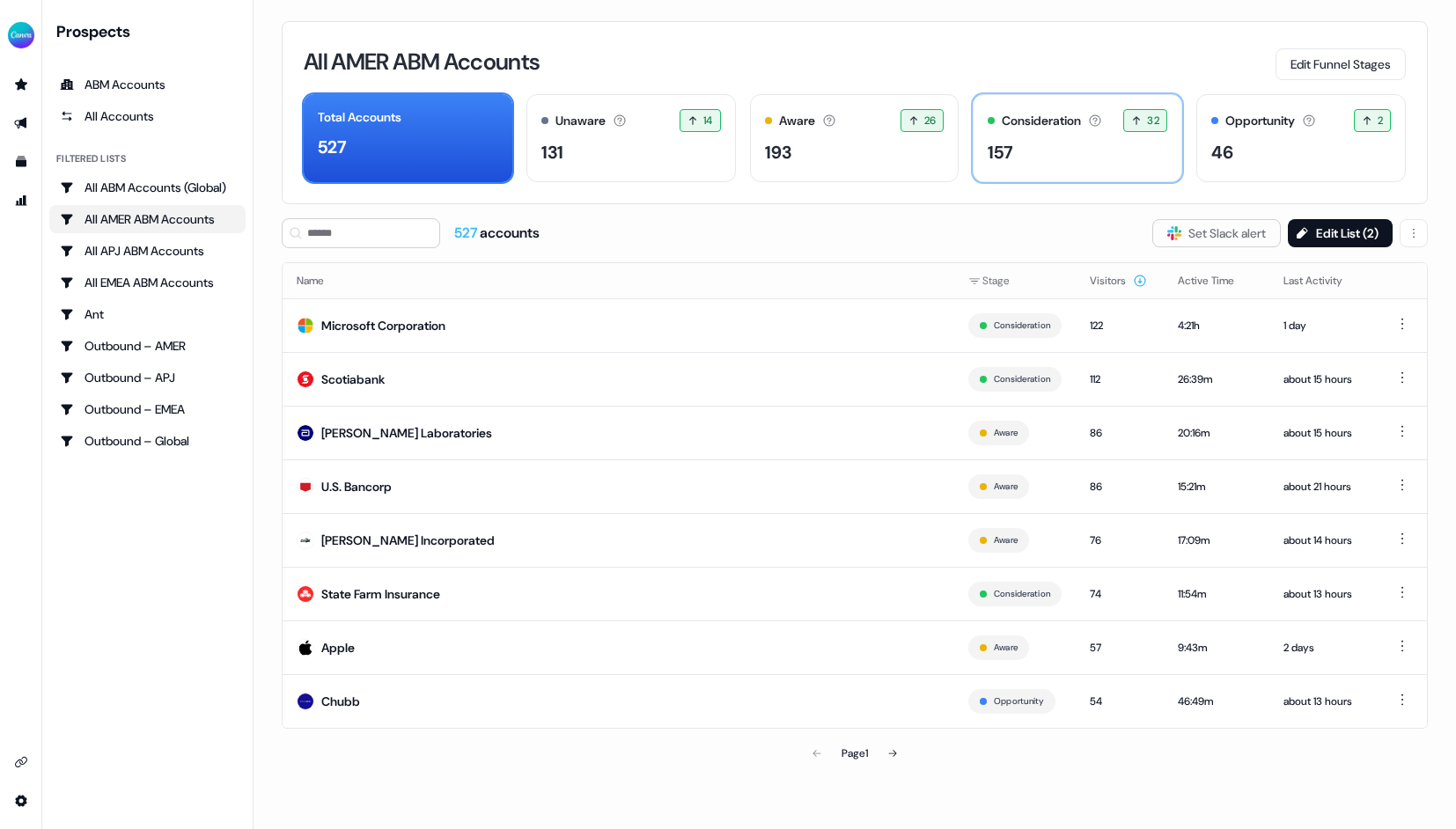
click at [1081, 159] on div "157" at bounding box center [1076, 152] width 179 height 27
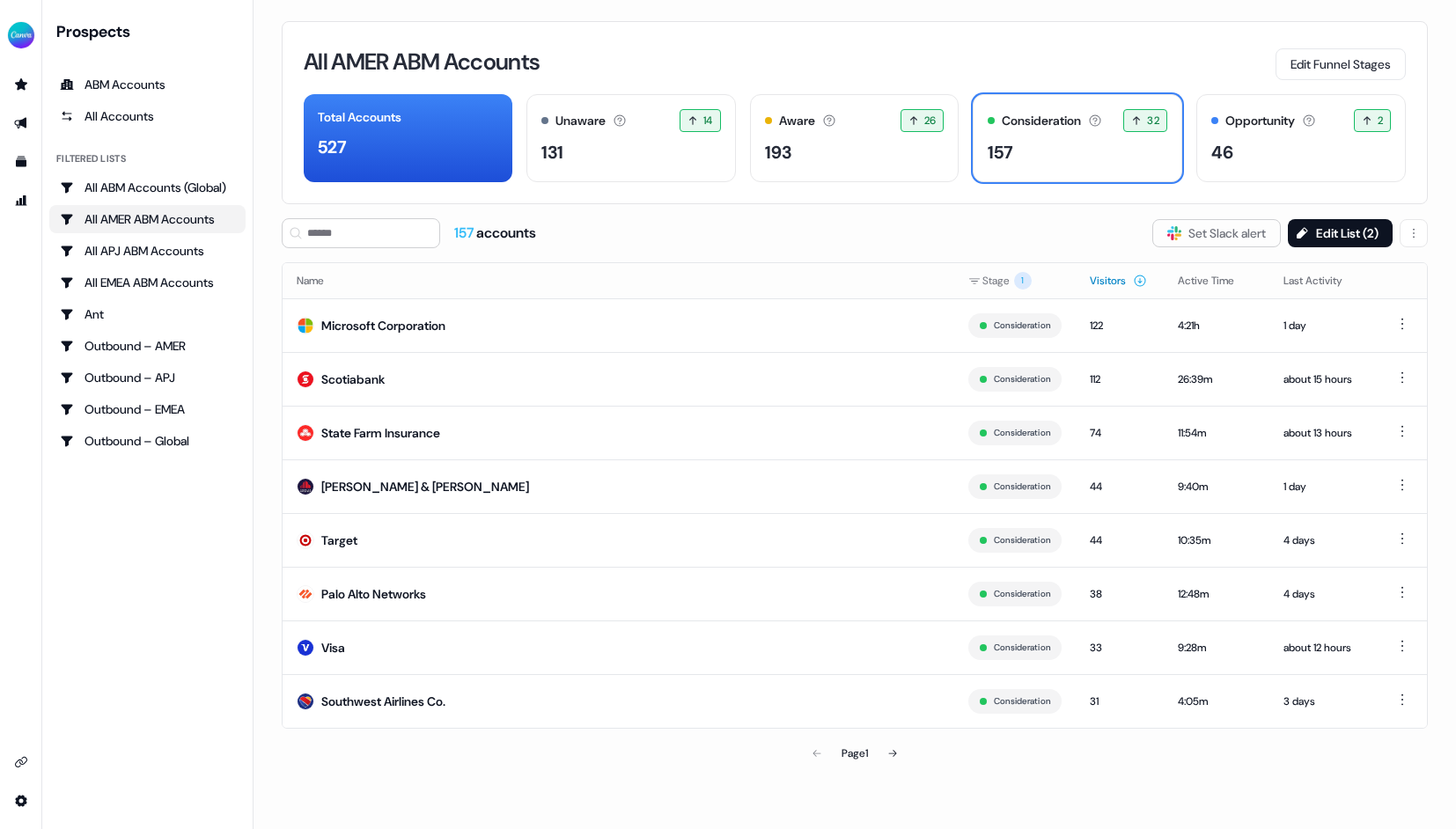
click at [1121, 283] on button "Visitors" at bounding box center [1119, 280] width 58 height 32
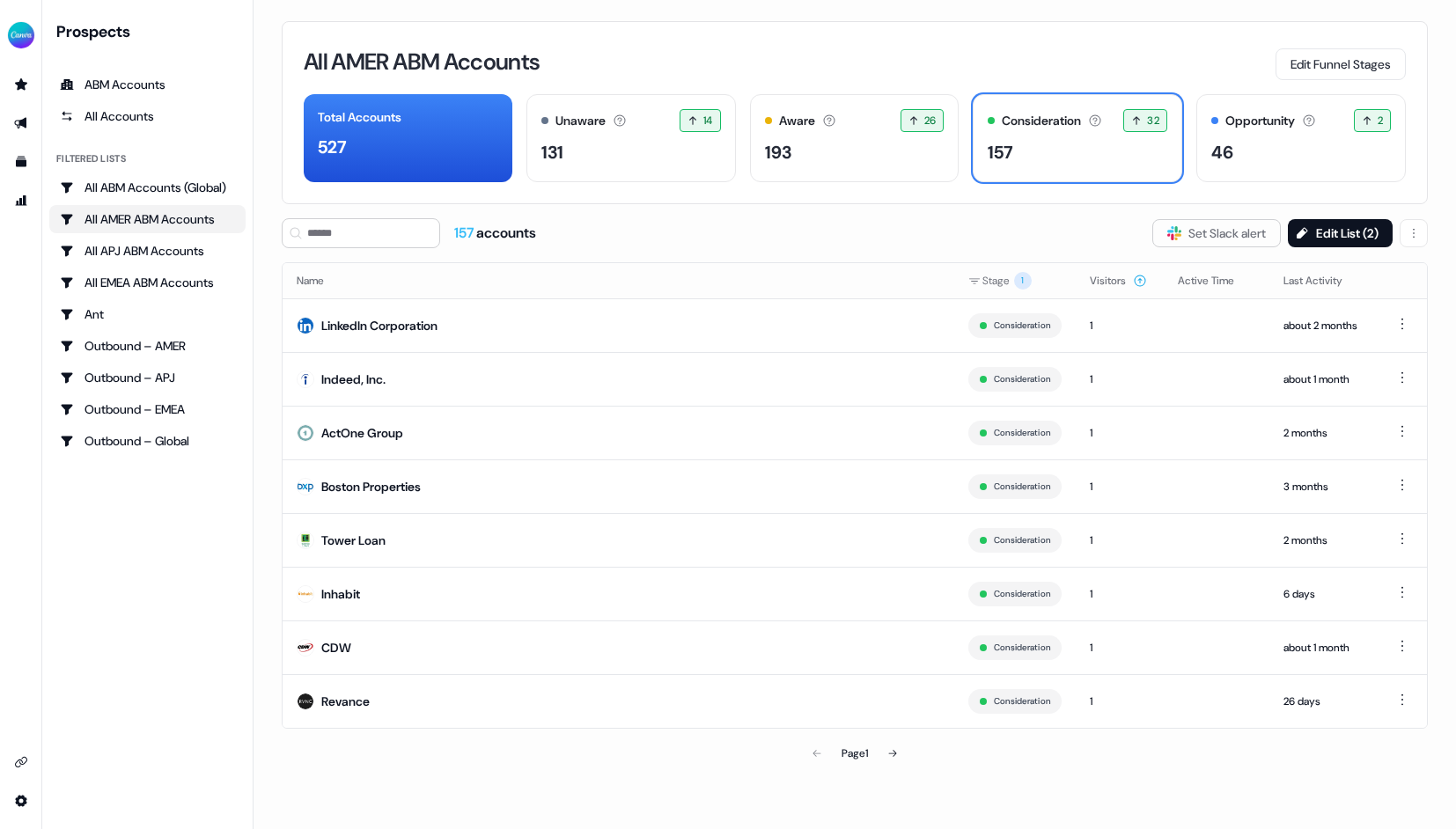
click at [1121, 283] on button "Visitors" at bounding box center [1119, 280] width 58 height 32
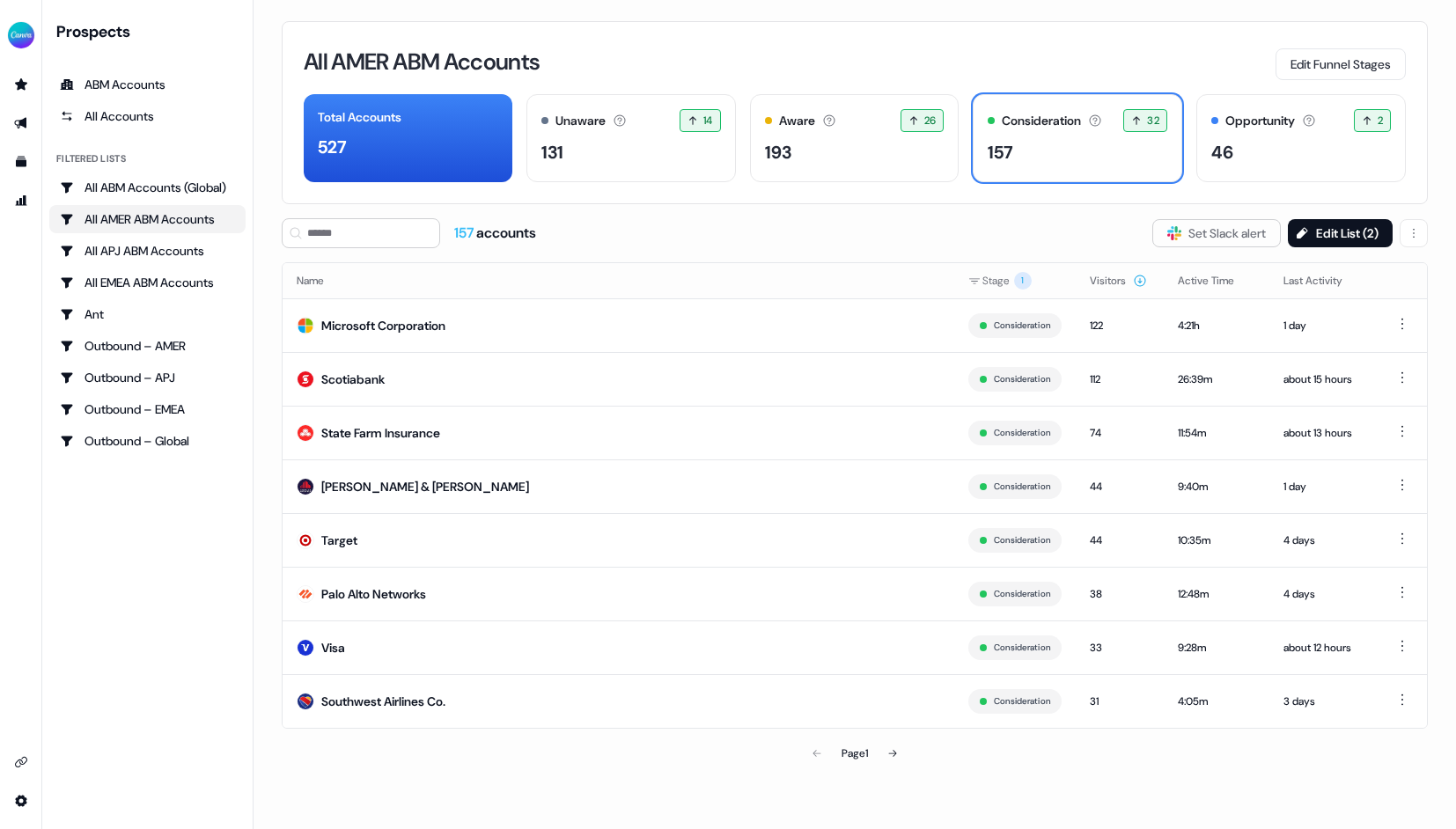
click at [927, 216] on div "All AMER ABM Accounts Edit Funnel Stages Total Accounts 527 Unaware The default…" at bounding box center [854, 414] width 1202 height 829
click at [1244, 135] on div "Opportunity Accounts that have an opportunity which hasn't closed yet. 2 2 acco…" at bounding box center [1301, 138] width 210 height 88
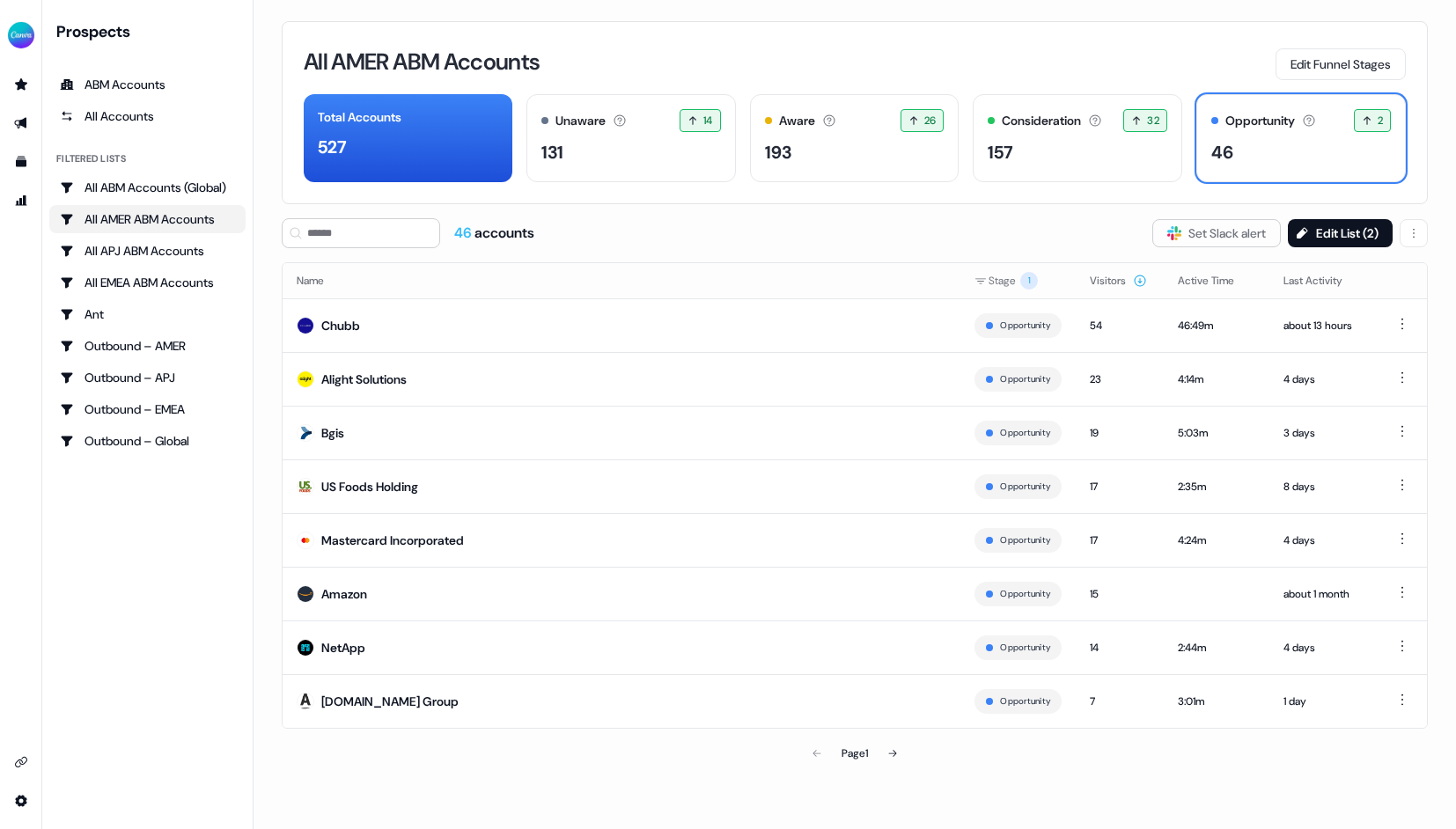
click at [953, 21] on div "All AMER ABM Accounts Edit Funnel Stages Total Accounts 527 Unaware The default…" at bounding box center [854, 112] width 1145 height 183
click at [168, 268] on link "All EMEA ABM Accounts" at bounding box center [147, 282] width 196 height 28
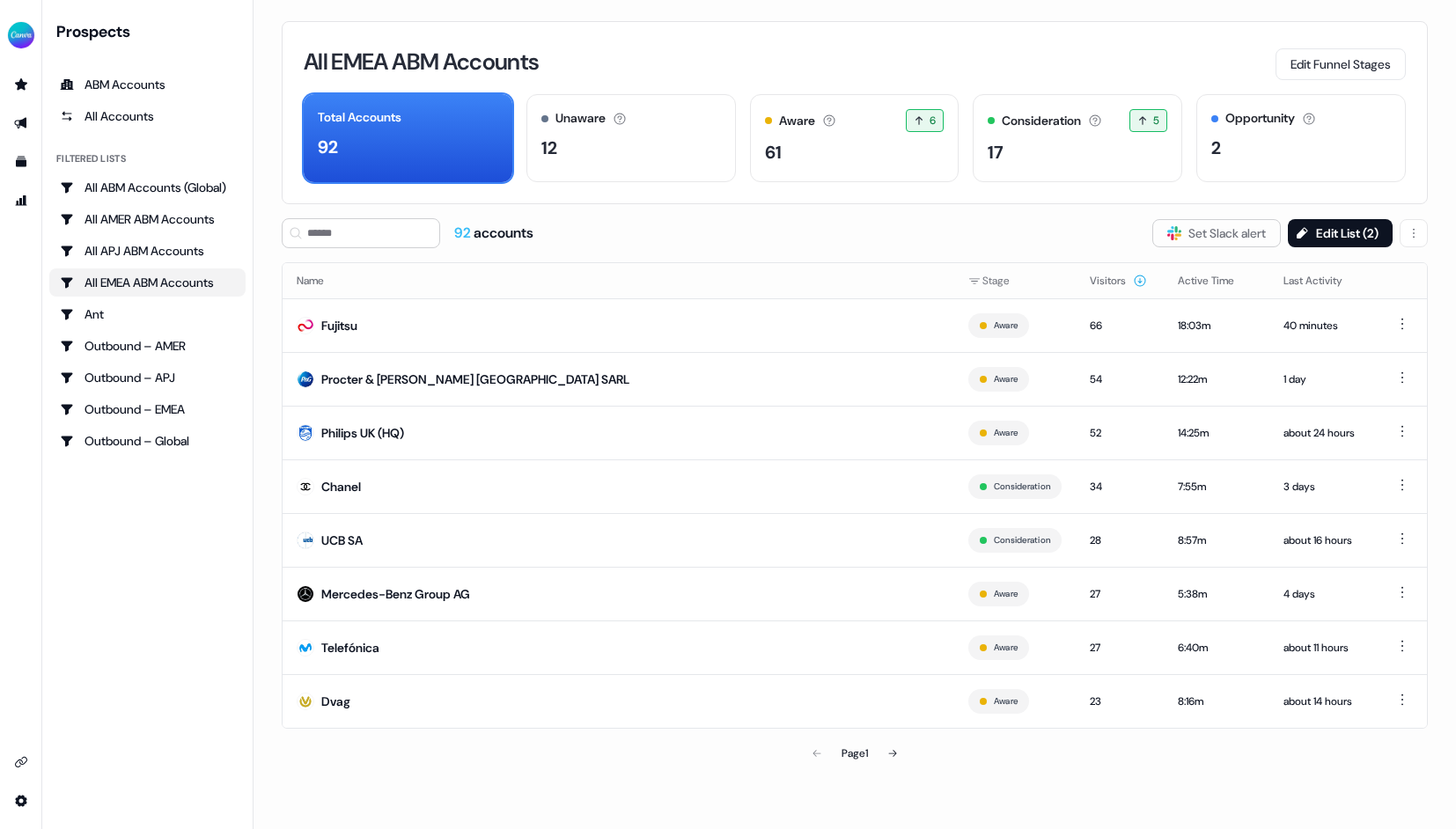
click at [851, 35] on div "All EMEA ABM Accounts Edit Funnel Stages Total Accounts 92 Unaware The default …" at bounding box center [854, 112] width 1145 height 183
click at [1306, 231] on button "Edit List ( 2 )" at bounding box center [1339, 233] width 104 height 28
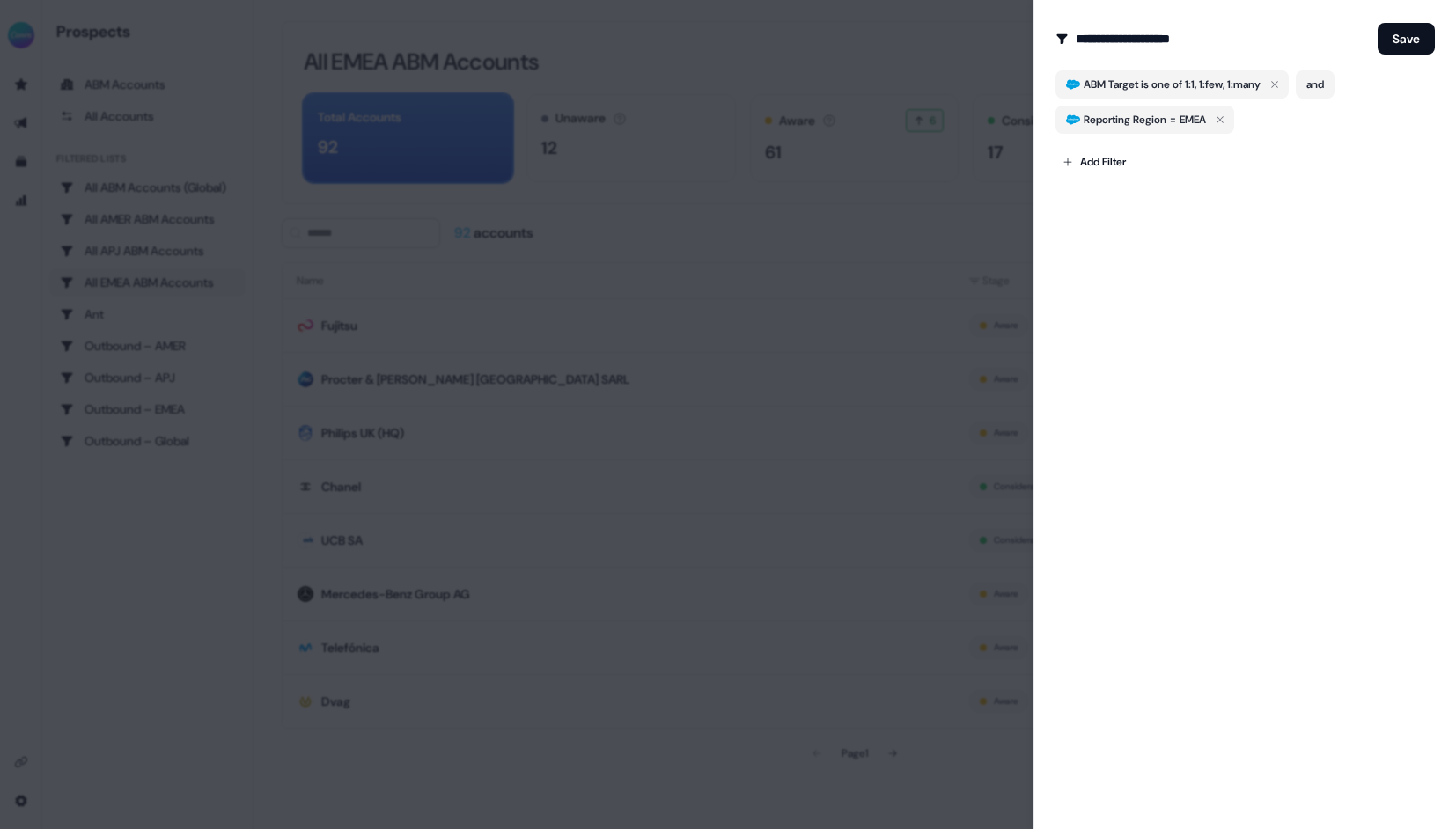
click at [850, 222] on div at bounding box center [728, 414] width 1456 height 829
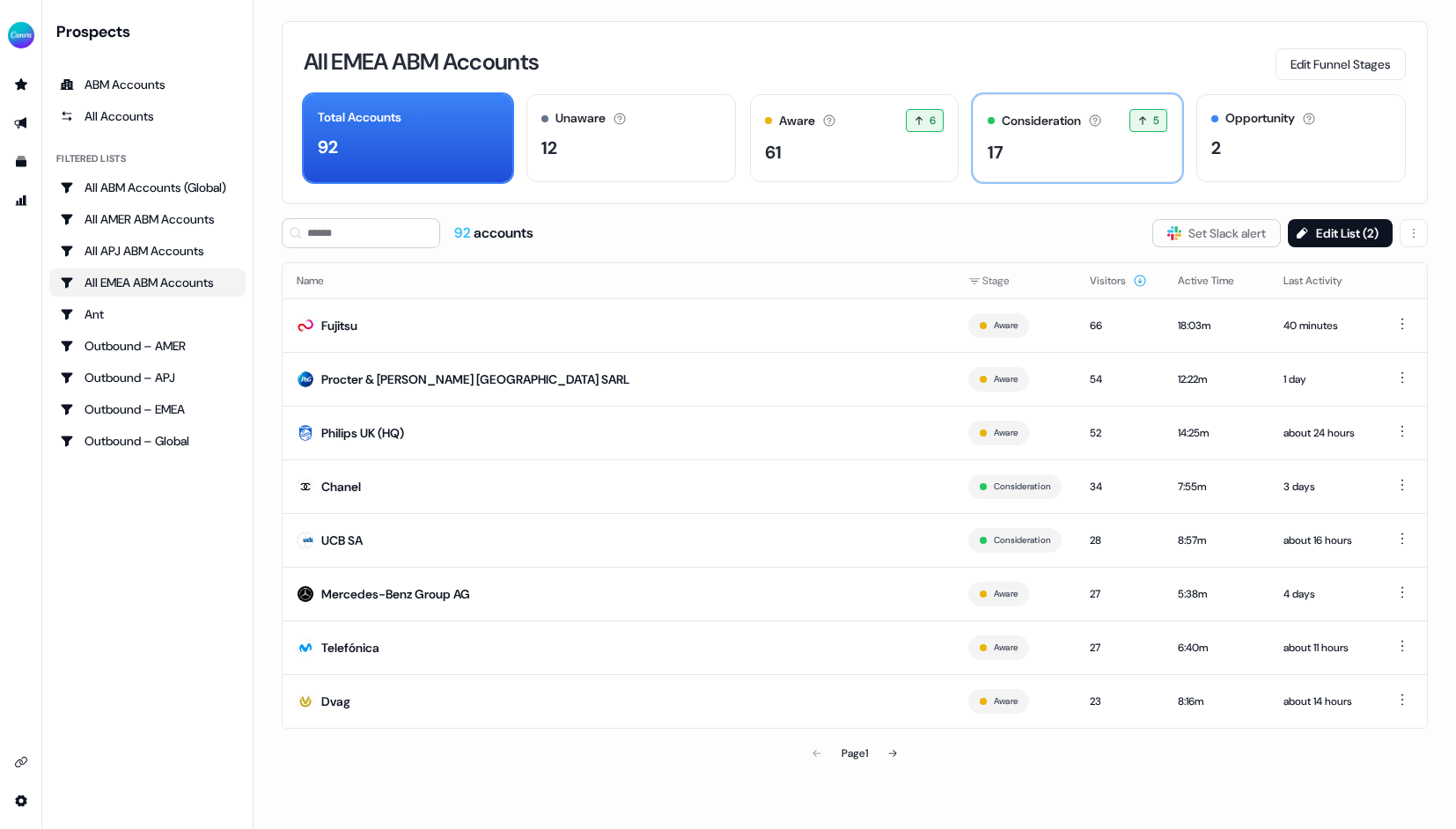
click at [1100, 161] on div "17" at bounding box center [1076, 152] width 179 height 27
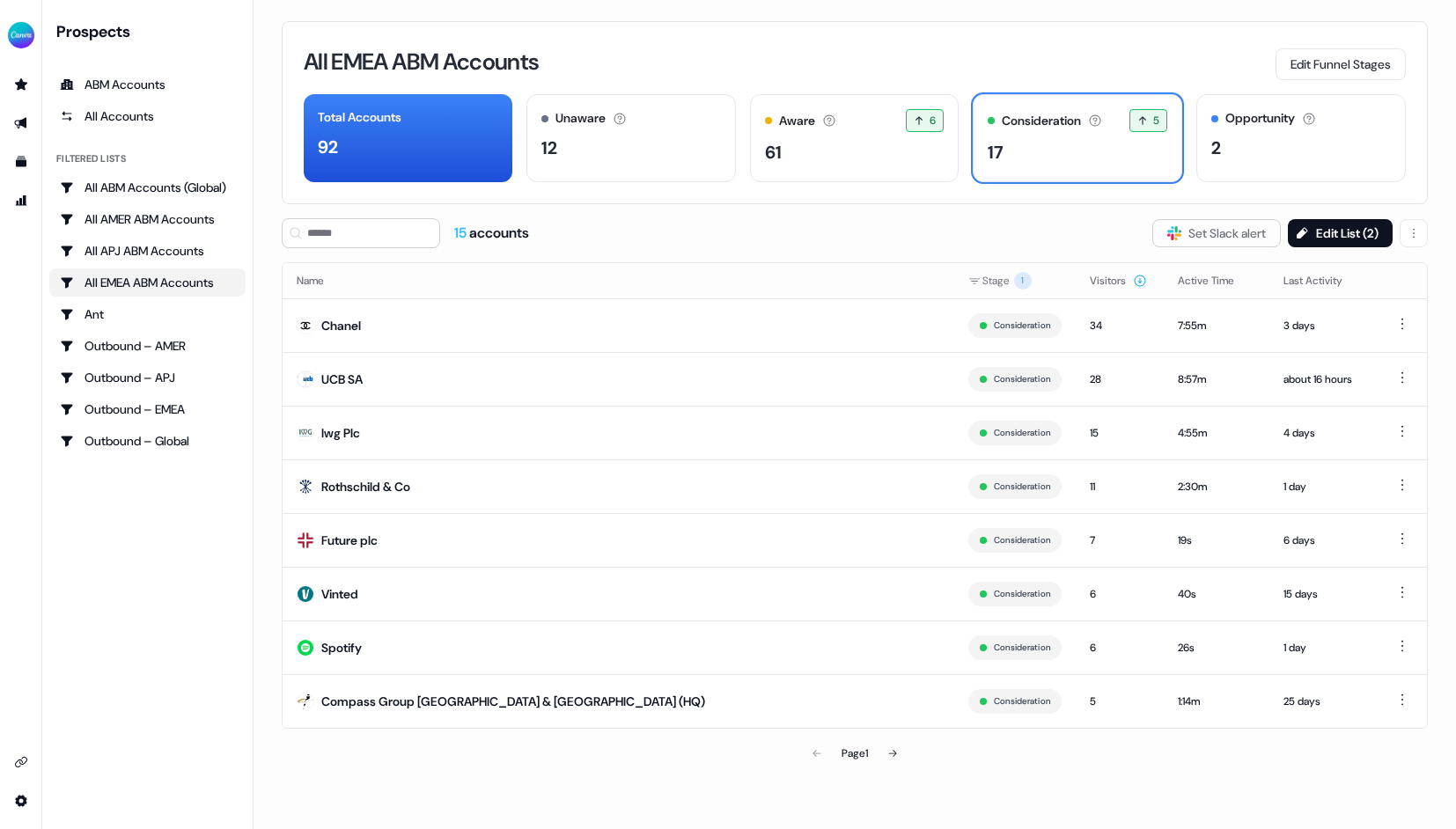
click at [745, 222] on div "15 accounts Slack Logo SVG Set Slack alert Edit List ( 2 )" at bounding box center [854, 233] width 1145 height 30
click at [1236, 133] on div "Opportunity Accounts that have an opportunity which hasn't closed yet. 2" at bounding box center [1301, 138] width 210 height 88
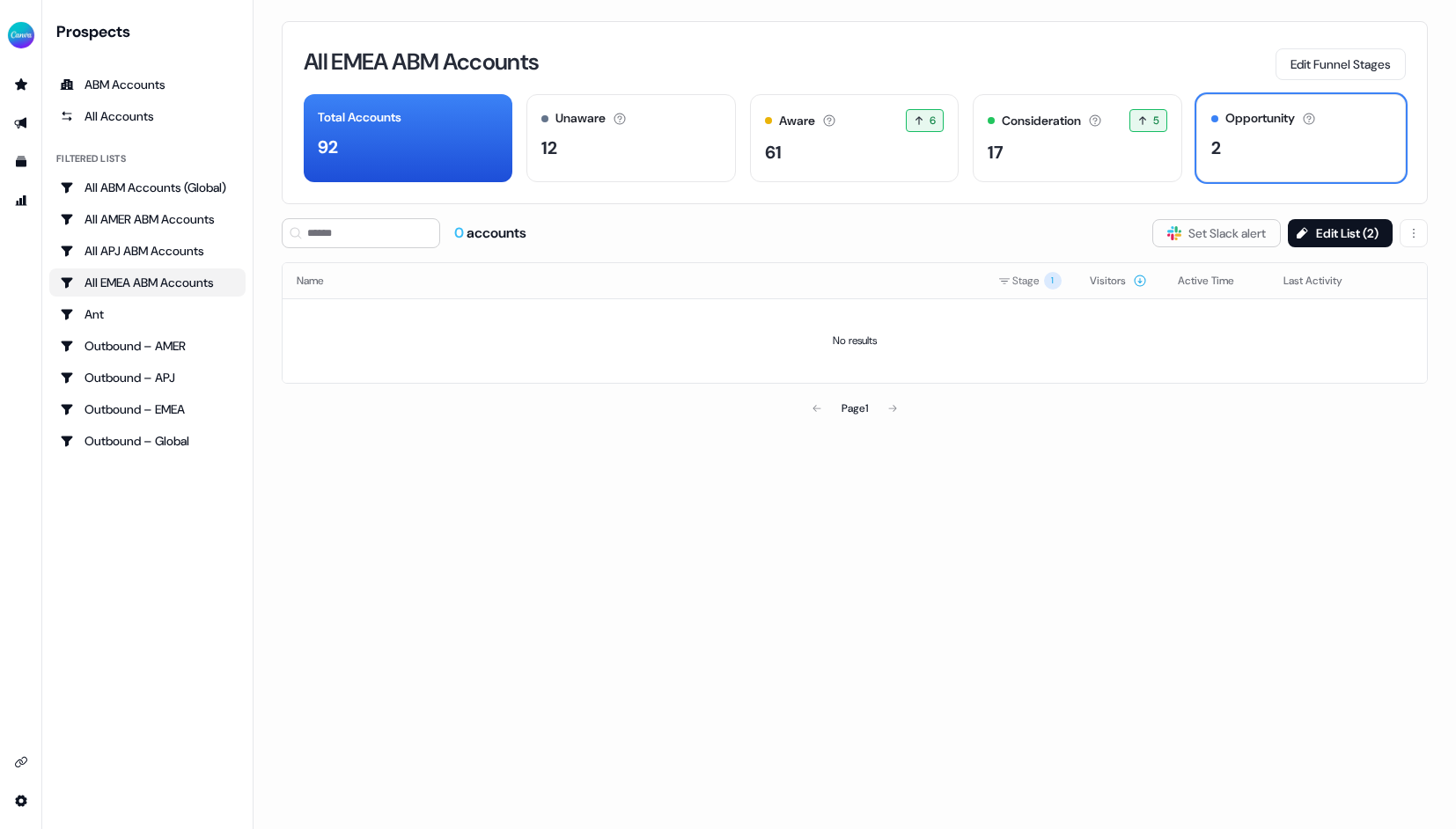
click at [162, 233] on ul "All ABM Accounts (Global) All AMER ABM Accounts All APJ ABM Accounts All EMEA A…" at bounding box center [147, 314] width 196 height 282
click at [157, 249] on div "All APJ ABM Accounts" at bounding box center [147, 250] width 175 height 17
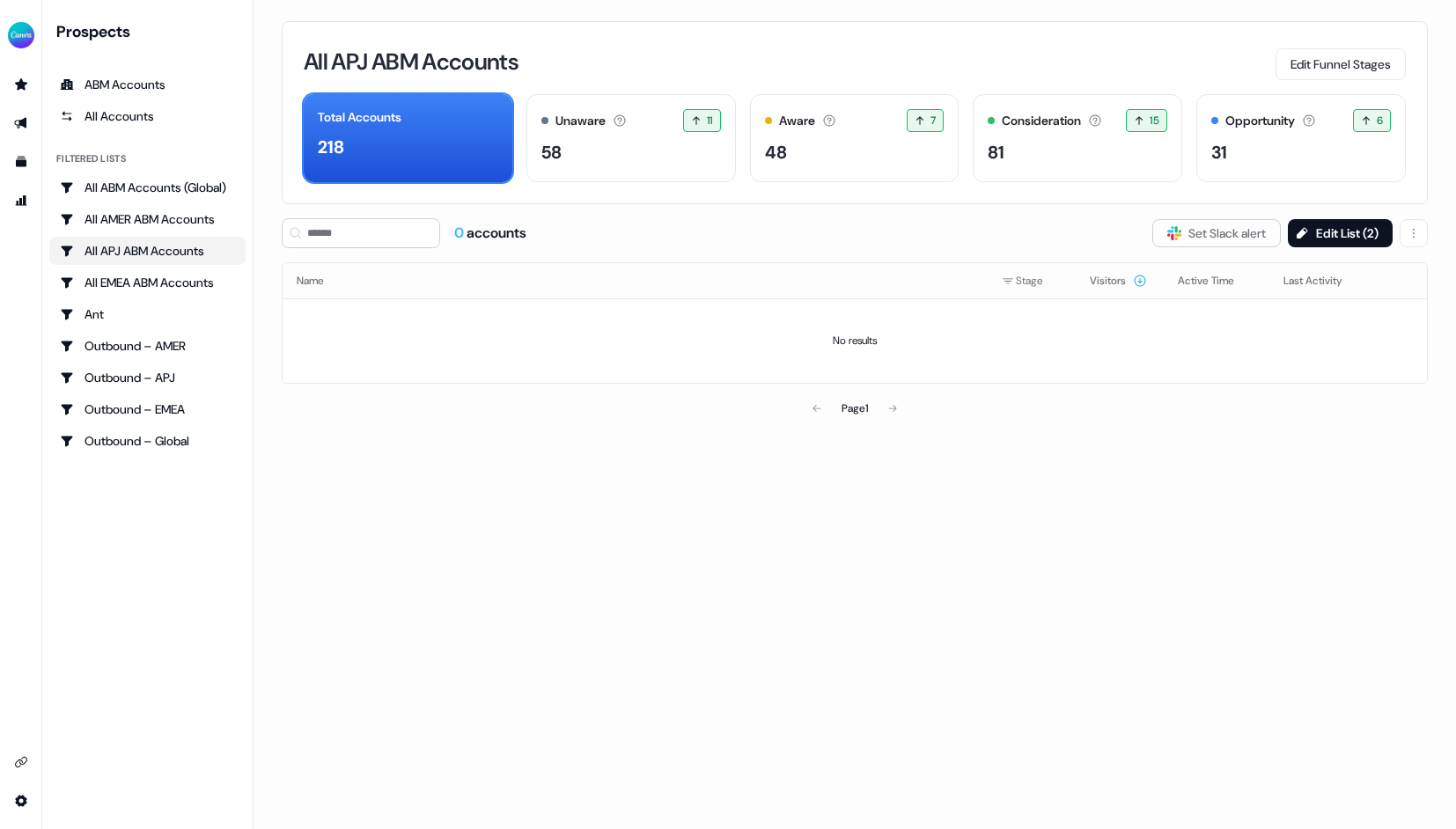
click at [887, 53] on div "All APJ ABM Accounts Edit Funnel Stages" at bounding box center [854, 61] width 1101 height 37
click at [1328, 235] on button "Edit List ( 2 )" at bounding box center [1339, 233] width 104 height 28
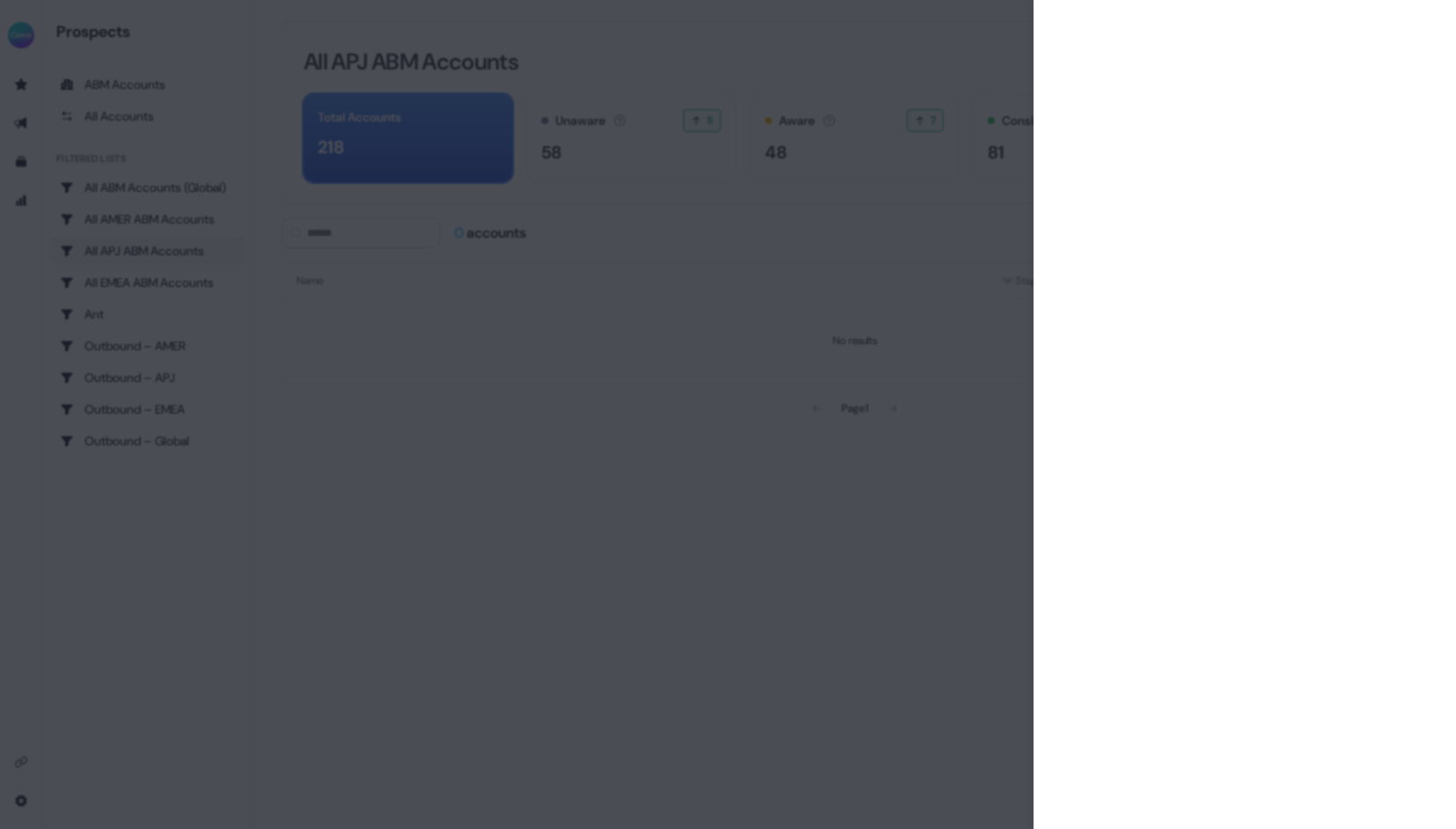
click at [829, 526] on div at bounding box center [728, 414] width 1456 height 829
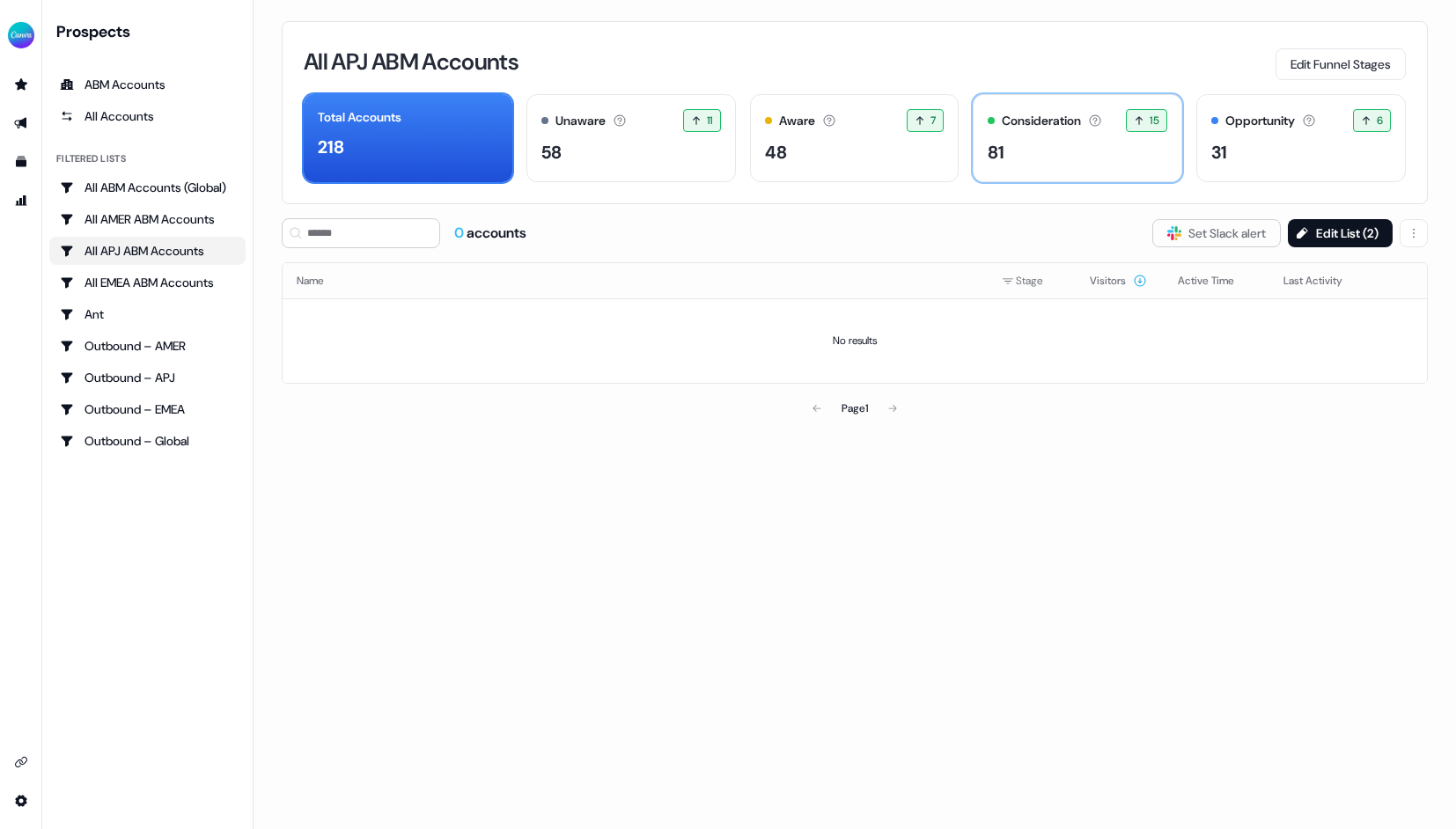
click at [1036, 169] on div "Consideration Accounts with 25+ minutes of usage and 2+ visitors in the last 60…" at bounding box center [1077, 138] width 210 height 88
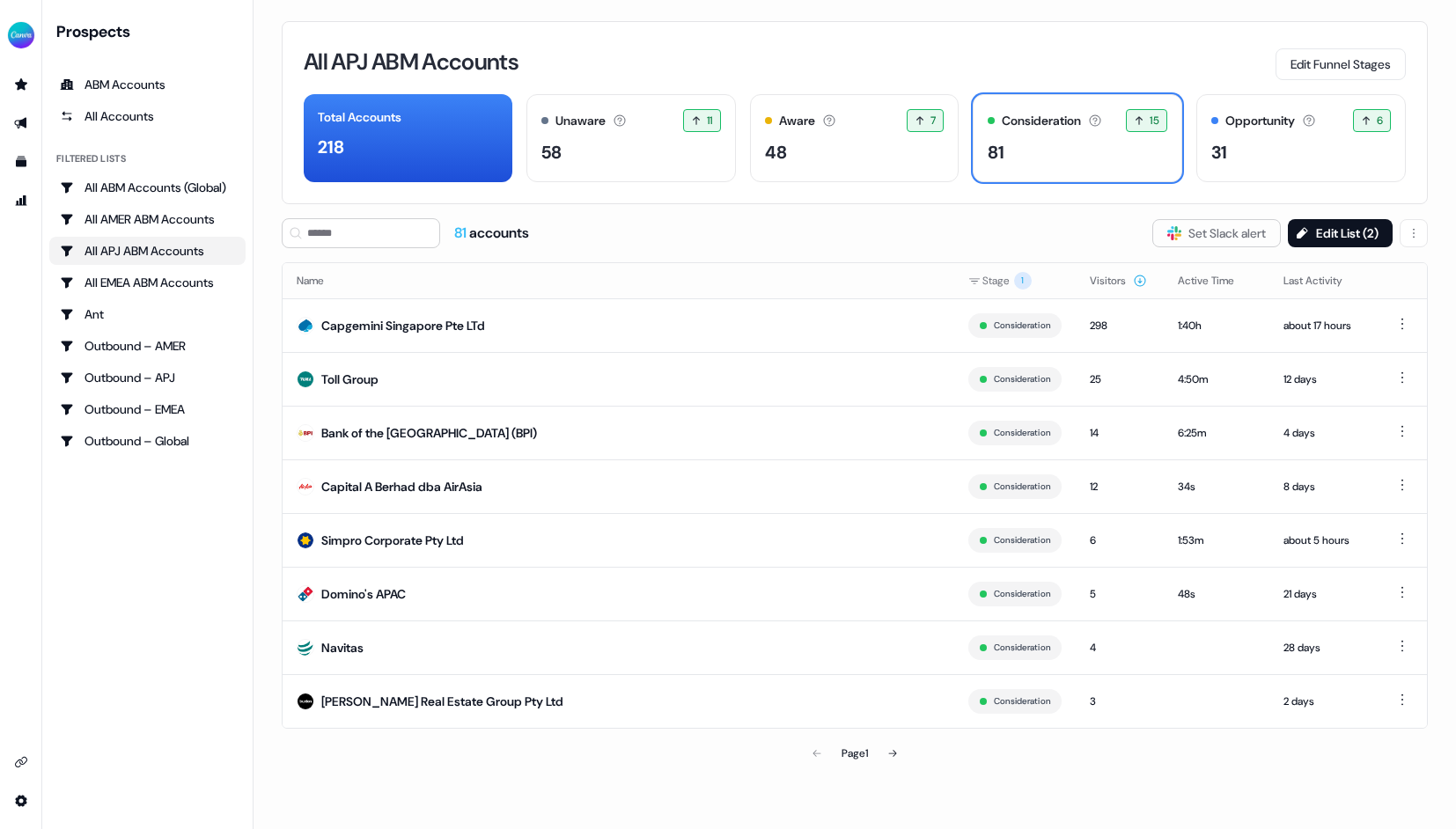
click at [1060, 31] on div "All APJ ABM Accounts Edit Funnel Stages Total Accounts 218 Unaware The default …" at bounding box center [854, 112] width 1145 height 183
click at [1234, 148] on div "31" at bounding box center [1300, 152] width 179 height 27
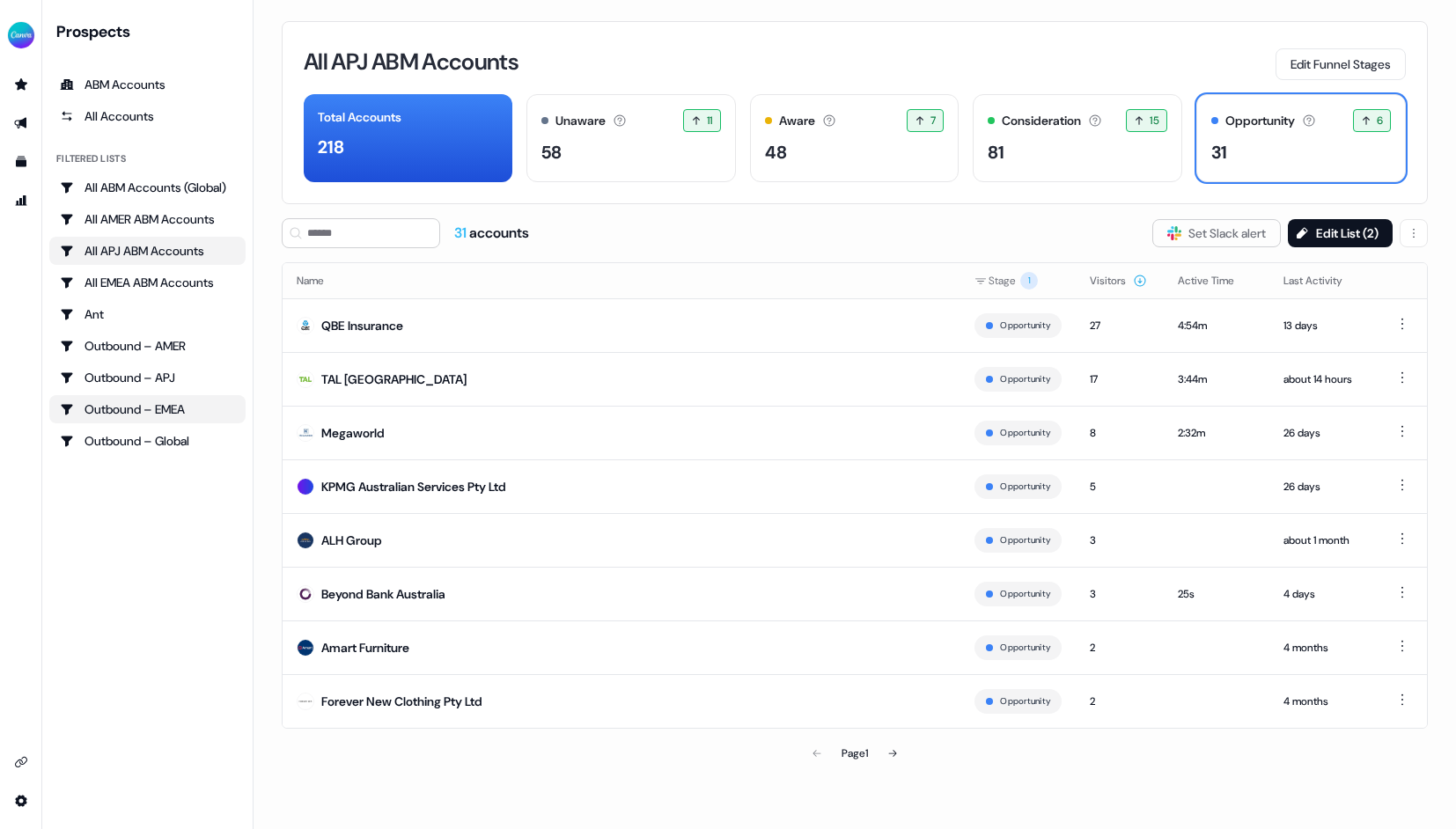
click at [168, 402] on div "Outbound – EMEA" at bounding box center [147, 409] width 175 height 17
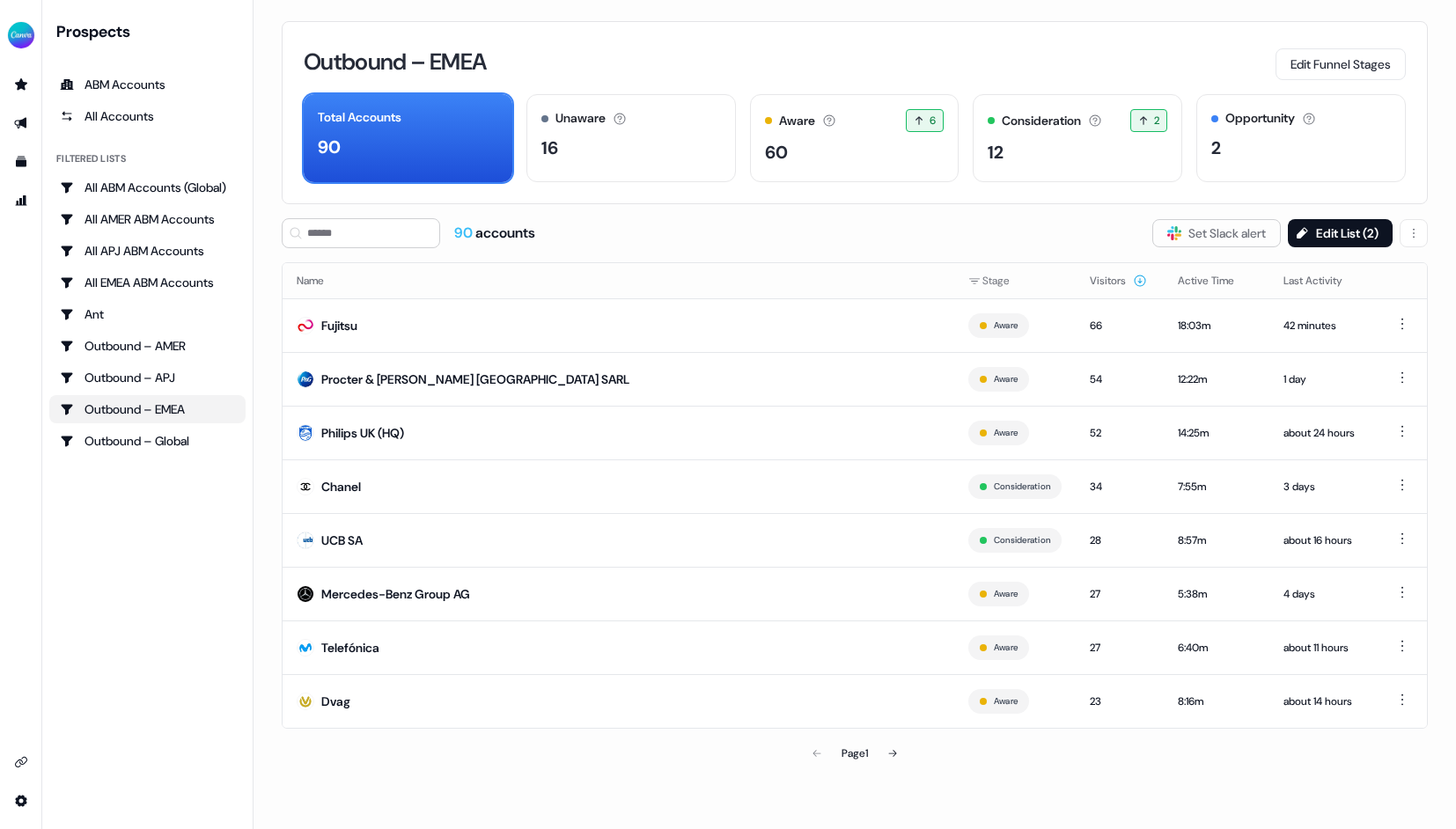
click at [740, 23] on div "Outbound – EMEA Edit Funnel Stages Total Accounts 90 Unaware The default stage …" at bounding box center [854, 112] width 1145 height 183
